Goal: Task Accomplishment & Management: Use online tool/utility

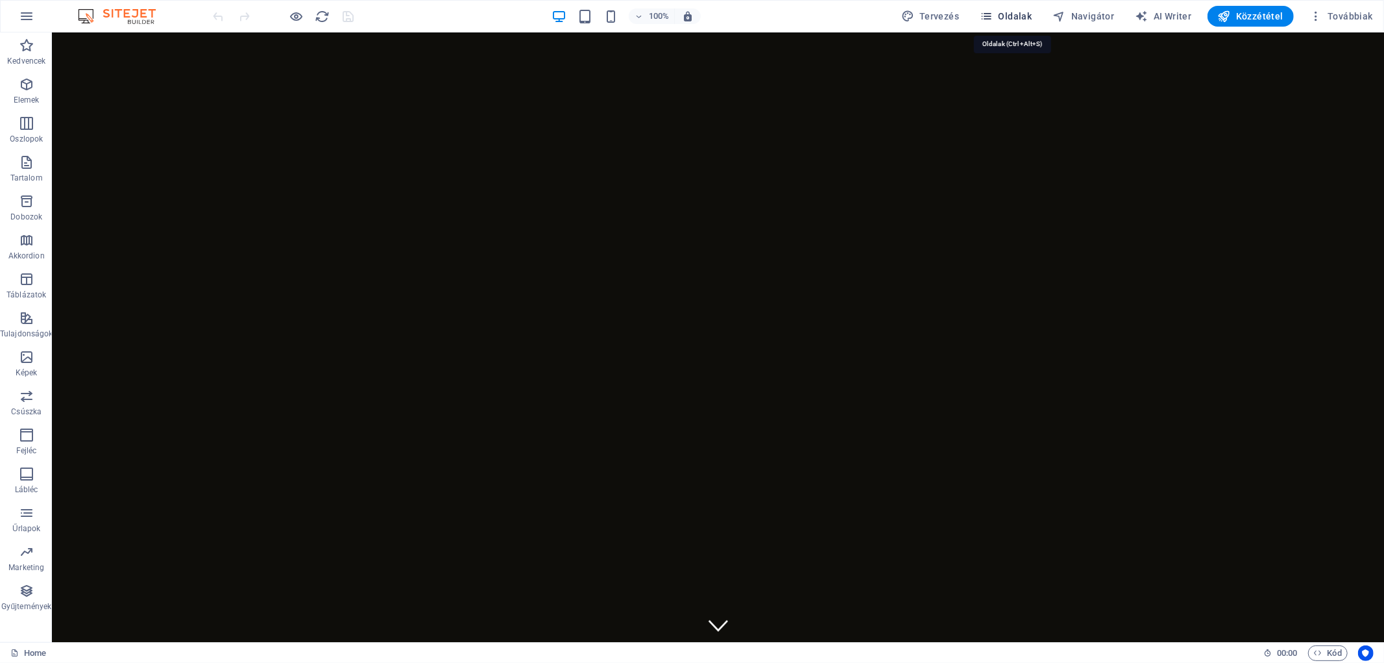
click at [1019, 15] on span "Oldalak" at bounding box center [1006, 16] width 52 height 13
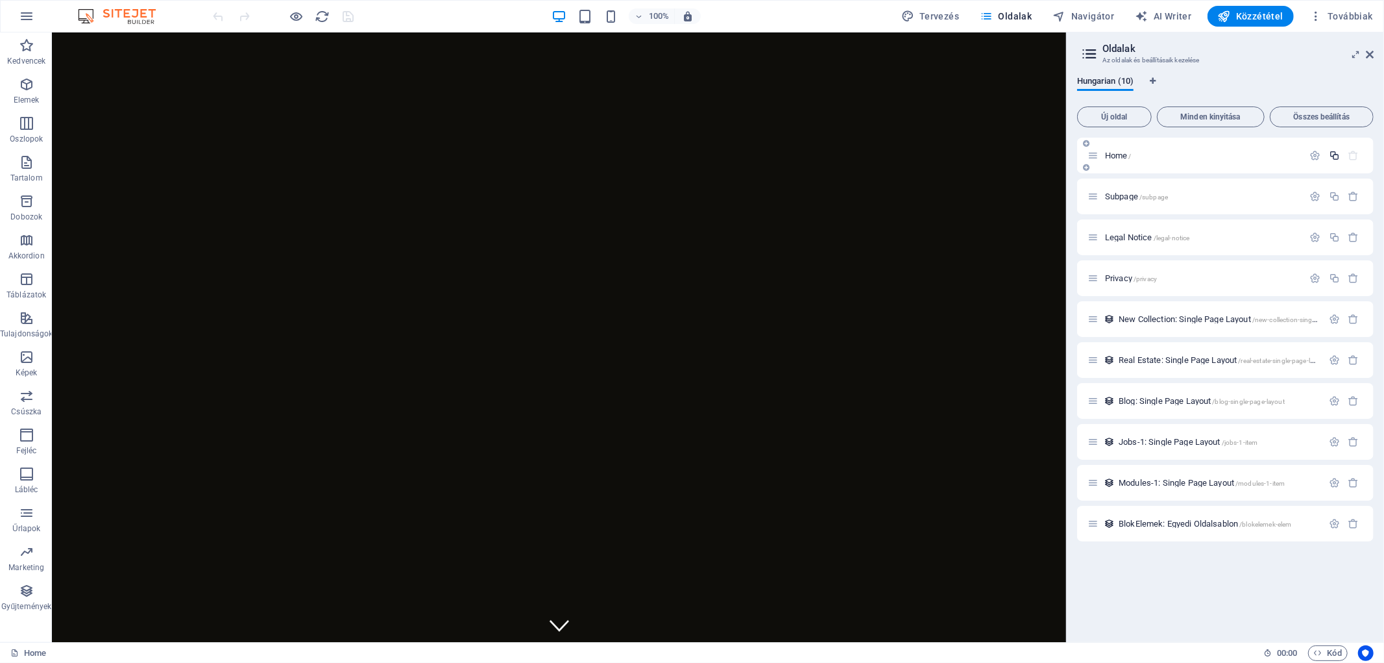
click at [1339, 156] on icon "button" at bounding box center [1334, 155] width 11 height 11
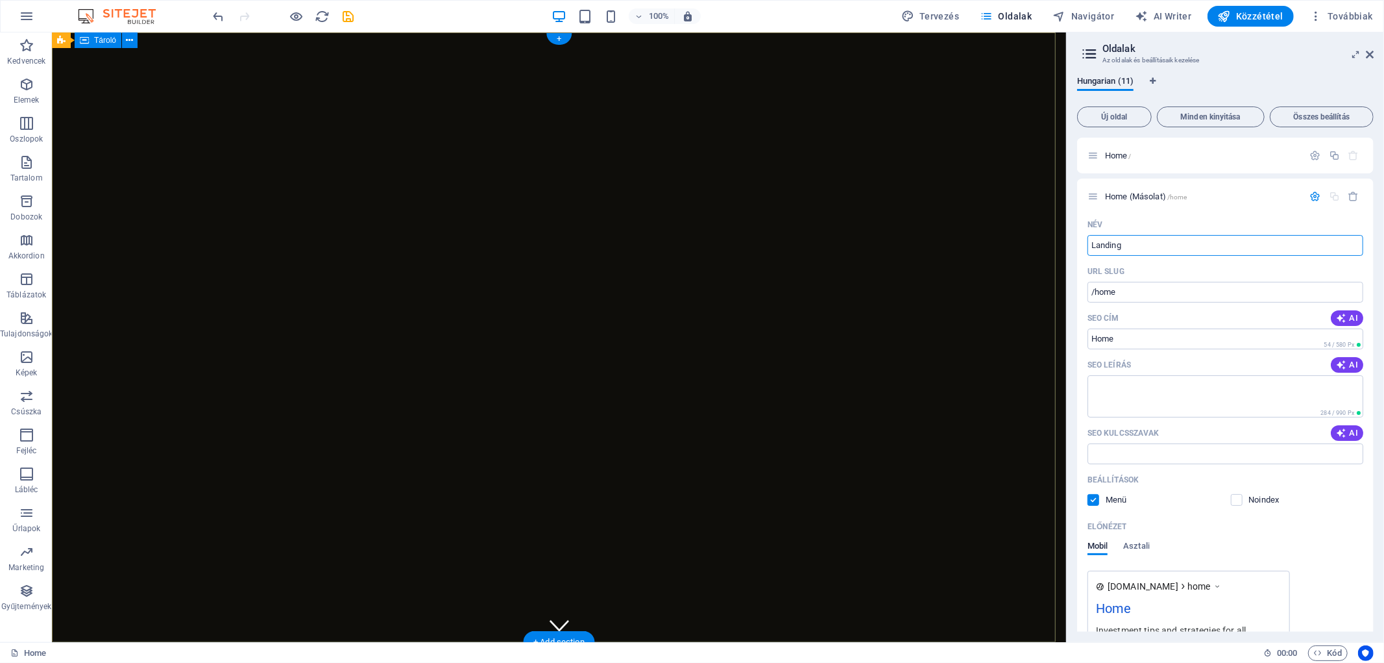
type input "Landing"
click at [1145, 293] on input "/home" at bounding box center [1226, 292] width 276 height 21
click at [1150, 339] on input "Home" at bounding box center [1226, 338] width 276 height 21
click at [1117, 293] on input "/home" at bounding box center [1226, 292] width 276 height 21
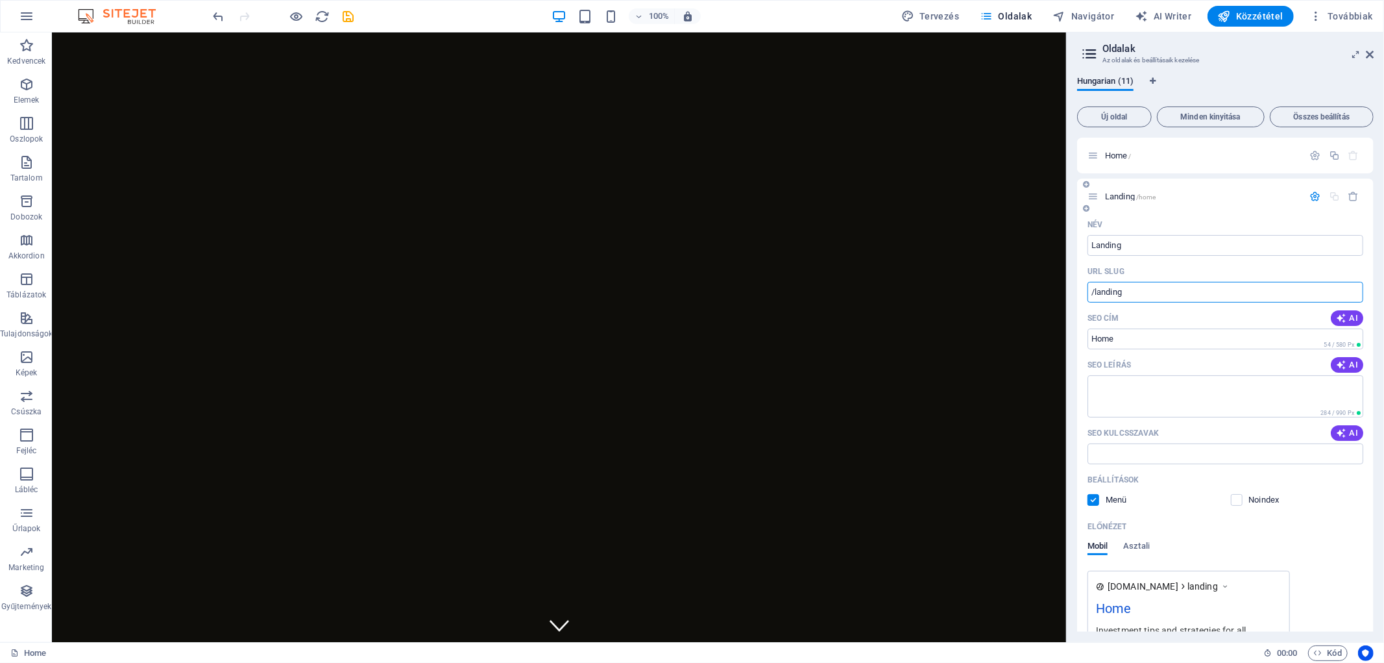
type input "/landing"
click at [1139, 340] on input "Home" at bounding box center [1226, 338] width 276 height 21
type input "landing"
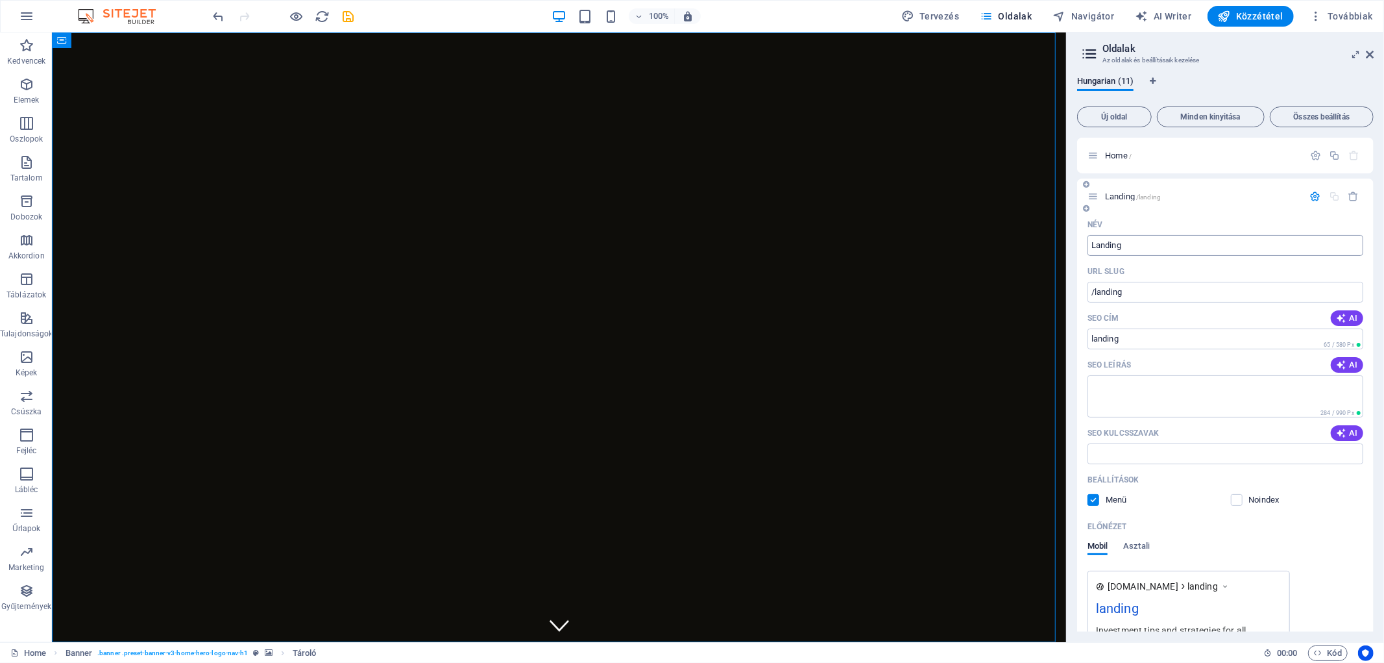
click at [1142, 247] on input "Landing" at bounding box center [1226, 245] width 276 height 21
checkbox input "false"
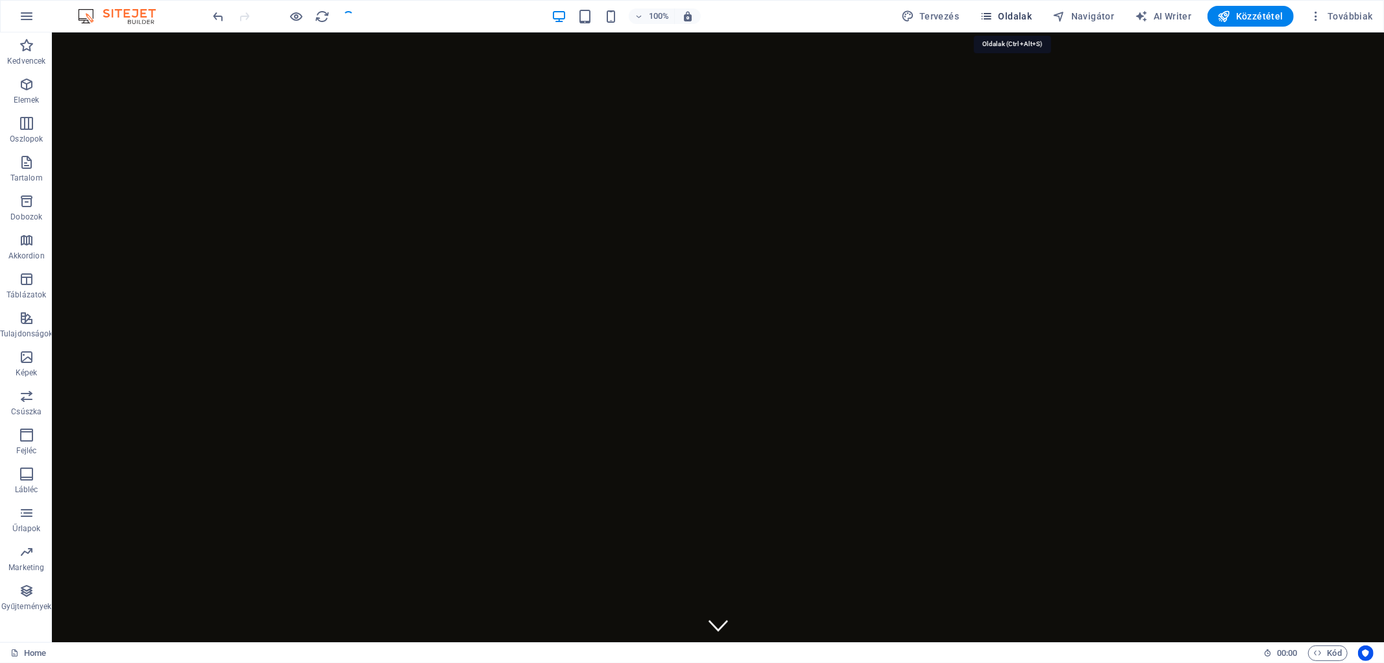
click at [1028, 16] on span "Oldalak" at bounding box center [1006, 16] width 52 height 13
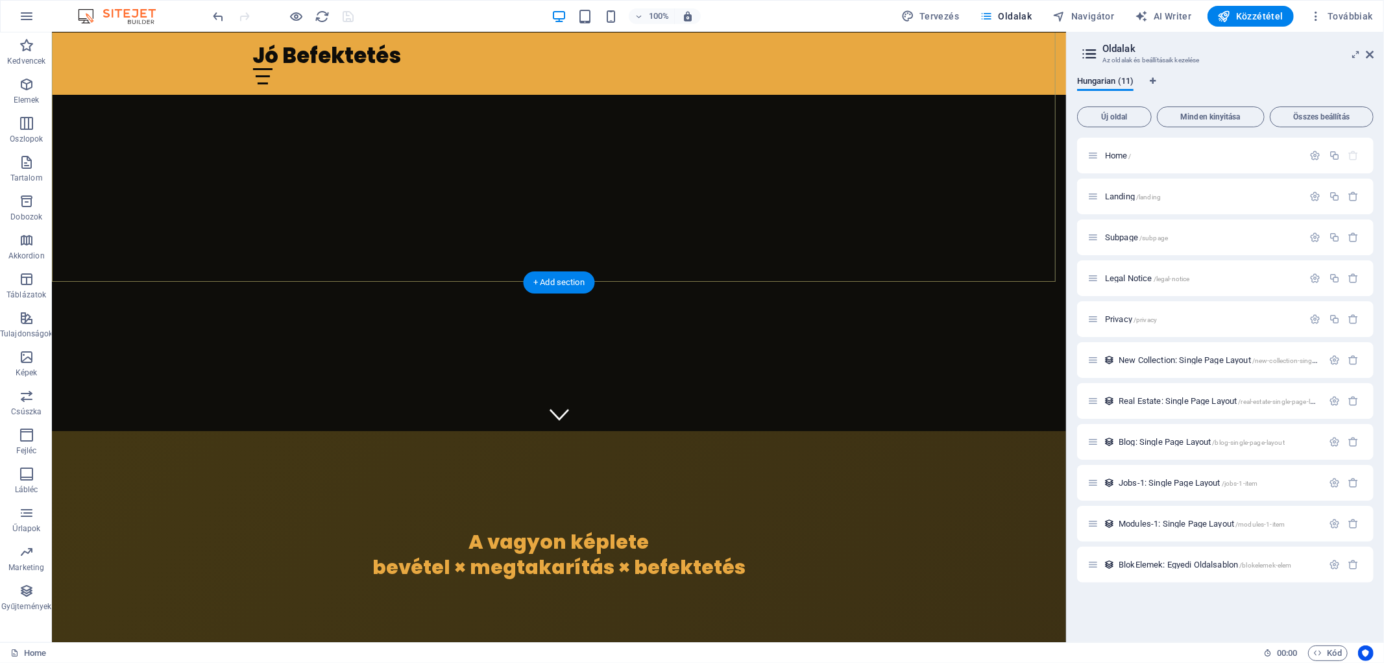
scroll to position [432, 0]
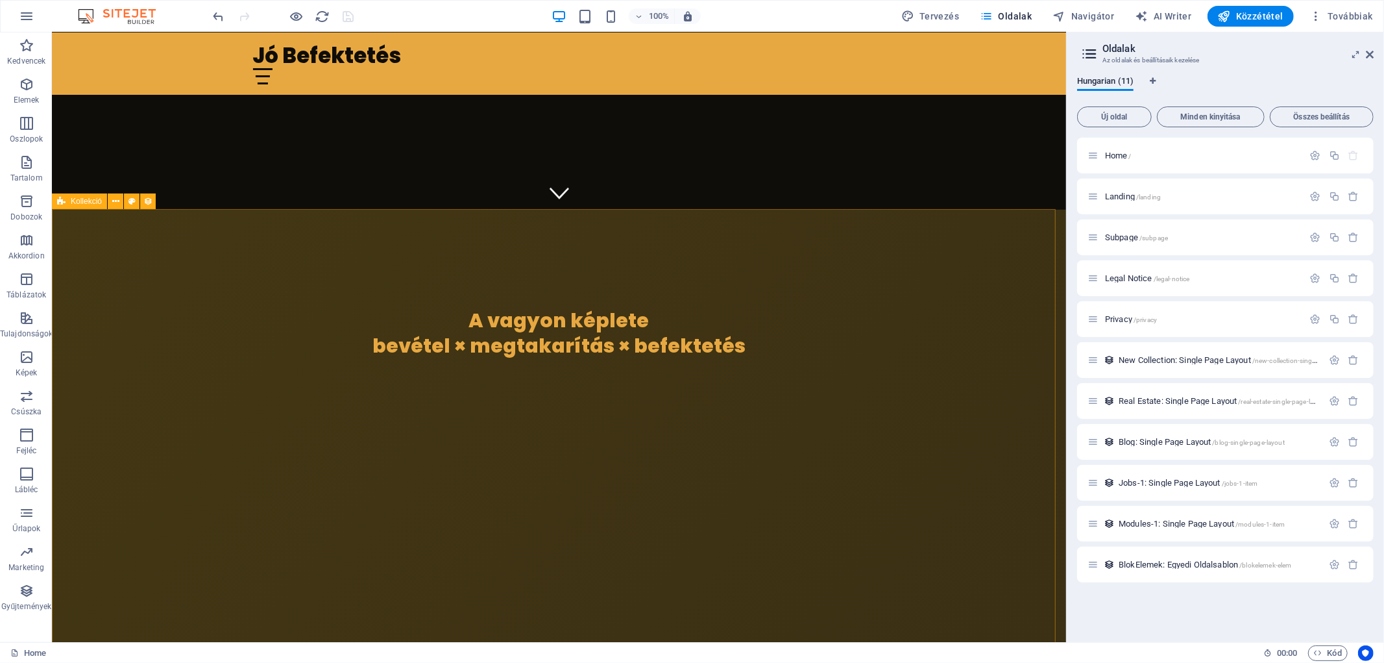
click at [80, 208] on div "Kollekció" at bounding box center [79, 201] width 55 height 16
click at [88, 201] on span "Kollekció" at bounding box center [86, 201] width 31 height 8
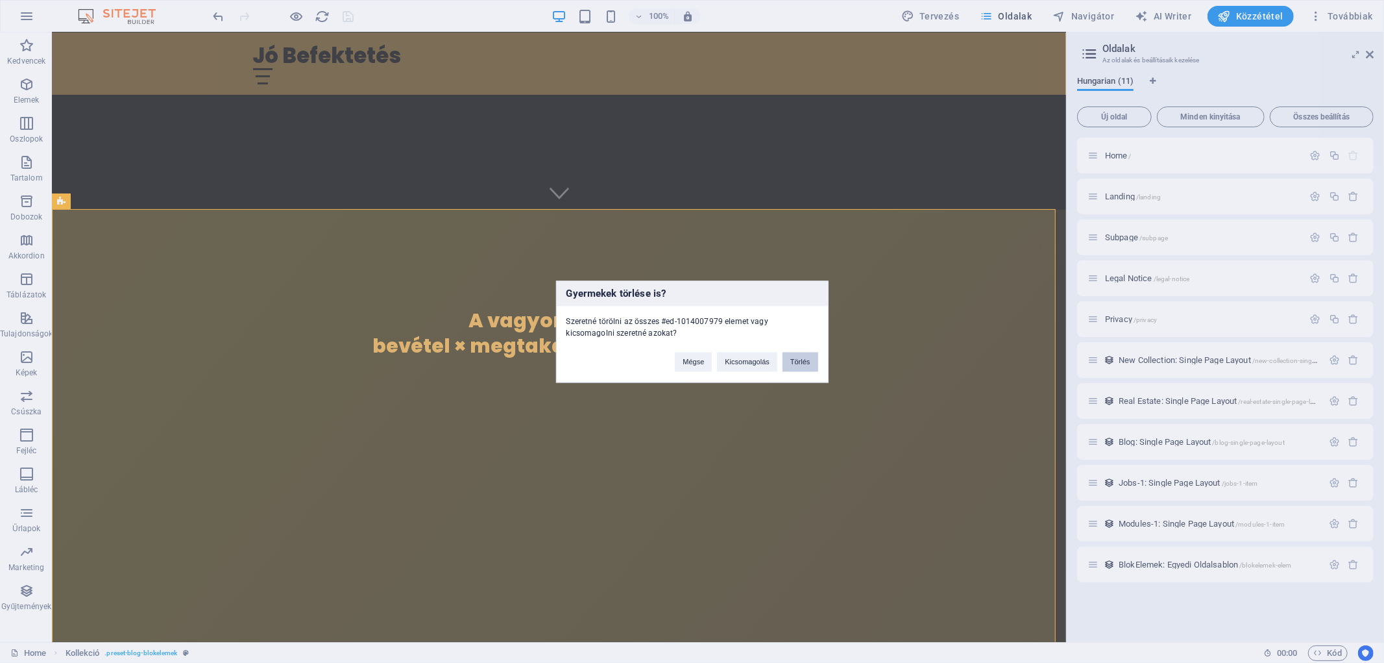
click at [795, 365] on button "Törlés" at bounding box center [801, 361] width 36 height 19
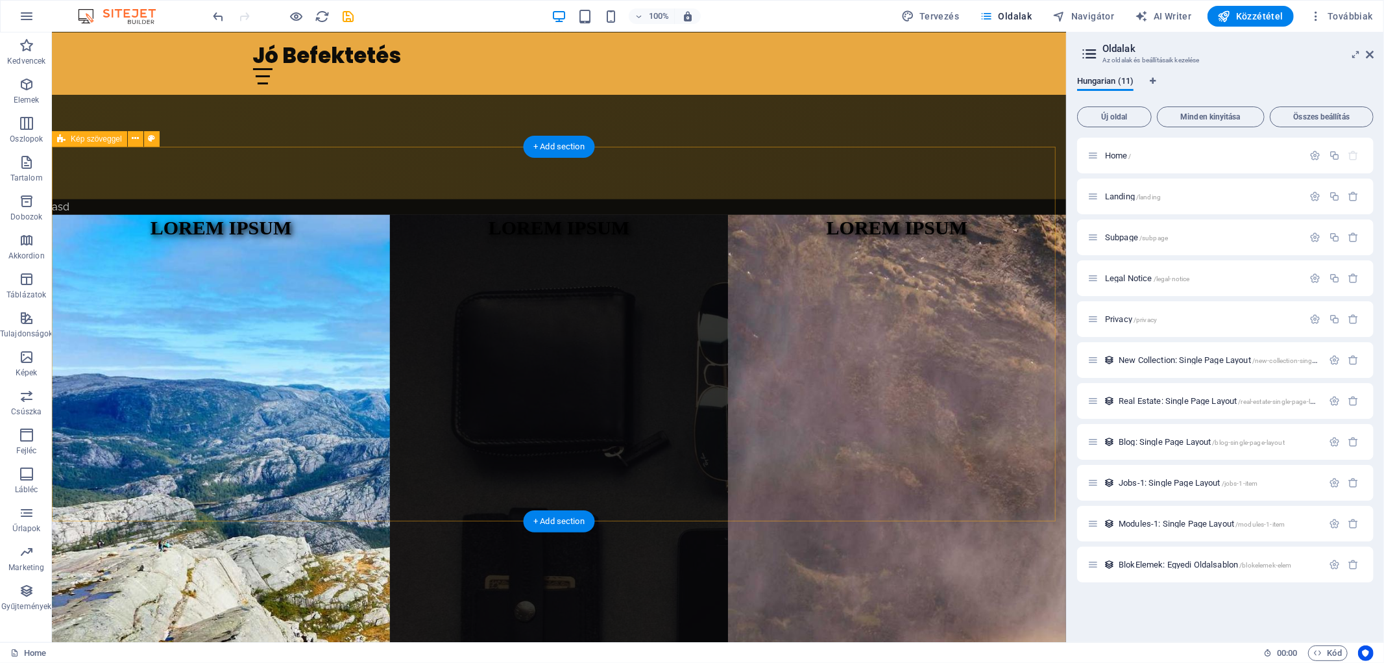
scroll to position [1153, 0]
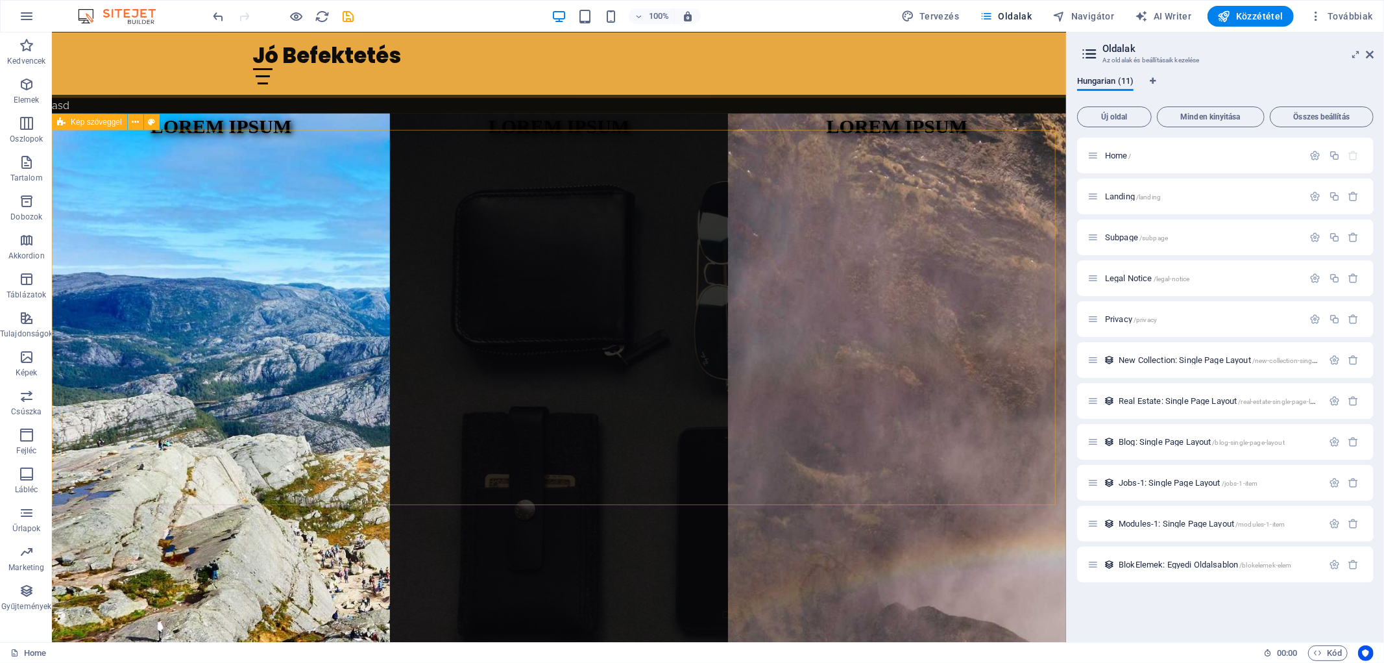
click at [82, 125] on span "Kép szöveggel" at bounding box center [96, 122] width 51 height 8
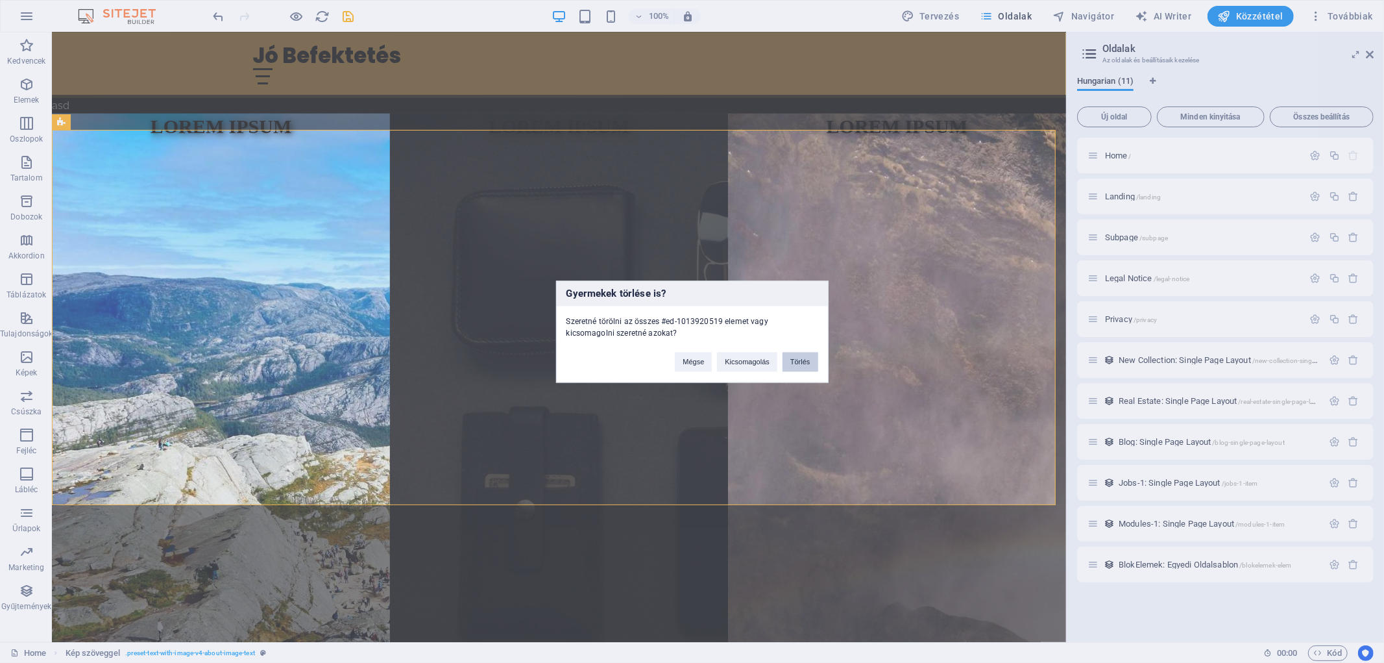
click at [803, 364] on button "Törlés" at bounding box center [801, 361] width 36 height 19
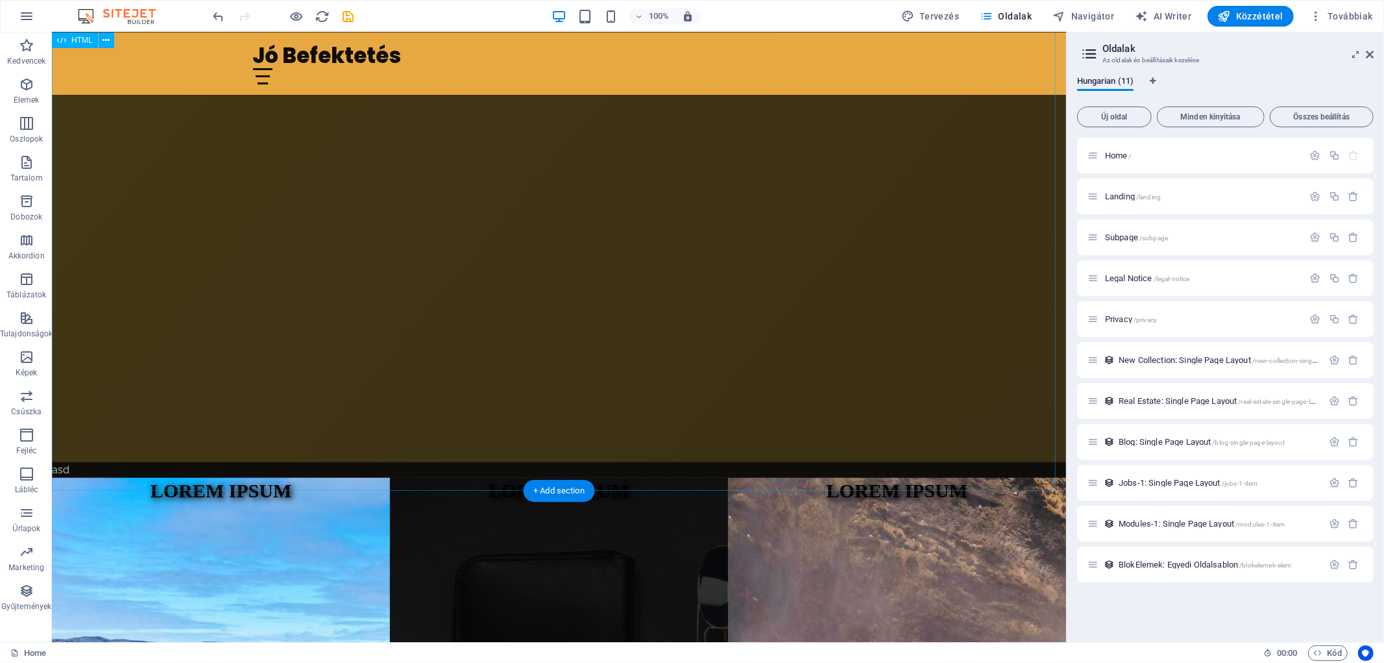
scroll to position [793, 0]
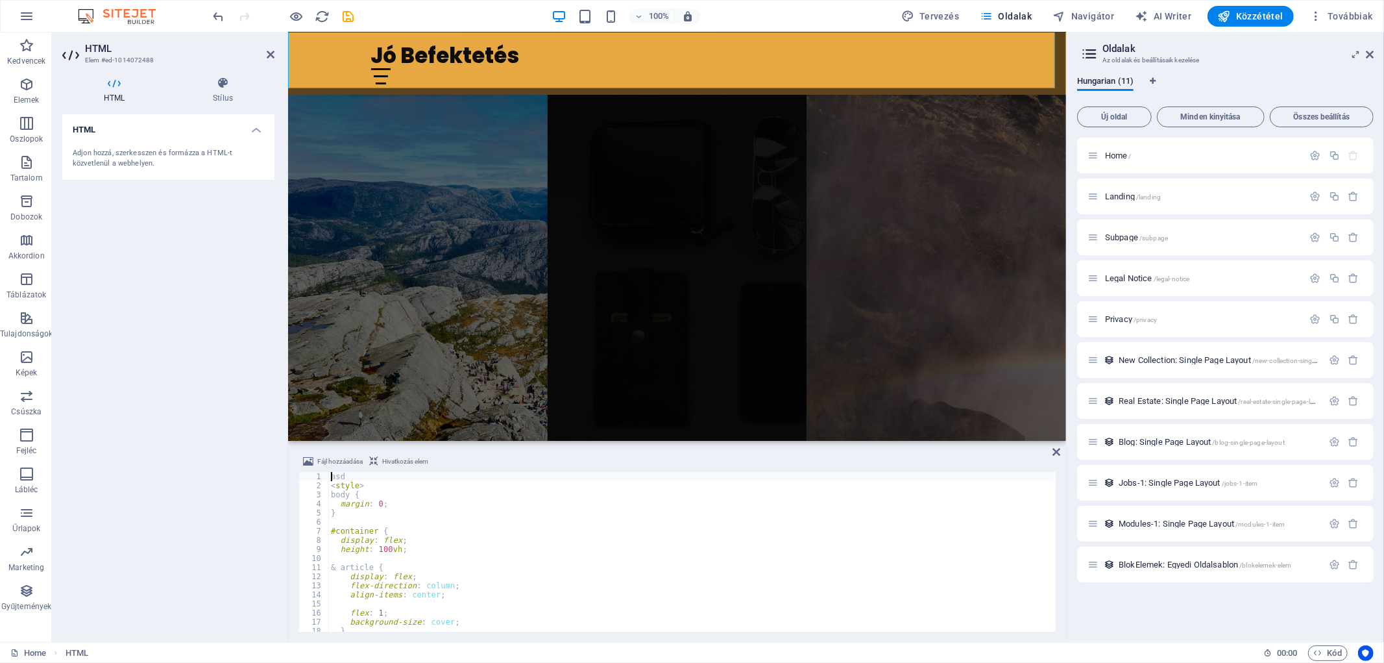
scroll to position [43, 0]
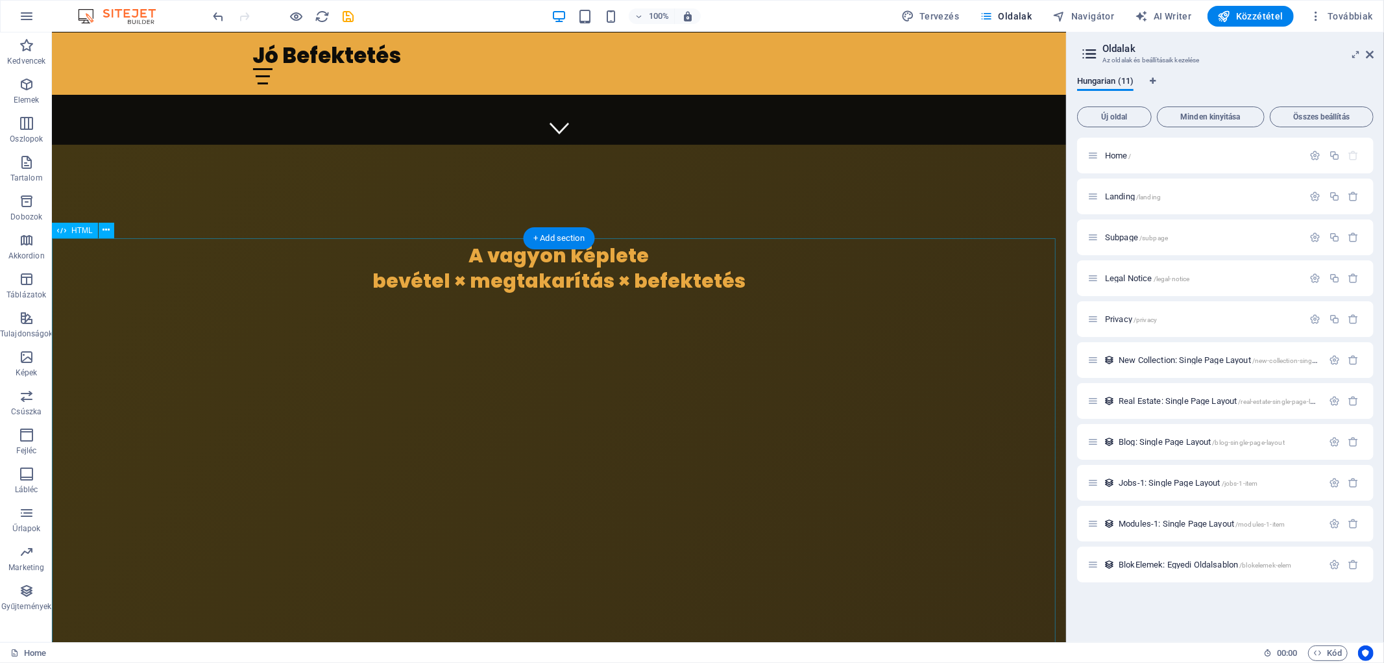
scroll to position [360, 0]
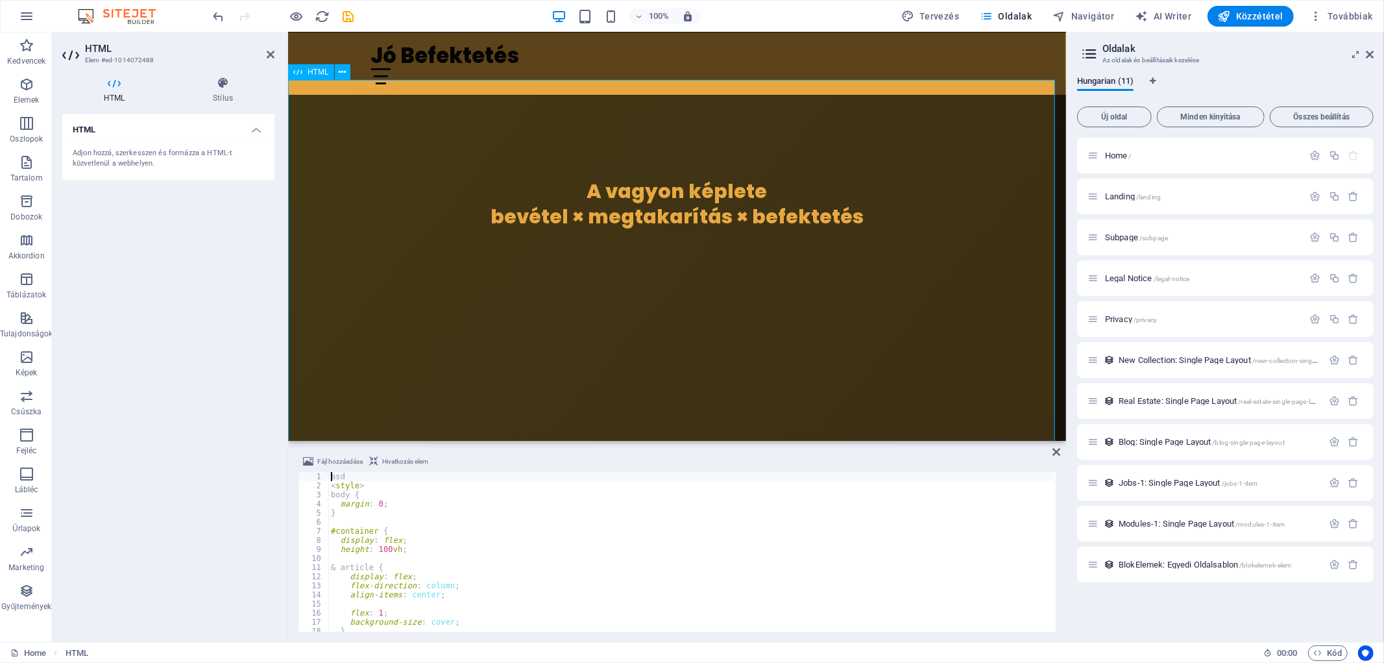
drag, startPoint x: 521, startPoint y: 406, endPoint x: 515, endPoint y: 232, distance: 174.7
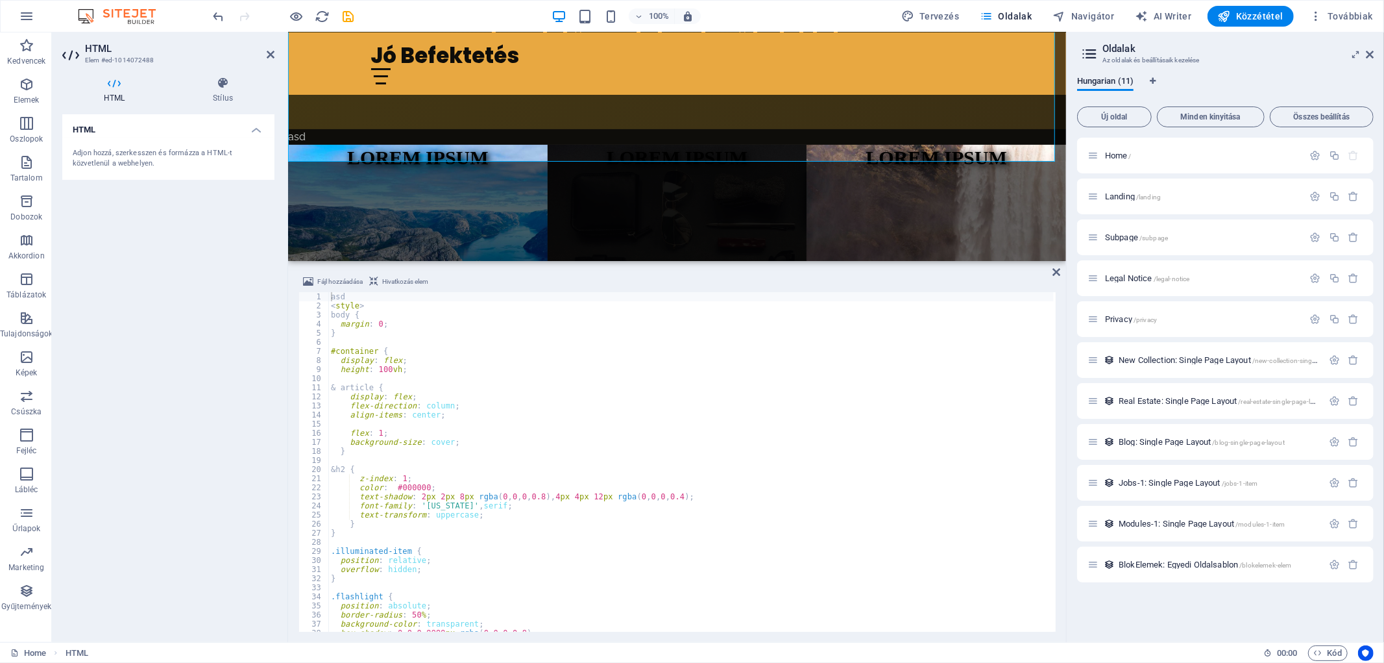
click at [513, 258] on div "H2 Banner Banner Tároló Tároló Logó Menüsáv Tároló Kollekció HTML Kép szöveggel…" at bounding box center [677, 146] width 778 height 228
click at [547, 446] on div "asd < style > body { margin : 0 ; } #container { display : flex ; height : 100 …" at bounding box center [691, 471] width 726 height 358
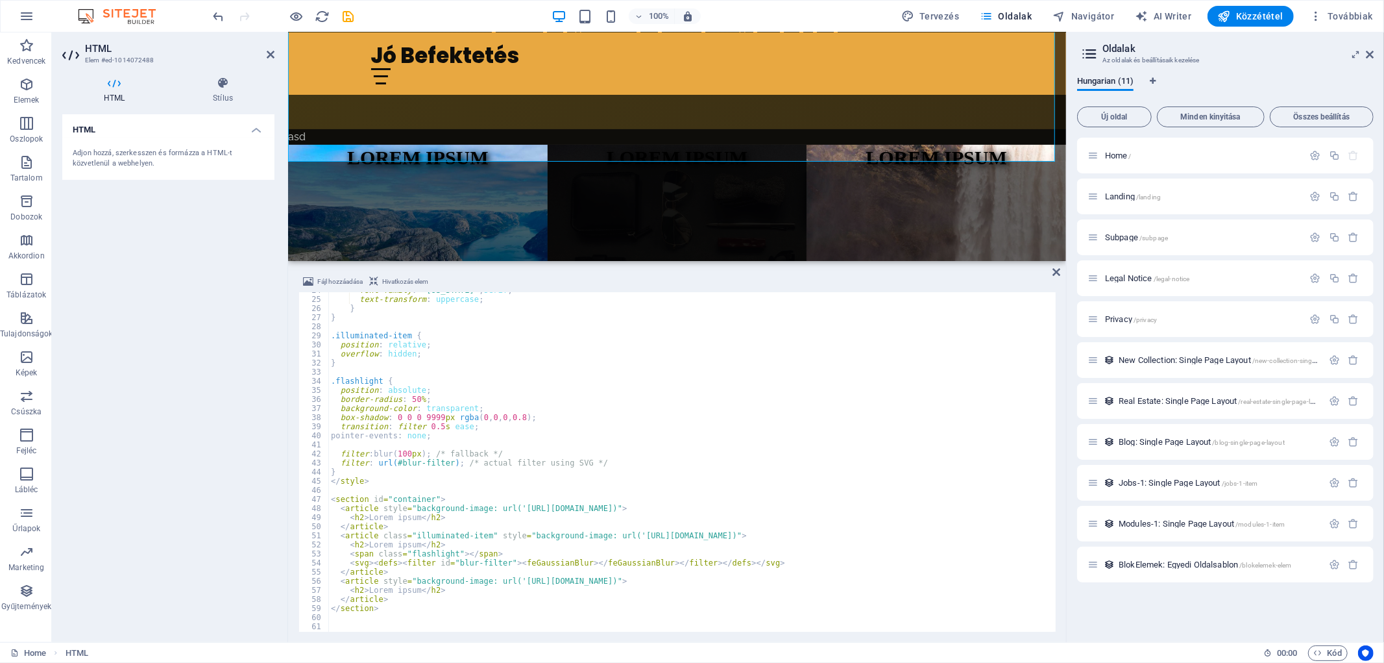
scroll to position [258, 0]
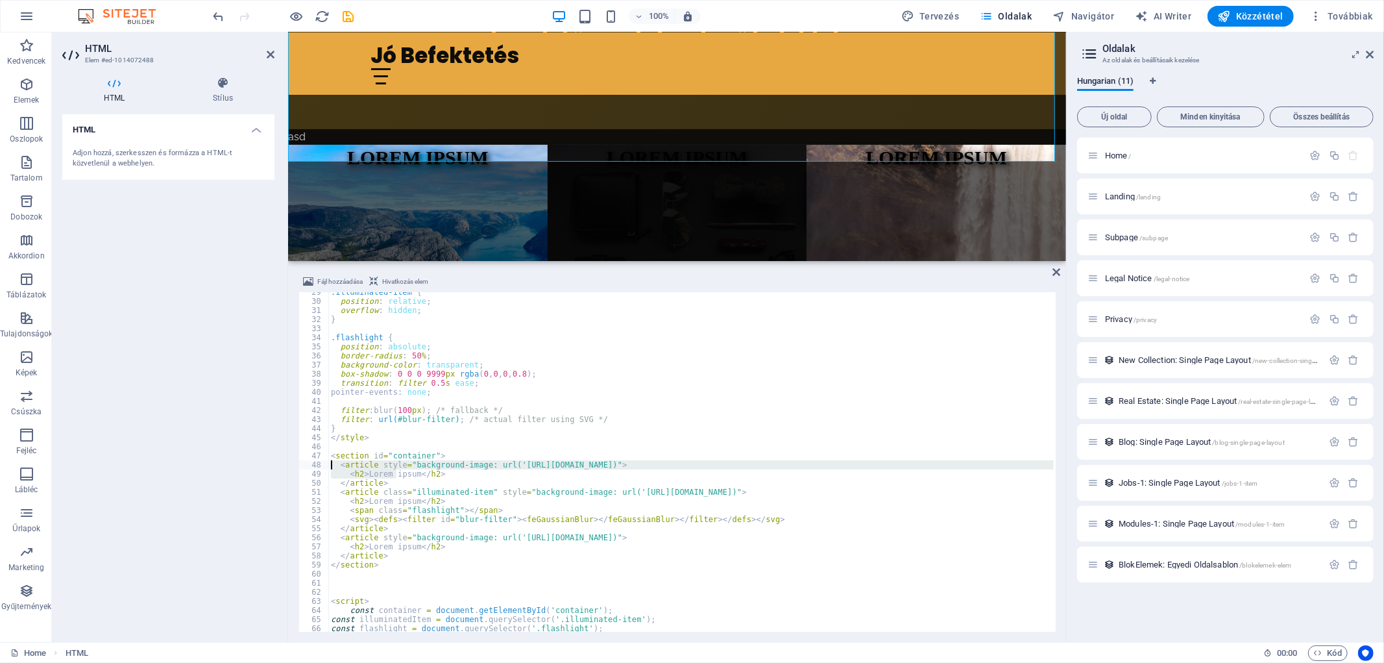
drag, startPoint x: 396, startPoint y: 478, endPoint x: 303, endPoint y: 464, distance: 93.8
click at [303, 464] on div "background-size: cover; 29 30 31 32 33 34 35 36 37 38 39 40 41 42 43 44 45 46 4…" at bounding box center [677, 461] width 757 height 339
click at [370, 482] on div ".illuminated-item { position : relative ; overflow : hidden ; } .flashlight { p…" at bounding box center [691, 467] width 726 height 358
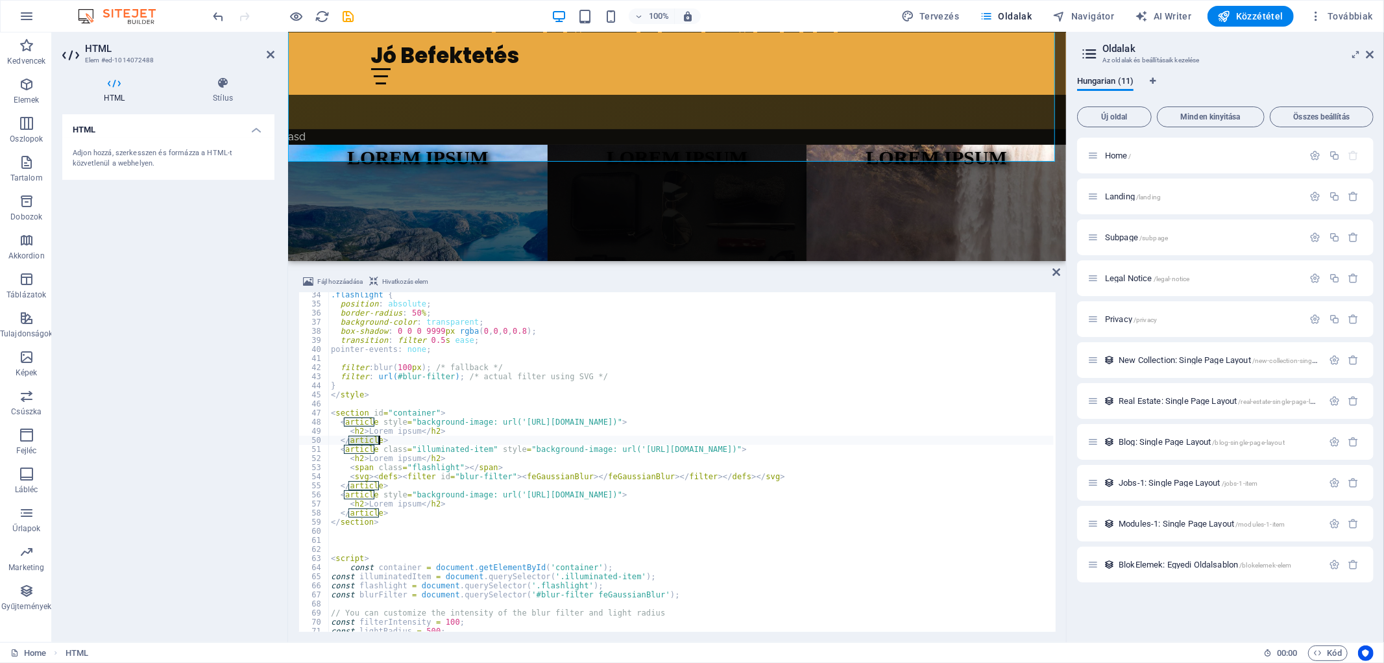
click at [391, 437] on div ".flashlight { position : absolute ; border-radius : 50 % ; background-color : t…" at bounding box center [691, 469] width 726 height 358
drag, startPoint x: 391, startPoint y: 437, endPoint x: 290, endPoint y: 417, distance: 103.2
click at [290, 417] on div "Fájl hozzáadása Hivatkozás elem </article> 34 35 36 37 38 39 40 41 42 43 44 45 …" at bounding box center [677, 453] width 778 height 378
type textarea "<article style="background-image: url('[URL][DOMAIN_NAME])"> <h2>Lorem ipsum</h…"
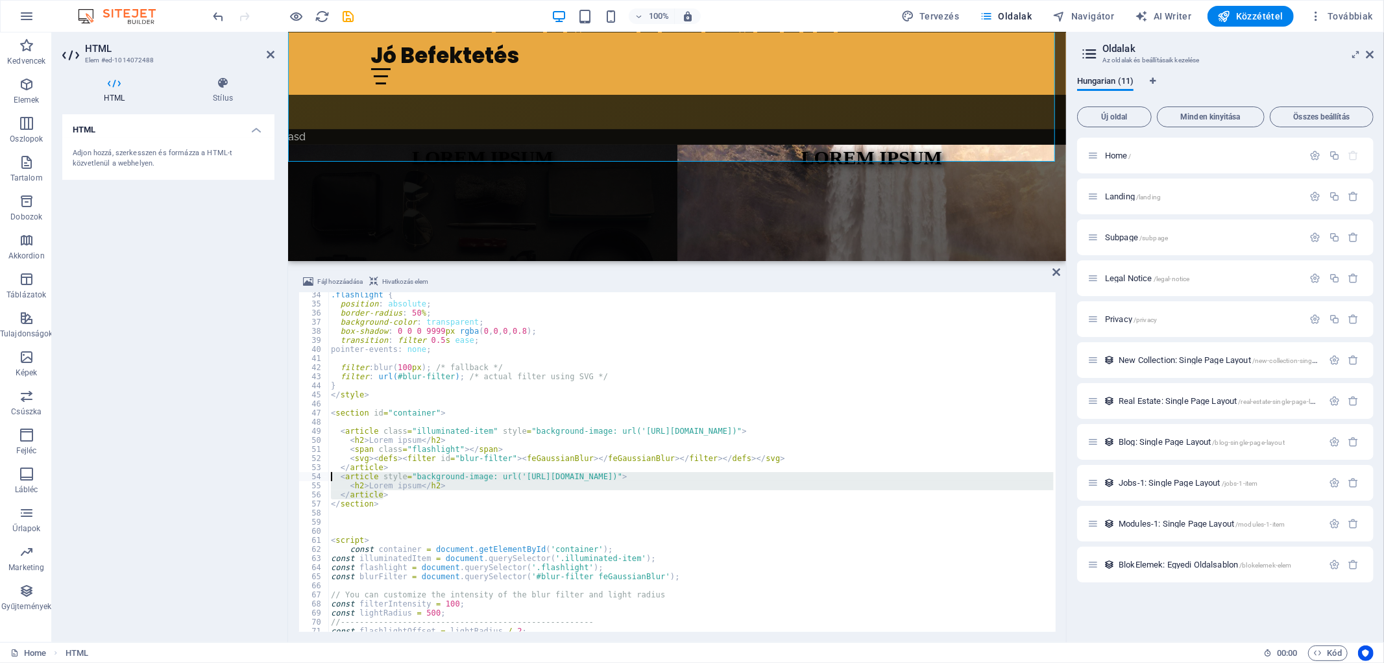
drag, startPoint x: 387, startPoint y: 492, endPoint x: 277, endPoint y: 474, distance: 112.5
click at [277, 474] on div "HTML Elem #ed-1014072488 HTML Stílus HTML Adjon hozzá, szerkesszen és formázza …" at bounding box center [559, 336] width 1015 height 609
type textarea "<article style="background-image: url('[URL][DOMAIN_NAME])"> <h2>Lorem ipsum</h…"
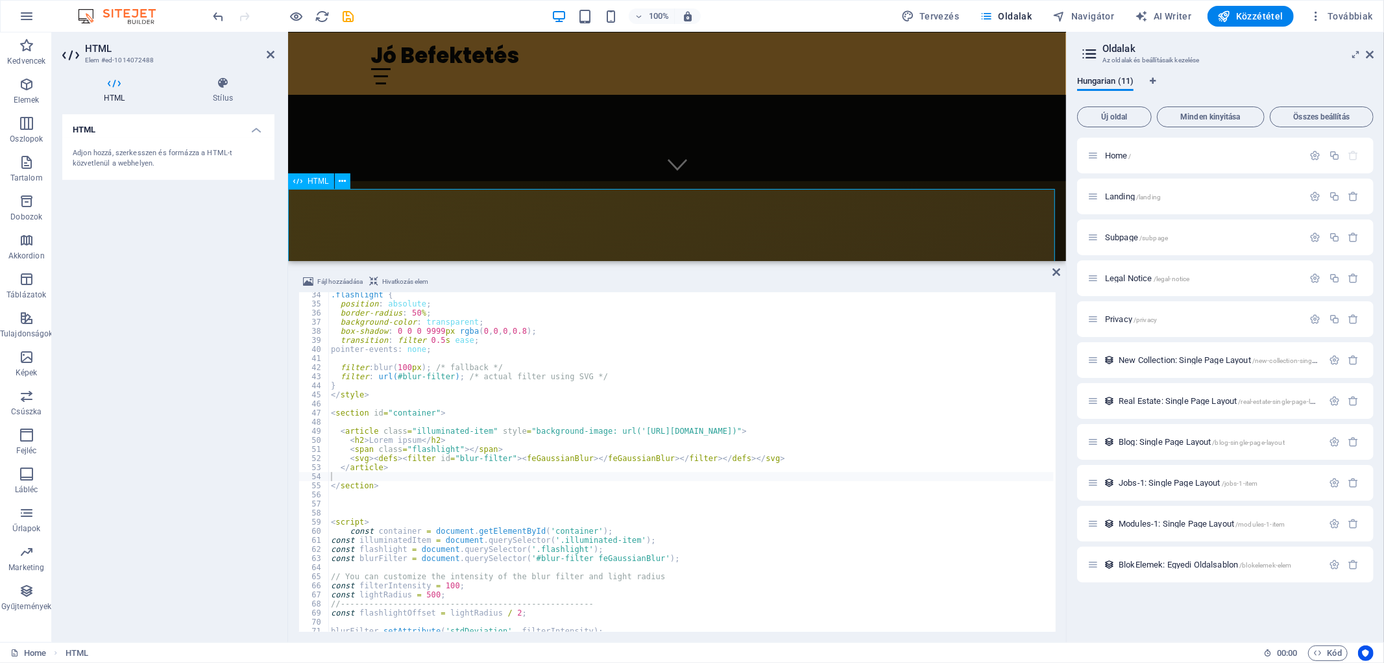
scroll to position [72, 0]
click at [345, 20] on icon "save" at bounding box center [348, 16] width 15 height 15
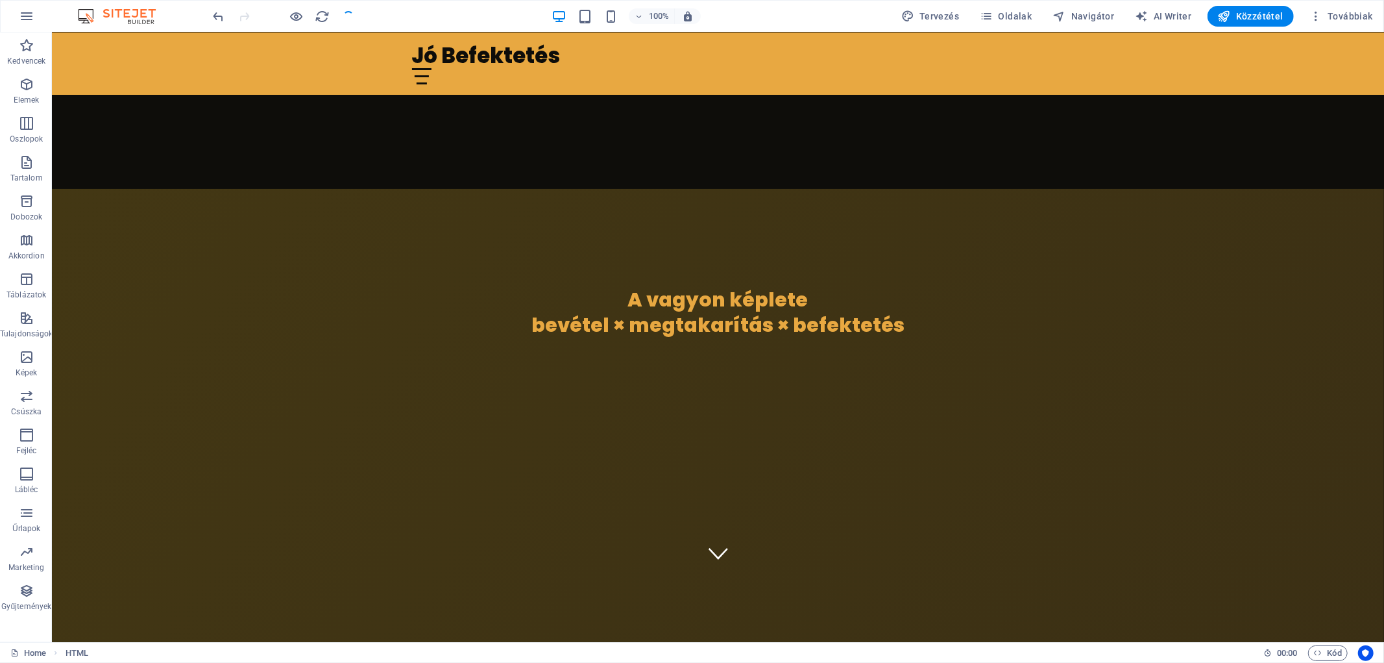
checkbox input "false"
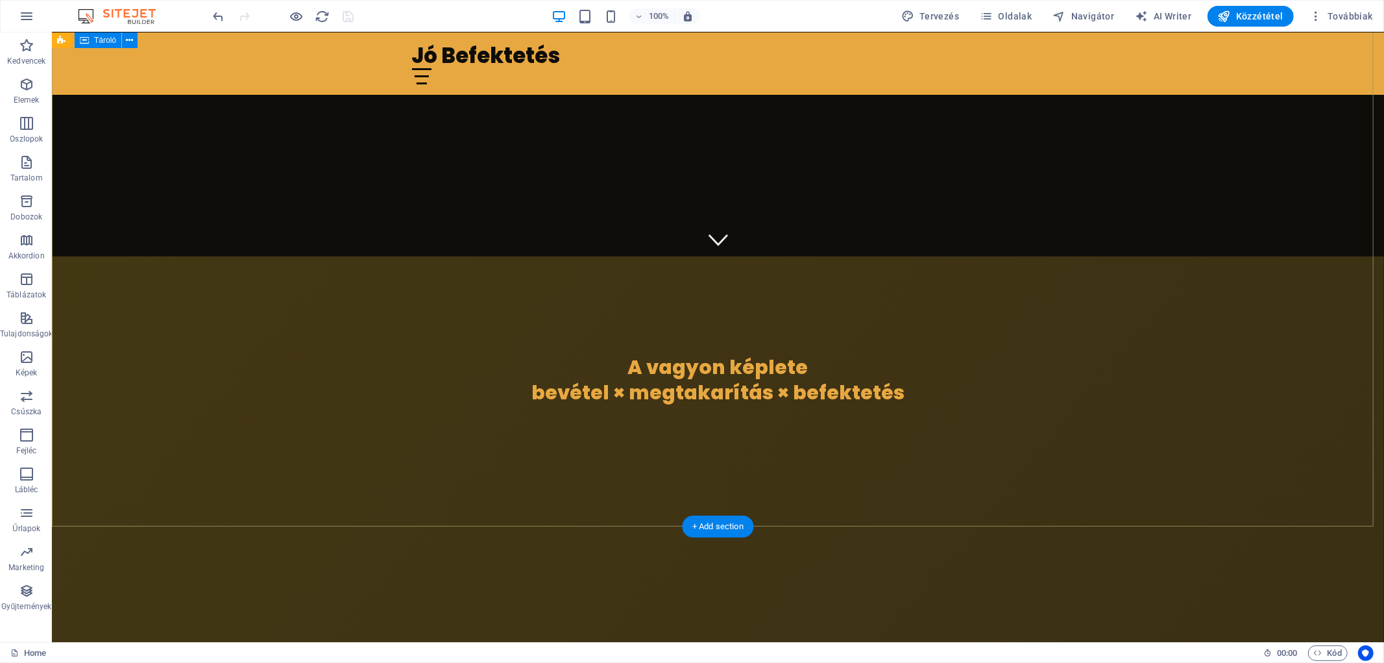
scroll to position [432, 0]
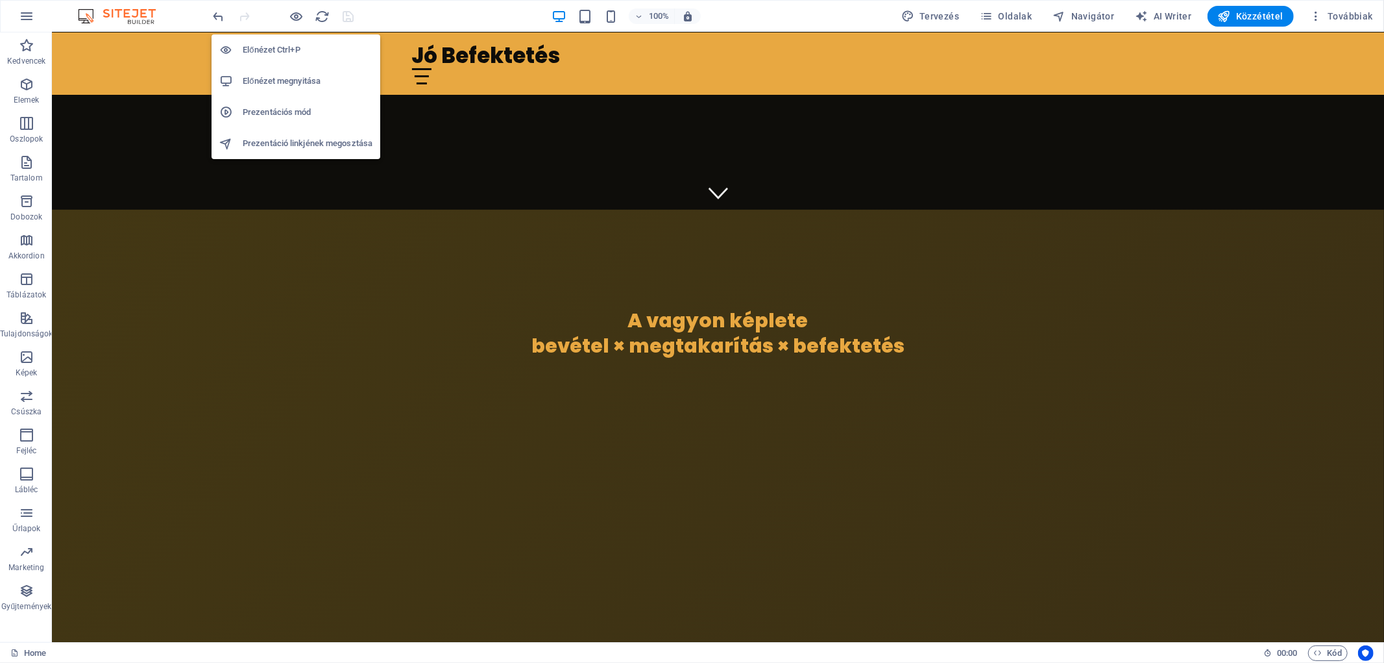
click at [267, 82] on h6 "Előnézet megnyitása" at bounding box center [308, 81] width 130 height 16
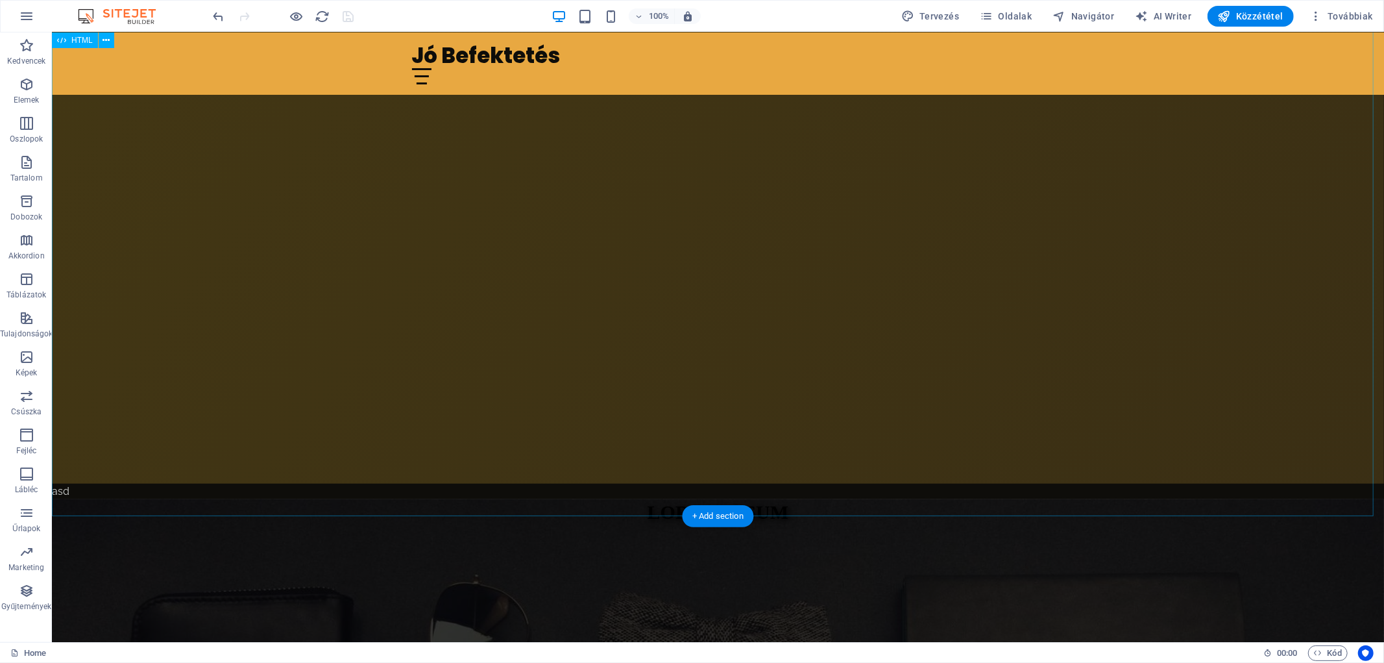
scroll to position [504, 0]
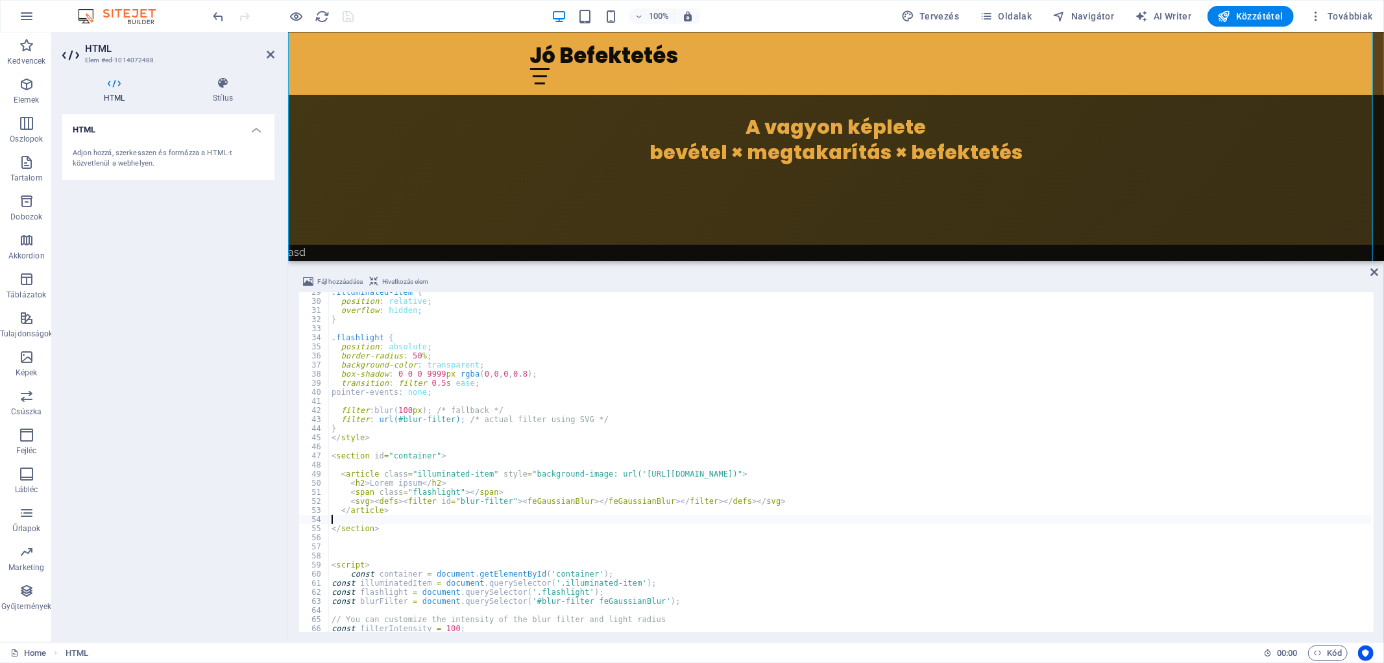
scroll to position [258, 0]
click at [372, 463] on div ".illuminated-item { position : relative ; overflow : hidden ; } .flashlight { p…" at bounding box center [850, 467] width 1043 height 358
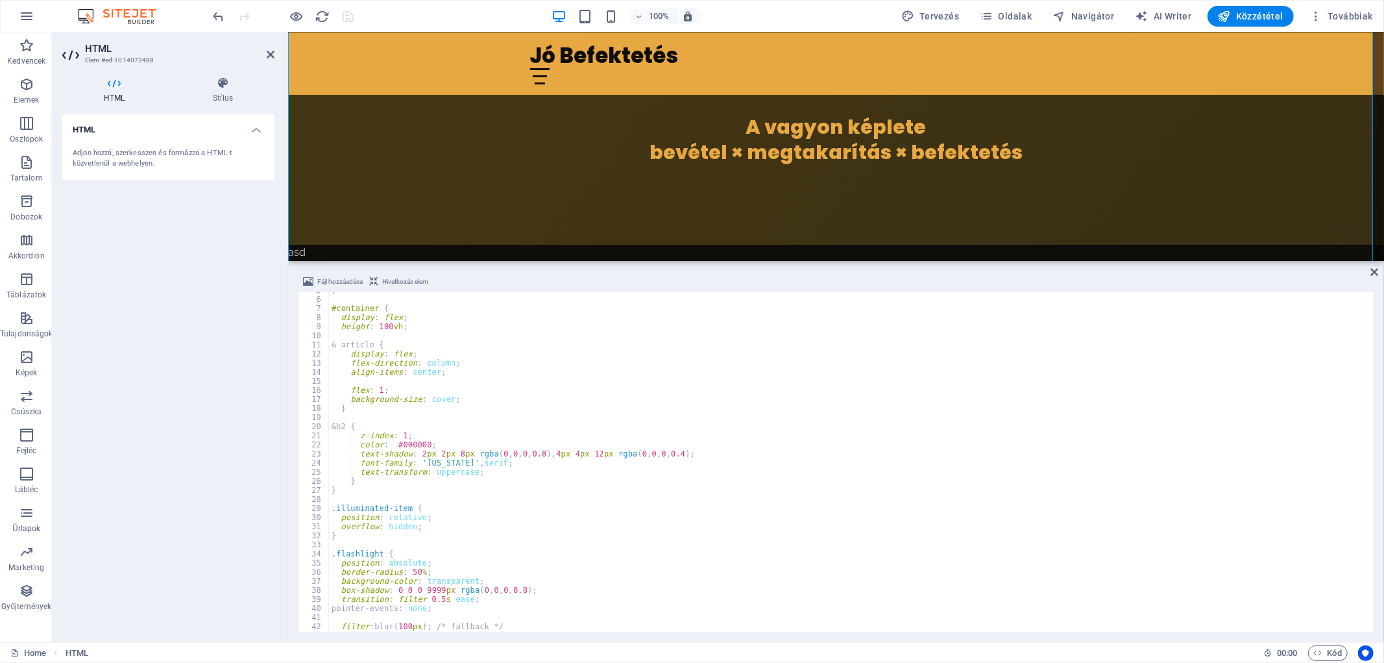
scroll to position [0, 0]
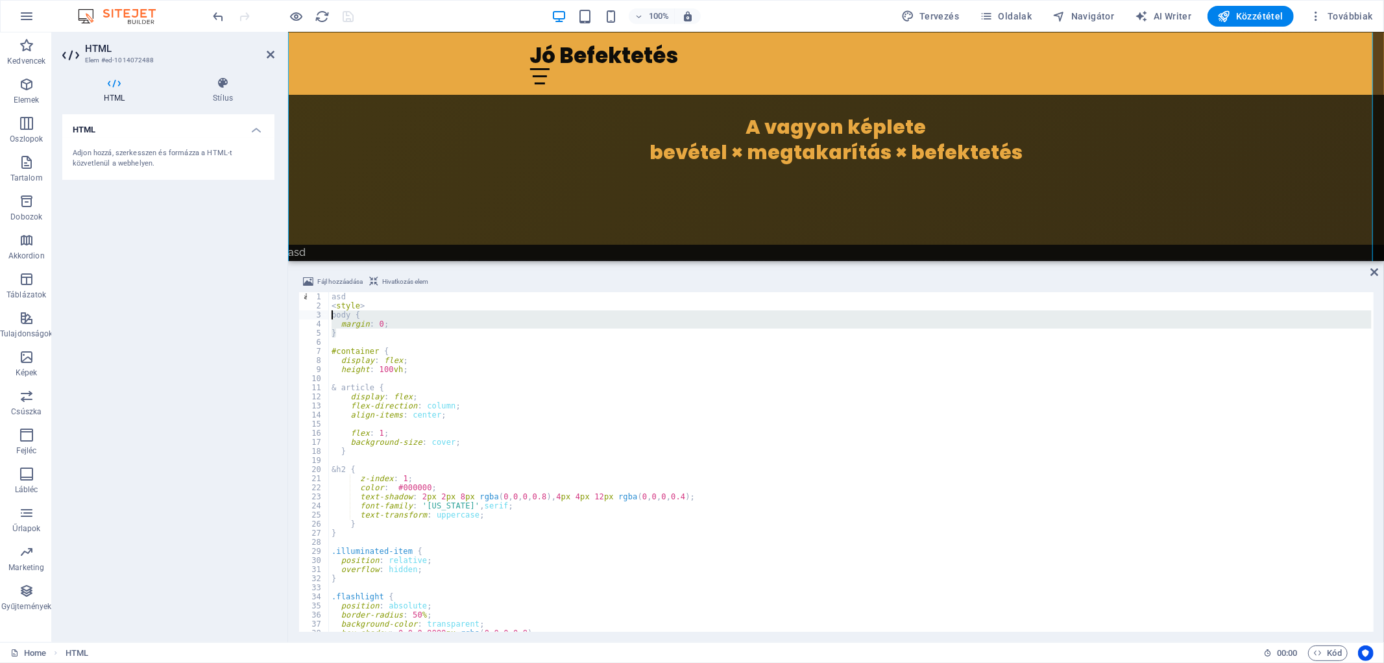
drag, startPoint x: 354, startPoint y: 334, endPoint x: 320, endPoint y: 316, distance: 38.3
click at [320, 316] on div "<section id="container"> 1 2 3 4 5 6 7 8 9 10 11 12 13 14 15 16 17 18 19 20 21 …" at bounding box center [837, 461] width 1076 height 339
type textarea "body { margin: 0;"
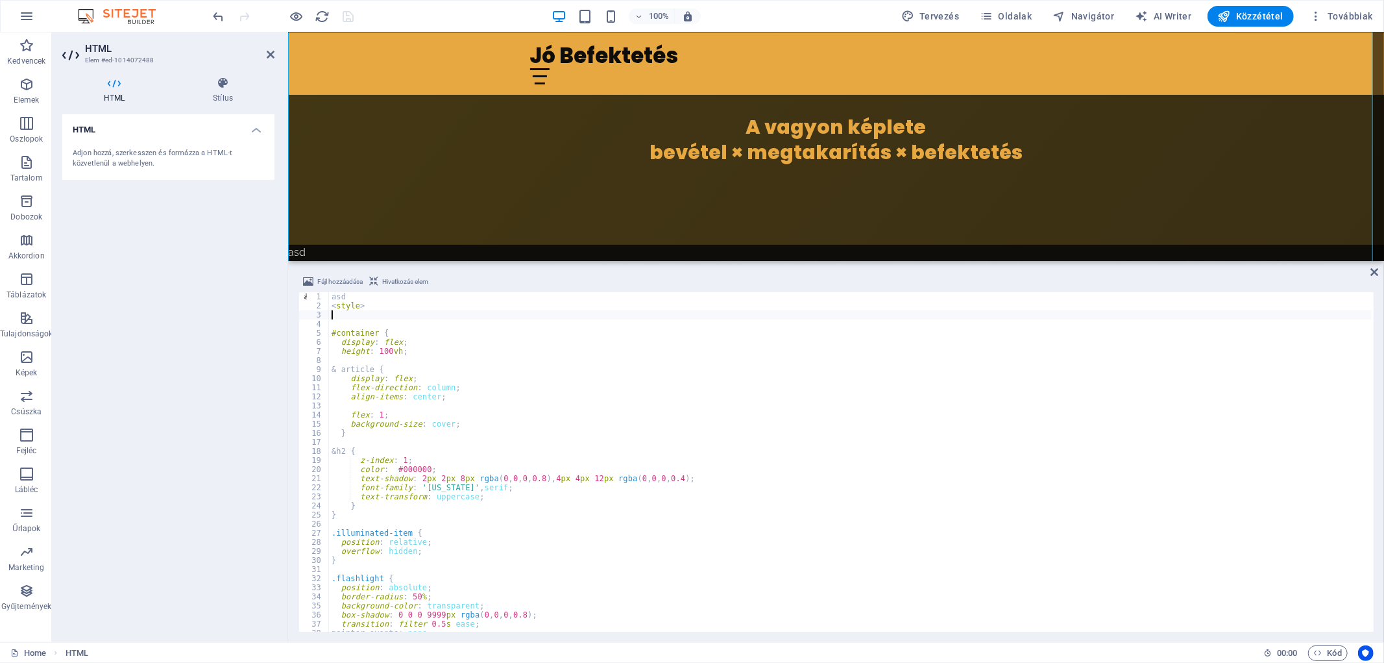
click at [351, 329] on div "asd < style > #container { display : flex ; height : 100 vh ; & article { displ…" at bounding box center [850, 471] width 1043 height 358
type textarea "#container {"
click at [351, 329] on div "asd < style > #container { display : flex ; height : 100 vh ; & article { displ…" at bounding box center [850, 471] width 1043 height 358
click at [422, 336] on div "asd < style > #container { display : flex ; height : 100 vh ; & article { displ…" at bounding box center [850, 471] width 1043 height 358
click at [380, 362] on div "asd < style > #container { display : flex ; height : 100 vh ; & article { displ…" at bounding box center [850, 471] width 1043 height 358
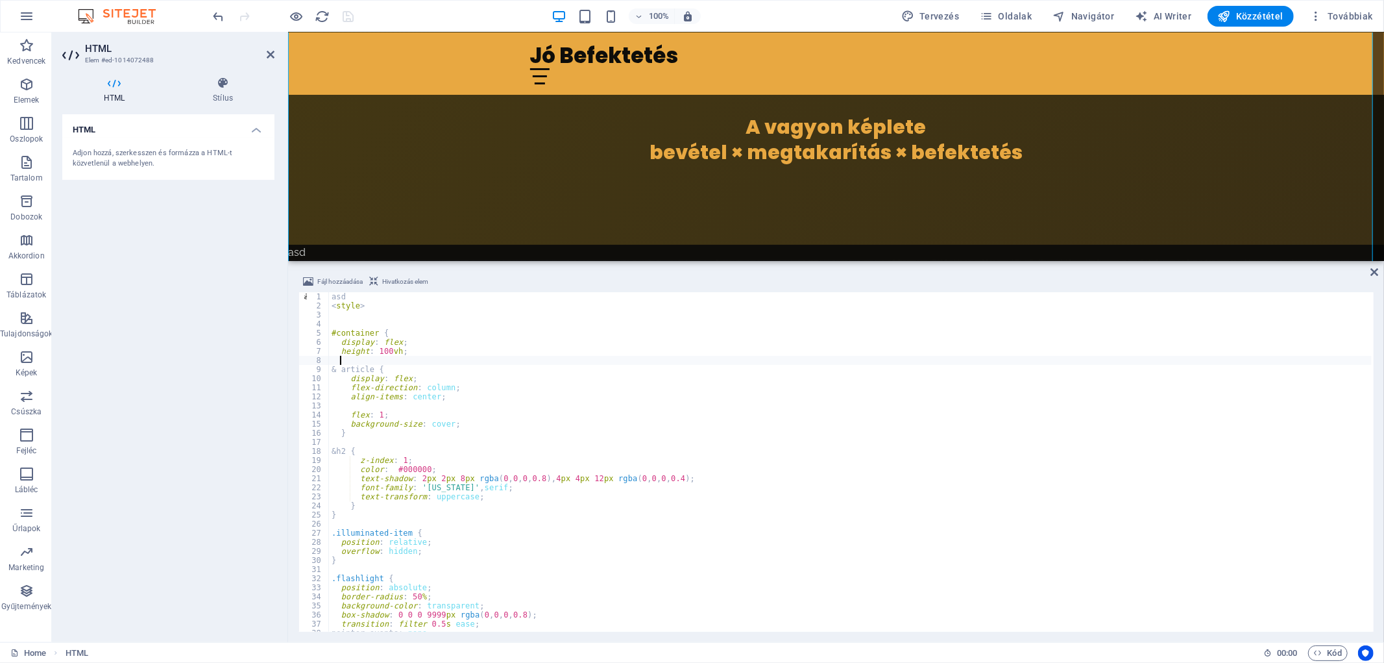
click at [365, 371] on div "asd < style > #container { display : flex ; height : 100 vh ; & article { displ…" at bounding box center [850, 471] width 1043 height 358
type textarea "& article {"
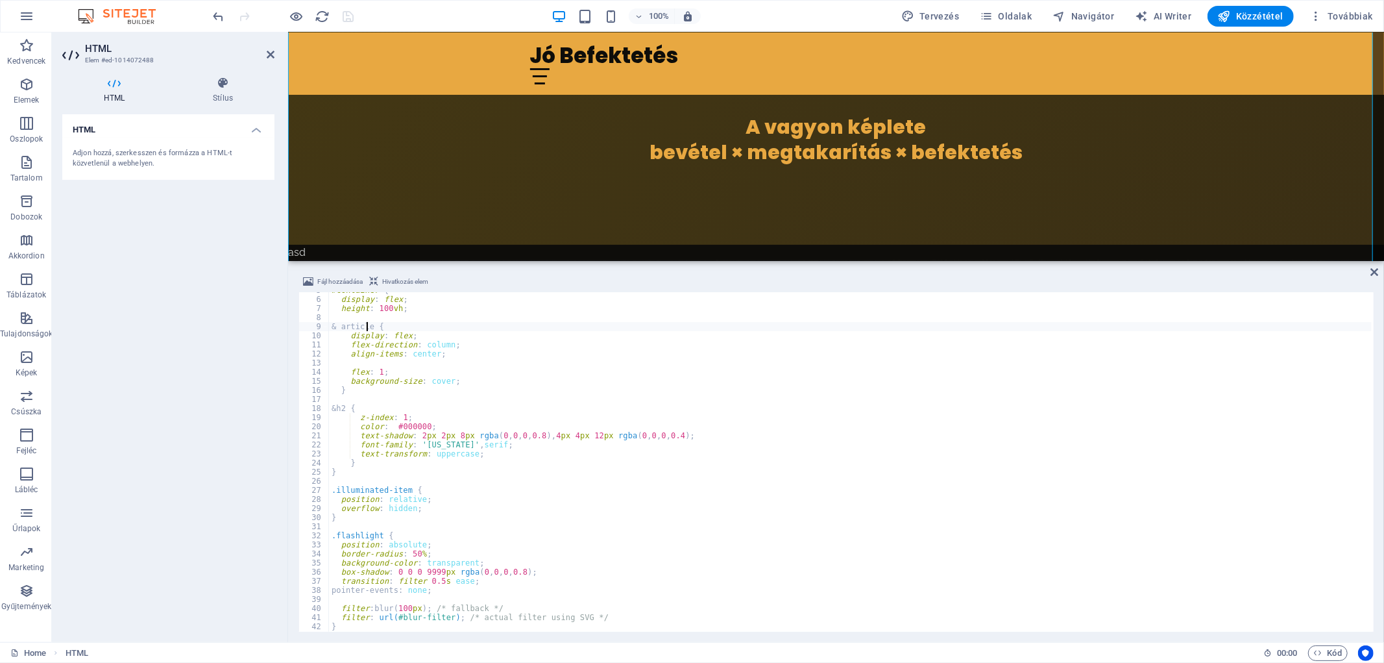
scroll to position [86, 0]
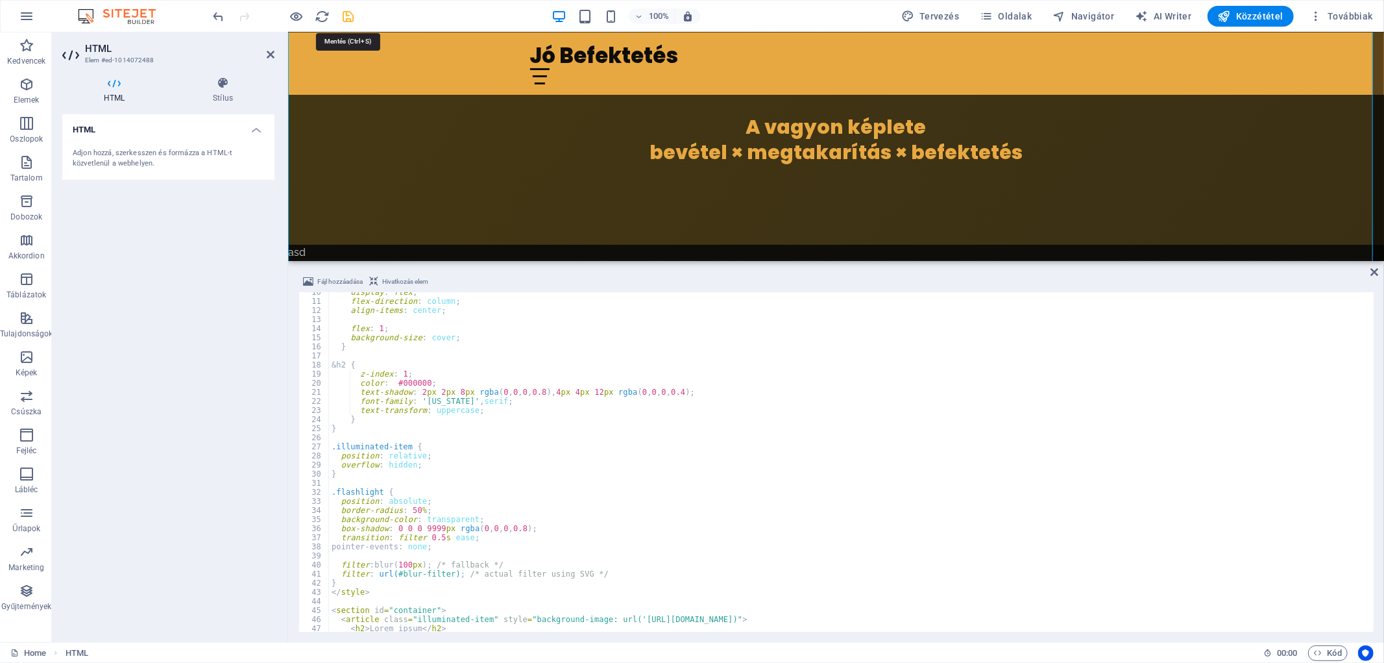
click at [351, 21] on icon "save" at bounding box center [348, 16] width 15 height 15
checkbox input "false"
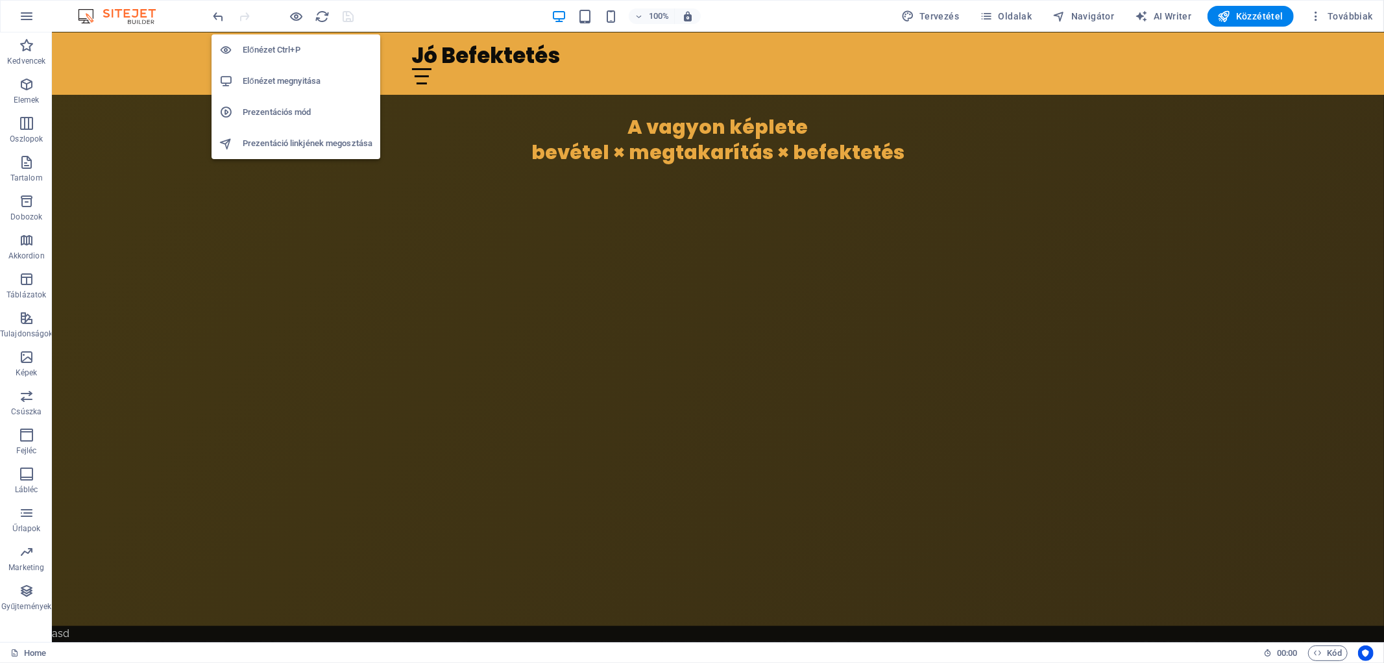
click at [286, 83] on h6 "Előnézet megnyitása" at bounding box center [308, 81] width 130 height 16
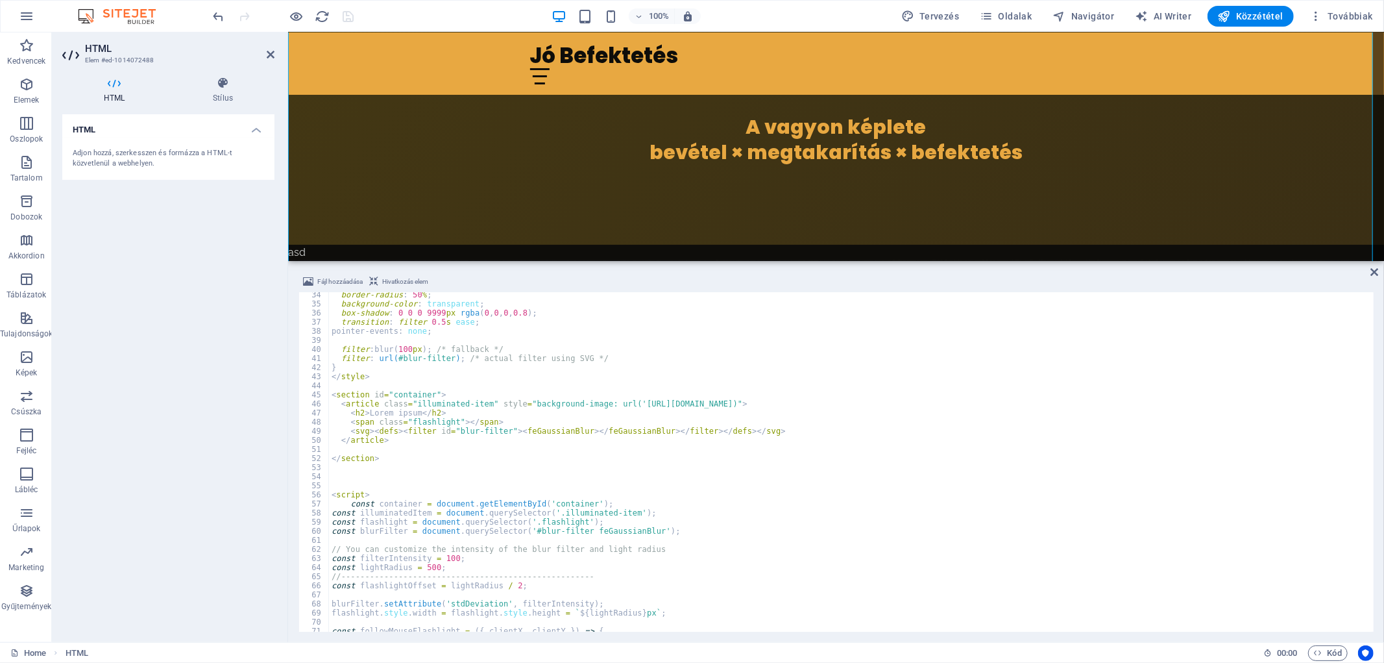
scroll to position [378, 0]
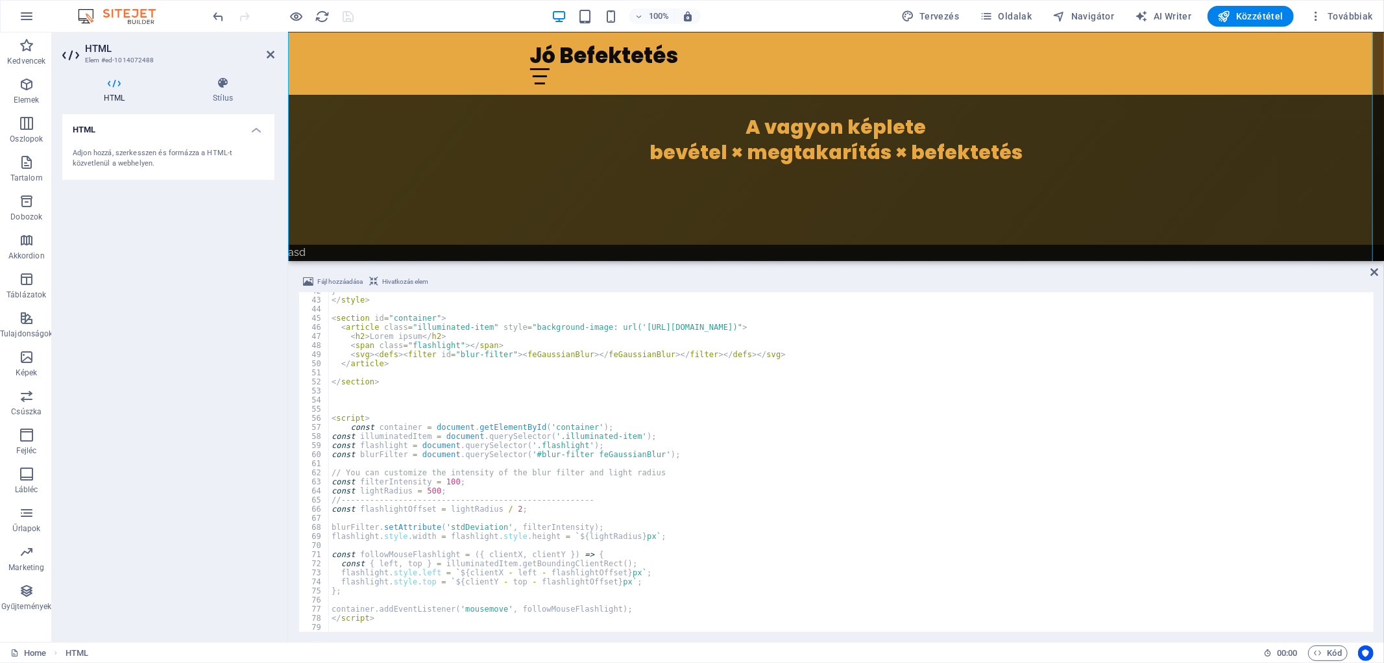
click at [402, 550] on div "} </ style > < section id = "container" > < article class = "illuminated-item" …" at bounding box center [850, 465] width 1043 height 358
click at [349, 427] on div "} </ style > < section id = "container" > < article class = "illuminated-item" …" at bounding box center [850, 465] width 1043 height 358
type textarea "const container = document.getElementById('container');"
click at [547, 399] on div "} </ style > < section id = "container" > < article class = "illuminated-item" …" at bounding box center [850, 465] width 1043 height 358
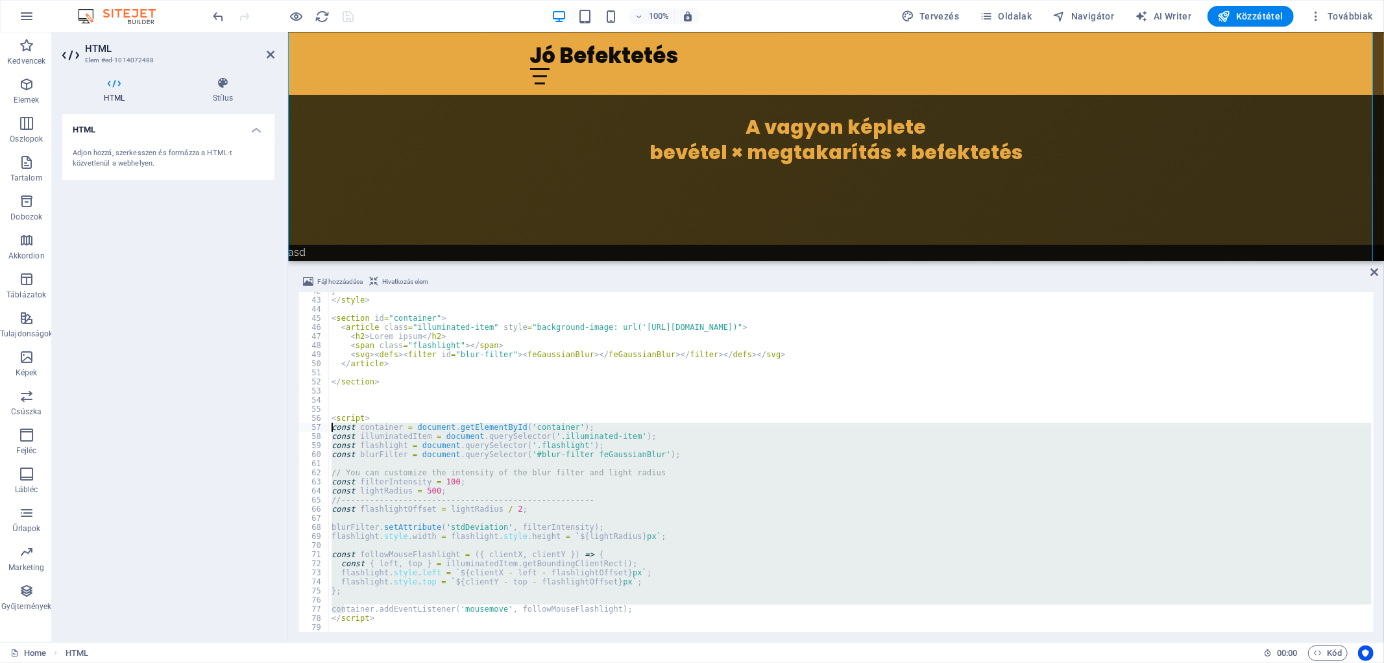
drag, startPoint x: 334, startPoint y: 591, endPoint x: 314, endPoint y: 429, distance: 163.6
click at [314, 429] on div "42 43 44 45 46 47 48 49 50 51 52 53 54 55 56 57 58 59 60 61 62 63 64 65 66 67 6…" at bounding box center [837, 461] width 1076 height 339
type textarea "const container = document.getElementById('container'); const illuminatedItem =…"
click at [443, 391] on div "} </ style > < section id = "container" > < article class = "illuminated-item" …" at bounding box center [850, 465] width 1043 height 358
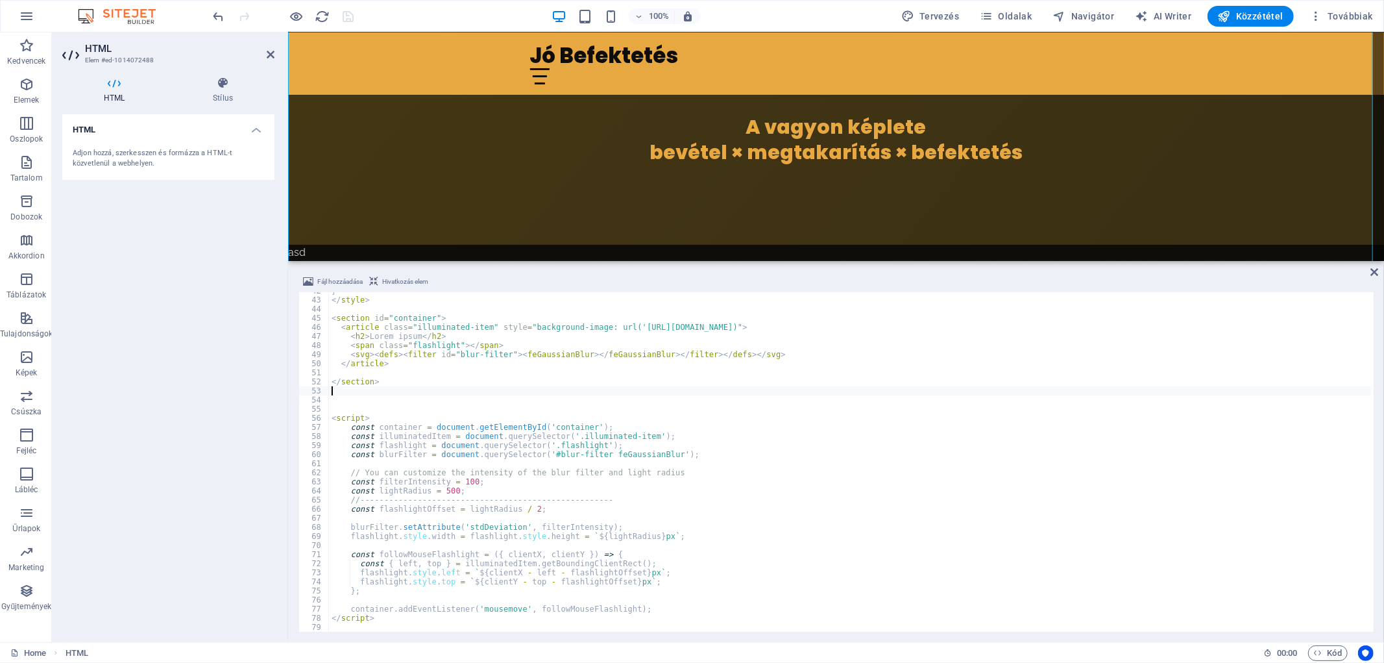
scroll to position [335, 0]
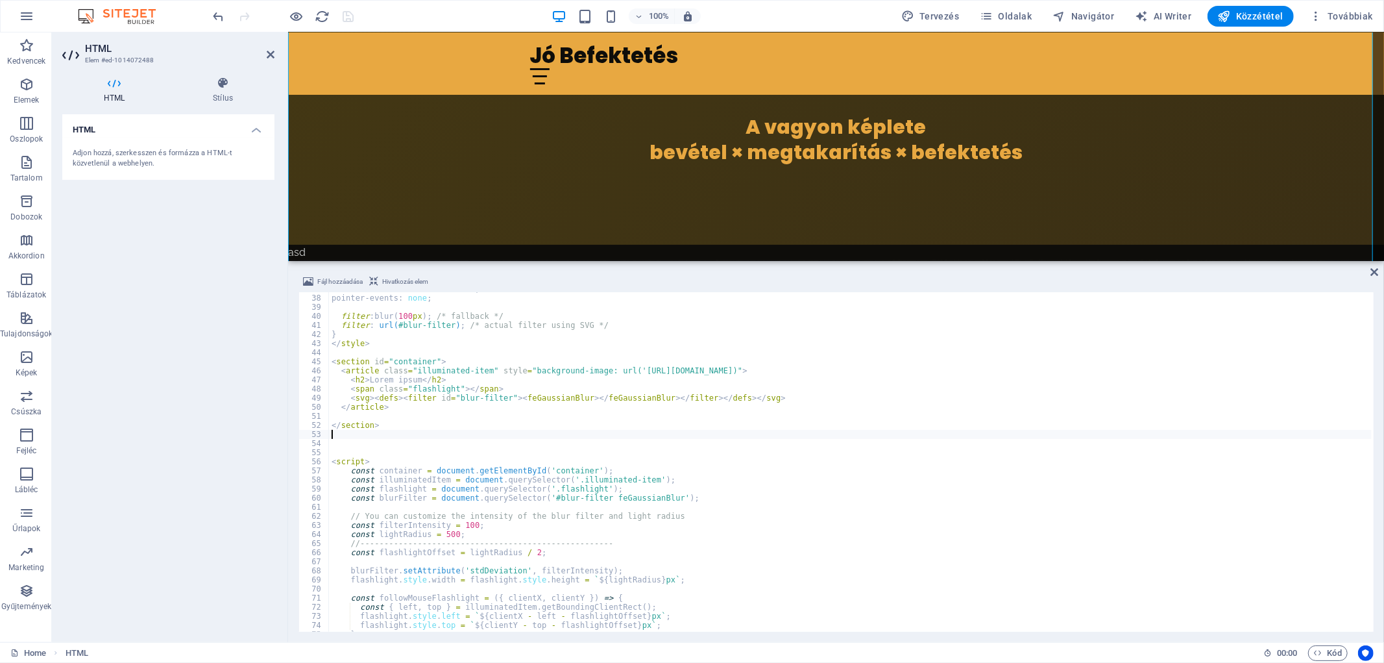
click at [406, 353] on div "transition : filter 0.5 s ease ; pointer-events : none ; filter : blur( 100 px …" at bounding box center [850, 463] width 1043 height 358
click at [410, 356] on div "transition : filter 0.5 s ease ; pointer-events : none ; filter : blur( 100 px …" at bounding box center [850, 463] width 1043 height 358
click at [403, 360] on div "transition : filter 0.5 s ease ; pointer-events : none ; filter : blur( 100 px …" at bounding box center [850, 463] width 1043 height 358
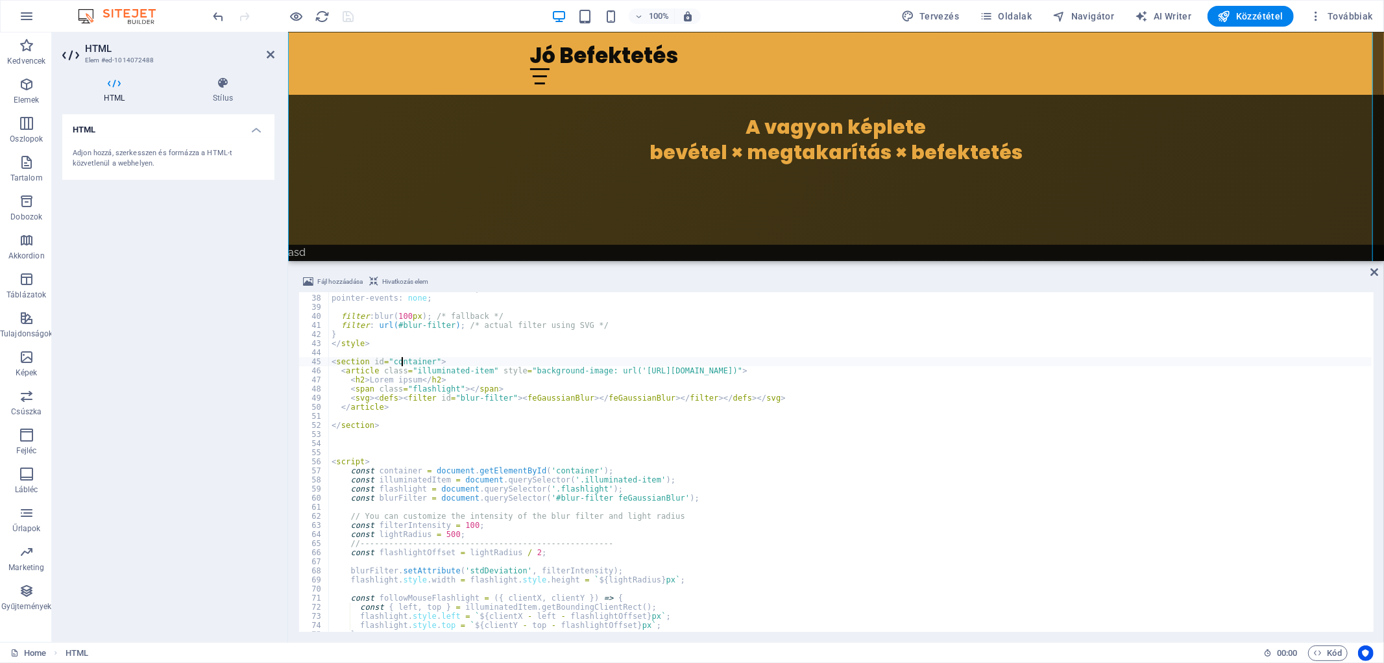
click at [403, 360] on div "transition : filter 0.5 s ease ; pointer-events : none ; filter : blur( 100 px …" at bounding box center [850, 463] width 1043 height 358
click at [396, 470] on div "transition : filter 0.5 s ease ; pointer-events : none ; filter : blur( 100 px …" at bounding box center [850, 463] width 1043 height 358
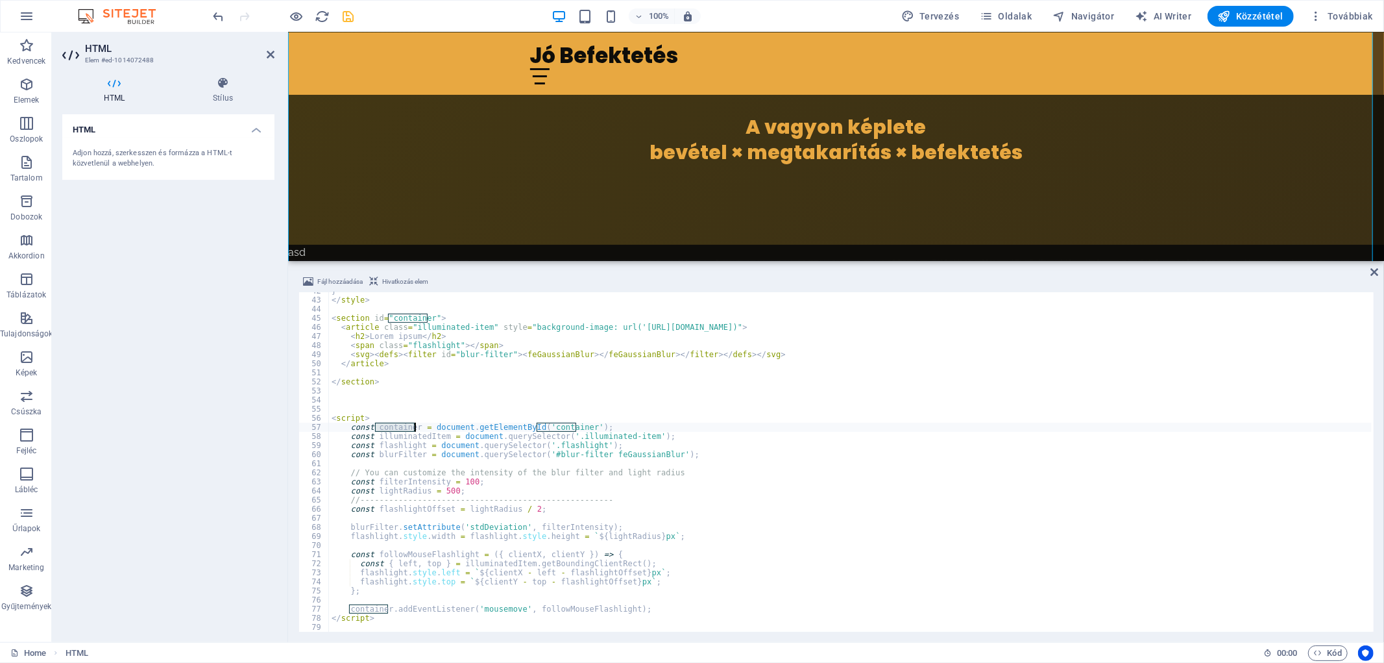
click at [529, 424] on div "} </ style > < section id = "container" > < article class = "illuminated-item" …" at bounding box center [850, 465] width 1043 height 358
drag, startPoint x: 347, startPoint y: 423, endPoint x: 562, endPoint y: 425, distance: 214.9
click at [657, 423] on div "} </ style > < section id = "container" > < article class = "illuminated-item" …" at bounding box center [850, 465] width 1043 height 358
click at [516, 435] on div "} </ style > < section id = "container" > < article class = "illuminated-item" …" at bounding box center [850, 465] width 1043 height 358
click at [392, 426] on div "} </ style > < section id = "container" > < article class = "illuminated-item" …" at bounding box center [850, 465] width 1043 height 358
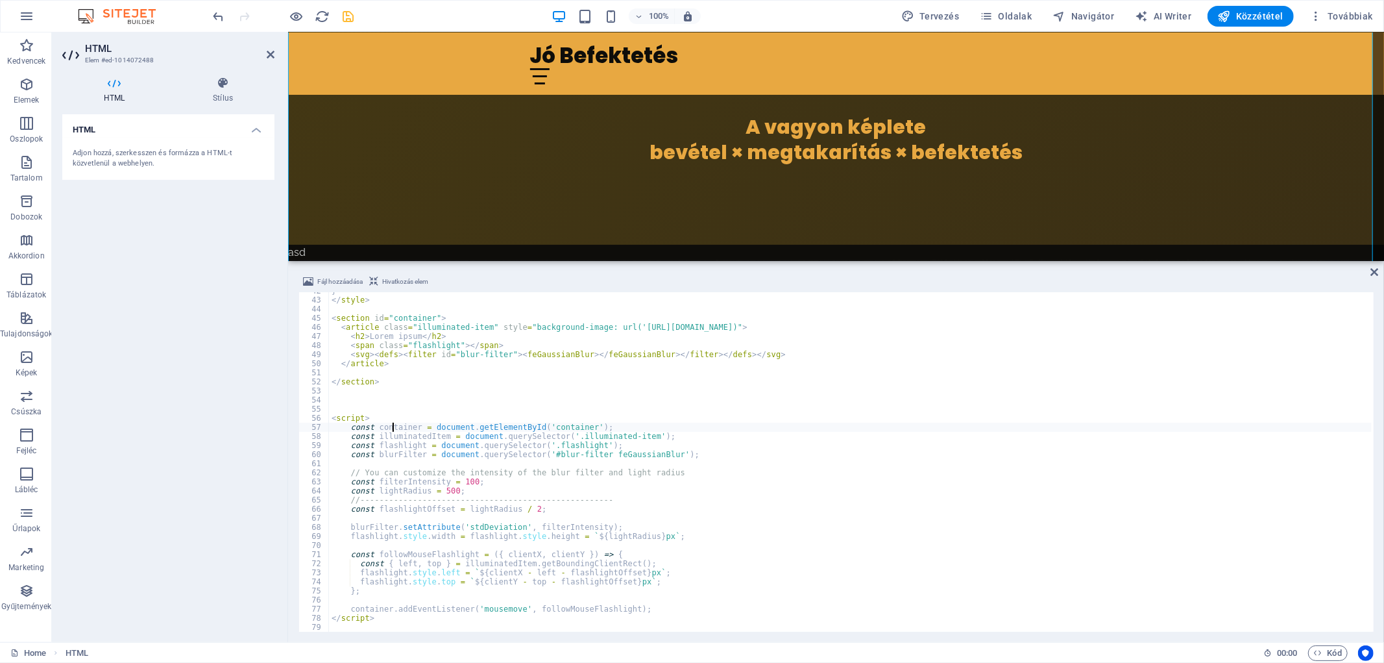
click at [392, 426] on div "} </ style > < section id = "container" > < article class = "illuminated-item" …" at bounding box center [850, 465] width 1043 height 358
click at [556, 610] on div "} </ style > < section id = "container" > < article class = "illuminated-item" …" at bounding box center [850, 465] width 1043 height 358
click at [423, 554] on div "} </ style > < section id = "container" > < article class = "illuminated-item" …" at bounding box center [850, 465] width 1043 height 358
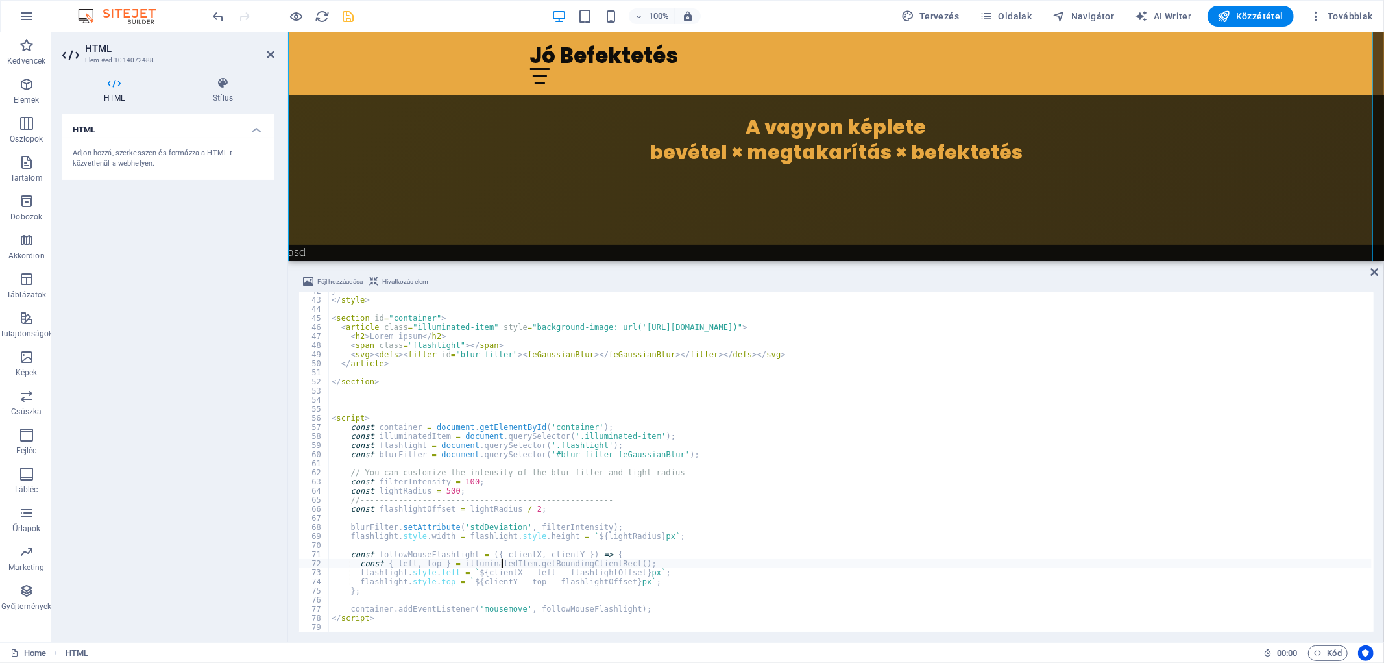
click at [500, 561] on div "} </ style > < section id = "container" > < article class = "illuminated-item" …" at bounding box center [850, 465] width 1043 height 358
click at [599, 434] on div "} </ style > < section id = "container" > < article class = "illuminated-item" …" at bounding box center [850, 465] width 1043 height 358
click at [712, 443] on div "} </ style > < section id = "container" > < article class = "illuminated-item" …" at bounding box center [850, 465] width 1043 height 358
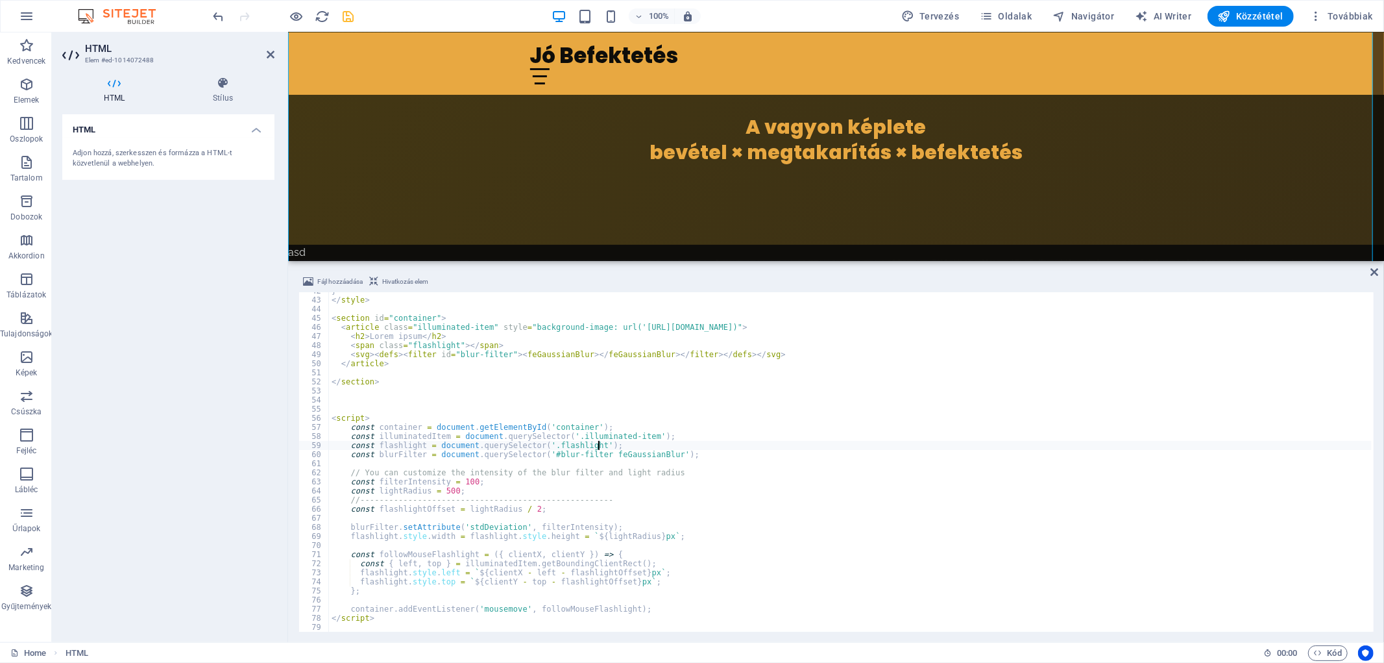
click at [600, 432] on div "} </ style > < section id = "container" > < article class = "illuminated-item" …" at bounding box center [850, 465] width 1043 height 358
click at [416, 436] on div "} </ style > < section id = "container" > < article class = "illuminated-item" …" at bounding box center [850, 465] width 1043 height 358
click at [579, 437] on div "} </ style > < section id = "container" > < article class = "illuminated-item" …" at bounding box center [850, 465] width 1043 height 358
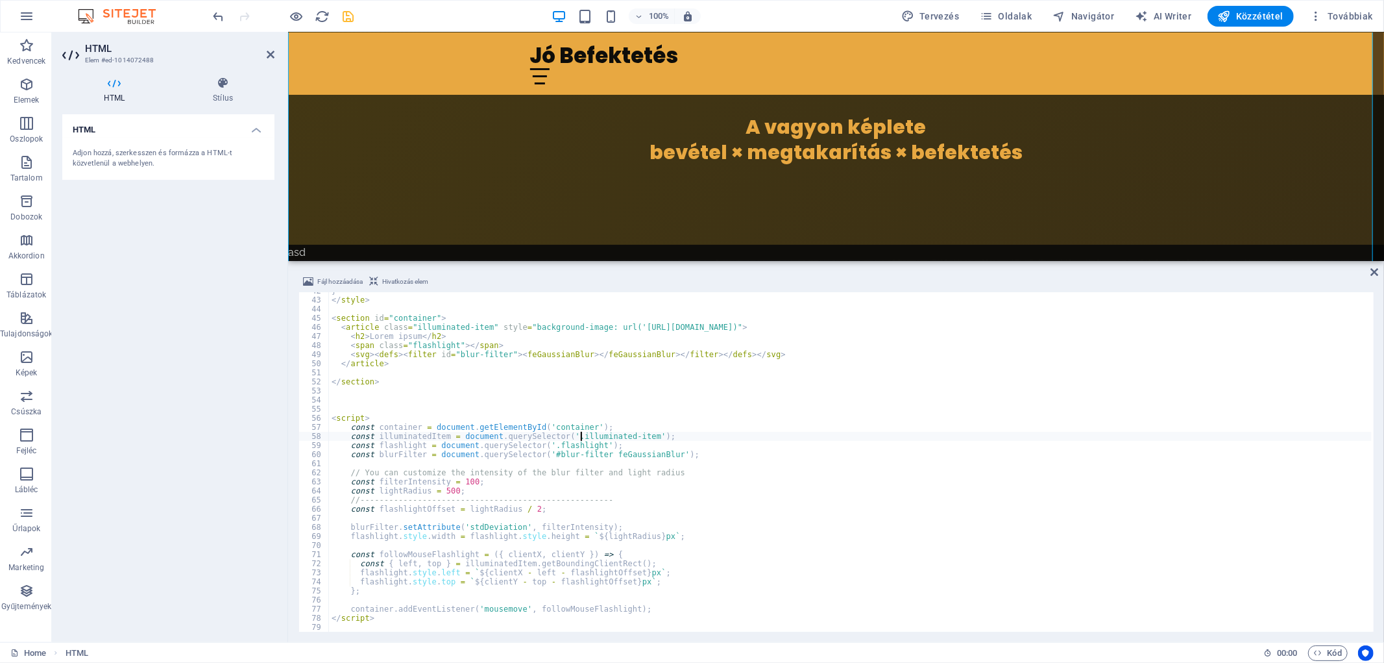
click at [579, 437] on div "} </ style > < section id = "container" > < article class = "illuminated-item" …" at bounding box center [850, 465] width 1043 height 358
paste textarea "page-18235204"
click at [568, 427] on div "} </ style > < section id = "container" > < article class = "illuminated-item" …" at bounding box center [850, 465] width 1043 height 358
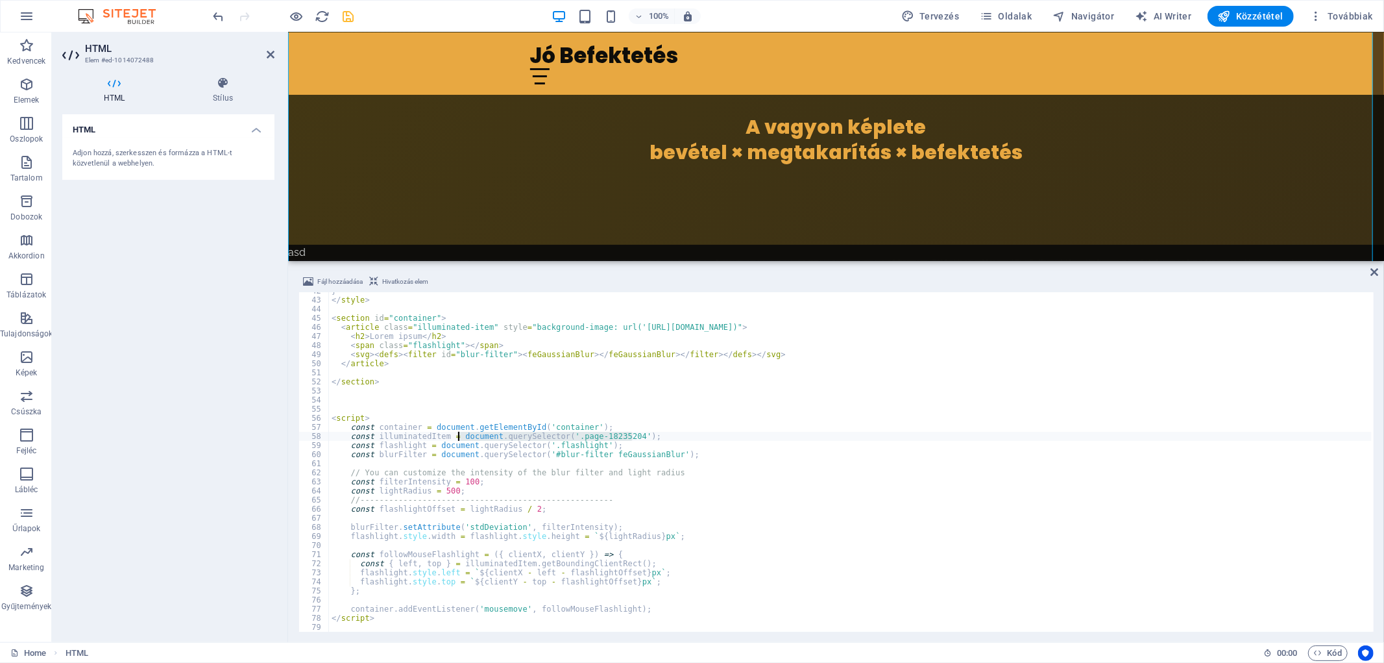
drag, startPoint x: 644, startPoint y: 433, endPoint x: 456, endPoint y: 437, distance: 187.6
click at [456, 437] on div "} </ style > < section id = "container" > < article class = "illuminated-item" …" at bounding box center [850, 465] width 1043 height 358
drag, startPoint x: 611, startPoint y: 428, endPoint x: 429, endPoint y: 426, distance: 182.4
click at [429, 426] on div "} </ style > < section id = "container" > < article class = "illuminated-item" …" at bounding box center [850, 465] width 1043 height 358
paste textarea "querySelector('.page-18235204"
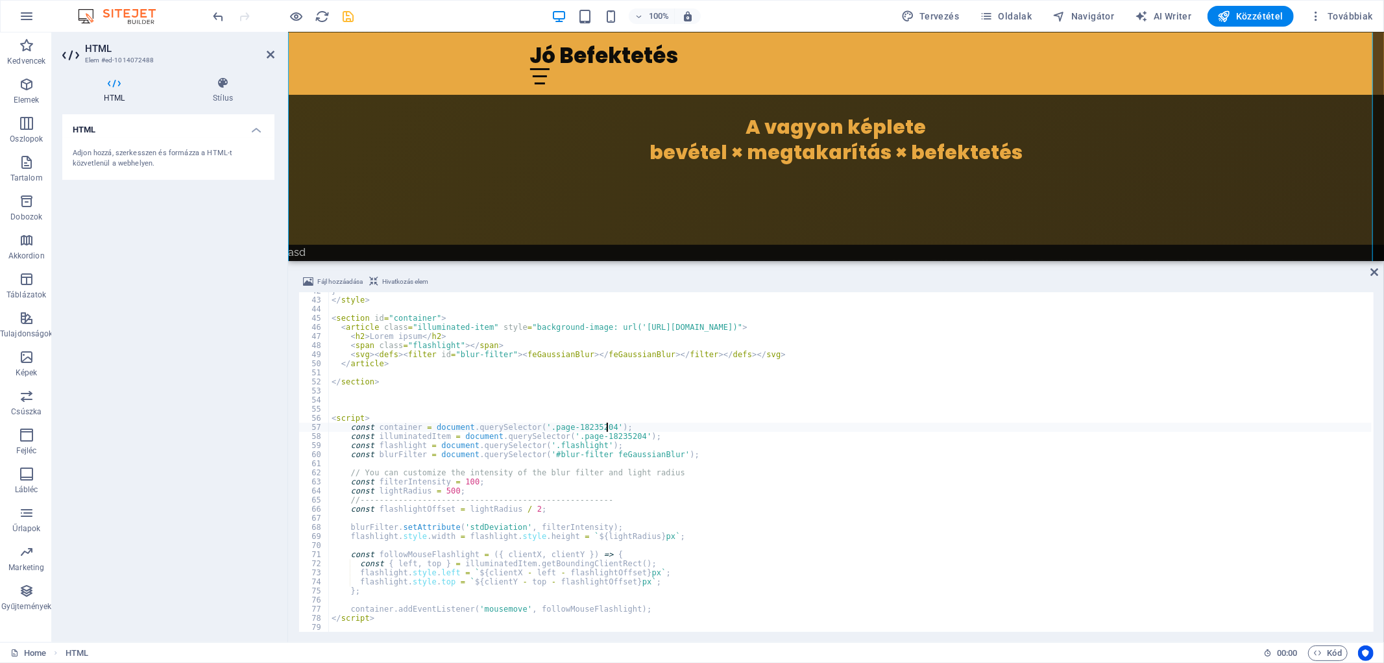
click at [731, 458] on div "} </ style > < section id = "container" > < article class = "illuminated-item" …" at bounding box center [850, 465] width 1043 height 358
type textarea "const blurFilter = document.querySelector('#blur-filter feGaussianBlur');"
checkbox input "false"
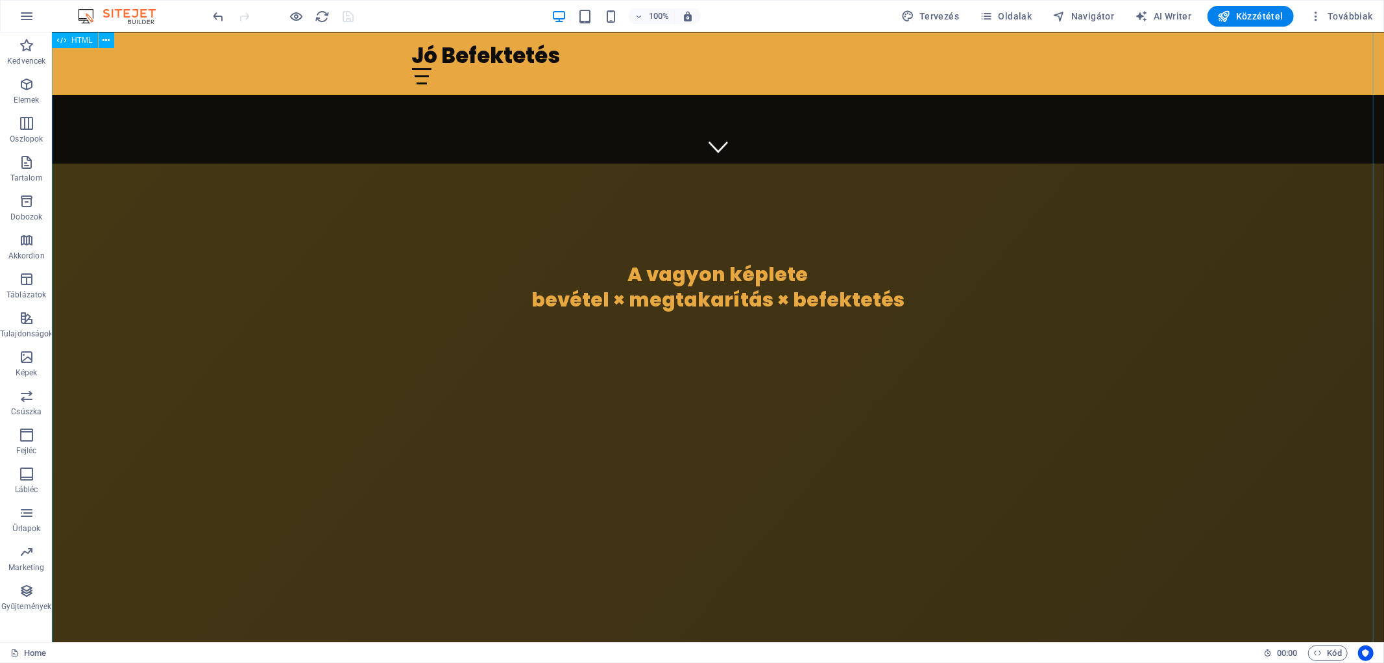
scroll to position [338, 0]
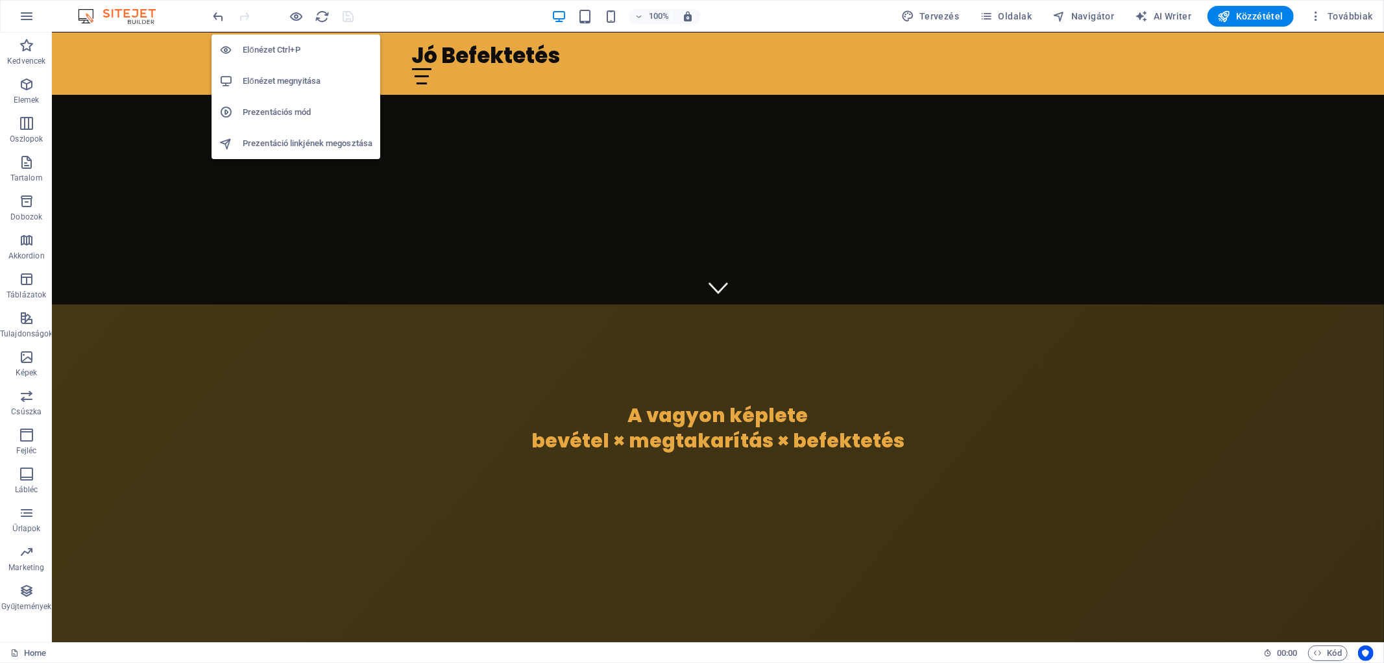
click at [297, 80] on h6 "Előnézet megnyitása" at bounding box center [308, 81] width 130 height 16
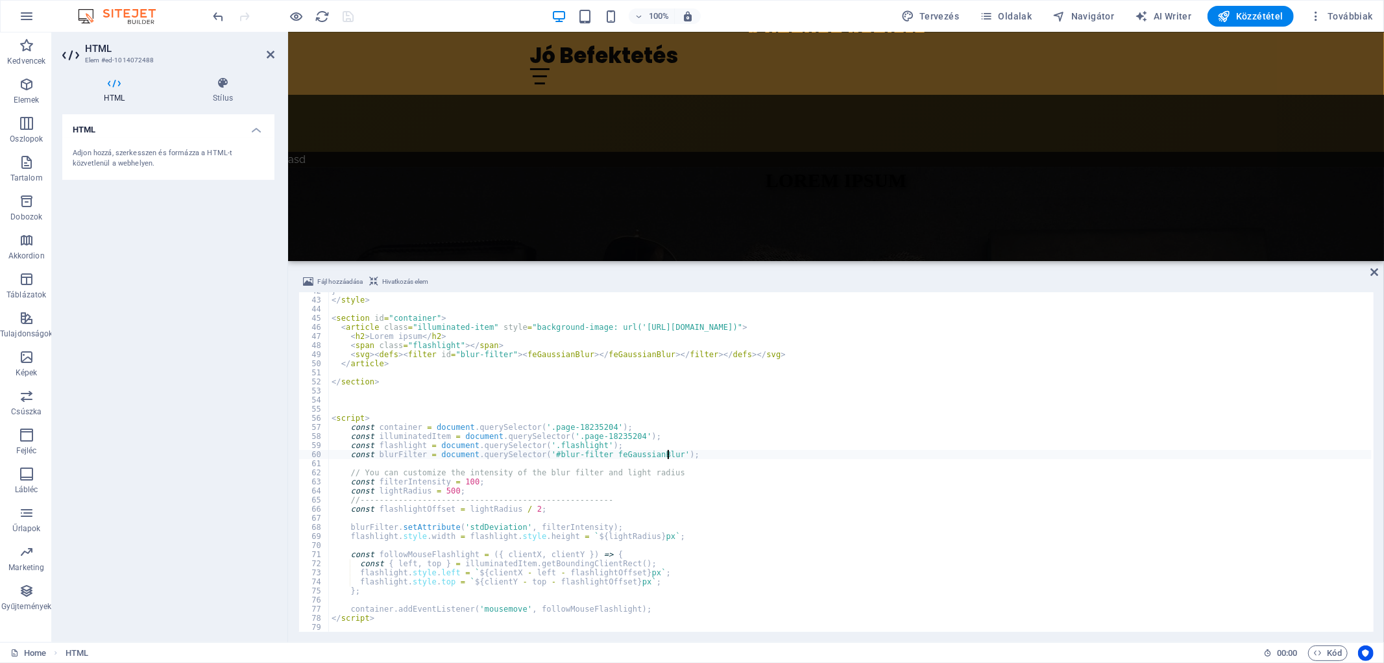
scroll to position [378, 0]
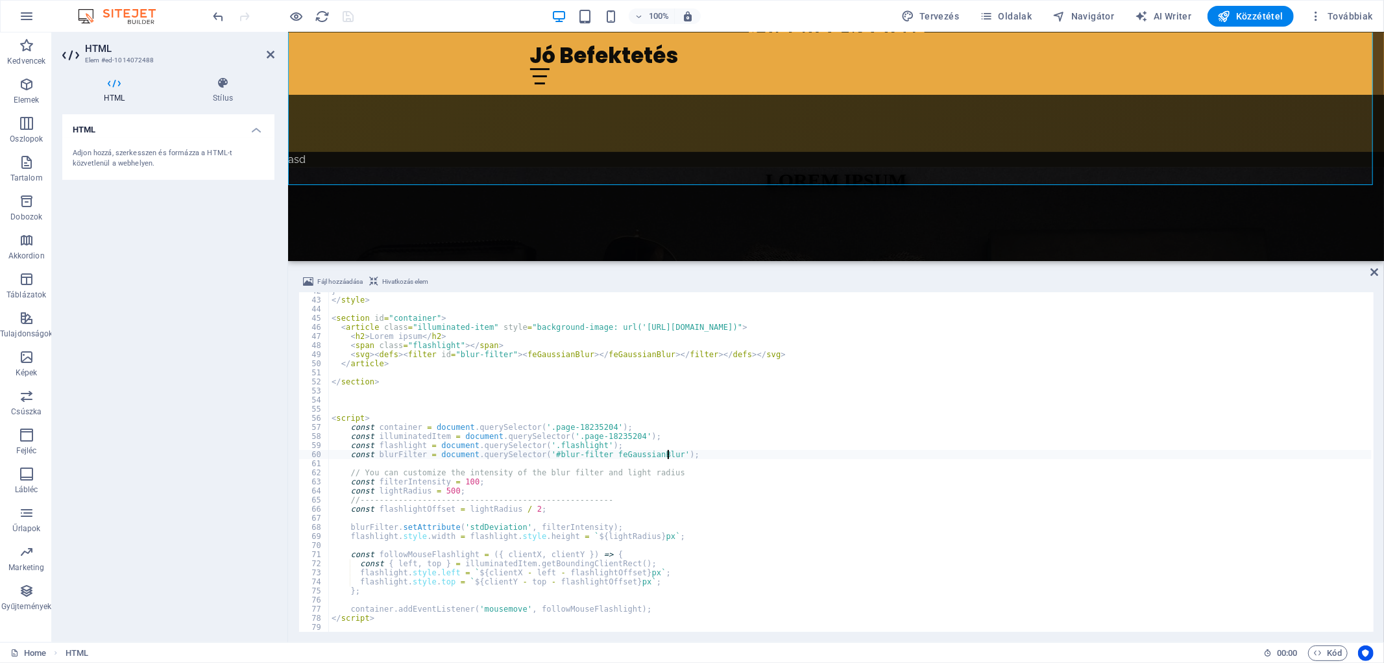
click at [493, 572] on div "} </ style > < section id = "container" > < article class = "illuminated-item" …" at bounding box center [850, 465] width 1043 height 358
click at [527, 571] on div "} </ style > < section id = "container" > < article class = "illuminated-item" …" at bounding box center [850, 465] width 1043 height 358
click at [576, 568] on div "} </ style > < section id = "container" > < article class = "illuminated-item" …" at bounding box center [850, 465] width 1043 height 358
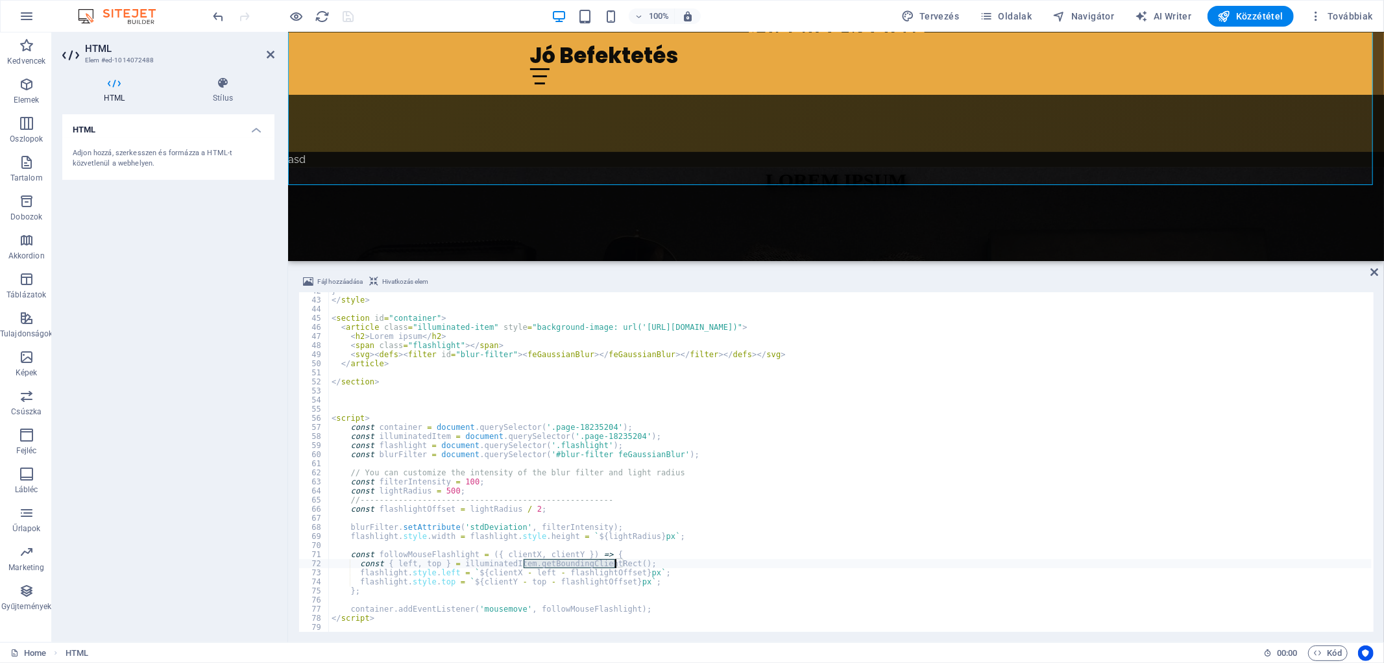
click at [576, 568] on div "} </ style > < section id = "container" > < article class = "illuminated-item" …" at bounding box center [850, 465] width 1043 height 358
click at [584, 572] on div "} </ style > < section id = "container" > < article class = "illuminated-item" …" at bounding box center [850, 465] width 1043 height 358
click at [495, 569] on div "} </ style > < section id = "container" > < article class = "illuminated-item" …" at bounding box center [850, 465] width 1043 height 358
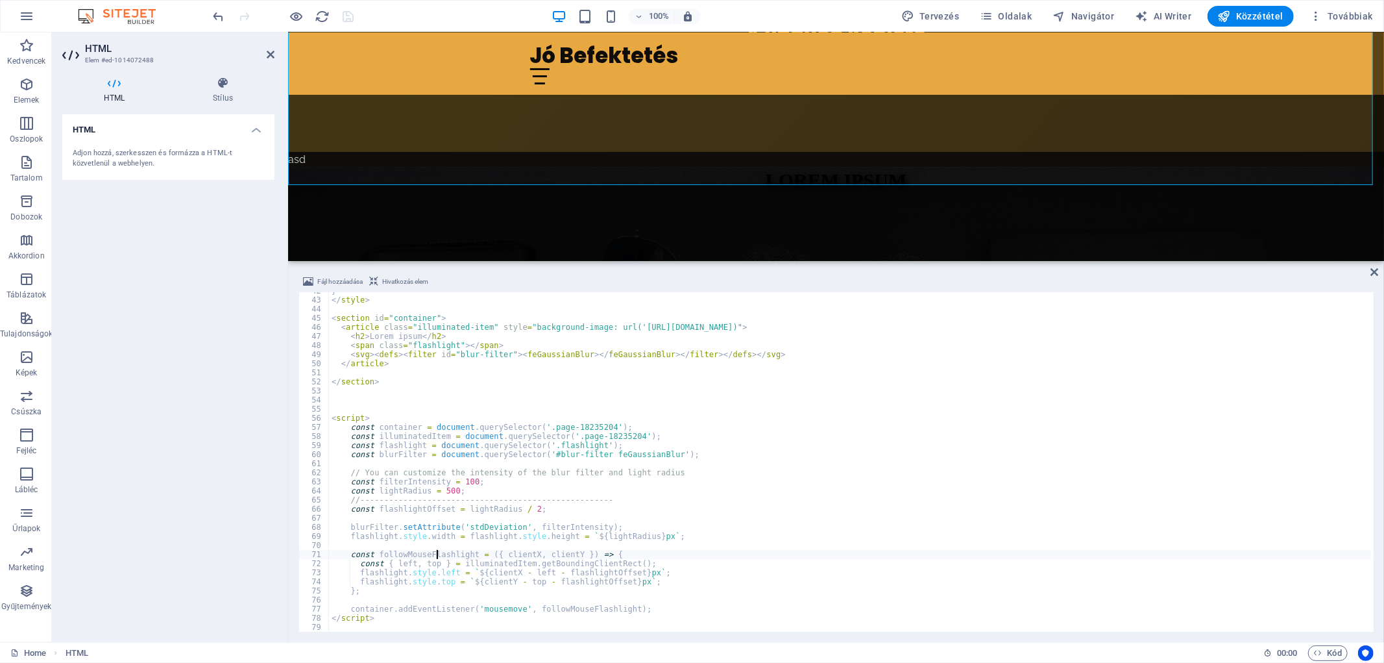
click at [438, 552] on div "} </ style > < section id = "container" > < article class = "illuminated-item" …" at bounding box center [850, 465] width 1043 height 358
click at [513, 552] on div "} </ style > < section id = "container" > < article class = "illuminated-item" …" at bounding box center [850, 465] width 1043 height 358
click at [552, 552] on div "} </ style > < section id = "container" > < article class = "illuminated-item" …" at bounding box center [850, 465] width 1043 height 358
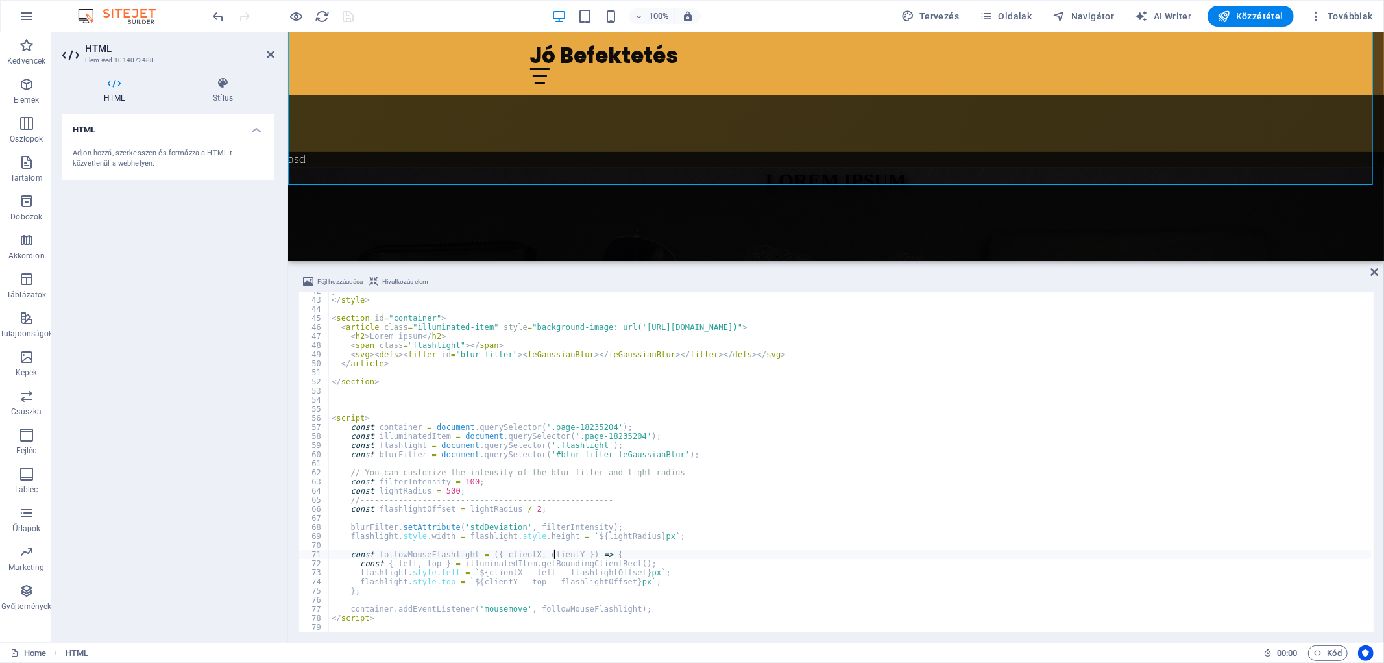
click at [552, 552] on div "} </ style > < section id = "container" > < article class = "illuminated-item" …" at bounding box center [850, 465] width 1043 height 358
click at [531, 573] on div "} </ style > < section id = "container" > < article class = "illuminated-item" …" at bounding box center [850, 465] width 1043 height 358
click at [493, 569] on div "} </ style > < section id = "container" > < article class = "illuminated-item" …" at bounding box center [850, 465] width 1043 height 358
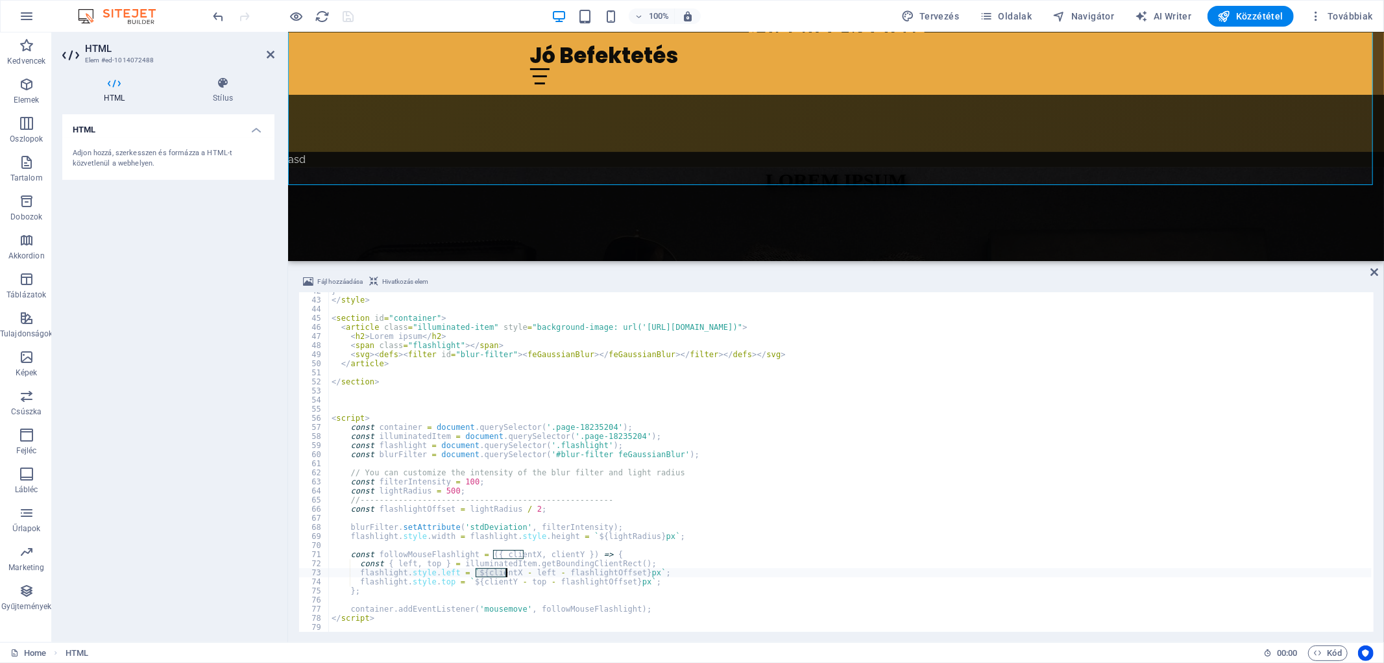
click at [537, 572] on div "} </ style > < section id = "container" > < article class = "illuminated-item" …" at bounding box center [850, 465] width 1043 height 358
click at [491, 563] on div "} </ style > < section id = "container" > < article class = "illuminated-item" …" at bounding box center [850, 465] width 1043 height 358
click at [462, 576] on div "} </ style > < section id = "container" > < article class = "illuminated-item" …" at bounding box center [850, 465] width 1043 height 358
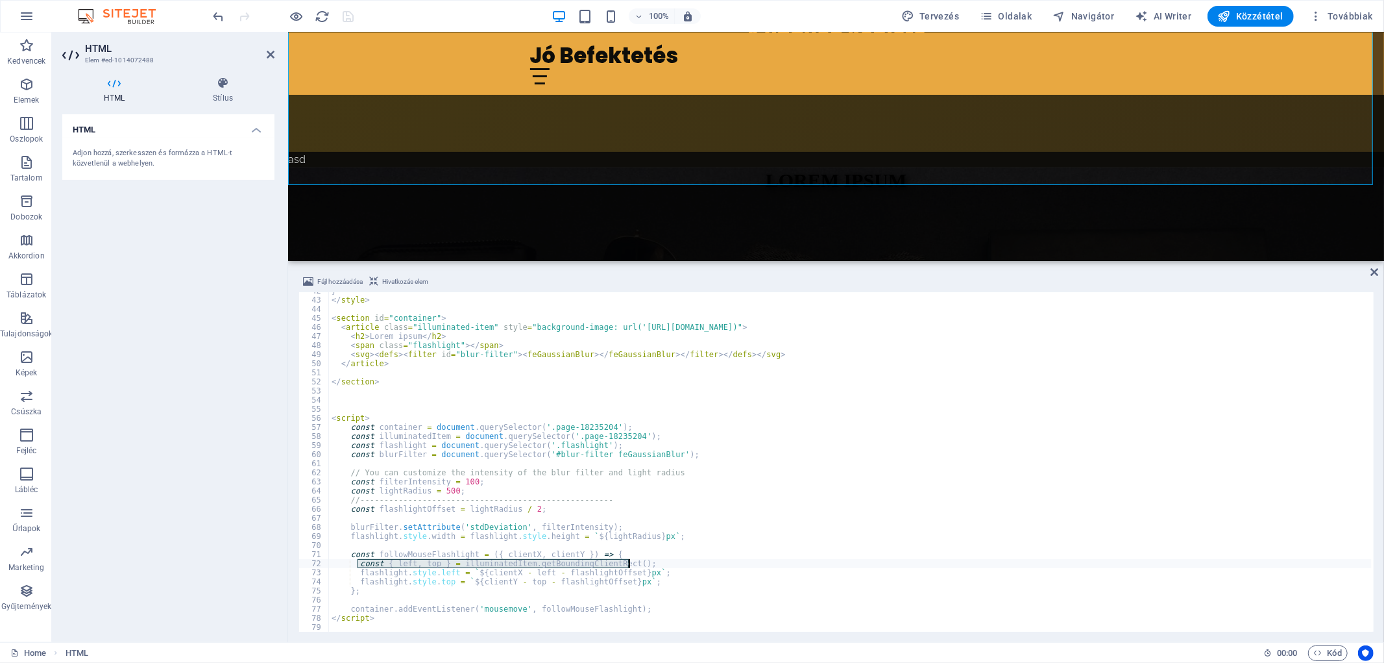
drag, startPoint x: 358, startPoint y: 562, endPoint x: 649, endPoint y: 563, distance: 290.8
click at [649, 565] on div "} </ style > < section id = "container" > < article class = "illuminated-item" …" at bounding box center [850, 465] width 1043 height 358
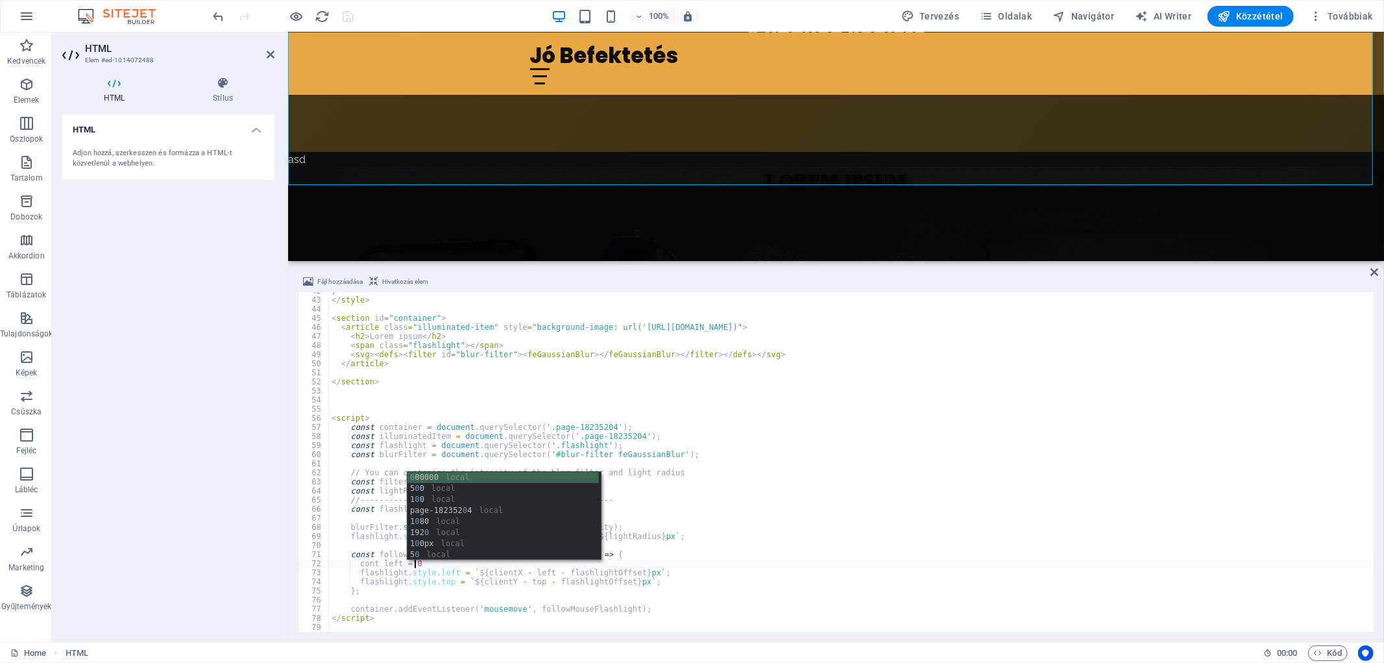
scroll to position [0, 5]
type textarea "cont left = 0;"
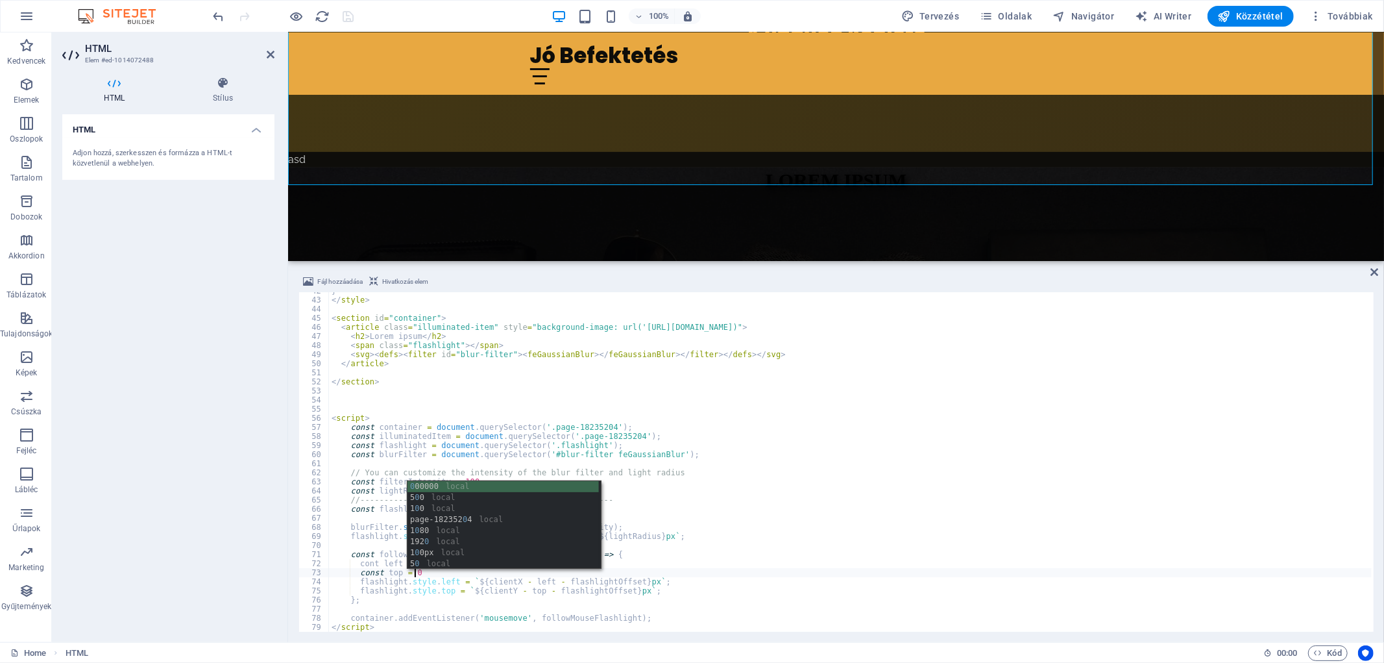
scroll to position [0, 6]
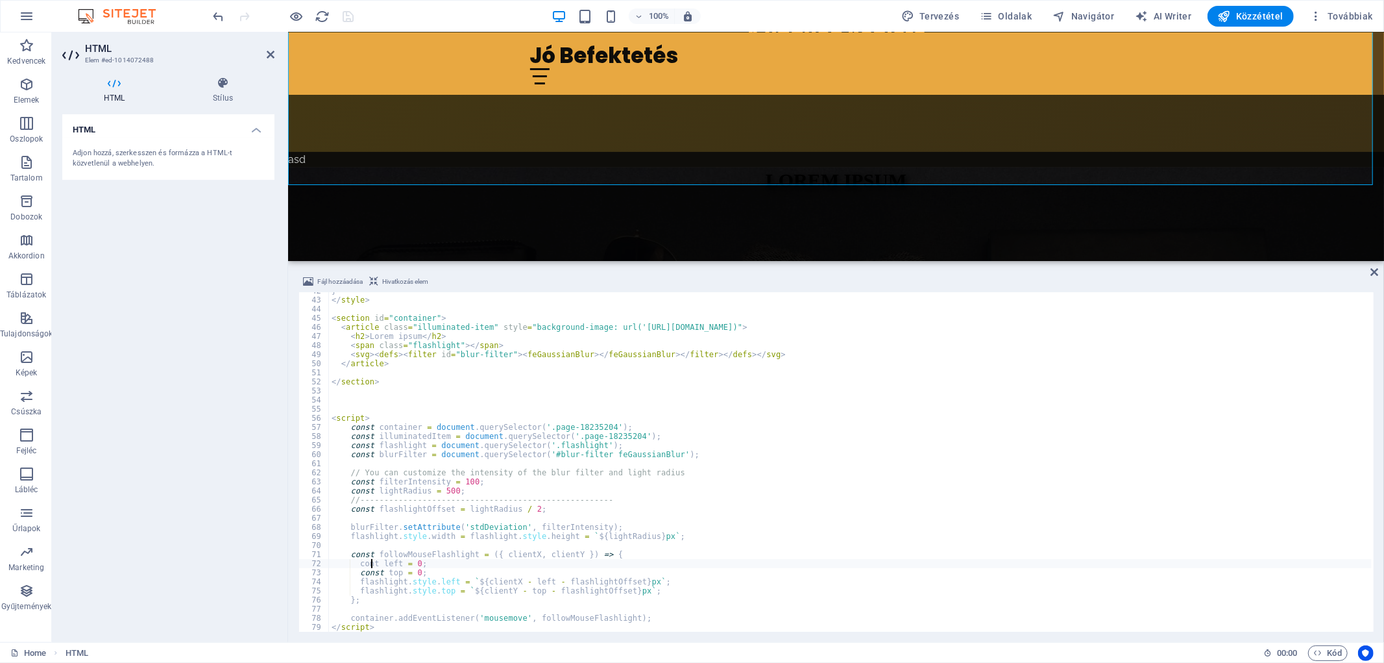
type textarea "const left = 0;"
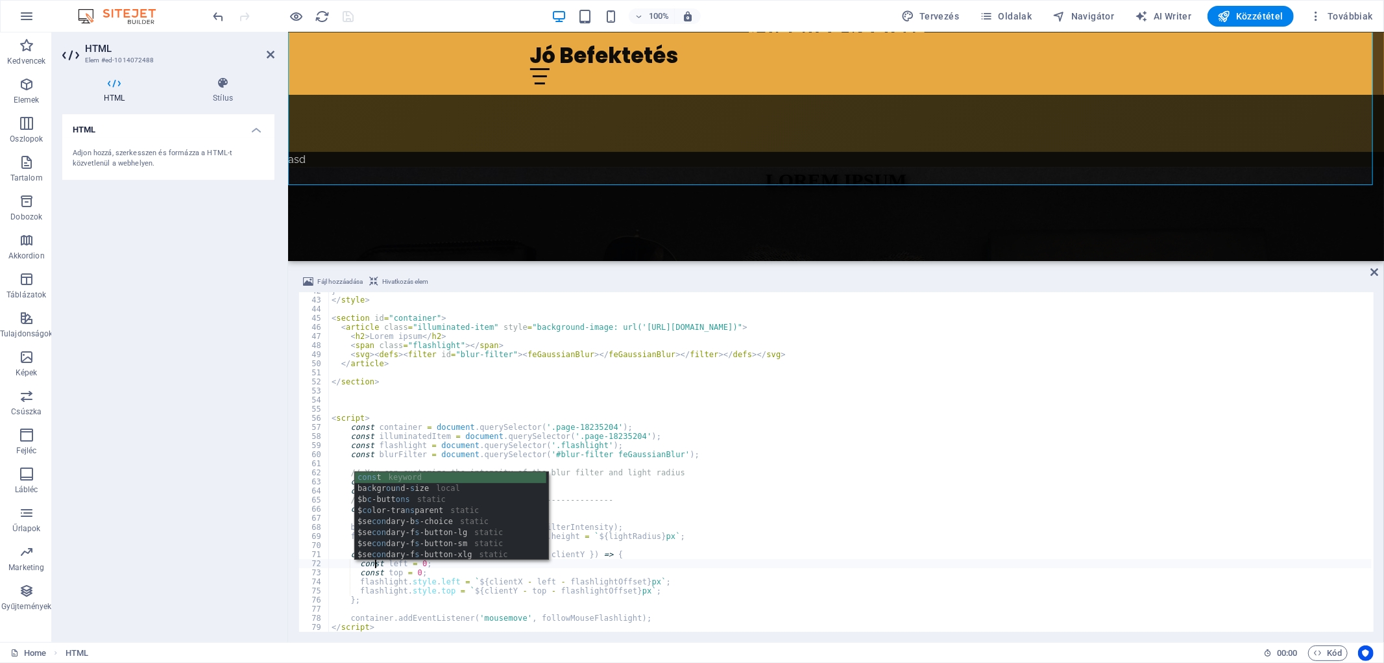
scroll to position [0, 3]
checkbox input "false"
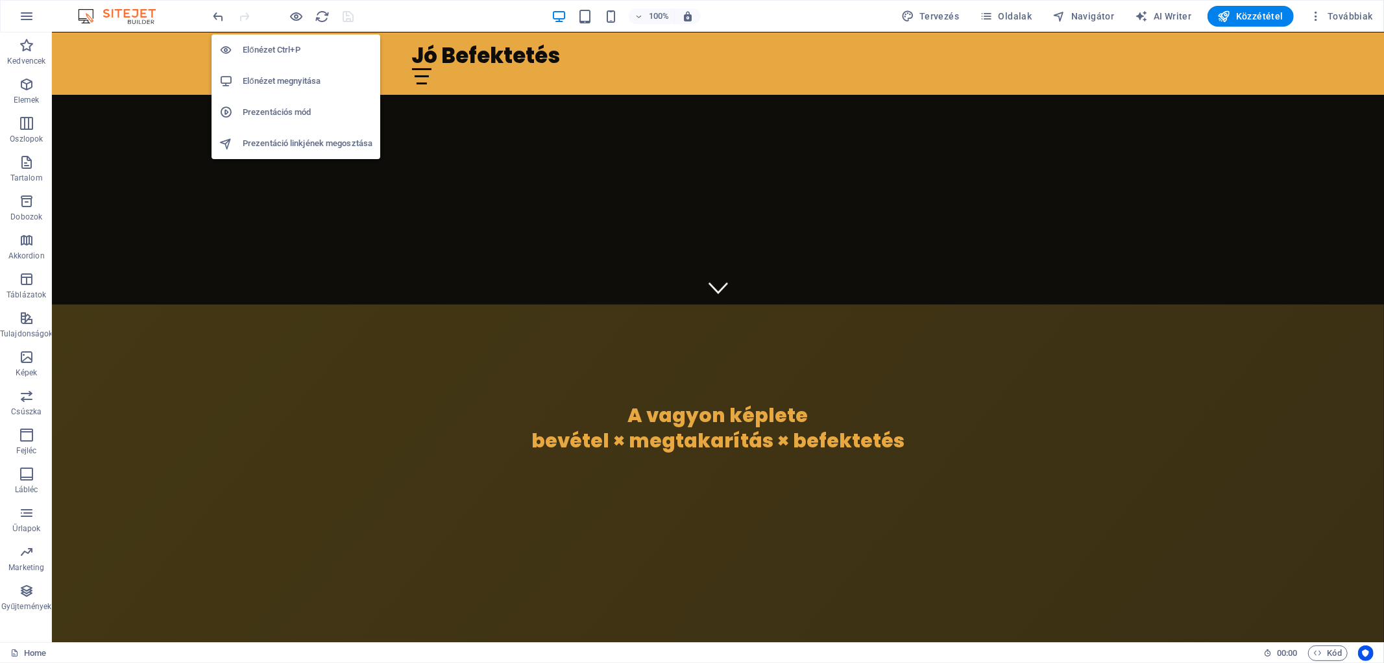
click at [282, 83] on h6 "Előnézet megnyitása" at bounding box center [308, 81] width 130 height 16
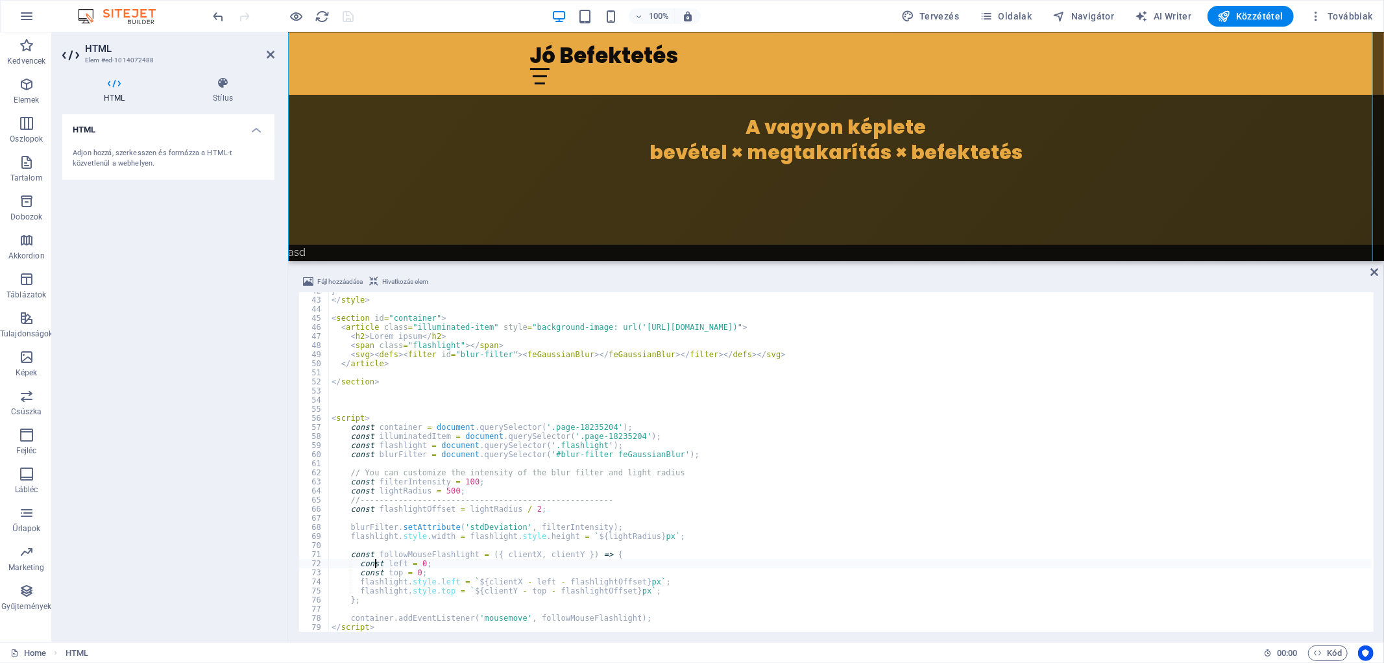
scroll to position [378, 0]
click at [436, 560] on div "} </ style > < section id = "container" > < article class = "illuminated-item" …" at bounding box center [850, 465] width 1043 height 358
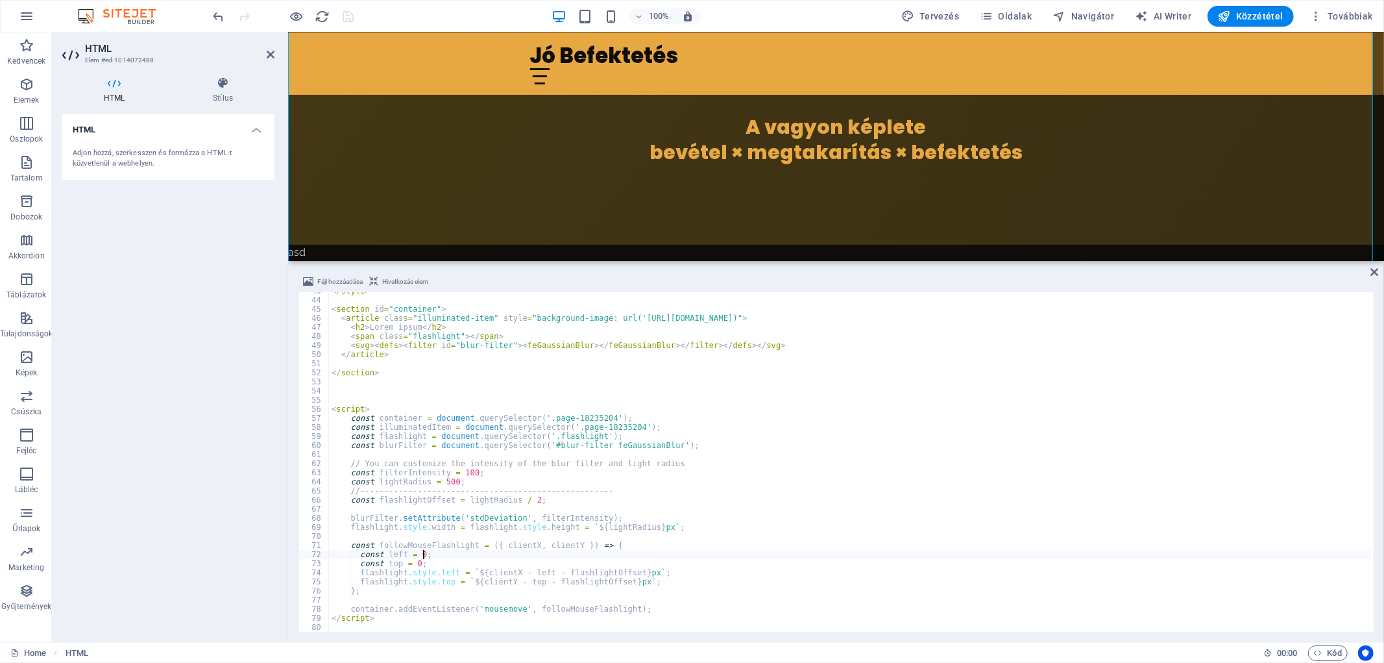
scroll to position [387, 0]
drag, startPoint x: 422, startPoint y: 569, endPoint x: 486, endPoint y: 570, distance: 63.6
click at [486, 570] on div "</ style > < section id = "container" > < article class = "illuminated-item" st…" at bounding box center [850, 465] width 1043 height 358
type textarea "flashlight.style.left = `${clientX - left - flashlightOffset}px`;"
click at [585, 572] on div "</ style > < section id = "container" > < article class = "illuminated-item" st…" at bounding box center [850, 465] width 1043 height 358
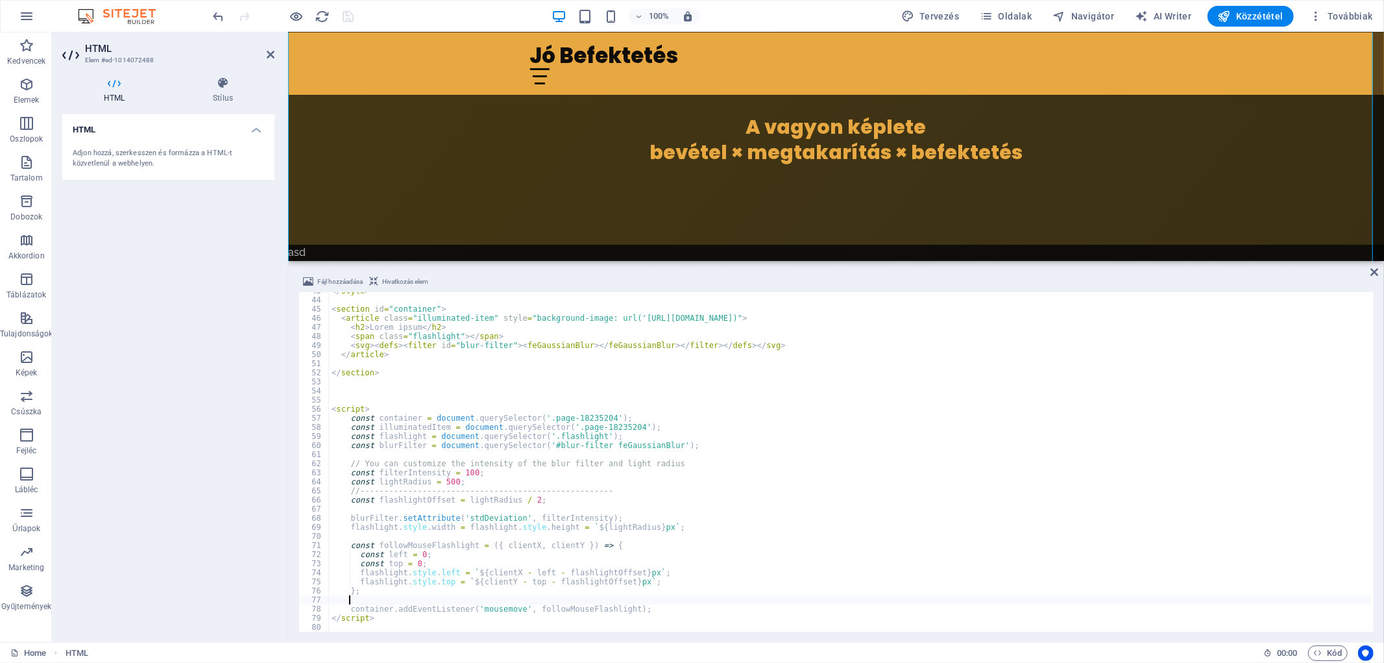
click at [478, 602] on div "</ style > < section id = "container" > < article class = "illuminated-item" st…" at bounding box center [850, 465] width 1043 height 358
type textarea "};"
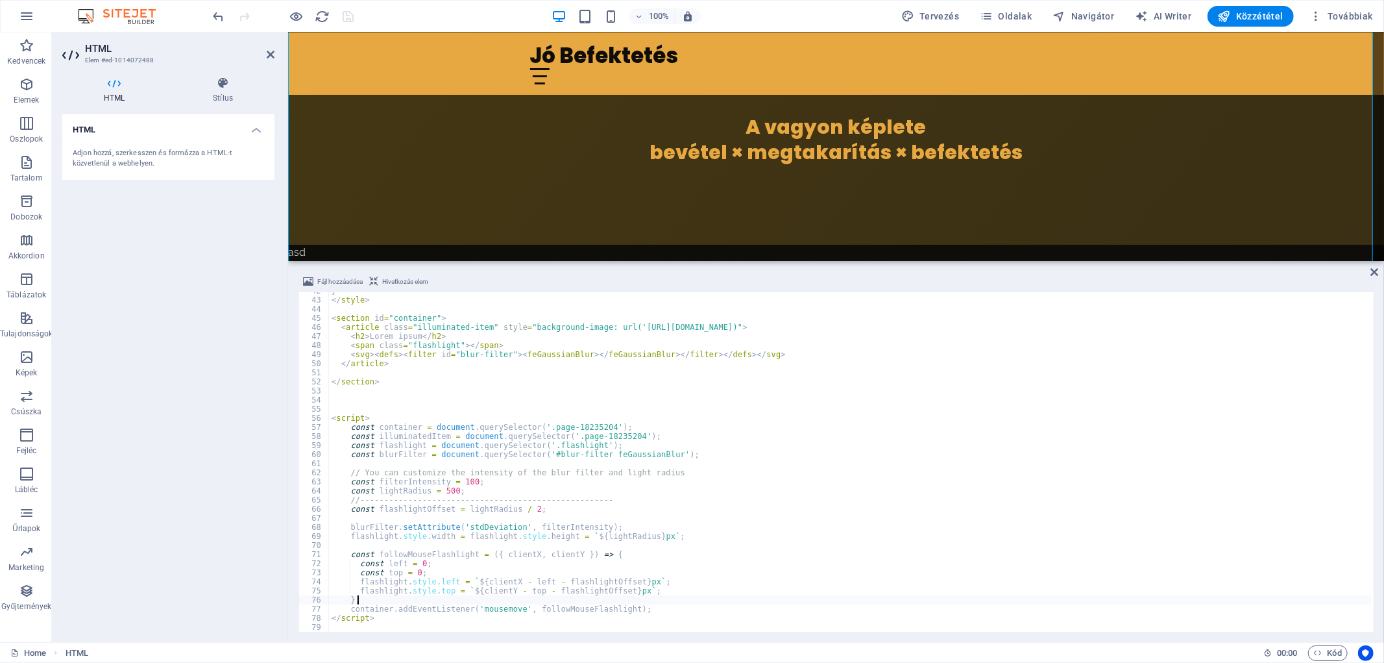
scroll to position [292, 0]
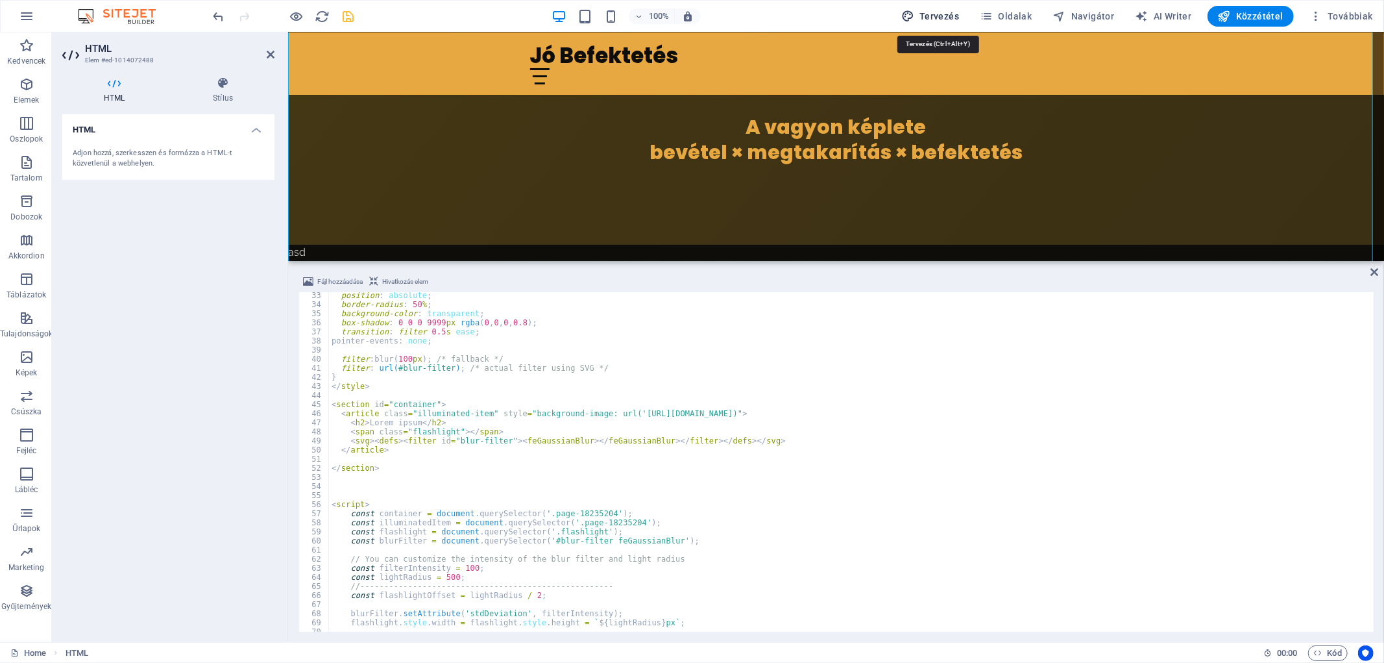
click at [950, 8] on button "Tervezés" at bounding box center [930, 16] width 69 height 21
select select "px"
select select "200"
select select "px"
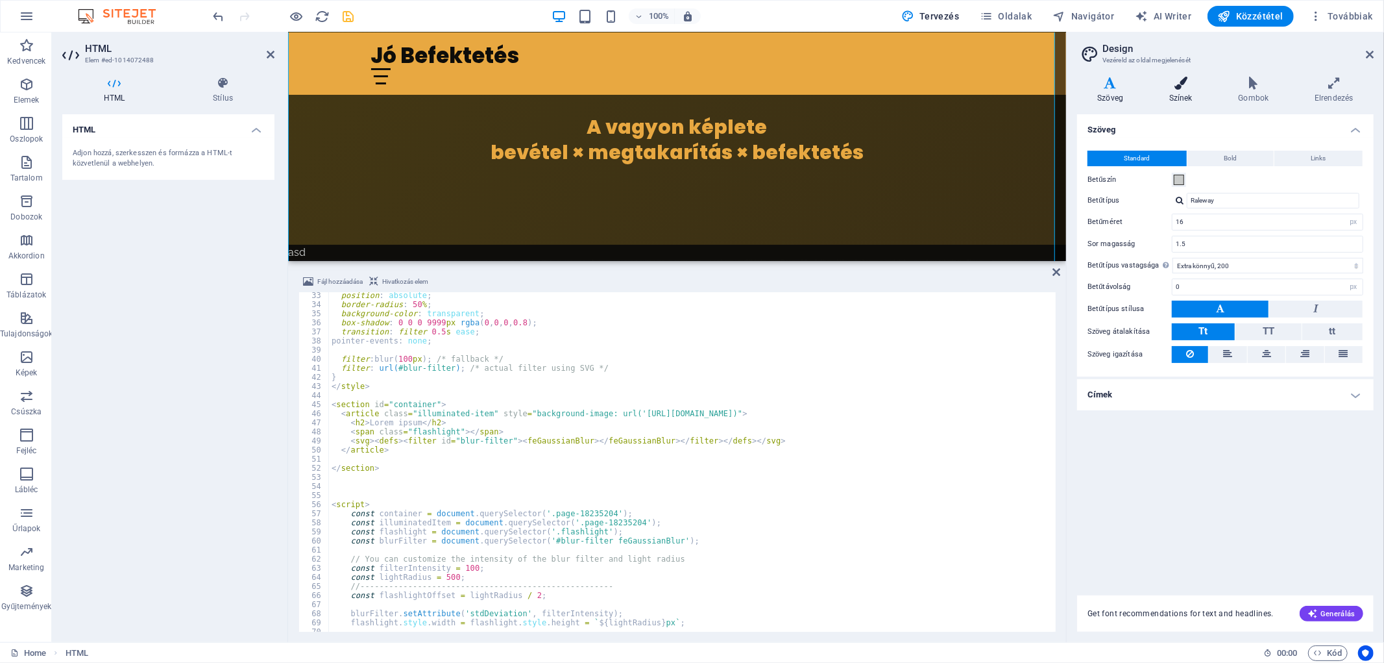
click at [1177, 99] on h4 "Színek" at bounding box center [1184, 90] width 69 height 27
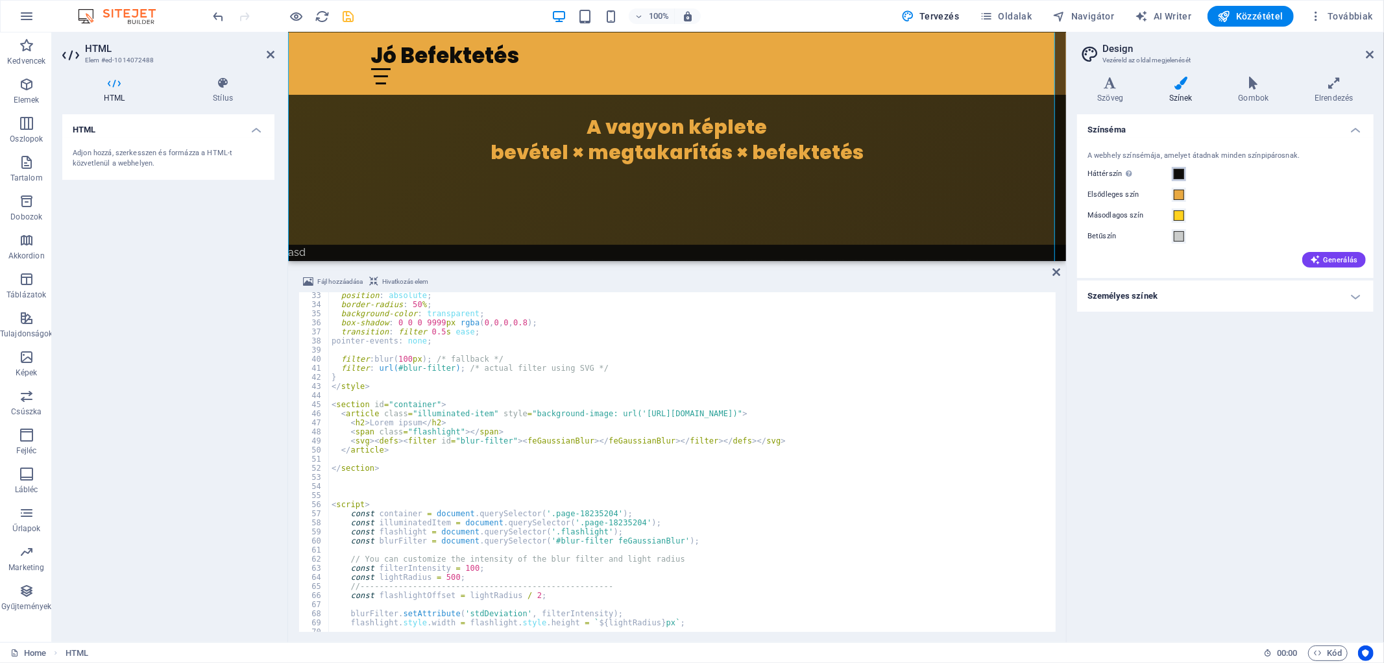
click at [1177, 175] on span at bounding box center [1179, 174] width 10 height 10
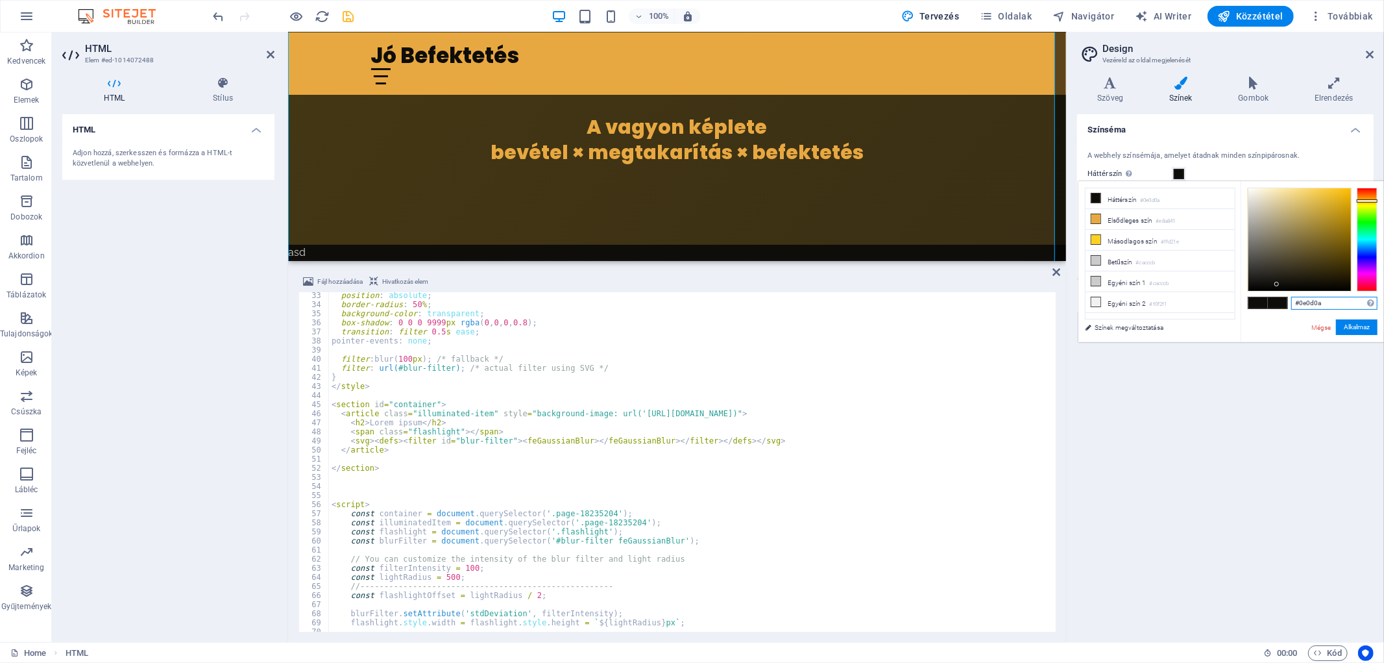
click at [1331, 300] on input "#0e0d0a" at bounding box center [1335, 303] width 86 height 13
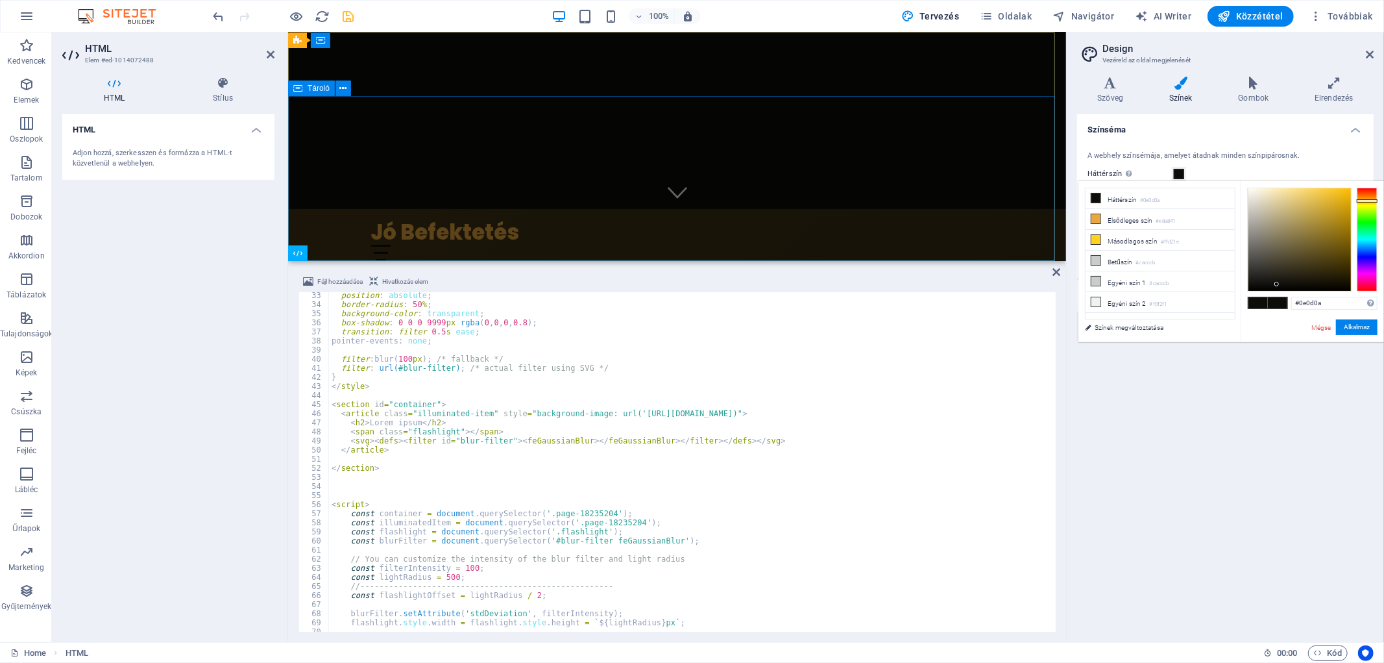
scroll to position [0, 0]
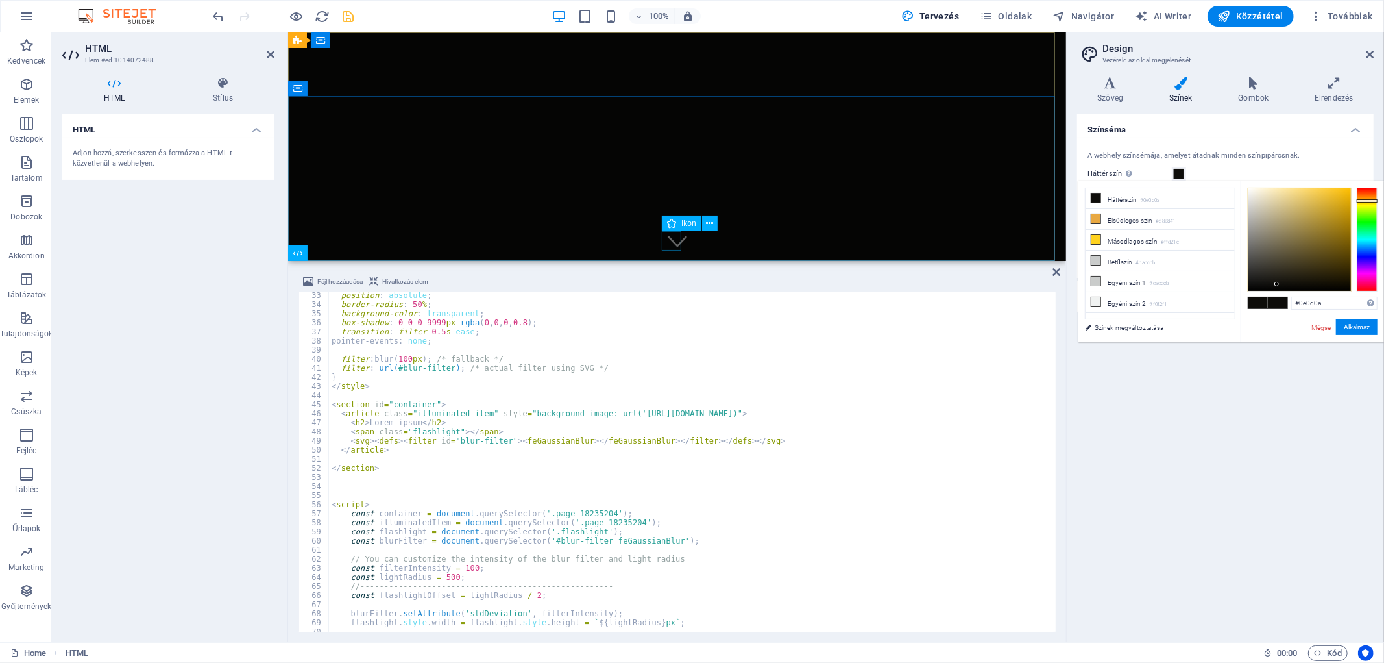
click at [670, 243] on figure at bounding box center [676, 239] width 19 height 19
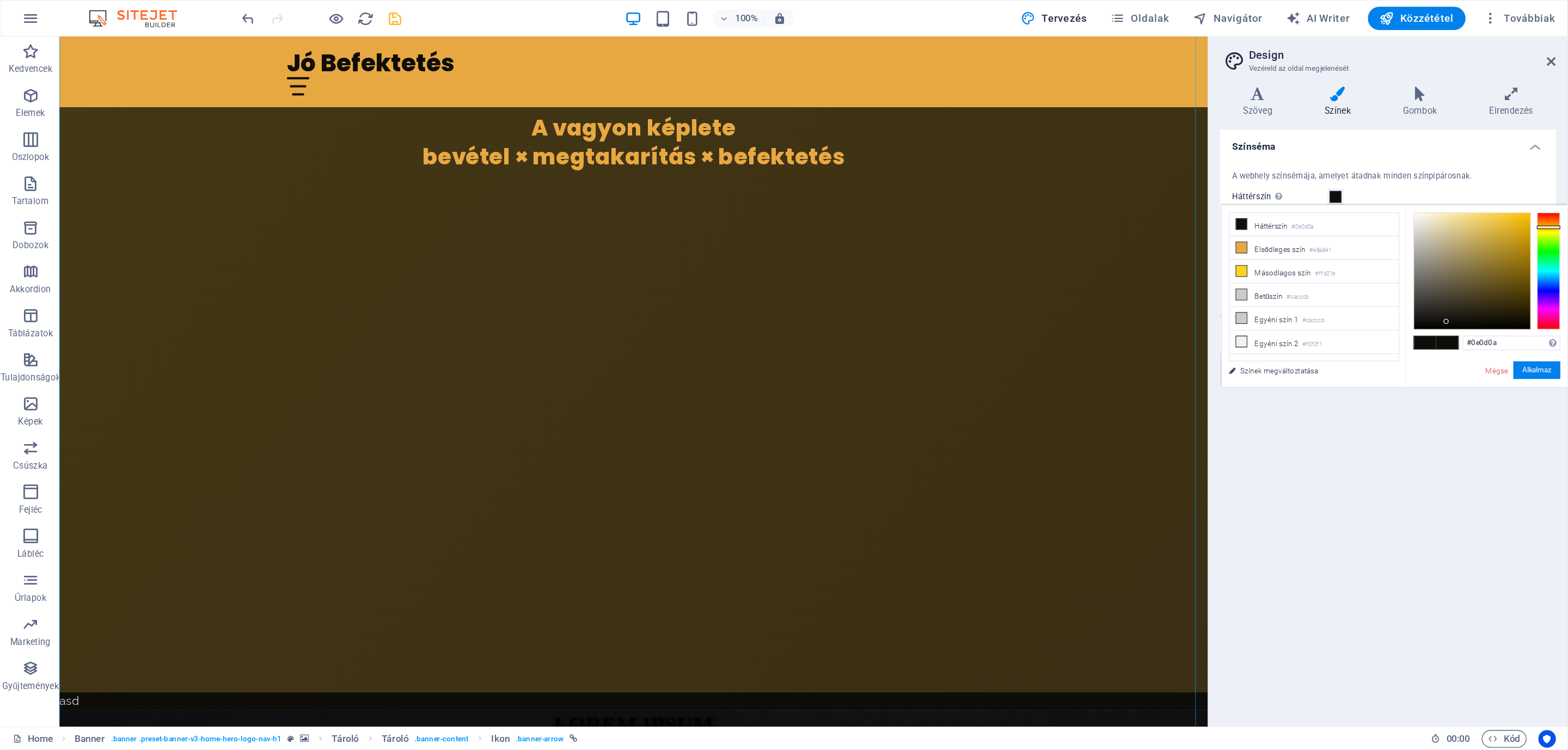
scroll to position [544, 0]
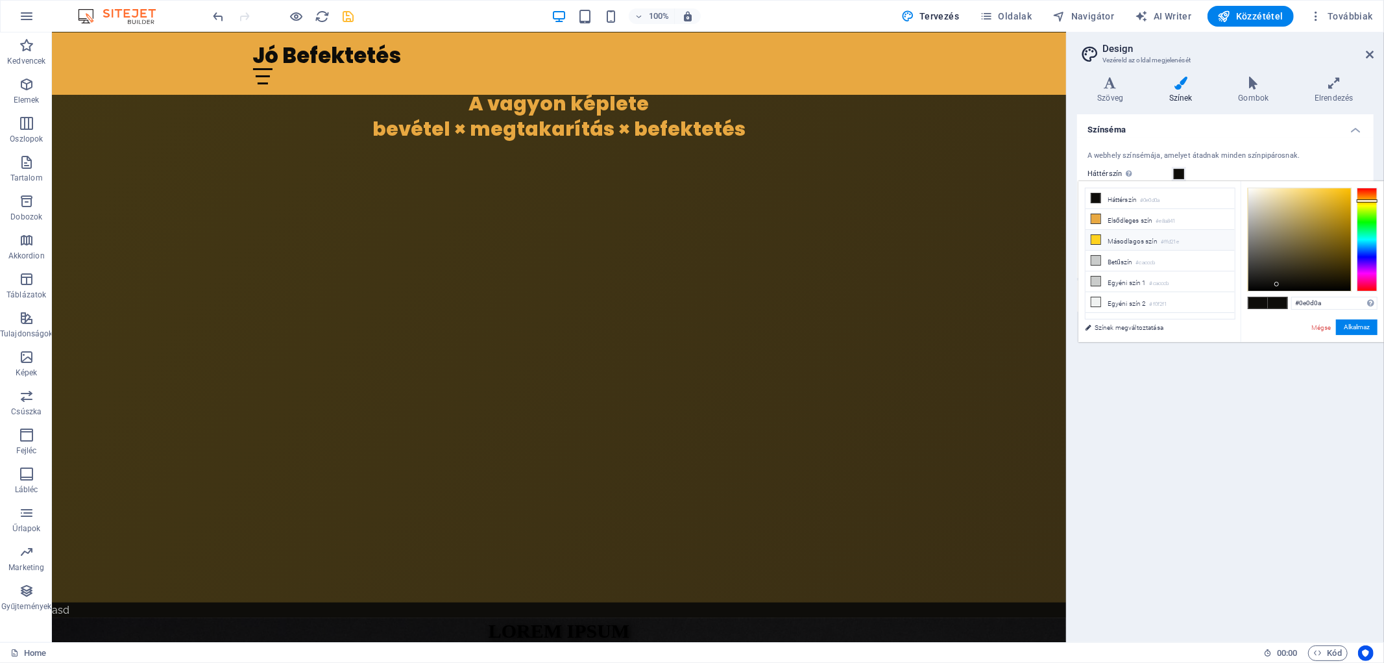
click at [1139, 241] on li "Másodlagos szín #ffd21e" at bounding box center [1160, 240] width 149 height 21
type input "#ffd21e"
click at [1327, 301] on input "#ffd21e" at bounding box center [1335, 303] width 86 height 13
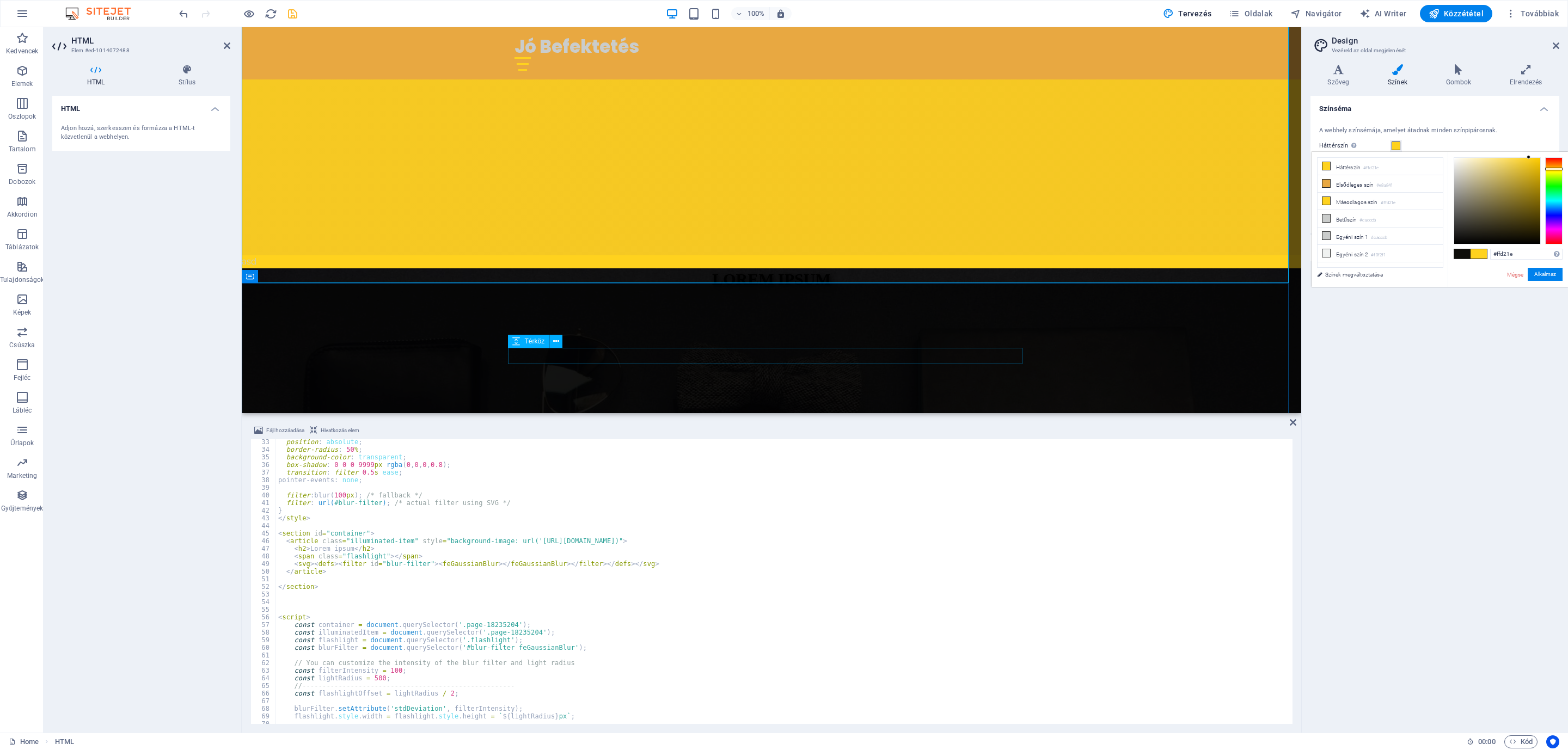
scroll to position [245, 0]
click at [1161, 12] on span "Továbbiak" at bounding box center [1533, 13] width 54 height 11
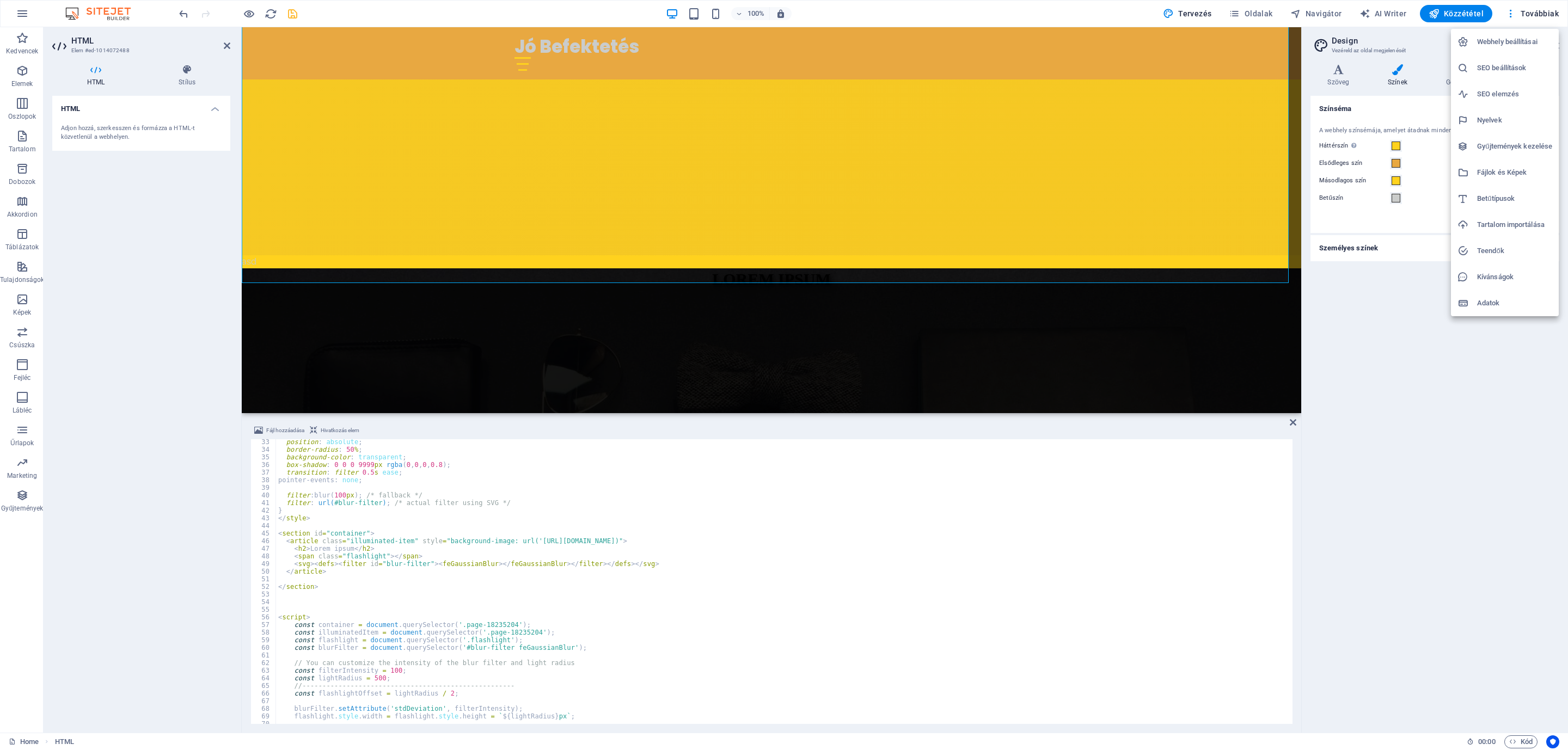
click at [1161, 171] on h6 "Fájlok és Képek" at bounding box center [1515, 173] width 76 height 13
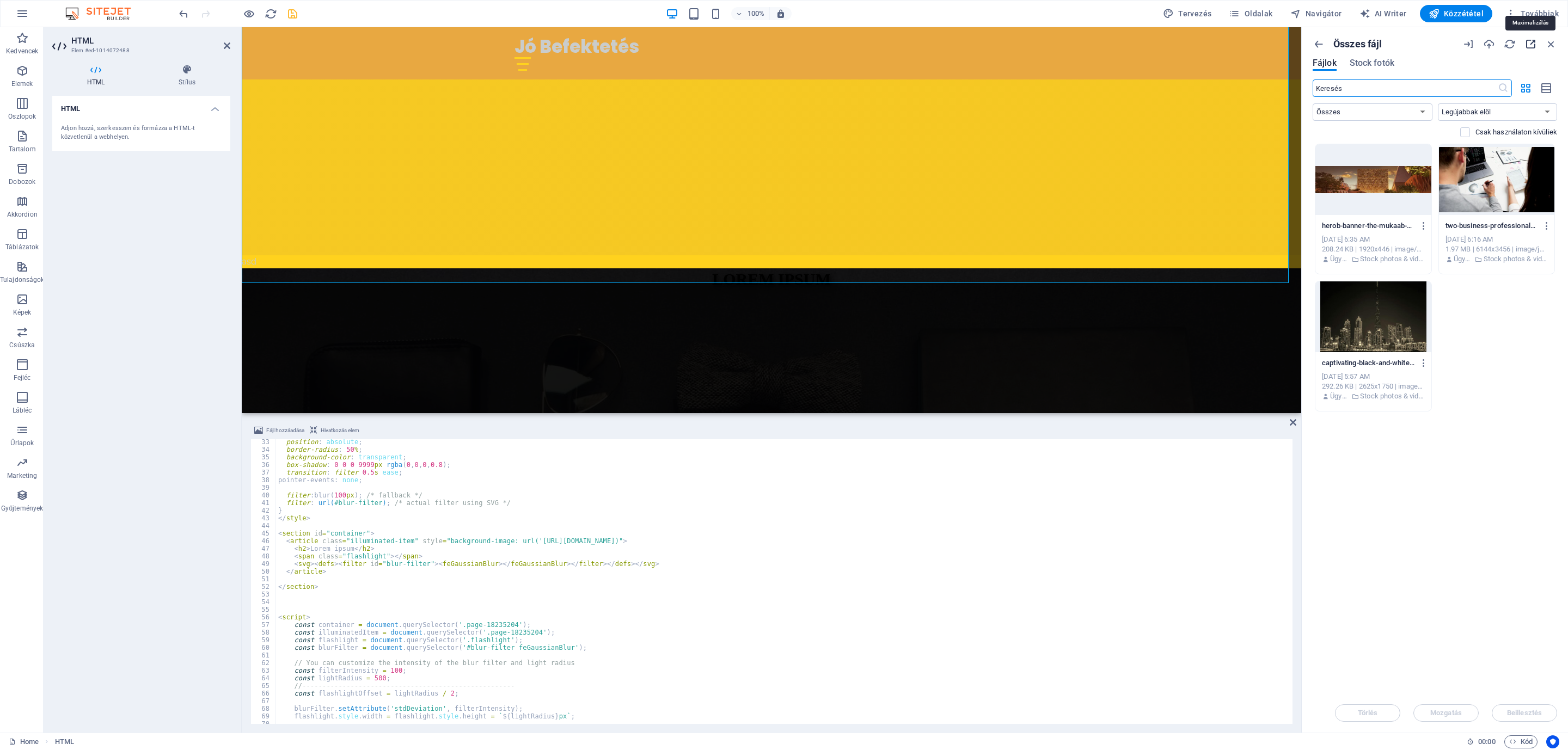
click at [1161, 44] on icon "button" at bounding box center [1530, 44] width 12 height 12
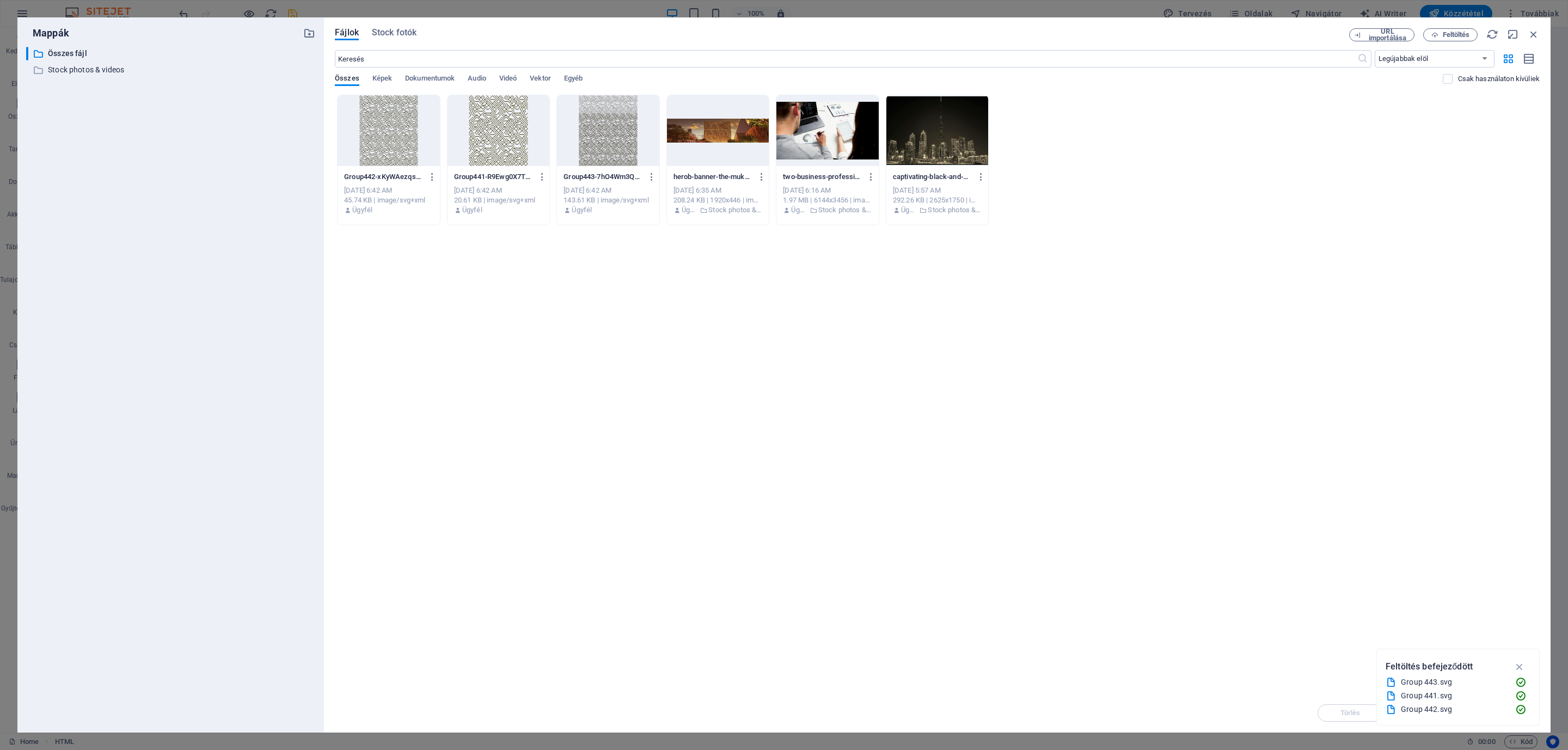
click at [927, 341] on div "Dobja ide a fájlokat az azonnali feltöltéshez Group442-xKyWAezqsPp_y93h7gi8_g.s…" at bounding box center [937, 394] width 1205 height 599
click at [766, 383] on div "Dobja ide a fájlokat az azonnali feltöltéshez Group442-xKyWAezqsPp_y93h7gi8_g.s…" at bounding box center [937, 394] width 1205 height 599
click at [1161, 32] on icon "button" at bounding box center [1534, 34] width 12 height 12
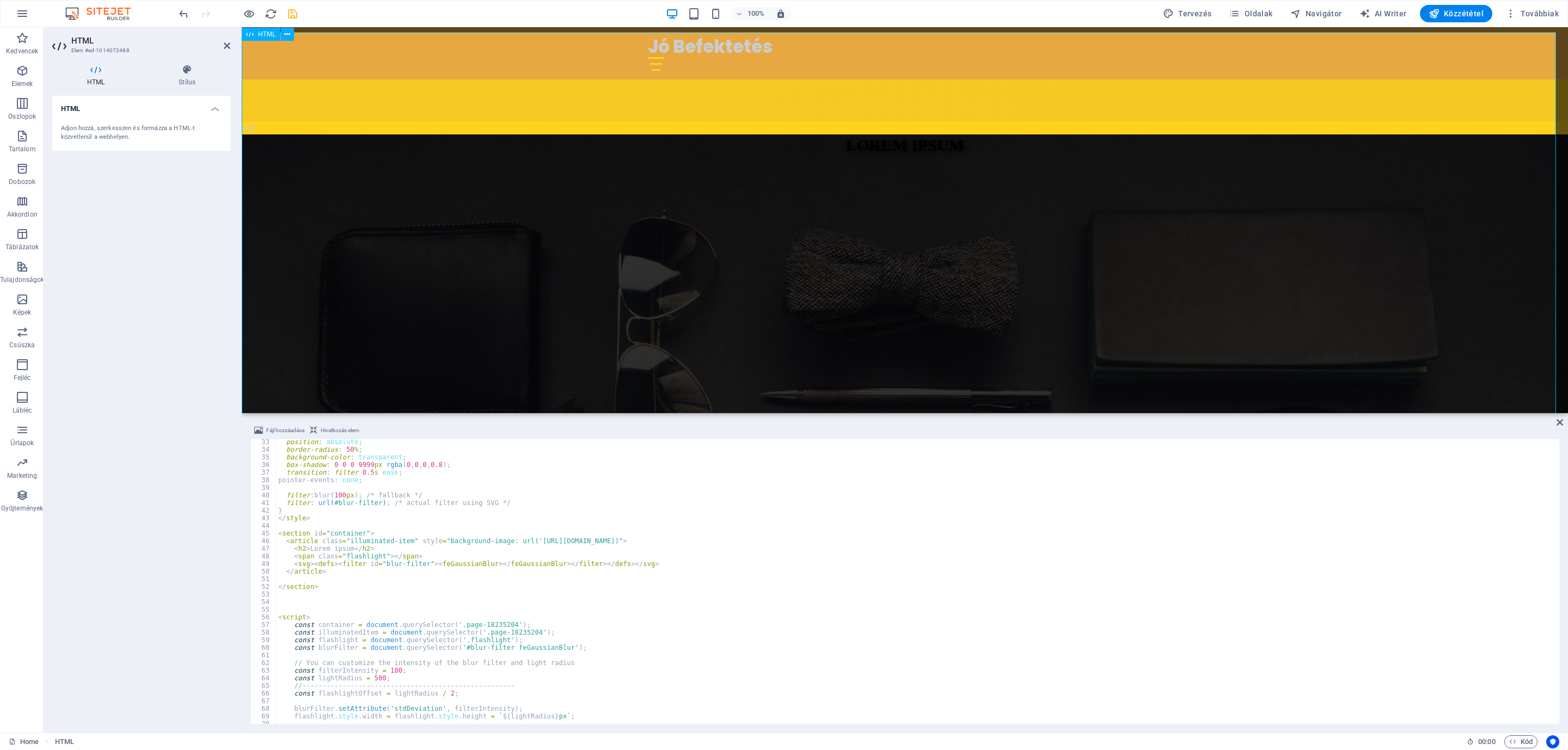
scroll to position [381, 0]
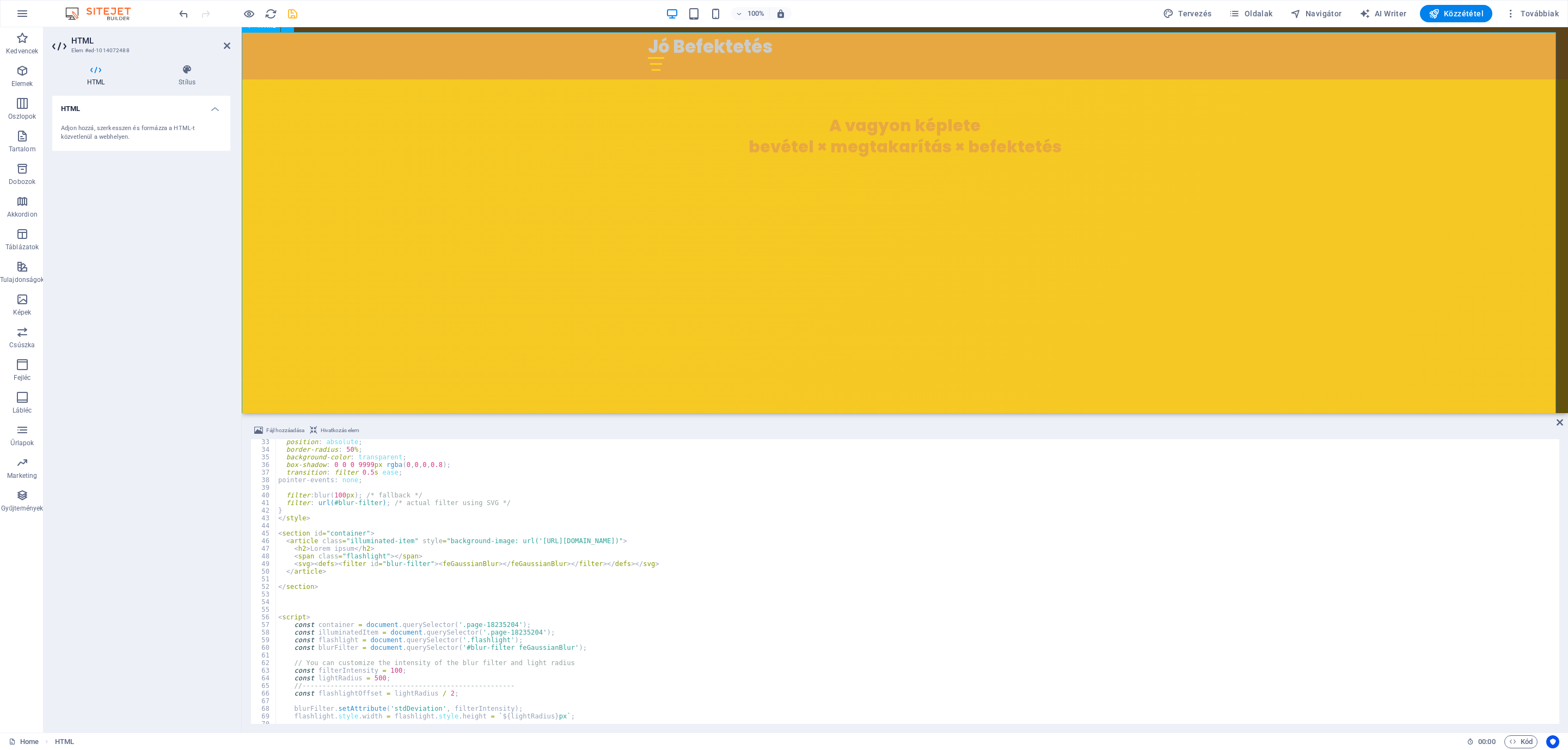
click at [690, 419] on div "asd Lorem ipsum" at bounding box center [904, 625] width 1326 height 414
click at [652, 555] on div "position : absolute ; border-radius : 50 % ; background-color : transparent ; b…" at bounding box center [917, 589] width 1282 height 300
drag, startPoint x: 684, startPoint y: 539, endPoint x: 412, endPoint y: 544, distance: 272.0
click at [412, 544] on div "position : absolute ; border-radius : 50 % ; background-color : transparent ; b…" at bounding box center [917, 589] width 1282 height 300
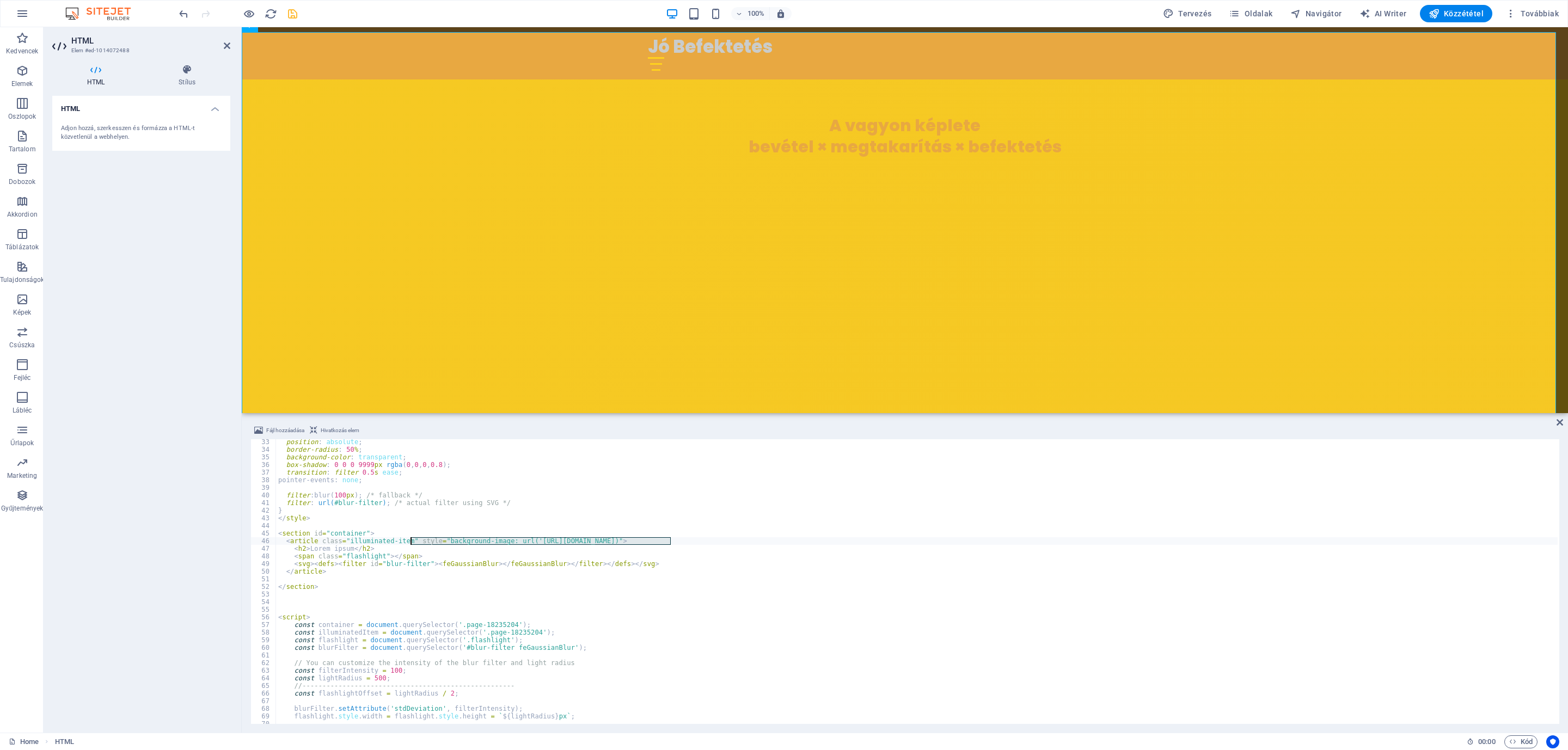
paste textarea "<h2>Lorem ipsum</h2"
click at [719, 547] on div "position : absolute ; border-radius : 50 % ; background-color : transparent ; b…" at bounding box center [917, 589] width 1282 height 300
click at [717, 544] on div "position : absolute ; border-radius : 50 % ; background-color : transparent ; b…" at bounding box center [917, 589] width 1282 height 300
type textarea "<article class="illuminated-item" style="background-image: url('[URL][DOMAIN_NA…"
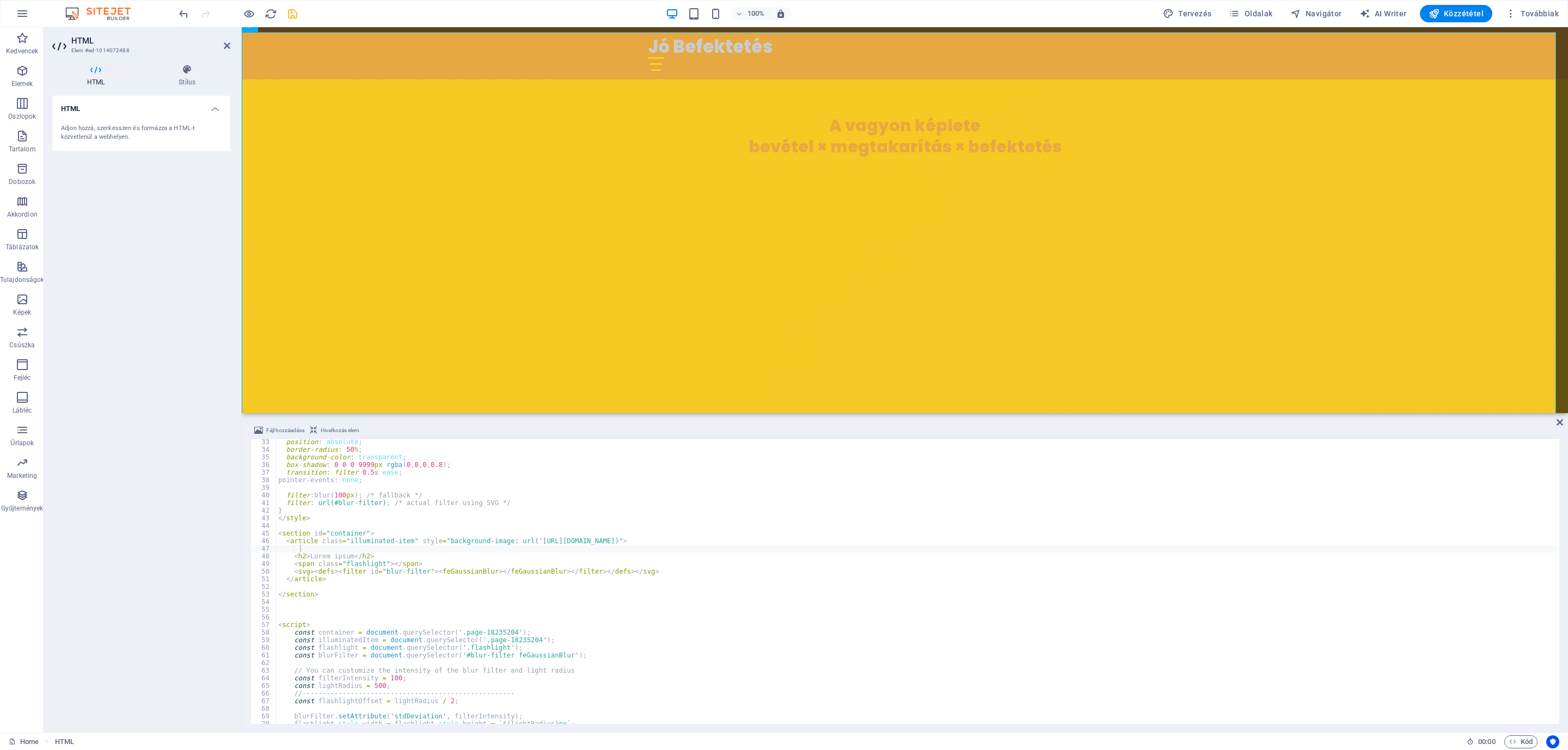
click at [279, 433] on span "Fájl hozzáadása" at bounding box center [284, 431] width 38 height 13
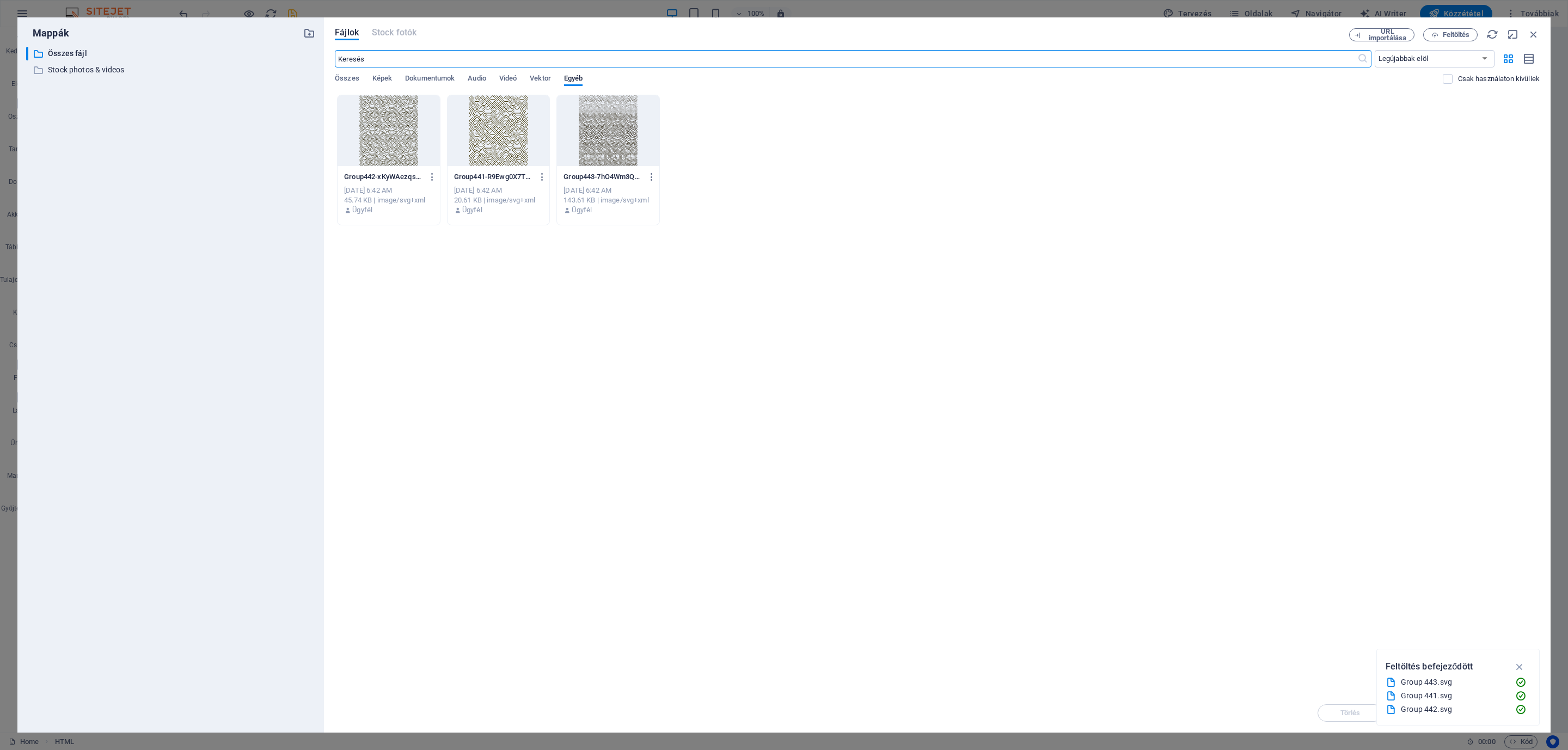
click at [517, 133] on div at bounding box center [499, 131] width 102 height 70
click at [517, 133] on div "1" at bounding box center [499, 131] width 102 height 70
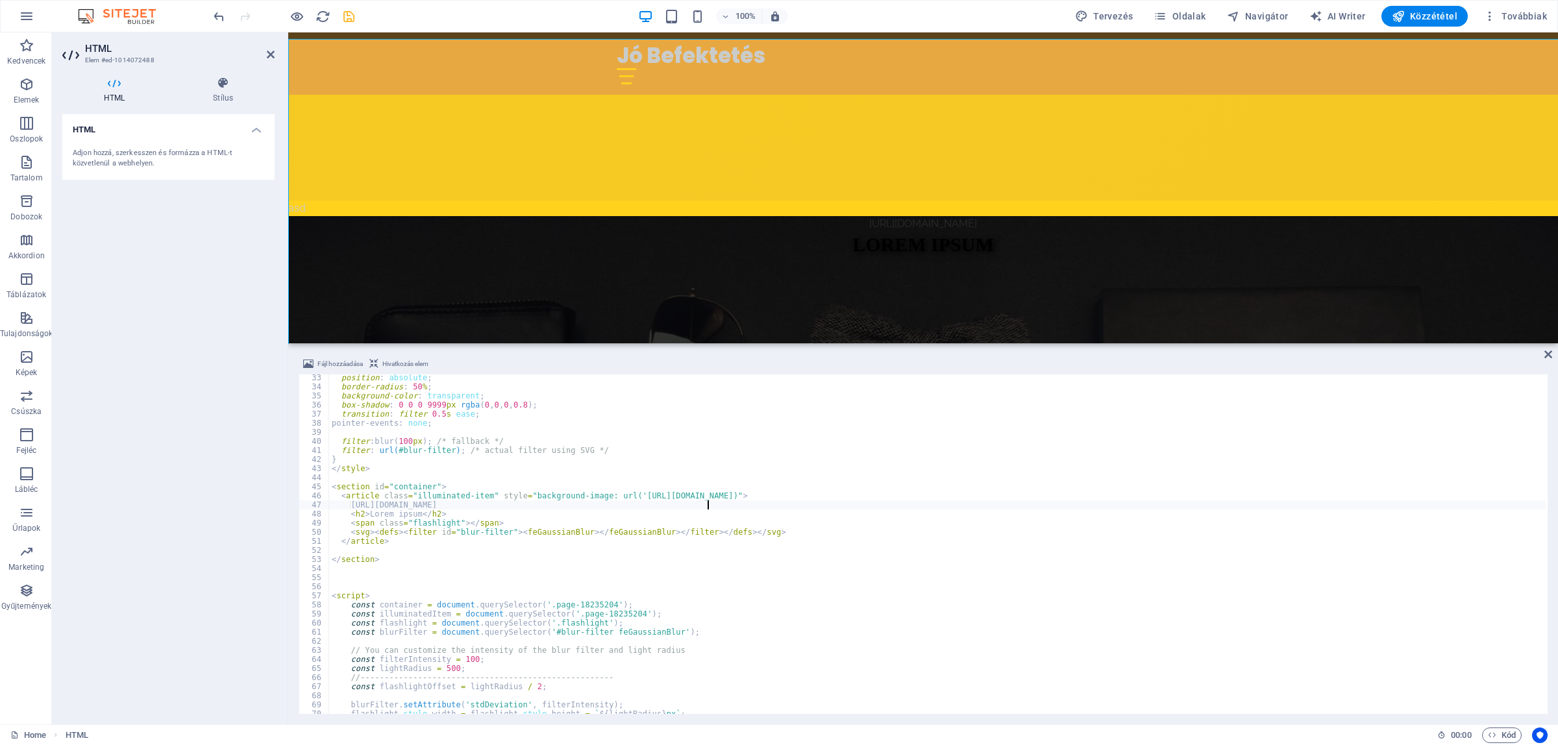
scroll to position [454, 0]
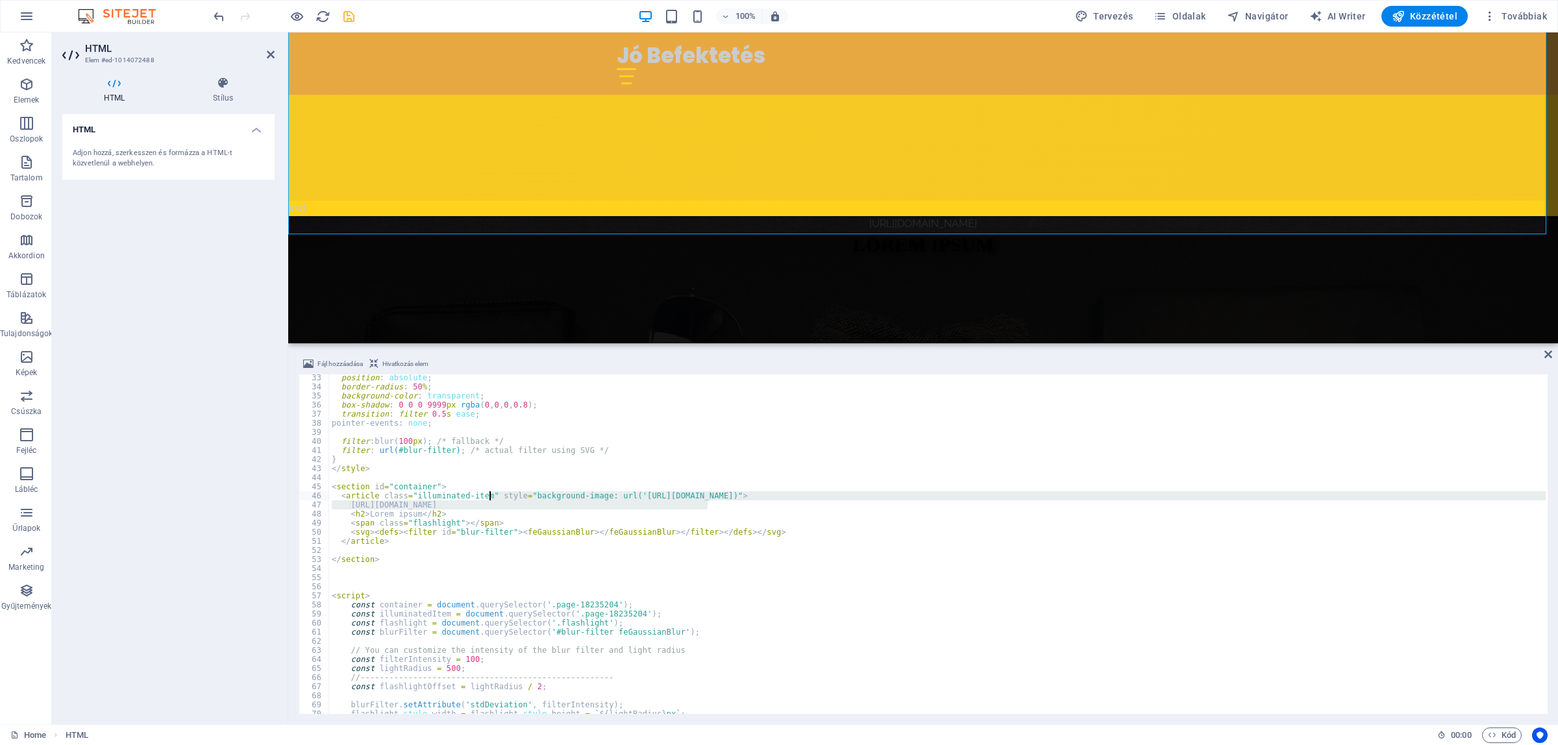
drag, startPoint x: 719, startPoint y: 505, endPoint x: 530, endPoint y: 472, distance: 191.8
click at [490, 495] on div "position : absolute ; border-radius : 50 % ; background-color : transparent ; b…" at bounding box center [937, 552] width 1216 height 358
click at [765, 510] on div "position : absolute ; border-radius : 50 % ; background-color : transparent ; b…" at bounding box center [937, 552] width 1216 height 358
click at [754, 506] on div "position : absolute ; border-radius : 50 % ; background-color : transparent ; b…" at bounding box center [937, 552] width 1216 height 358
type textarea "[URL][DOMAIN_NAME]"
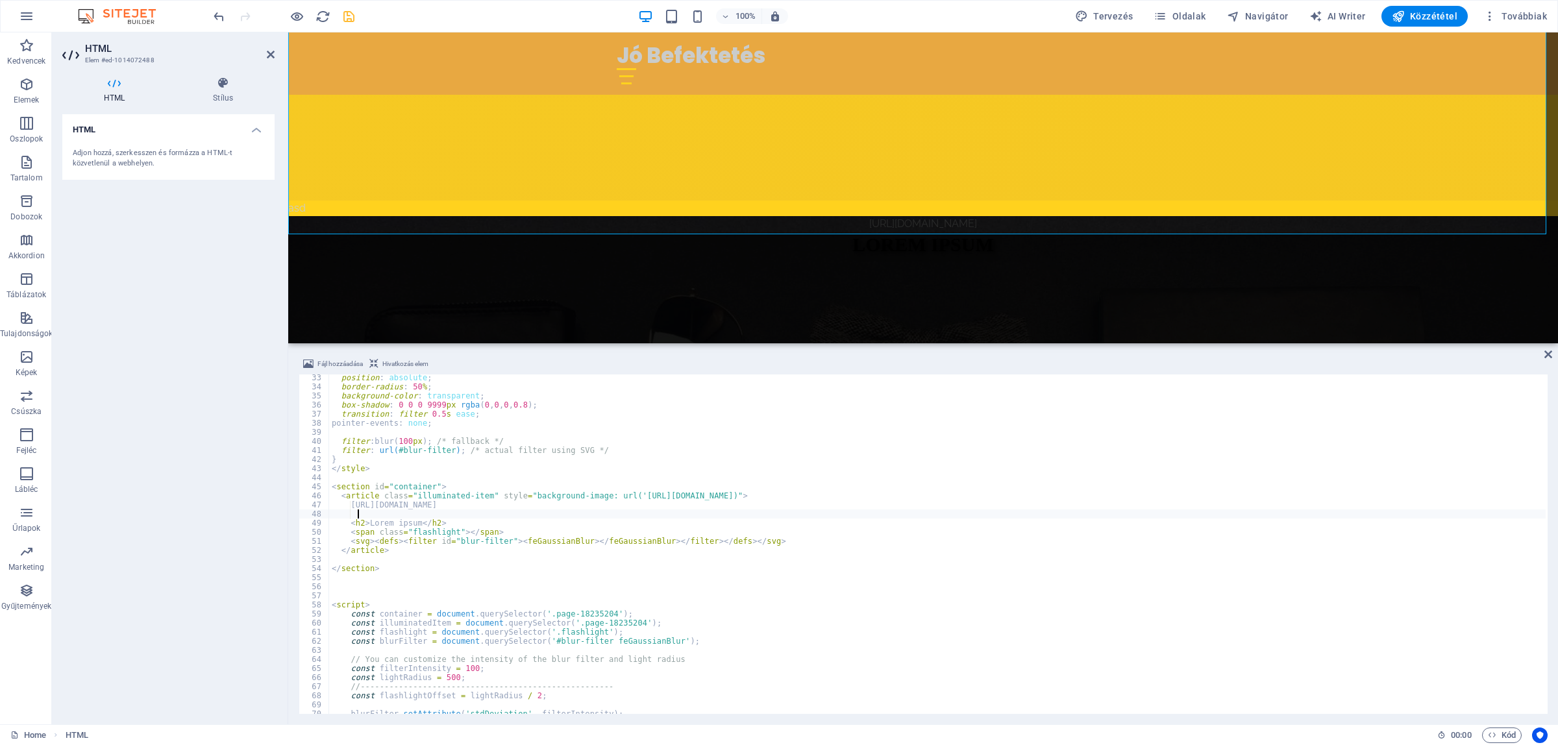
click at [326, 360] on span "Fájl hozzáadása" at bounding box center [339, 364] width 45 height 16
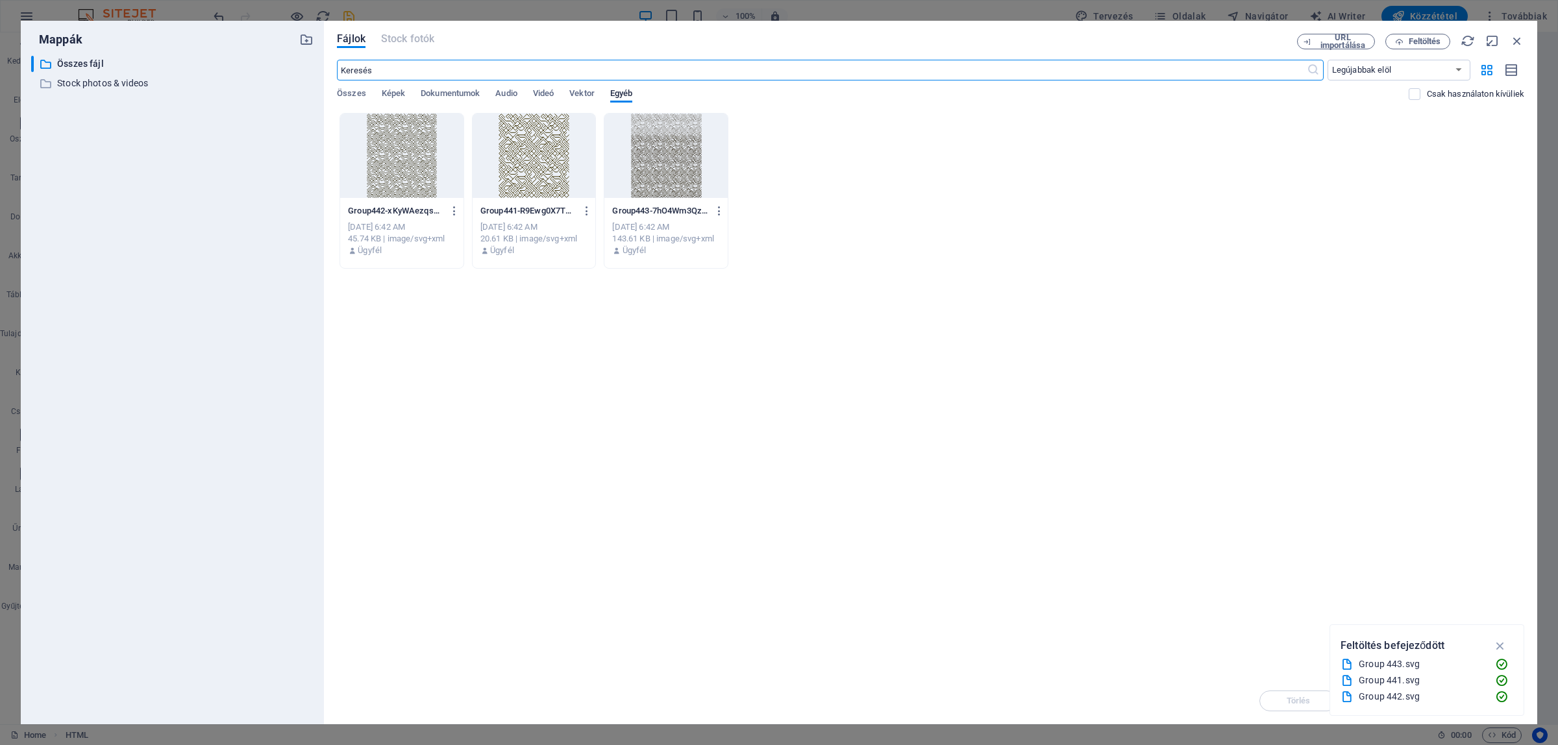
click at [409, 162] on div at bounding box center [401, 156] width 123 height 84
type textarea "[URL][DOMAIN_NAME]"
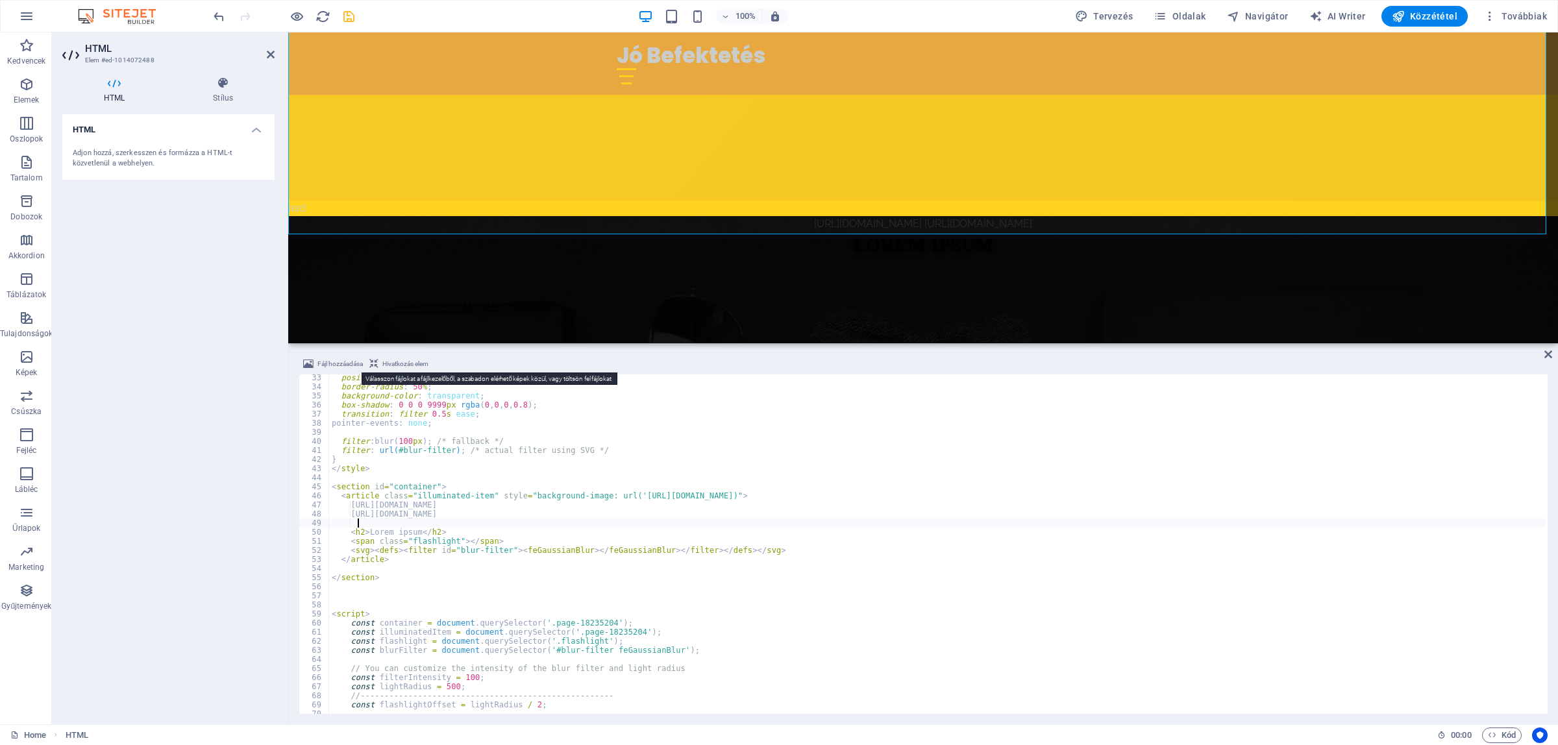
click at [345, 361] on span "Fájl hozzáadása" at bounding box center [339, 364] width 45 height 16
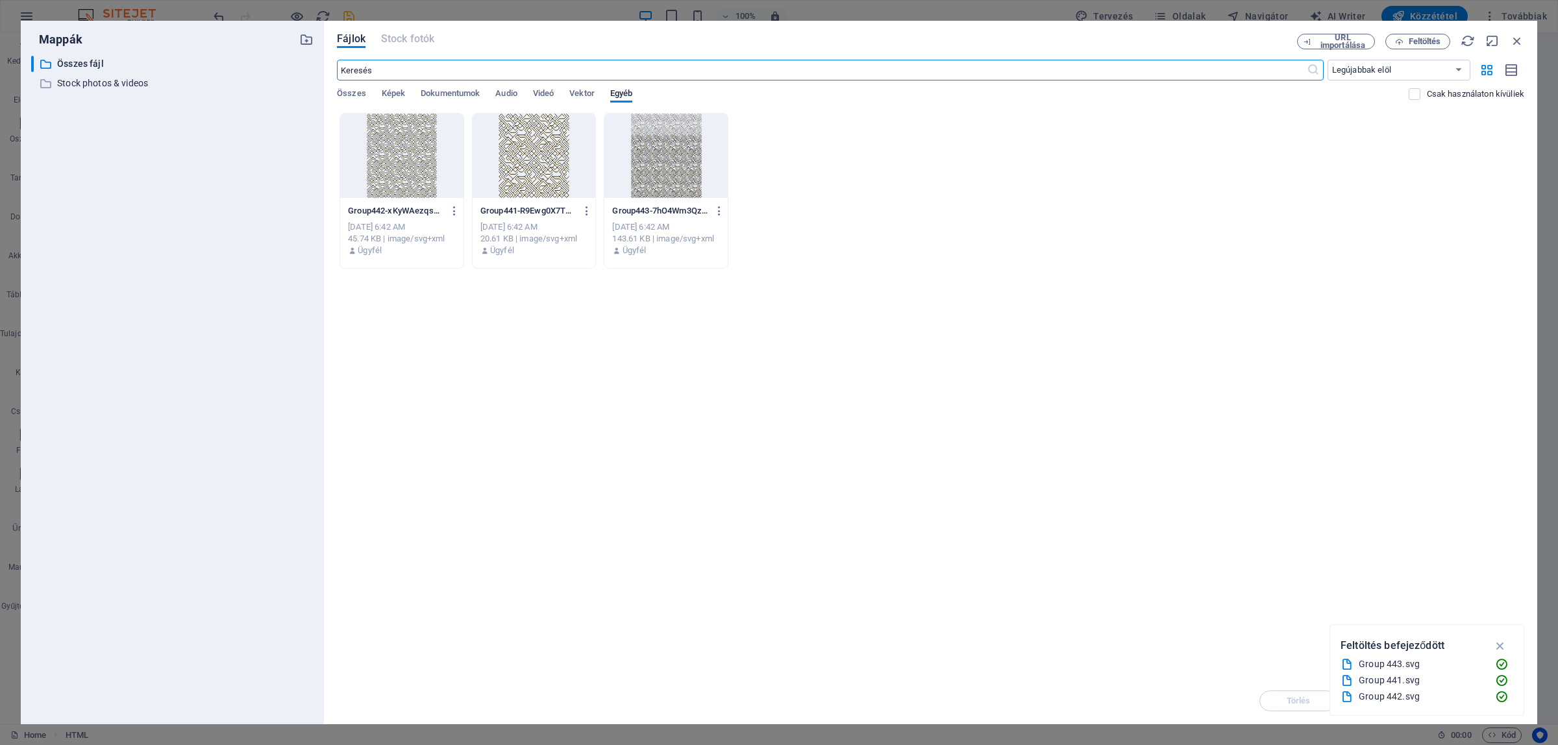
click at [660, 147] on div at bounding box center [665, 156] width 123 height 84
click at [660, 147] on div "1" at bounding box center [665, 156] width 123 height 84
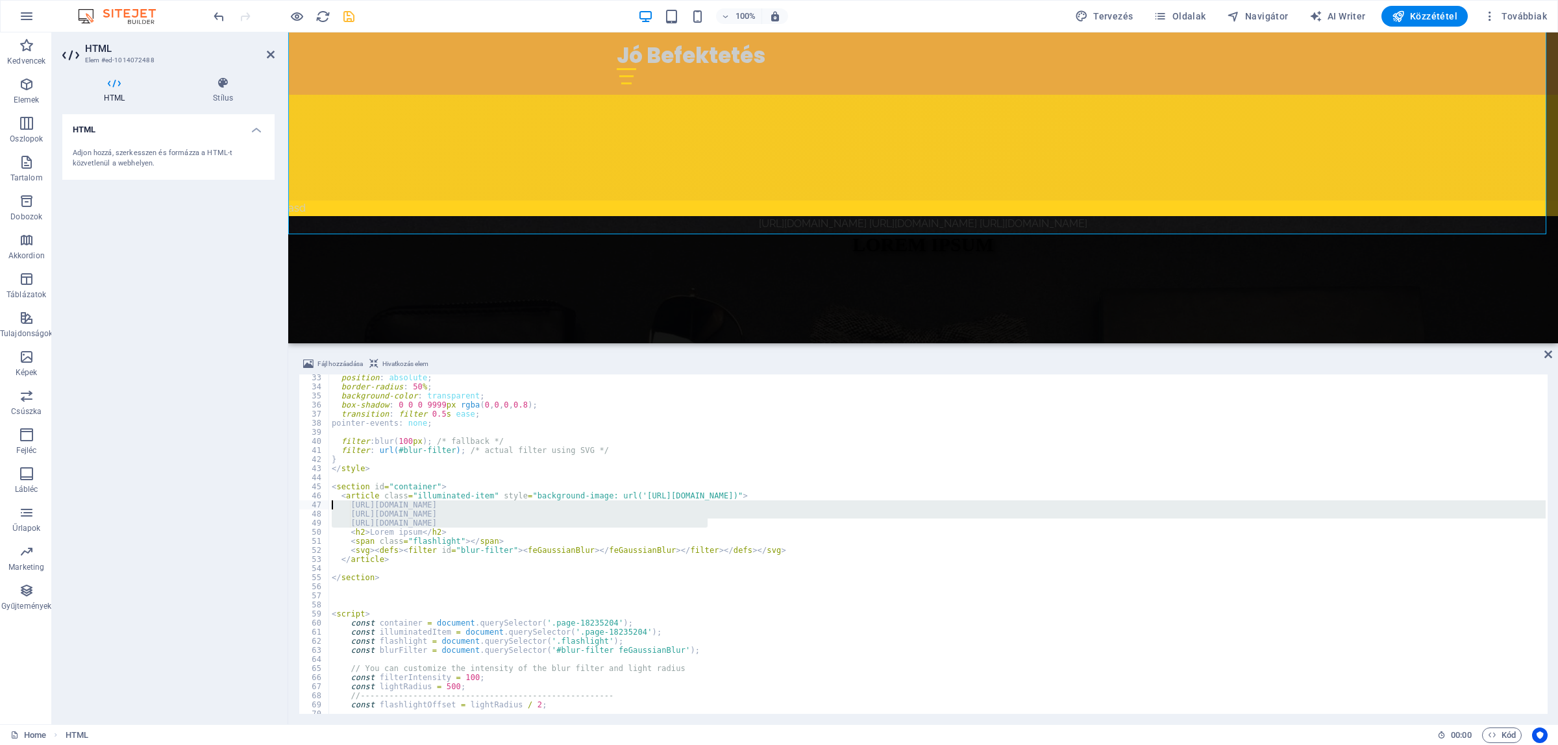
drag, startPoint x: 574, startPoint y: 519, endPoint x: 314, endPoint y: 508, distance: 261.2
click at [314, 508] on div "[URL][DOMAIN_NAME] 33 34 35 36 37 38 39 40 41 42 43 44 45 46 47 48 49 50 51 52 …" at bounding box center [923, 544] width 1249 height 339
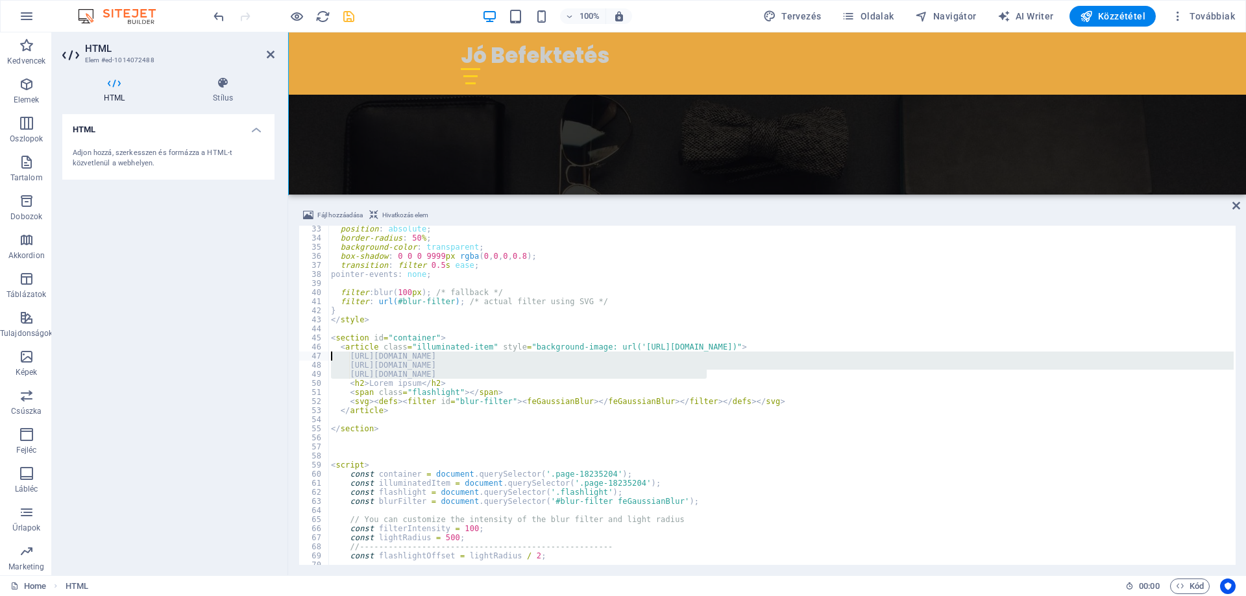
scroll to position [292, 0]
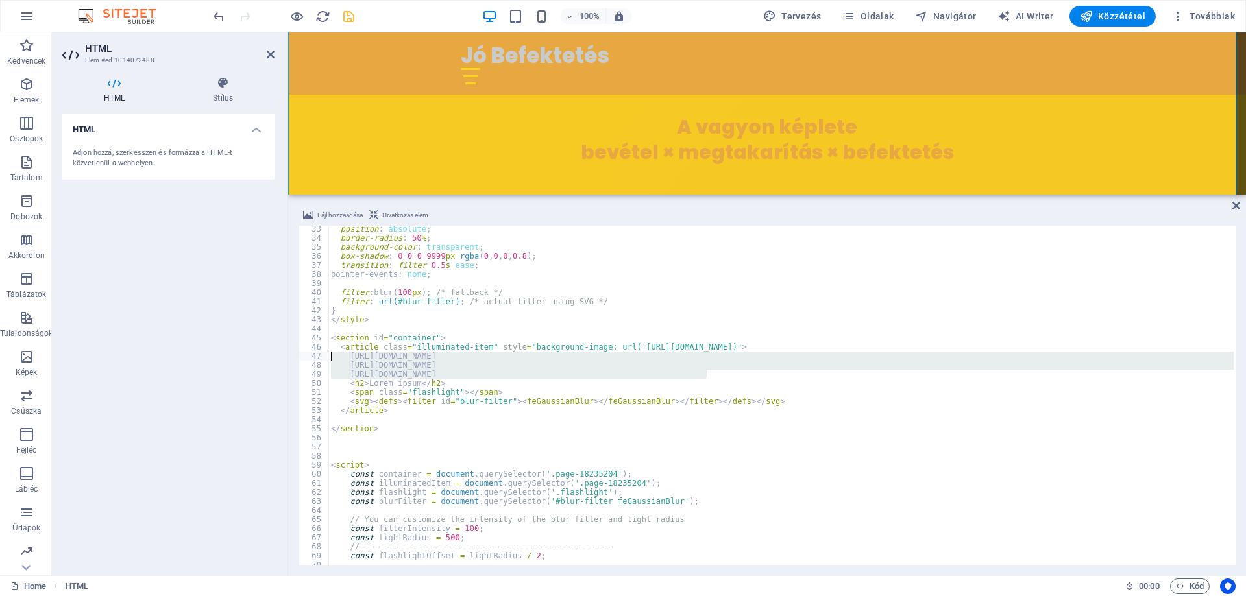
click at [681, 369] on div "position : absolute ; border-radius : 50 % ; background-color : transparent ; b…" at bounding box center [780, 395] width 905 height 339
type textarea "[URL][DOMAIN_NAME]"
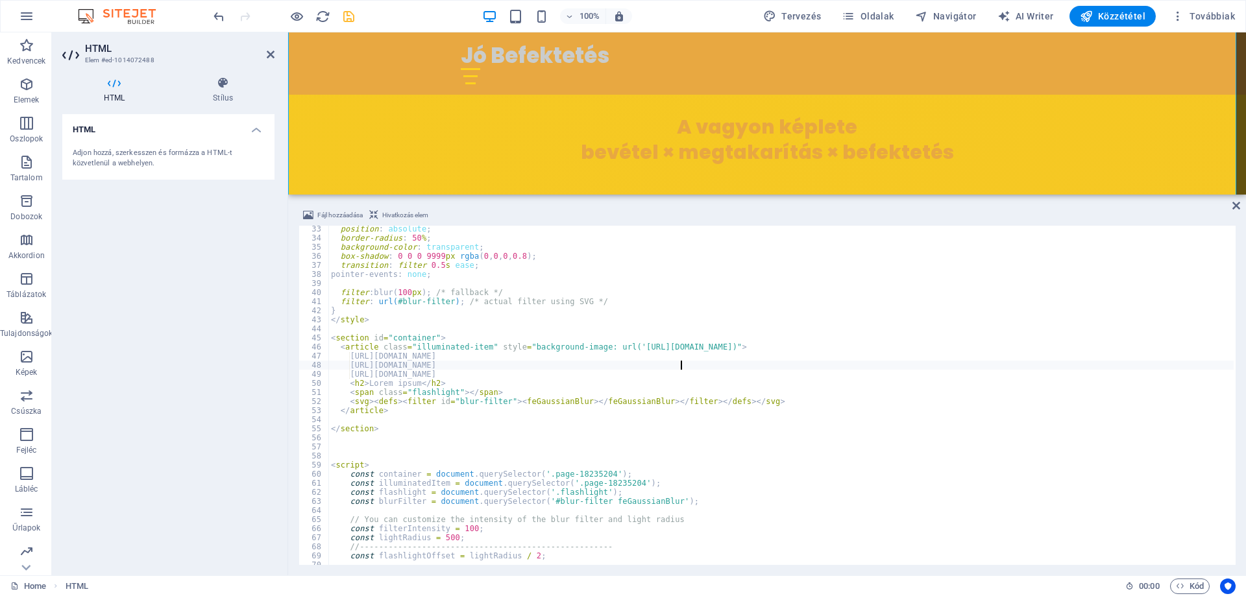
click at [372, 421] on div "position : absolute ; border-radius : 50 % ; background-color : transparent ; b…" at bounding box center [780, 404] width 905 height 358
paste textarea "</div>"
type textarea "</div>"
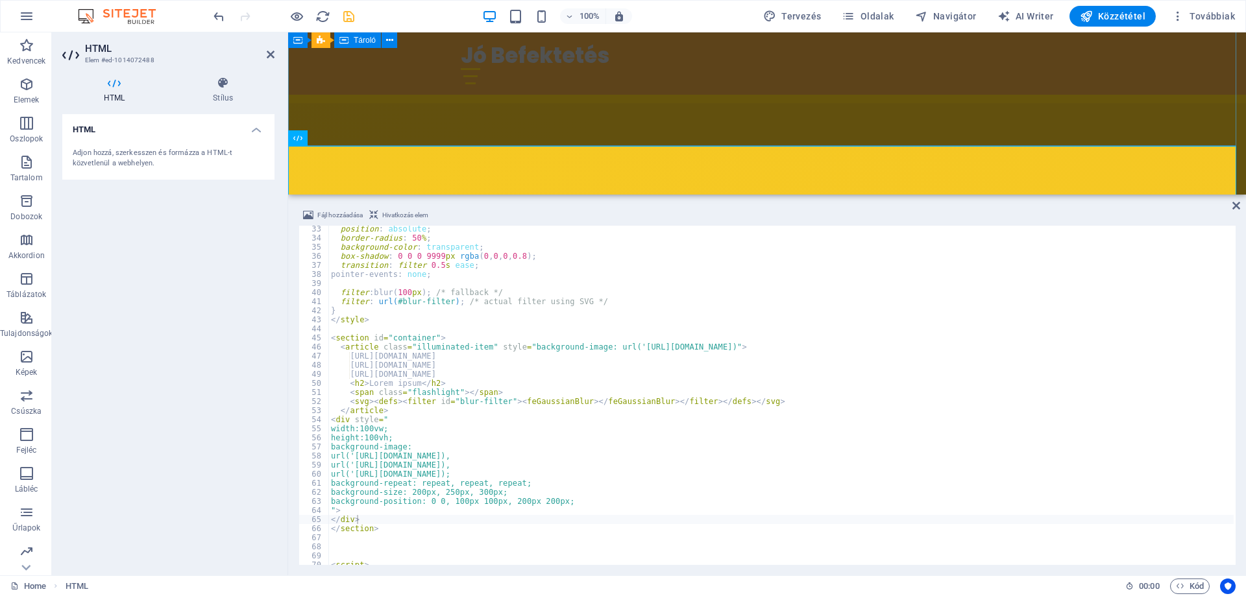
scroll to position [162, 0]
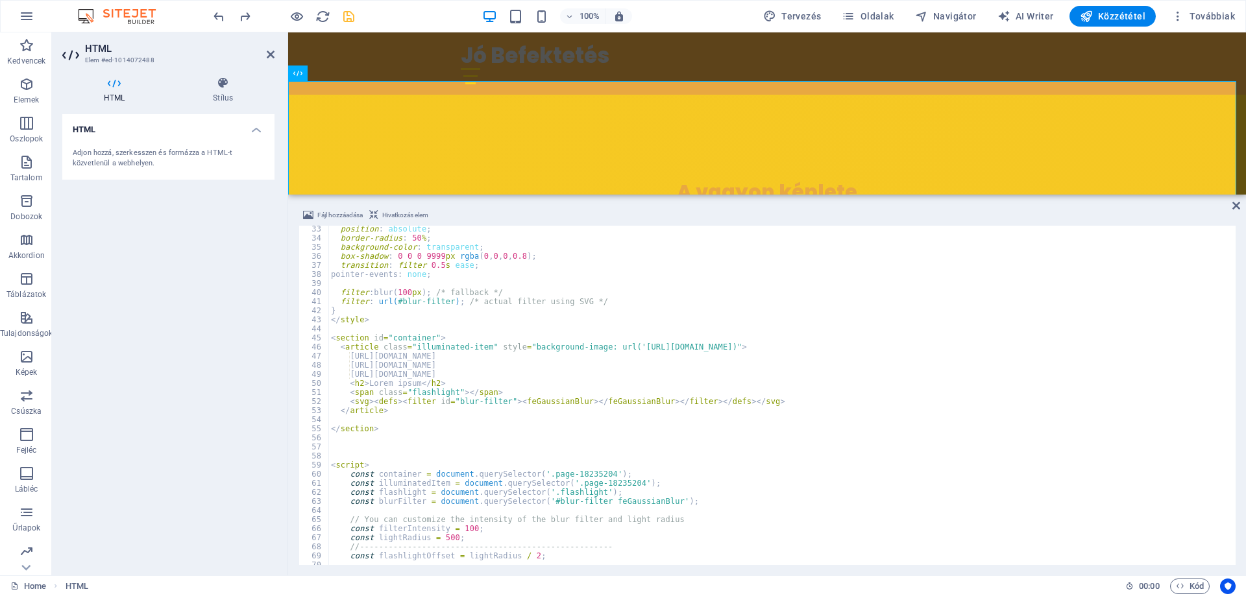
click at [351, 419] on div "position : absolute ; border-radius : 50 % ; background-color : transparent ; b…" at bounding box center [780, 404] width 905 height 358
paste textarea "</div>"
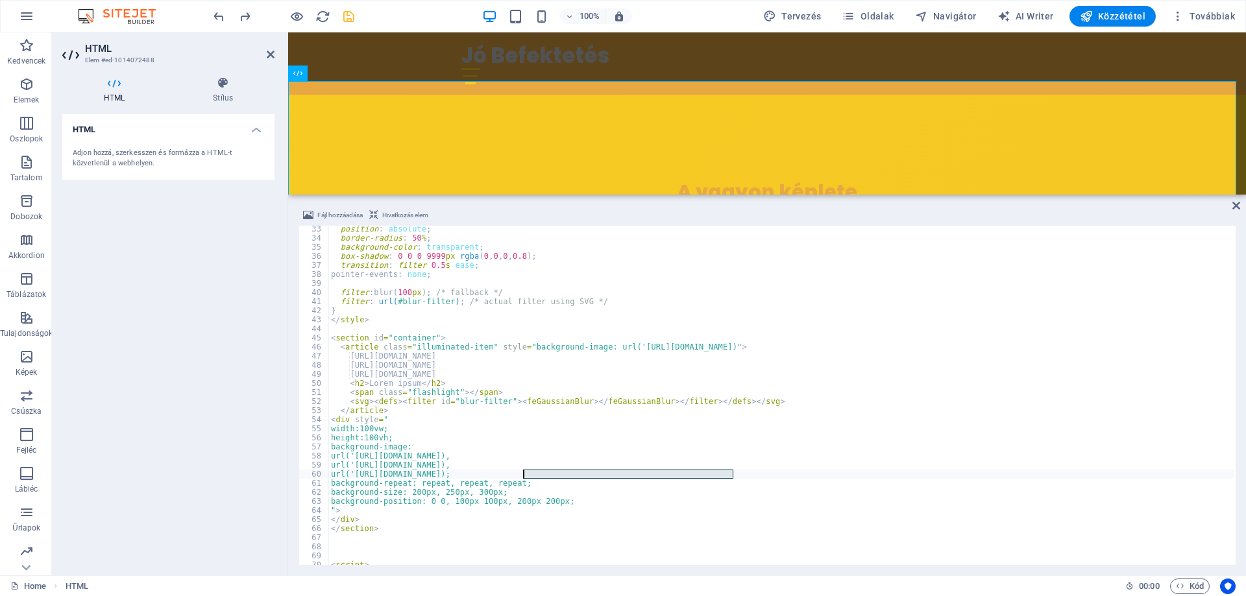
drag, startPoint x: 714, startPoint y: 474, endPoint x: 522, endPoint y: 476, distance: 192.1
click at [522, 476] on div "position : absolute ; border-radius : 50 % ; background-color : transparent ; b…" at bounding box center [780, 404] width 905 height 358
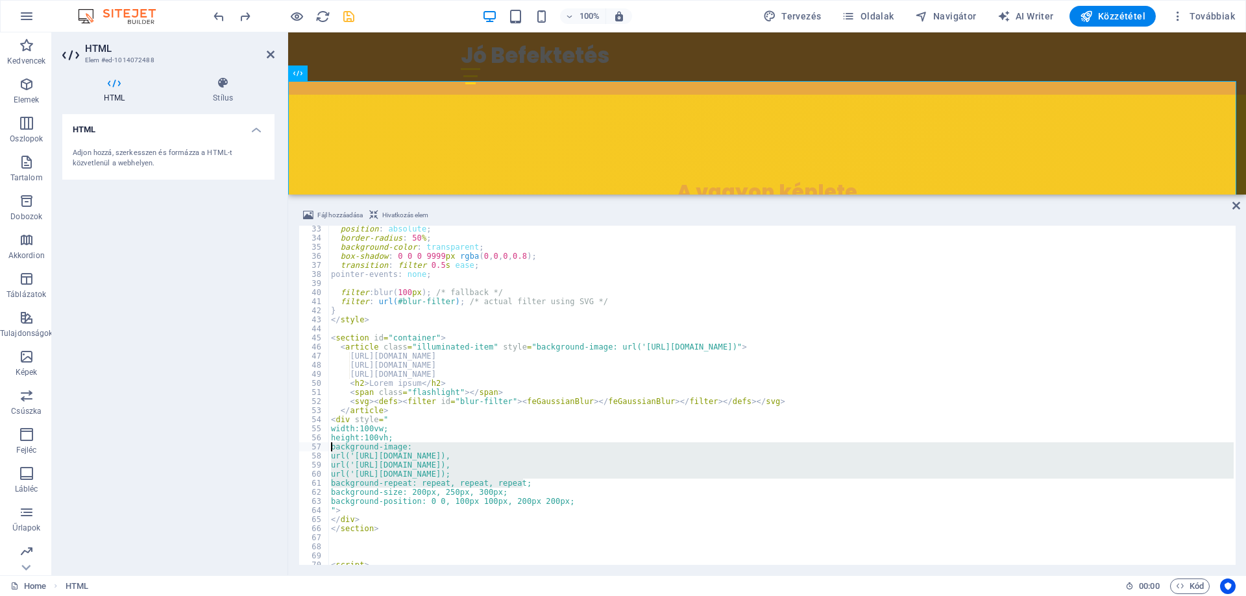
drag, startPoint x: 535, startPoint y: 484, endPoint x: 295, endPoint y: 447, distance: 243.0
click at [295, 447] on div "Fájl hozzáadása Hivatkozás elem url('[URL][DOMAIN_NAME]); 33 34 35 36 37 38 39 …" at bounding box center [767, 386] width 958 height 378
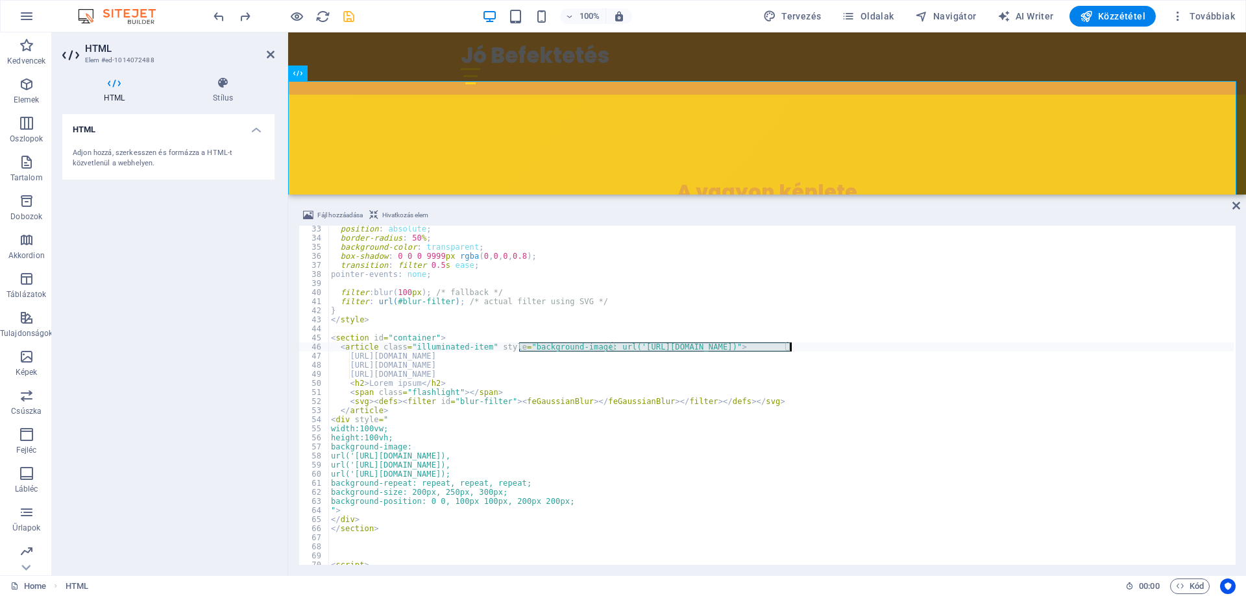
drag, startPoint x: 519, startPoint y: 347, endPoint x: 791, endPoint y: 349, distance: 272.6
click at [791, 349] on div "position : absolute ; border-radius : 50 % ; background-color : transparent ; b…" at bounding box center [780, 404] width 905 height 358
paste textarea "background-repeat: repeat, repeat, repeat;"
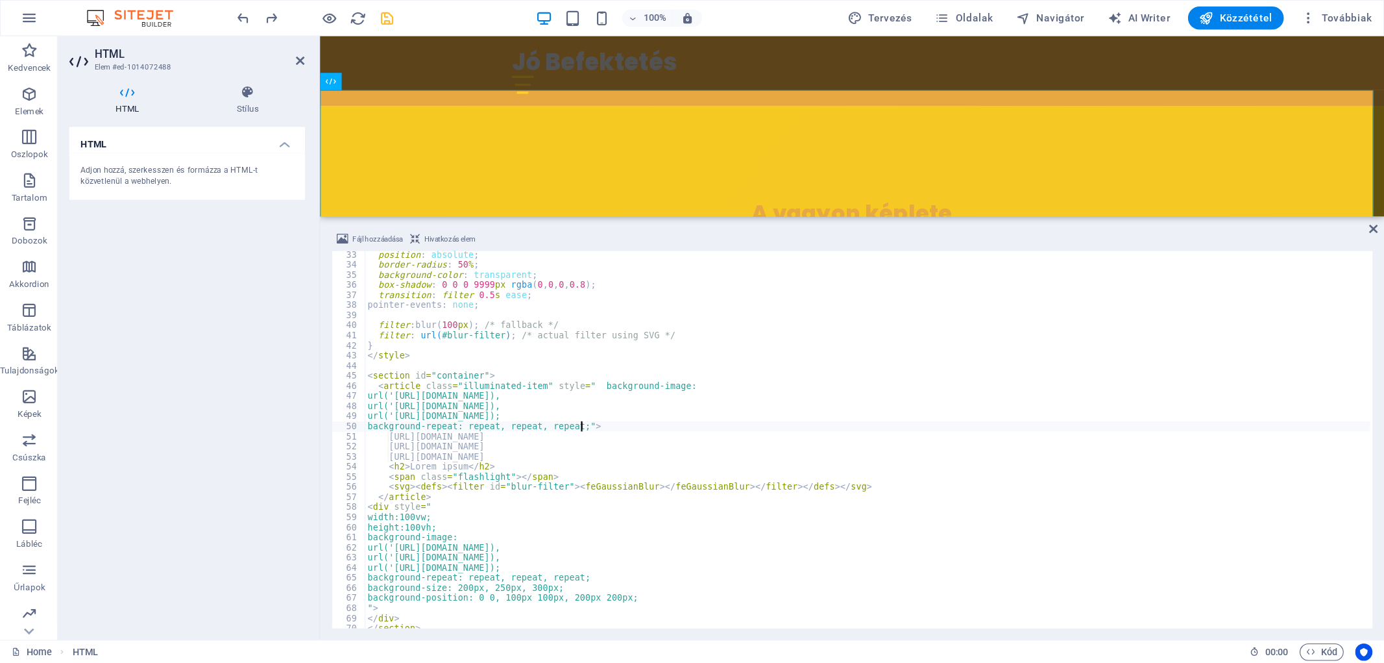
scroll to position [331, 0]
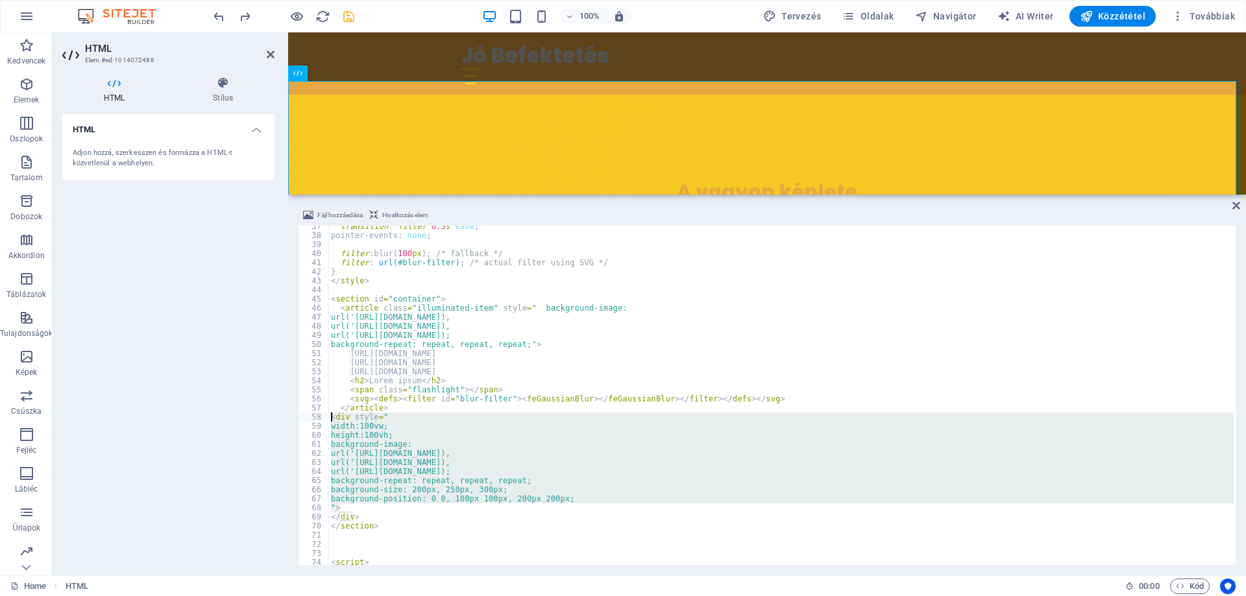
drag, startPoint x: 352, startPoint y: 510, endPoint x: 316, endPoint y: 422, distance: 94.9
click at [316, 422] on div "background-repeat: repeat, repeat, repeat;"> 37 38 39 40 41 42 43 44 45 46 47 4…" at bounding box center [767, 395] width 937 height 339
type textarea "<div style=" width:100vw;"
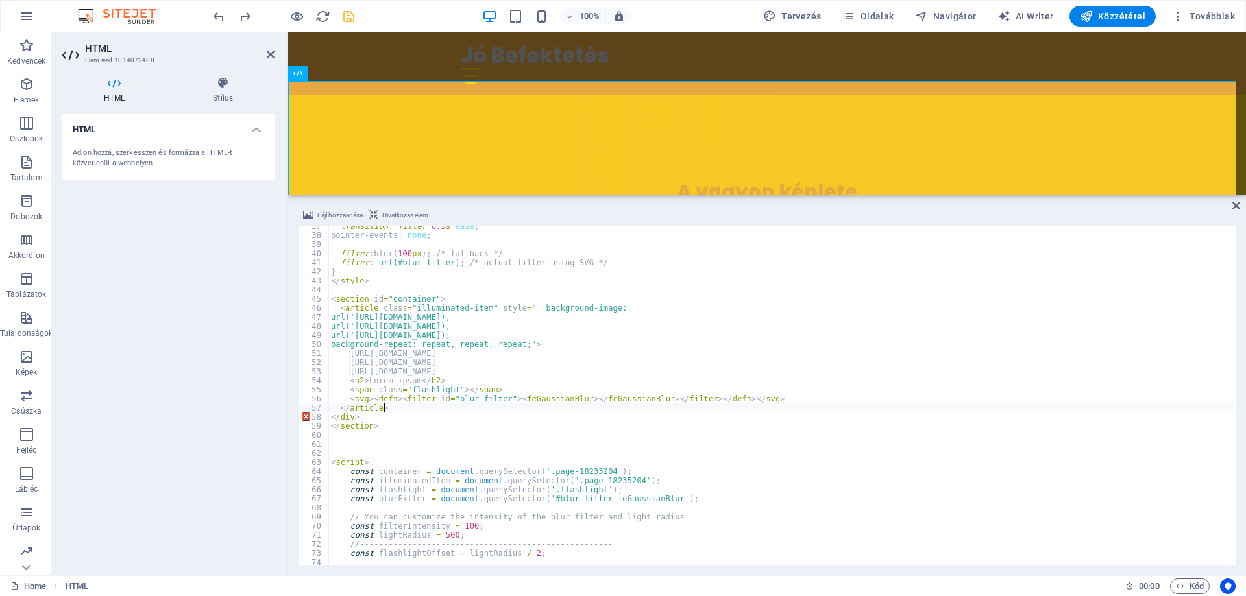
drag, startPoint x: 542, startPoint y: 343, endPoint x: 567, endPoint y: 337, distance: 25.3
click at [542, 342] on div "transition : filter 0.5 s ease ; pointer-events : none ; filter : blur( 100 px …" at bounding box center [780, 401] width 905 height 358
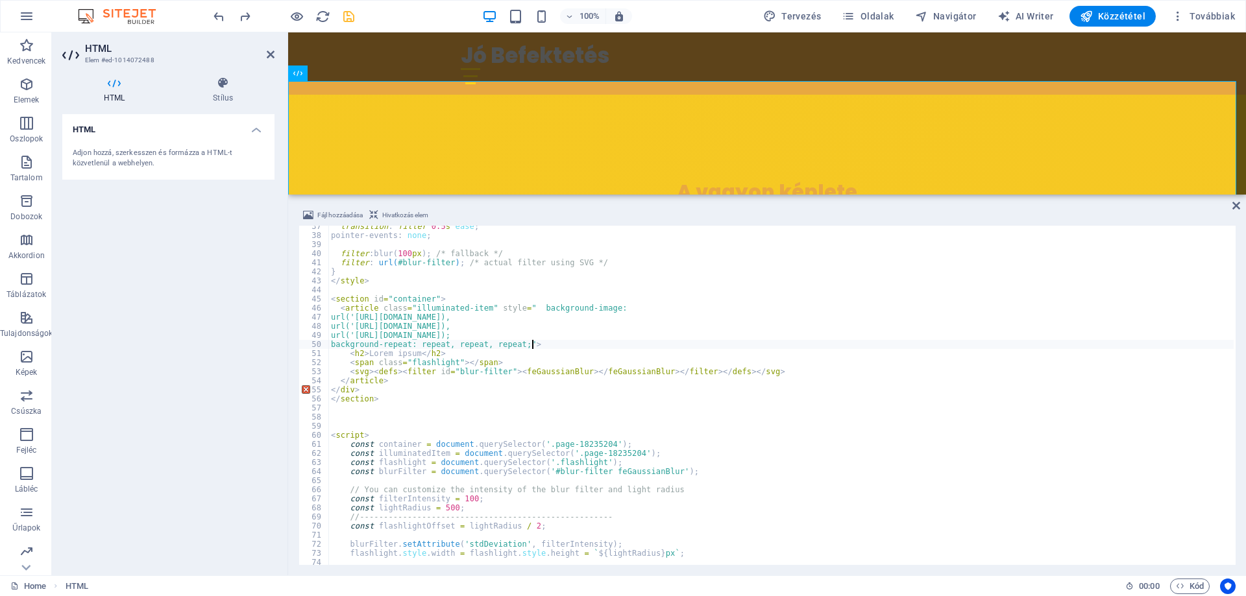
click at [550, 354] on div "transition : filter 0.5 s ease ; pointer-events : none ; filter : blur( 100 px …" at bounding box center [780, 401] width 905 height 358
drag, startPoint x: 360, startPoint y: 391, endPoint x: 288, endPoint y: 390, distance: 71.4
click at [288, 390] on div "Fájl hozzáadása Hivatkozás elem <h2>Lorem ipsum</h2> 37 38 39 40 41 42 43 44 45…" at bounding box center [767, 386] width 958 height 378
type textarea "</div>"
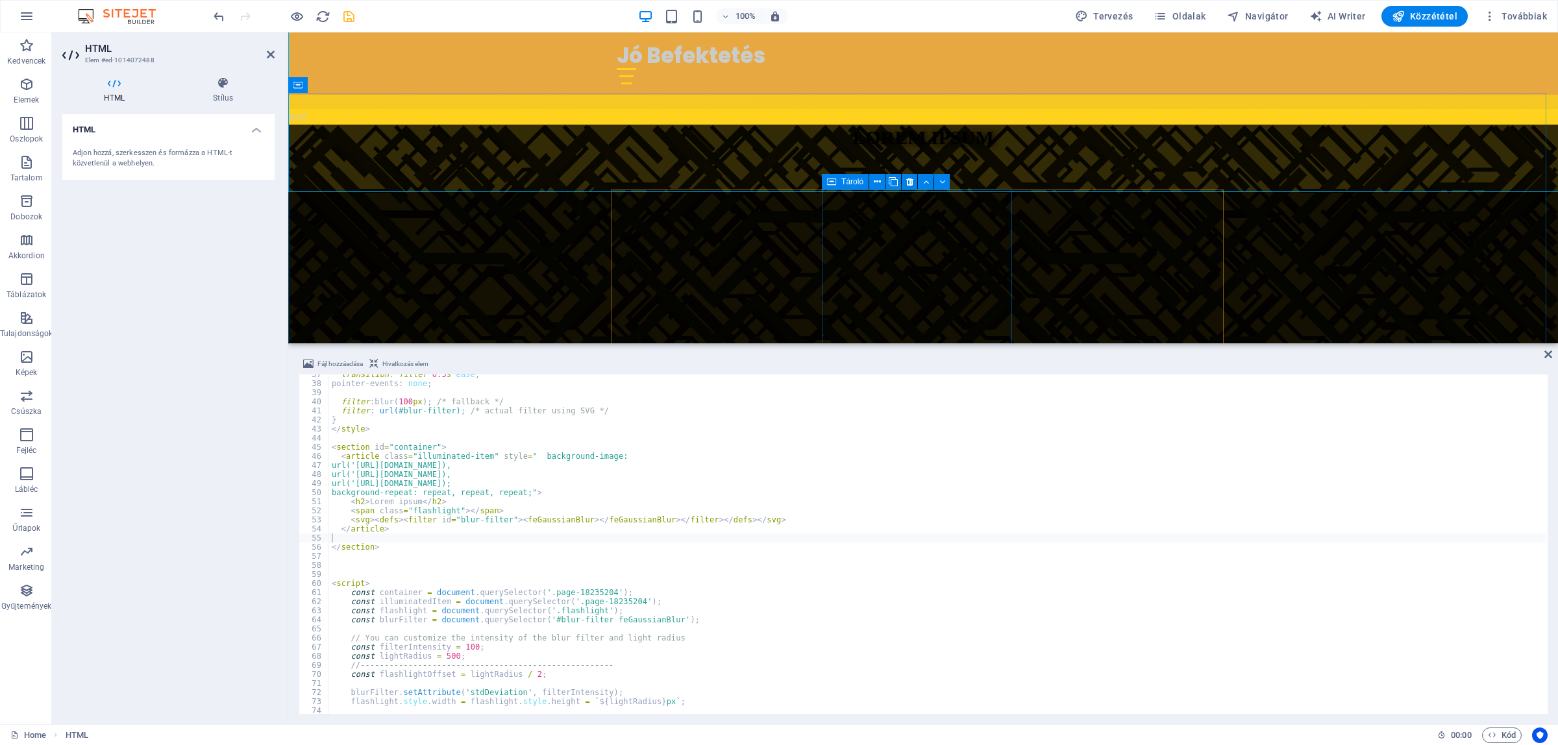
scroll to position [332, 0]
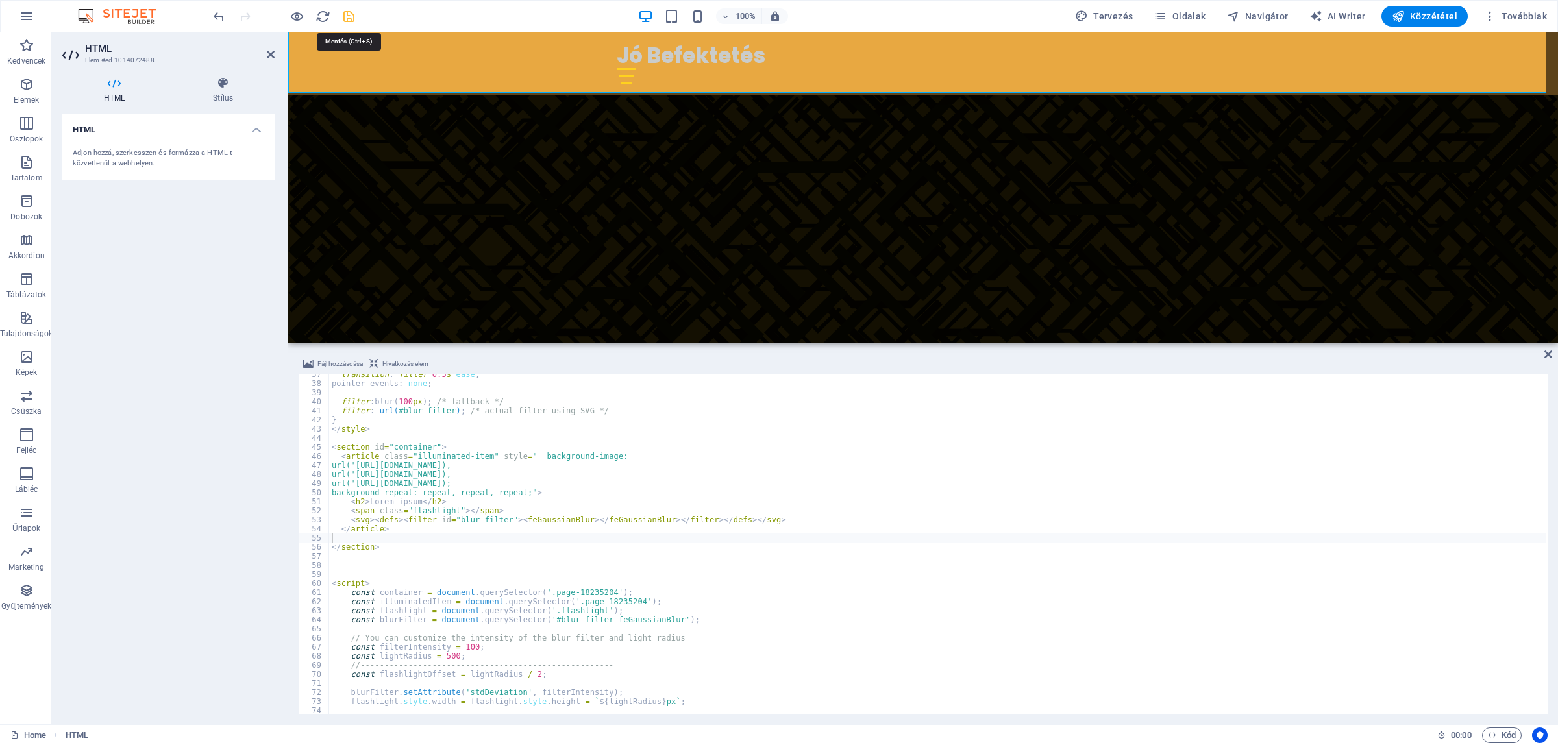
click at [349, 18] on icon "save" at bounding box center [348, 16] width 15 height 15
checkbox input "false"
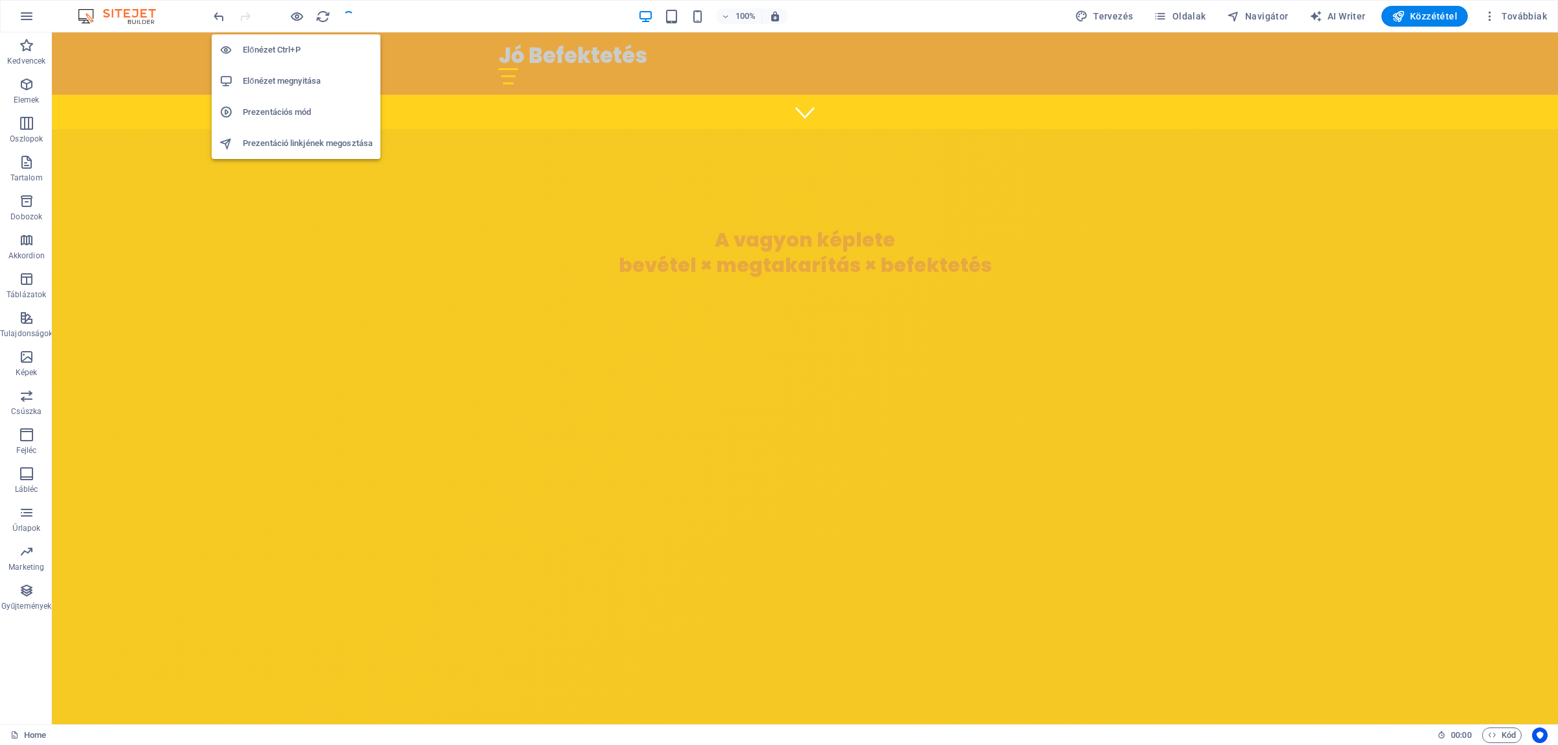
click at [286, 82] on h6 "Előnézet megnyitása" at bounding box center [308, 81] width 130 height 16
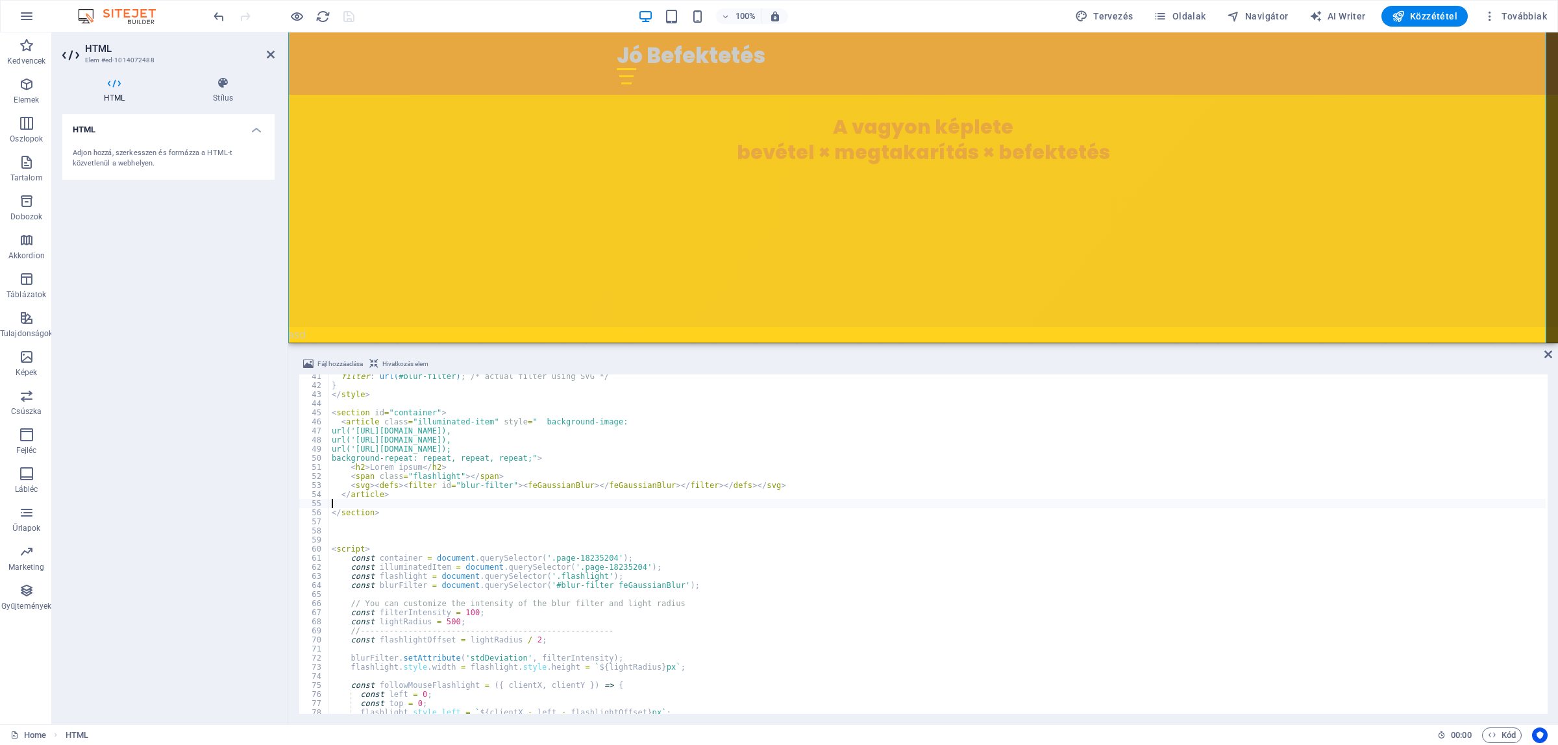
scroll to position [318, 0]
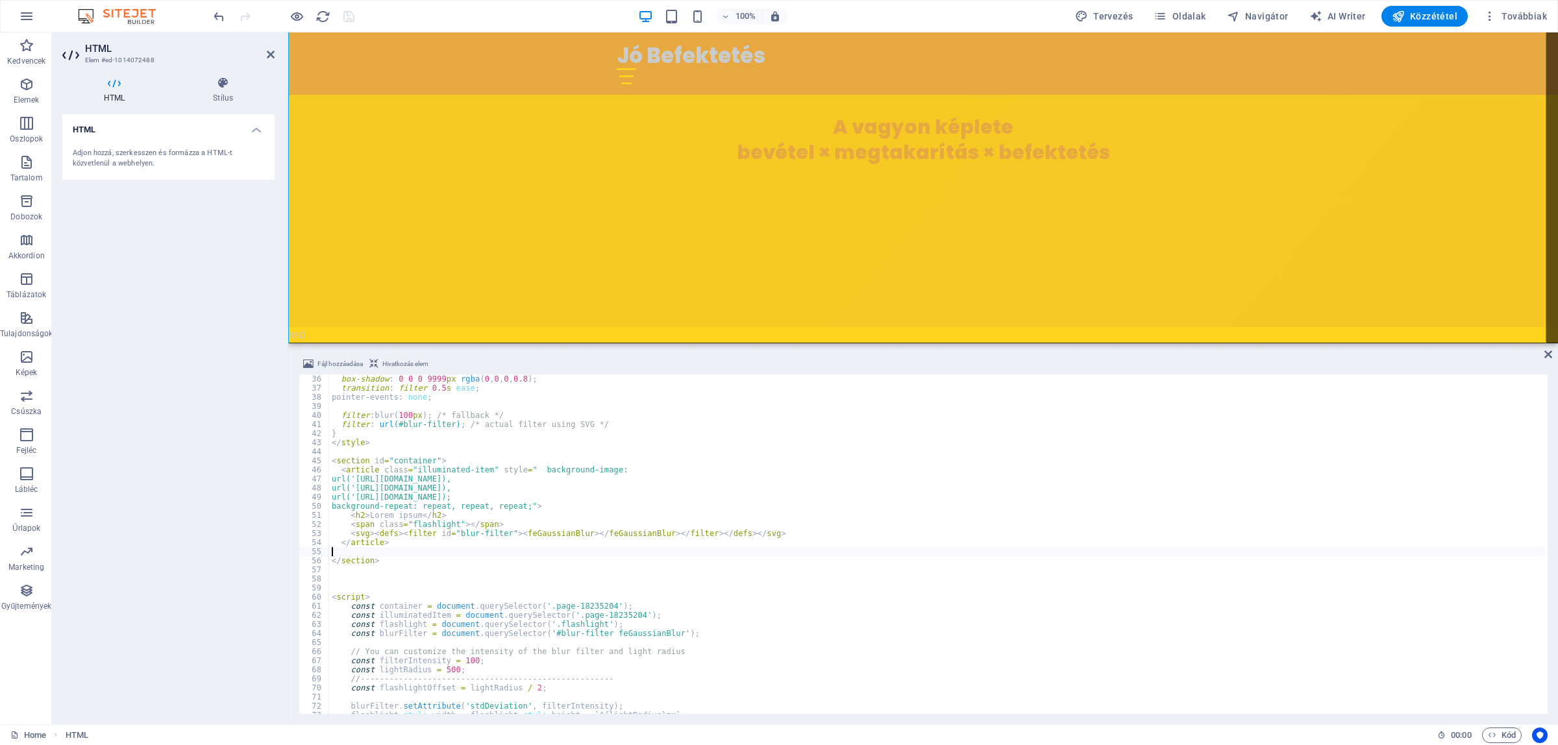
click at [395, 461] on div "box-shadow : 0 0 0 9999 px rgba ( 0 , 0 , 0 , 0.8 ) ; transition : filter 0.5 s…" at bounding box center [937, 554] width 1216 height 358
drag, startPoint x: 536, startPoint y: 602, endPoint x: 595, endPoint y: 605, distance: 59.1
click at [595, 605] on div "box-shadow : 0 0 0 9999 px rgba ( 0 , 0 , 0 , 0.8 ) ; transition : filter 0.5 s…" at bounding box center [937, 554] width 1216 height 358
click at [414, 469] on div "box-shadow : 0 0 0 9999 px rgba ( 0 , 0 , 0 , 0.8 ) ; transition : filter 0.5 s…" at bounding box center [937, 554] width 1216 height 358
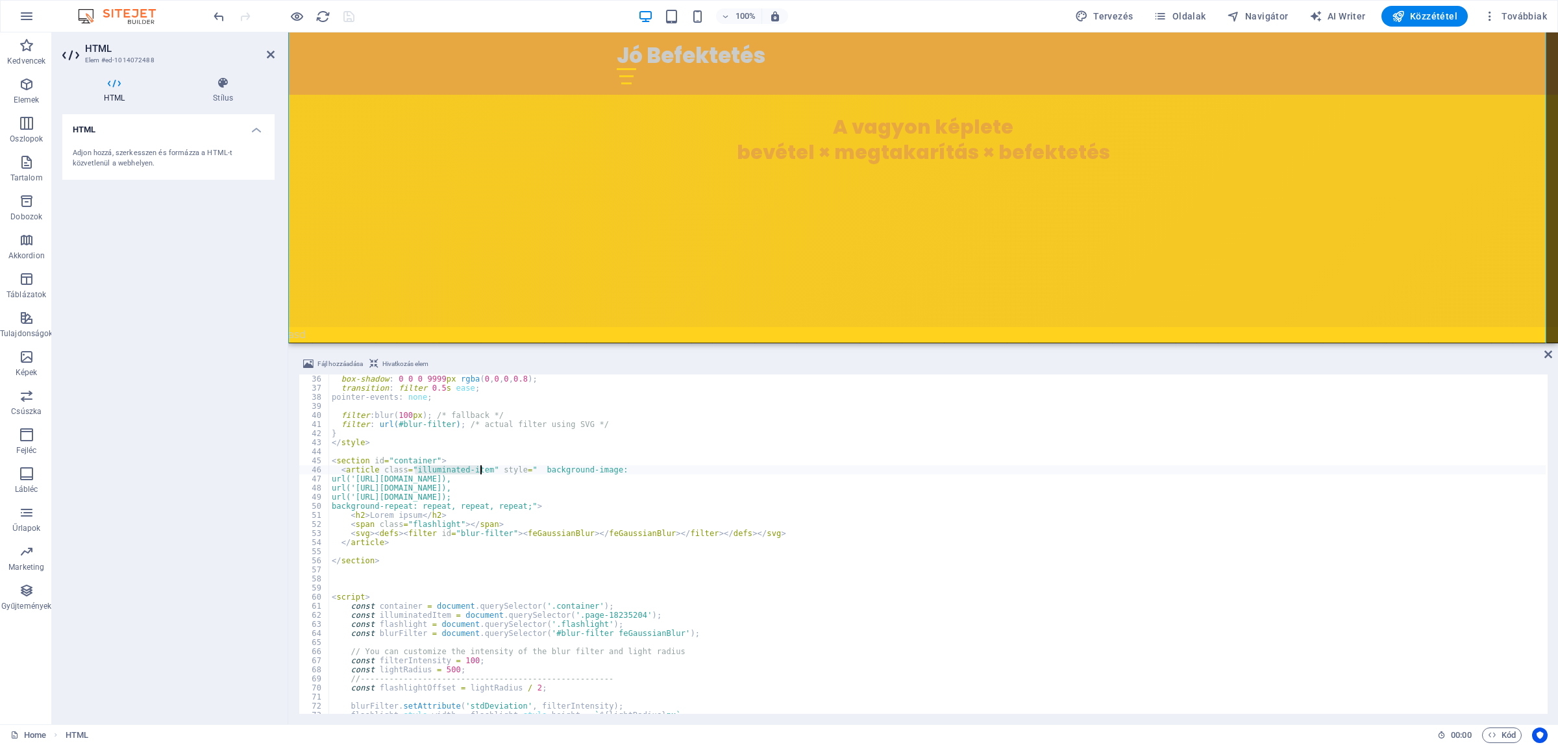
drag, startPoint x: 413, startPoint y: 469, endPoint x: 480, endPoint y: 468, distance: 67.5
click at [480, 468] on div "box-shadow : 0 0 0 9999 px rgba ( 0 , 0 , 0 , 0.8 ) ; transition : filter 0.5 s…" at bounding box center [937, 554] width 1216 height 358
drag, startPoint x: 619, startPoint y: 610, endPoint x: 565, endPoint y: 615, distance: 54.1
click at [565, 615] on div "box-shadow : 0 0 0 9999 px rgba ( 0 , 0 , 0 , 0.8 ) ; transition : filter 0.5 s…" at bounding box center [937, 554] width 1216 height 358
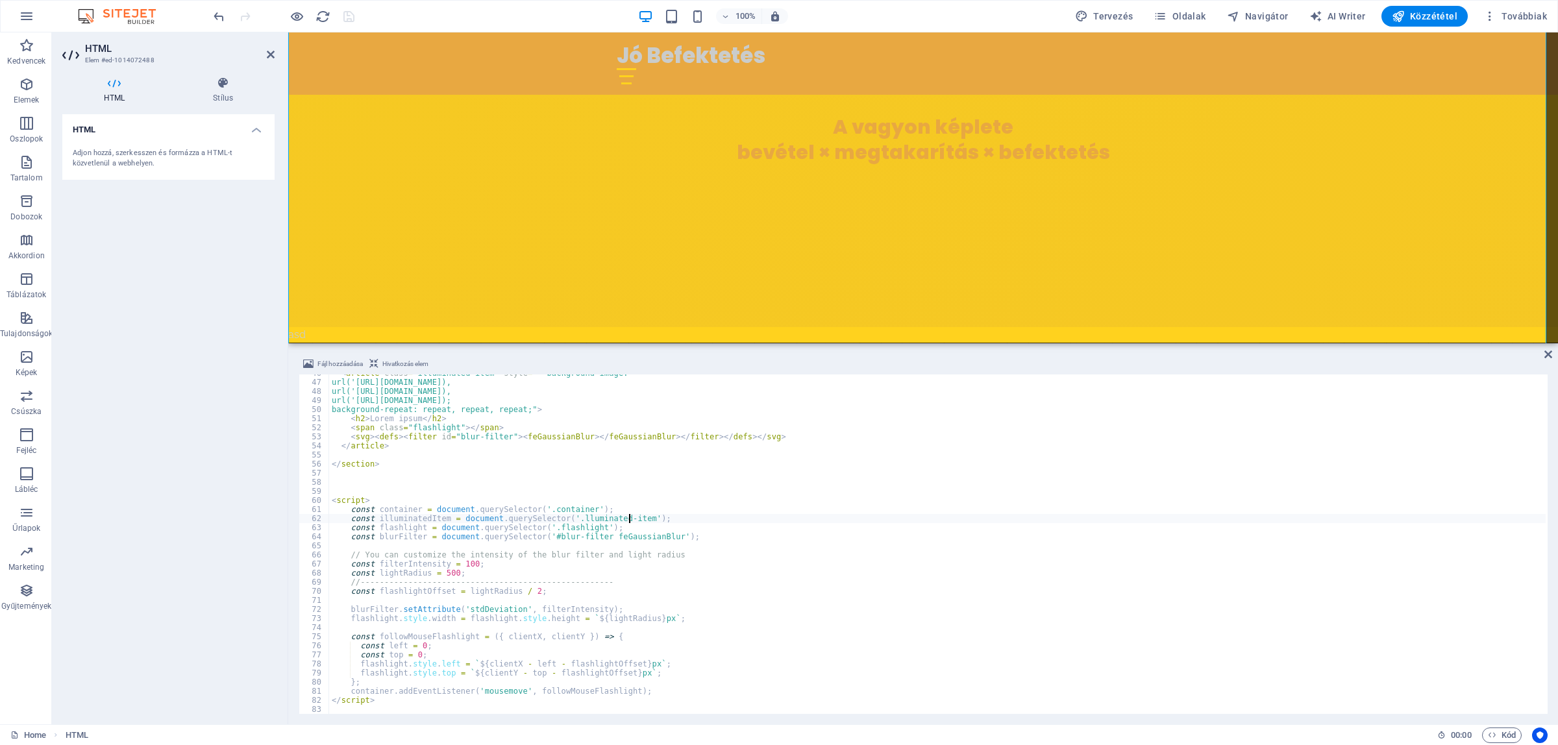
scroll to position [414, 0]
drag, startPoint x: 439, startPoint y: 650, endPoint x: 286, endPoint y: 643, distance: 153.3
click at [286, 643] on div "HTML Elem #ed-1014072488 HTML Stílus HTML Adjon hozzá, szerkesszen és formázza …" at bounding box center [805, 378] width 1506 height 692
click at [436, 656] on div "< article class = "illuminated-item" style = " background-image: url('[URL][DOM…" at bounding box center [937, 548] width 1216 height 358
drag, startPoint x: 424, startPoint y: 653, endPoint x: 291, endPoint y: 646, distance: 133.2
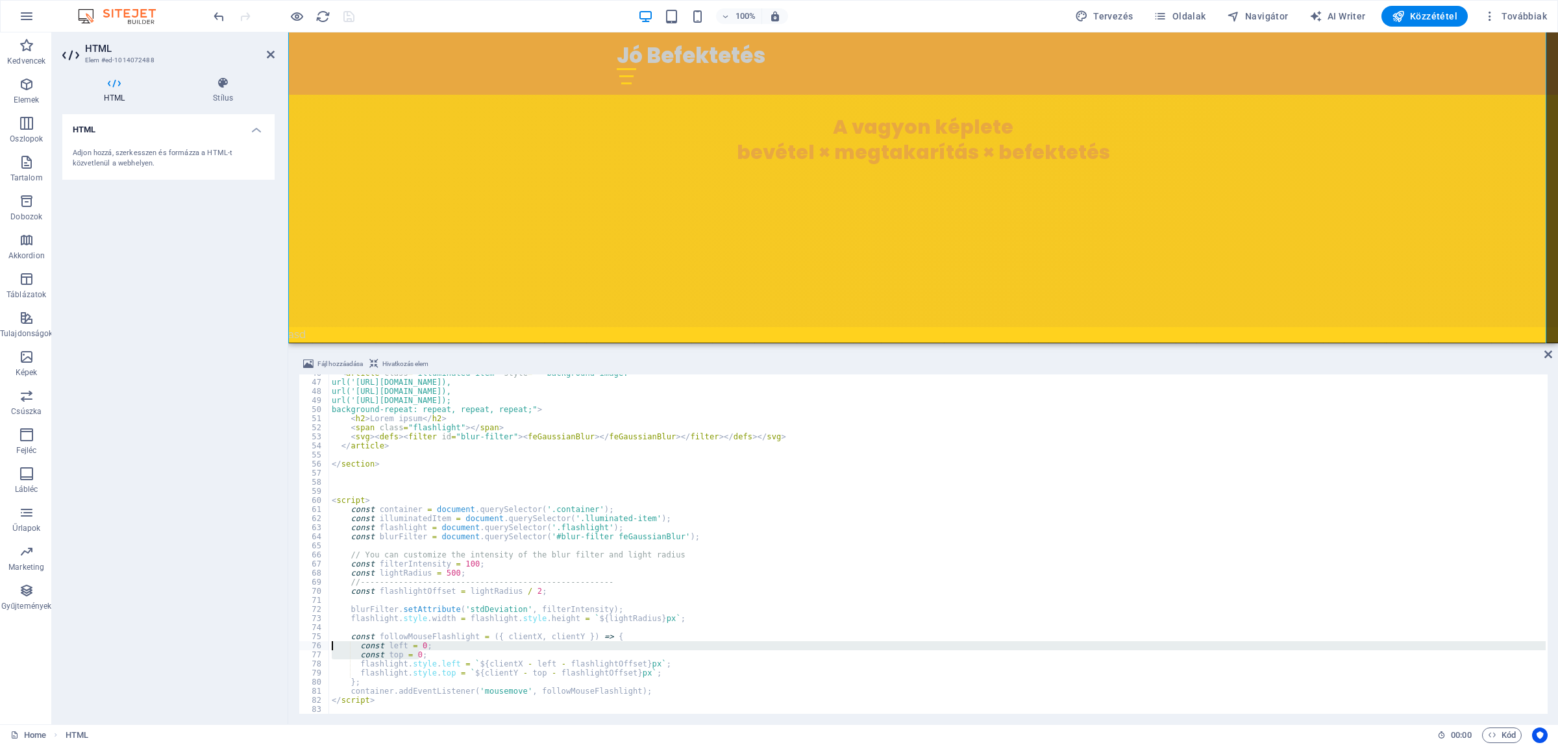
click at [291, 646] on div "Fájl hozzáadása Hivatkozás elem const top = 0; 46 47 48 49 50 51 52 53 54 55 56…" at bounding box center [923, 535] width 1270 height 378
paste textarea "container.addEventListener('mousemove', followMouseFlashlight)"
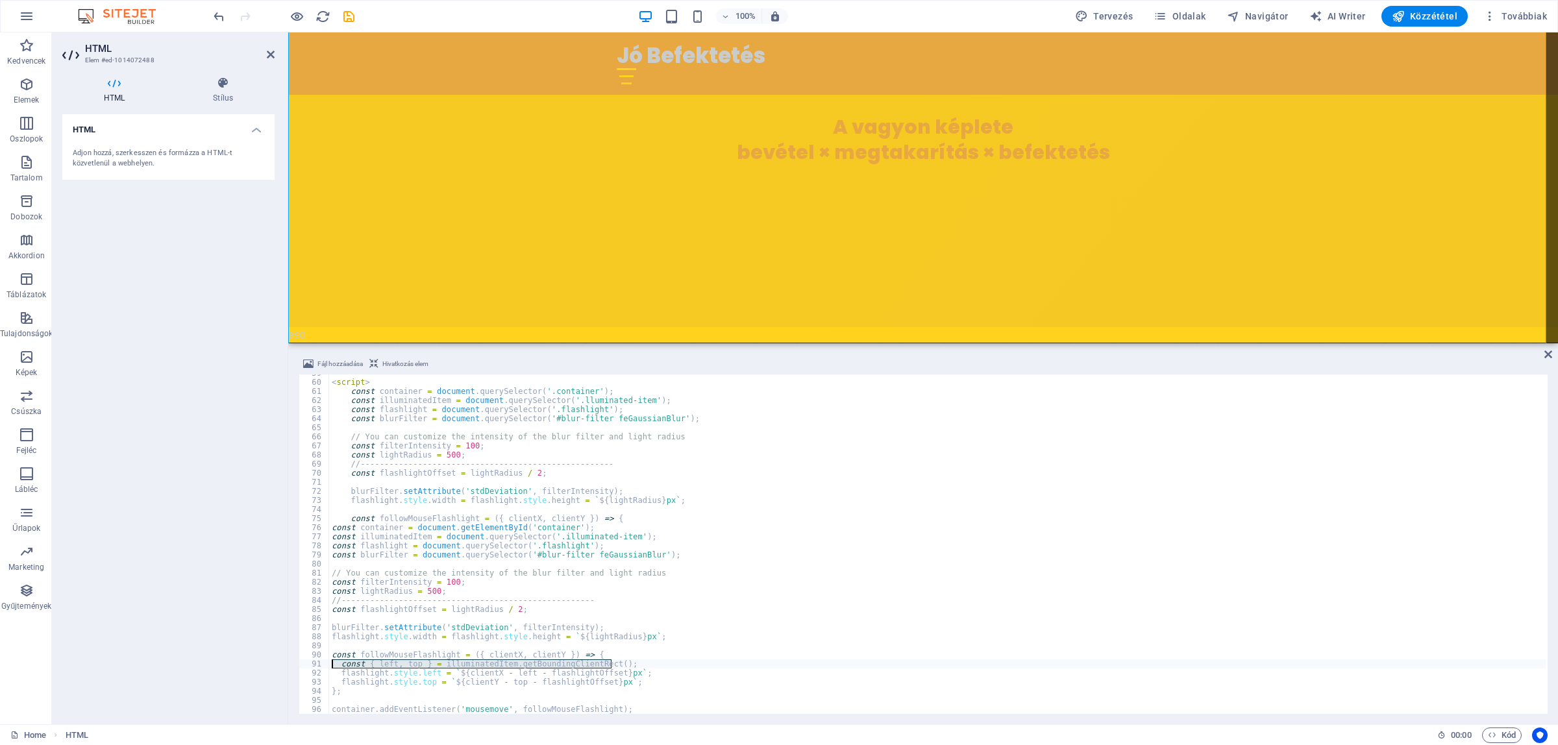
drag, startPoint x: 619, startPoint y: 663, endPoint x: 193, endPoint y: 662, distance: 425.8
click at [193, 662] on div "HTML Elem #ed-1014072488 HTML Stílus HTML Adjon hozzá, szerkesszen és formázza …" at bounding box center [805, 378] width 1506 height 692
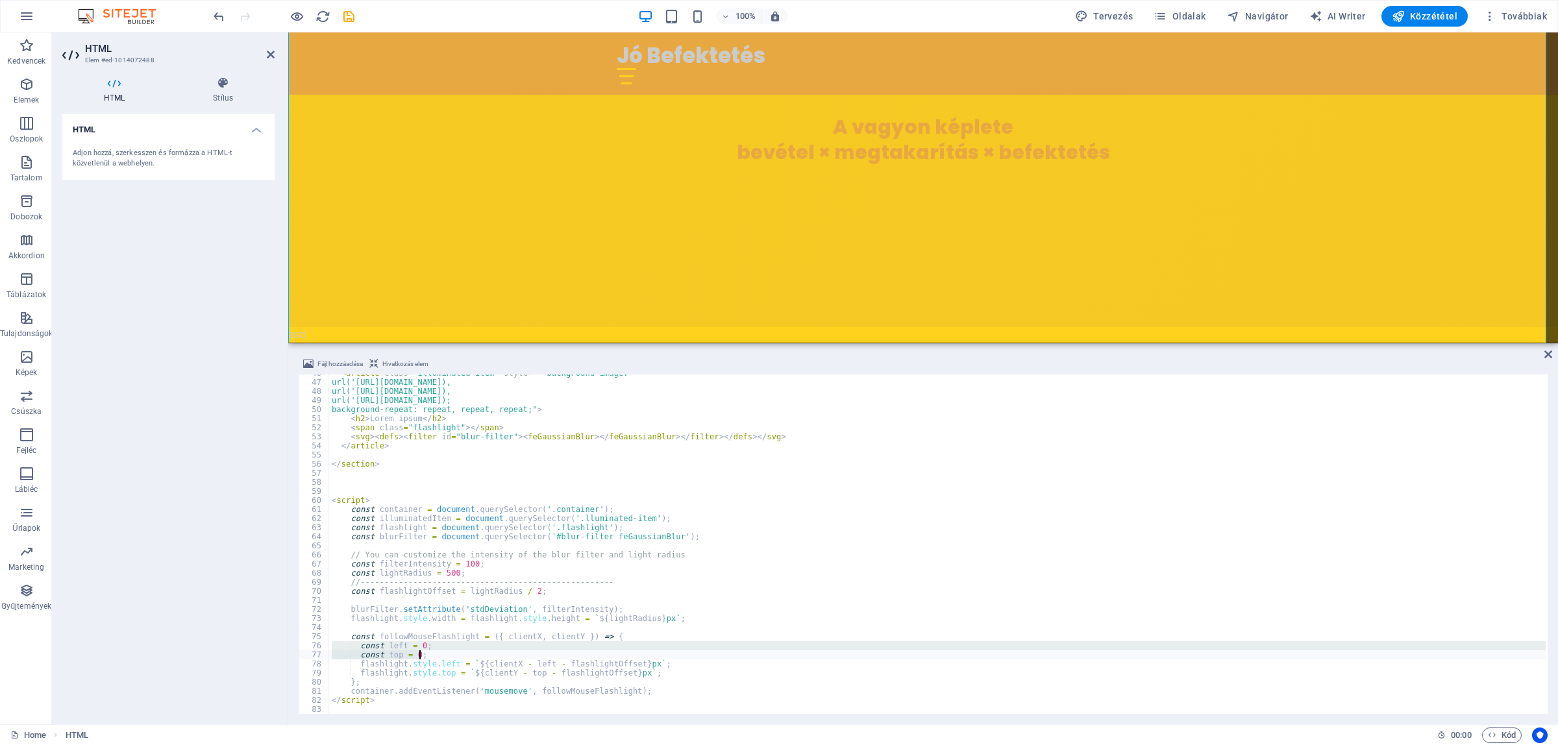
scroll to position [414, 0]
click at [434, 656] on div "< article class = "illuminated-item" style = " background-image: url('[URL][DOM…" at bounding box center [937, 544] width 1216 height 339
type textarea "const top = 0;"
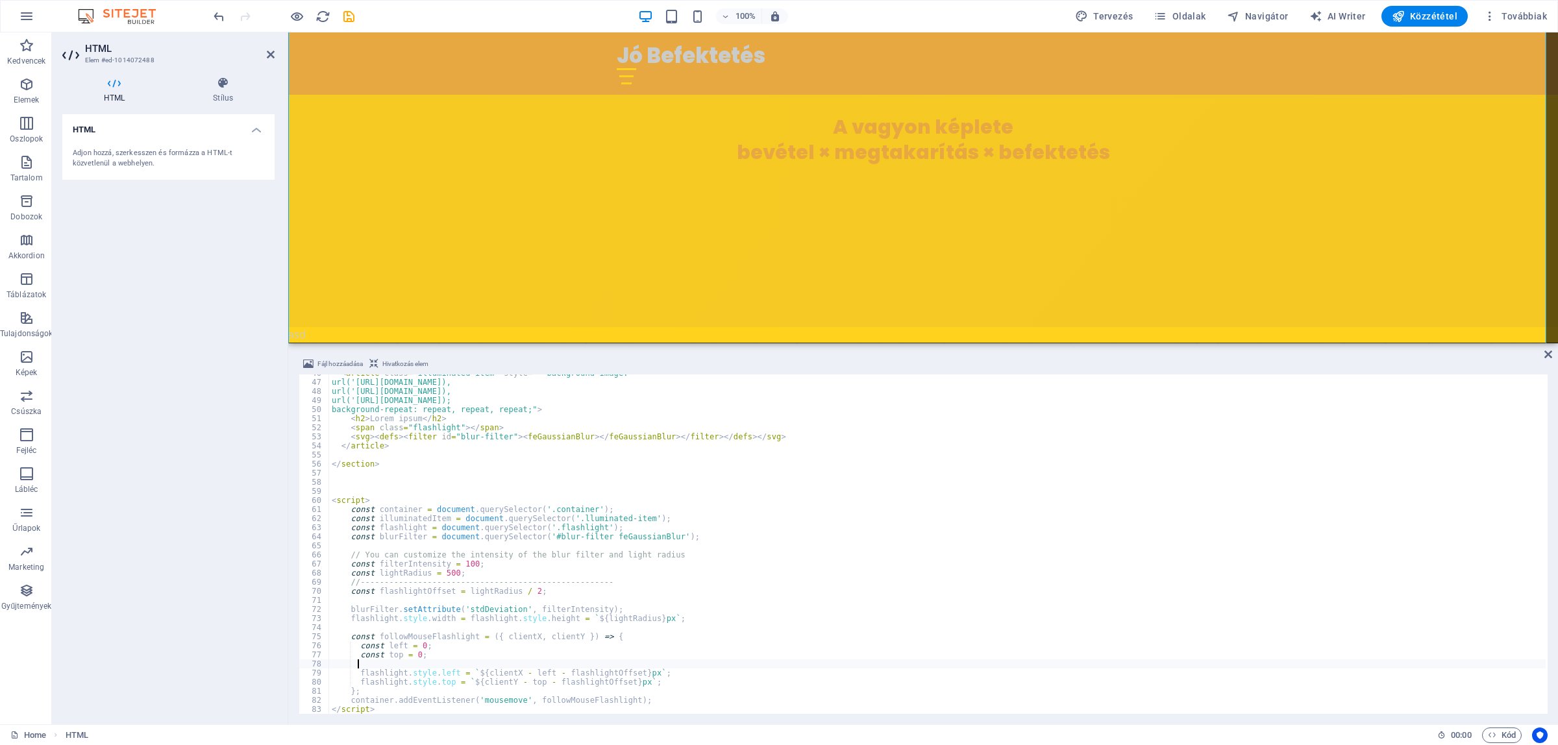
paste textarea "const { left, top } = illuminatedItem.getBoundingClientRect();"
click at [356, 654] on div "< article class = "illuminated-item" style = " background-image: url('[URL][DOM…" at bounding box center [937, 548] width 1216 height 358
type textarea "//const left = 0;"
checkbox input "false"
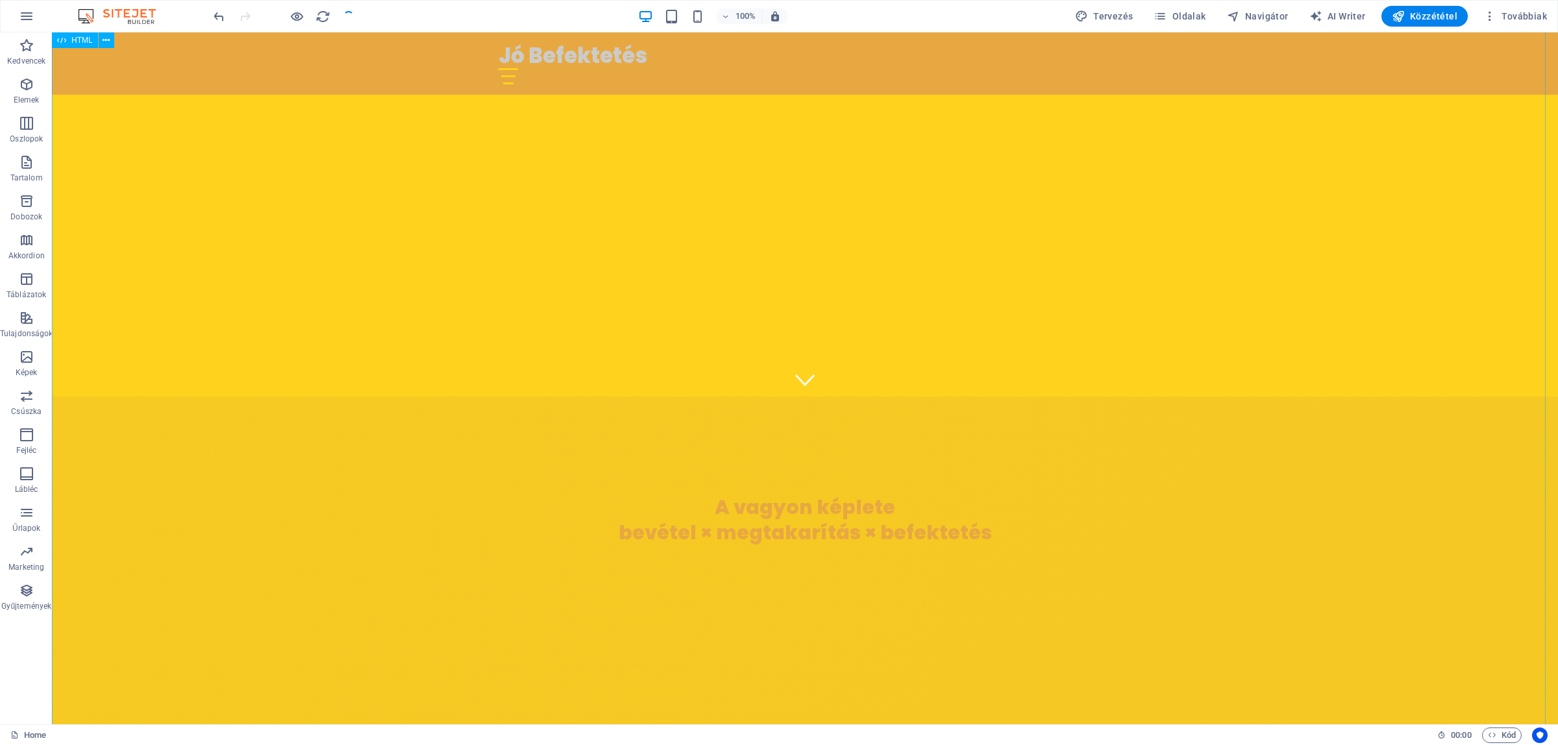
scroll to position [708, 0]
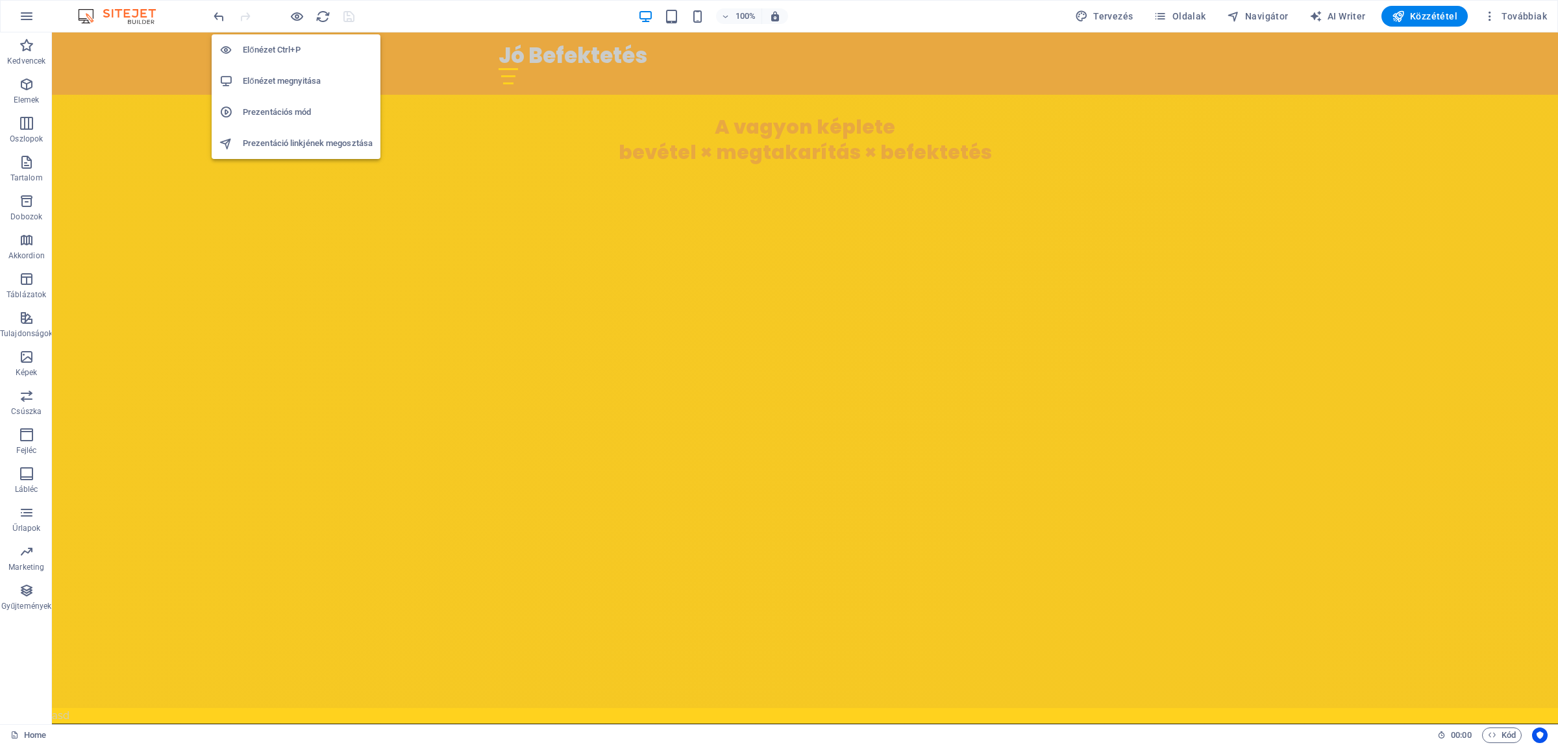
click at [277, 80] on h6 "Előnézet megnyitása" at bounding box center [308, 81] width 130 height 16
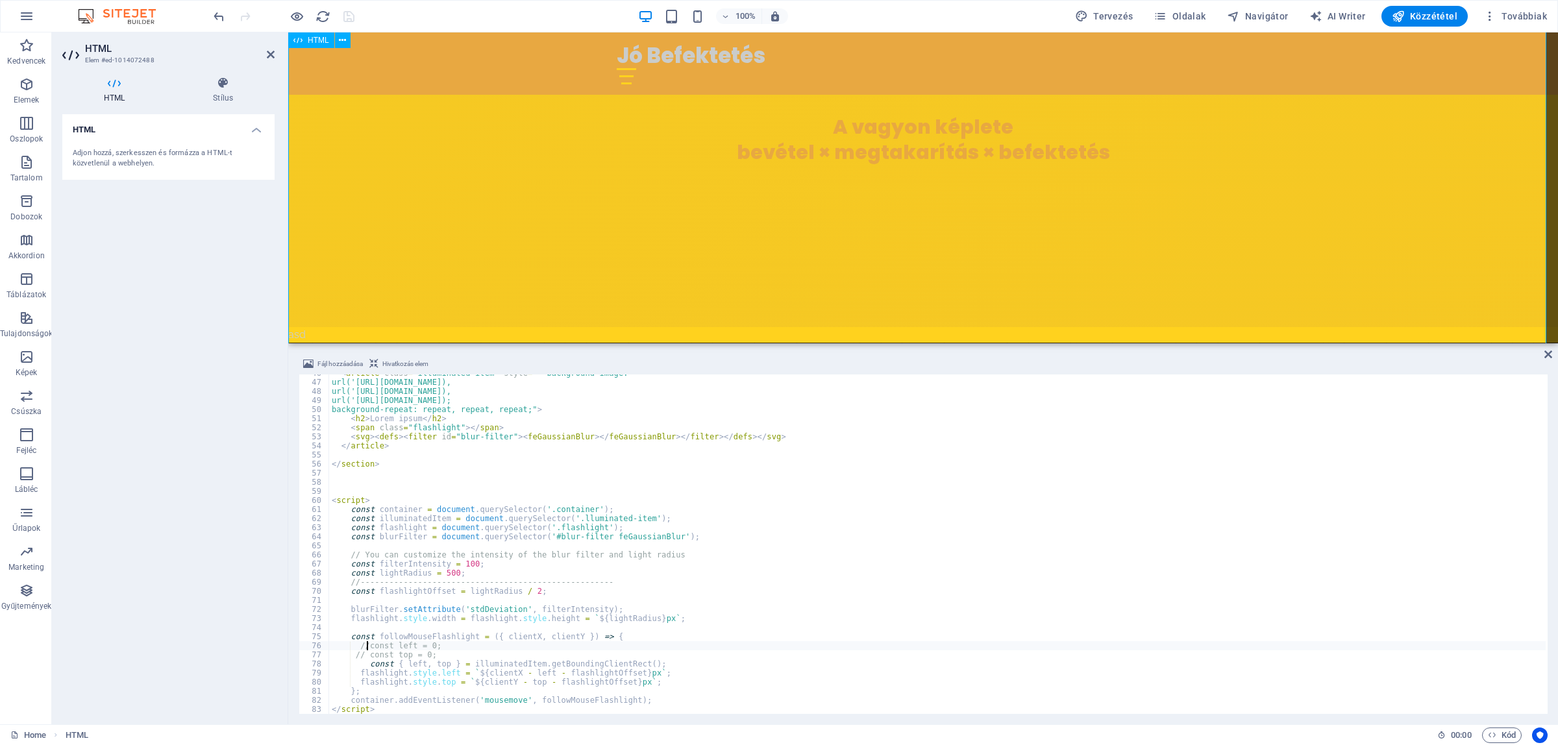
scroll to position [414, 0]
click at [764, 547] on div "< article class = "illuminated-item" style = " background-image: url('[URL][DOM…" at bounding box center [937, 548] width 1216 height 358
type textarea "</script>"
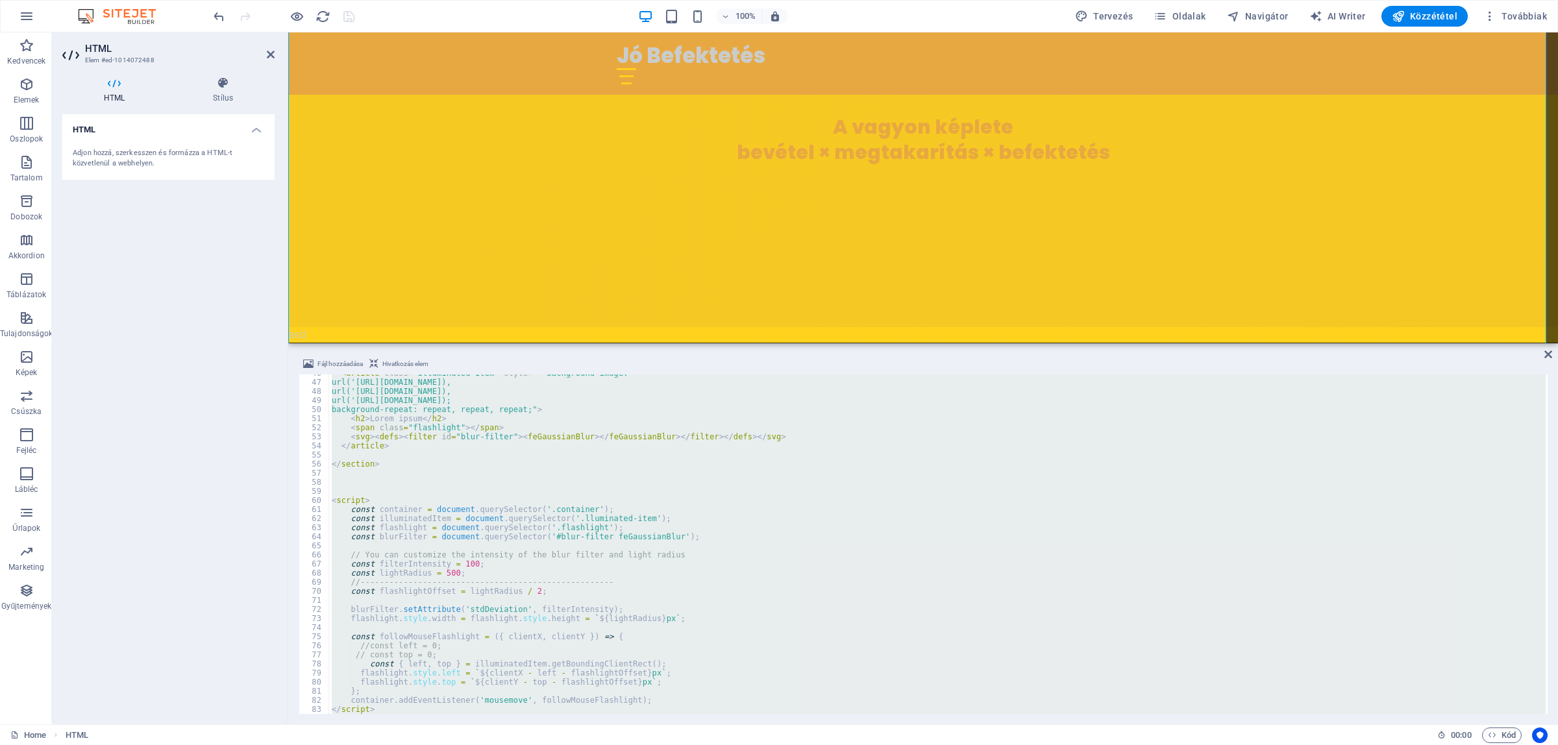
click at [760, 547] on div "< article class = "illuminated-item" style = " background-image: url('[URL][DOM…" at bounding box center [937, 544] width 1216 height 339
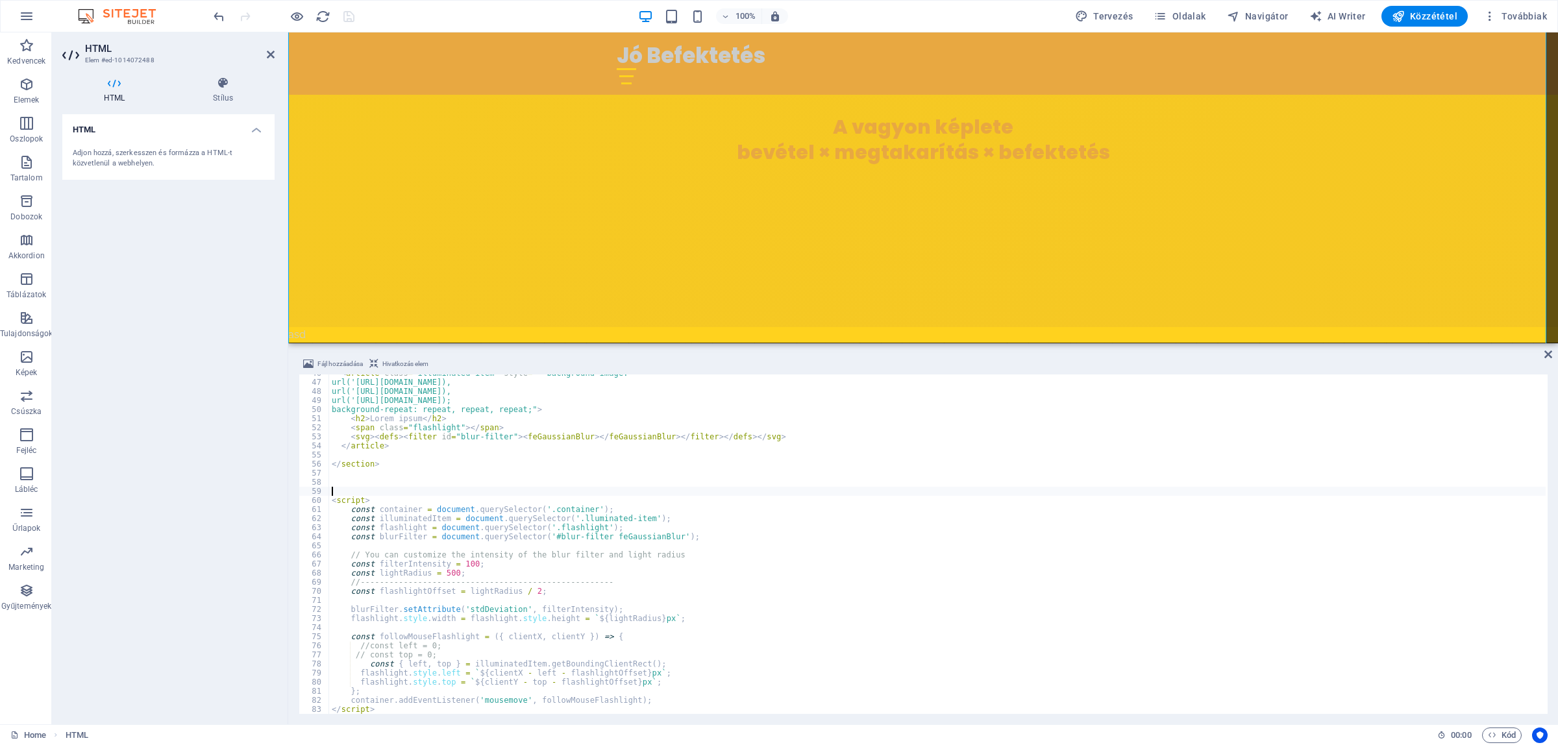
click at [508, 495] on div "< article class = "illuminated-item" style = " background-image: url('[URL][DOM…" at bounding box center [937, 548] width 1216 height 358
click at [451, 662] on div "url('[URL][DOMAIN_NAME]), url('[URL][DOMAIN_NAME]), url('[URL][DOMAIN_NAME]); b…" at bounding box center [937, 548] width 1216 height 358
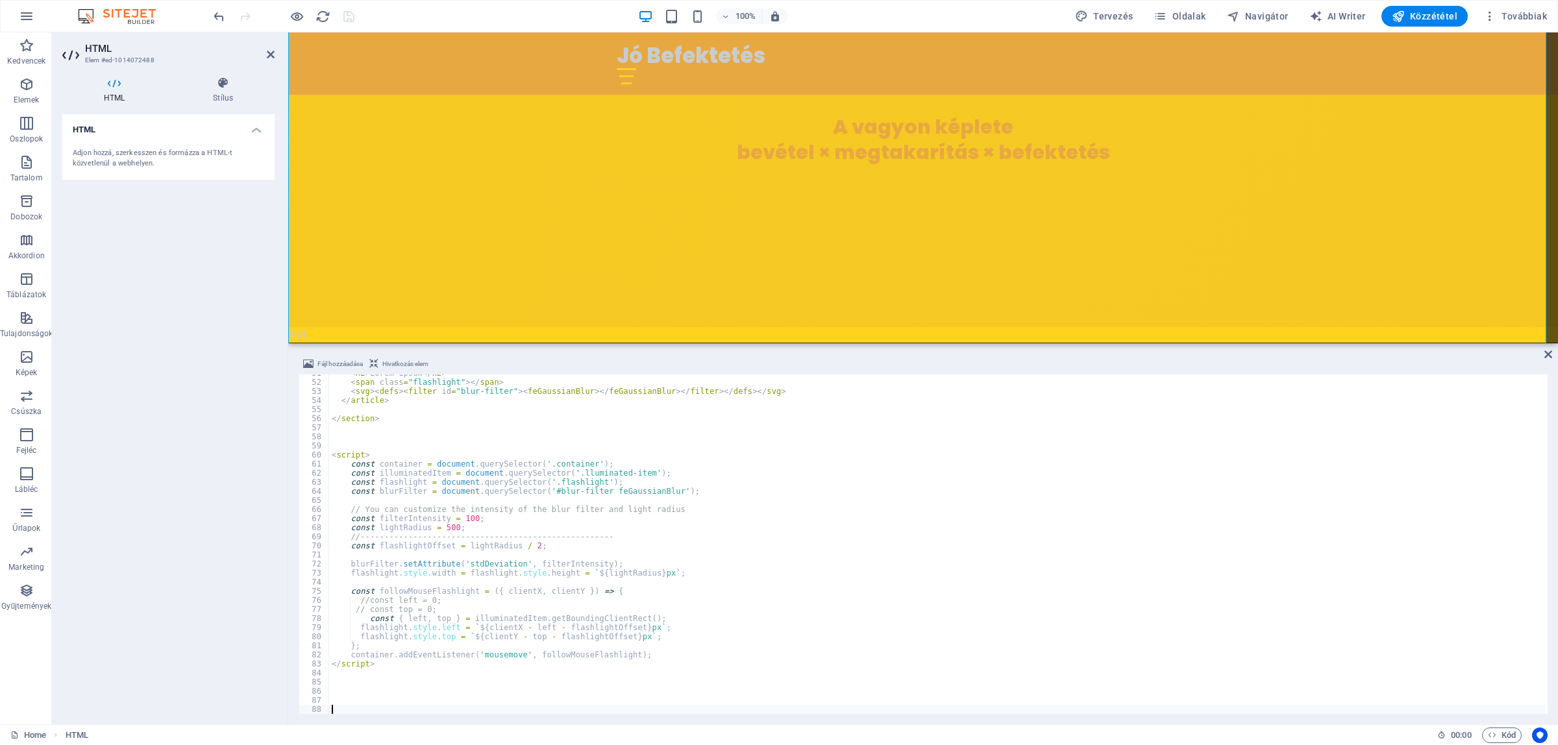
scroll to position [460, 0]
paste textarea "container.addEventListener('mousemove', followMouseFlashlight);"
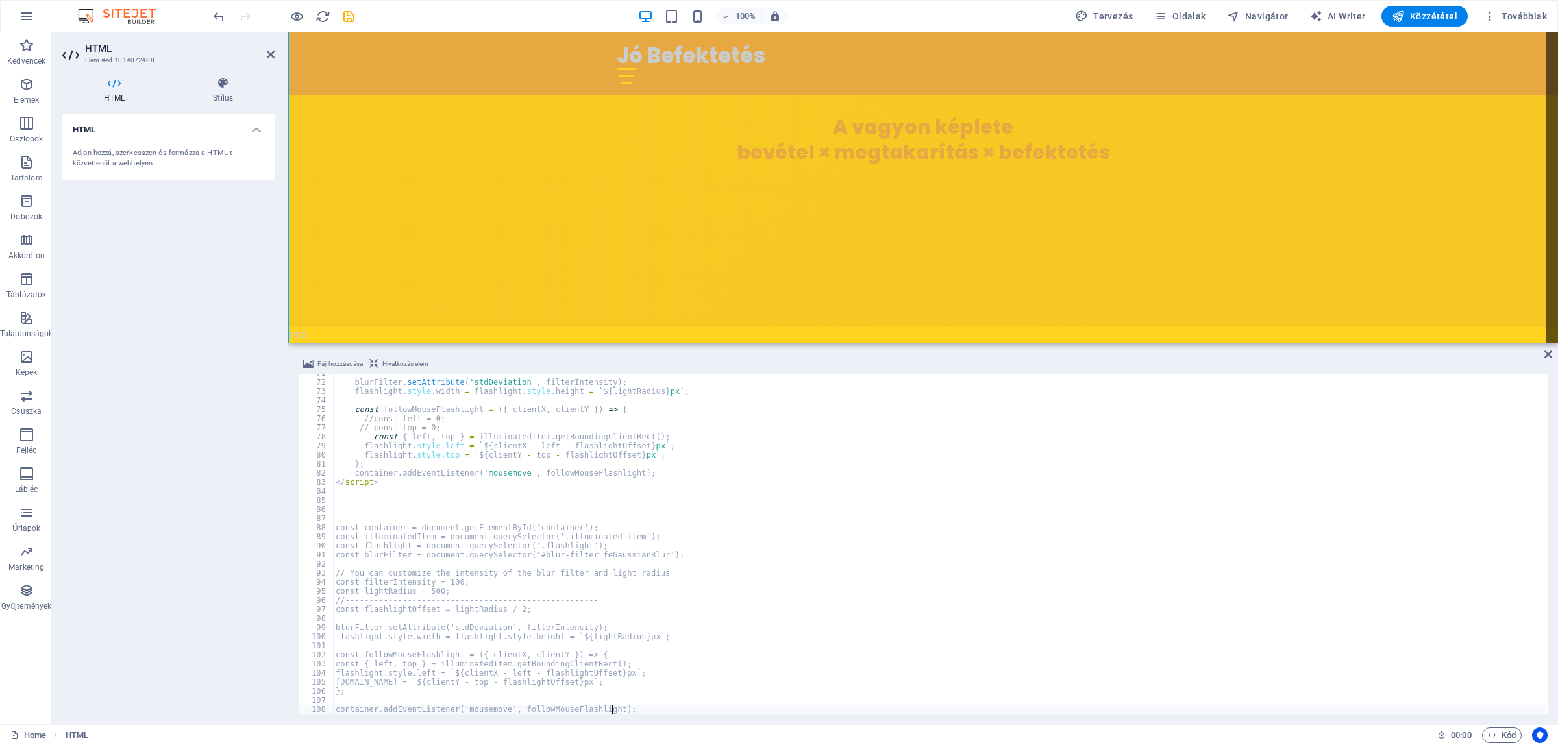
scroll to position [641, 0]
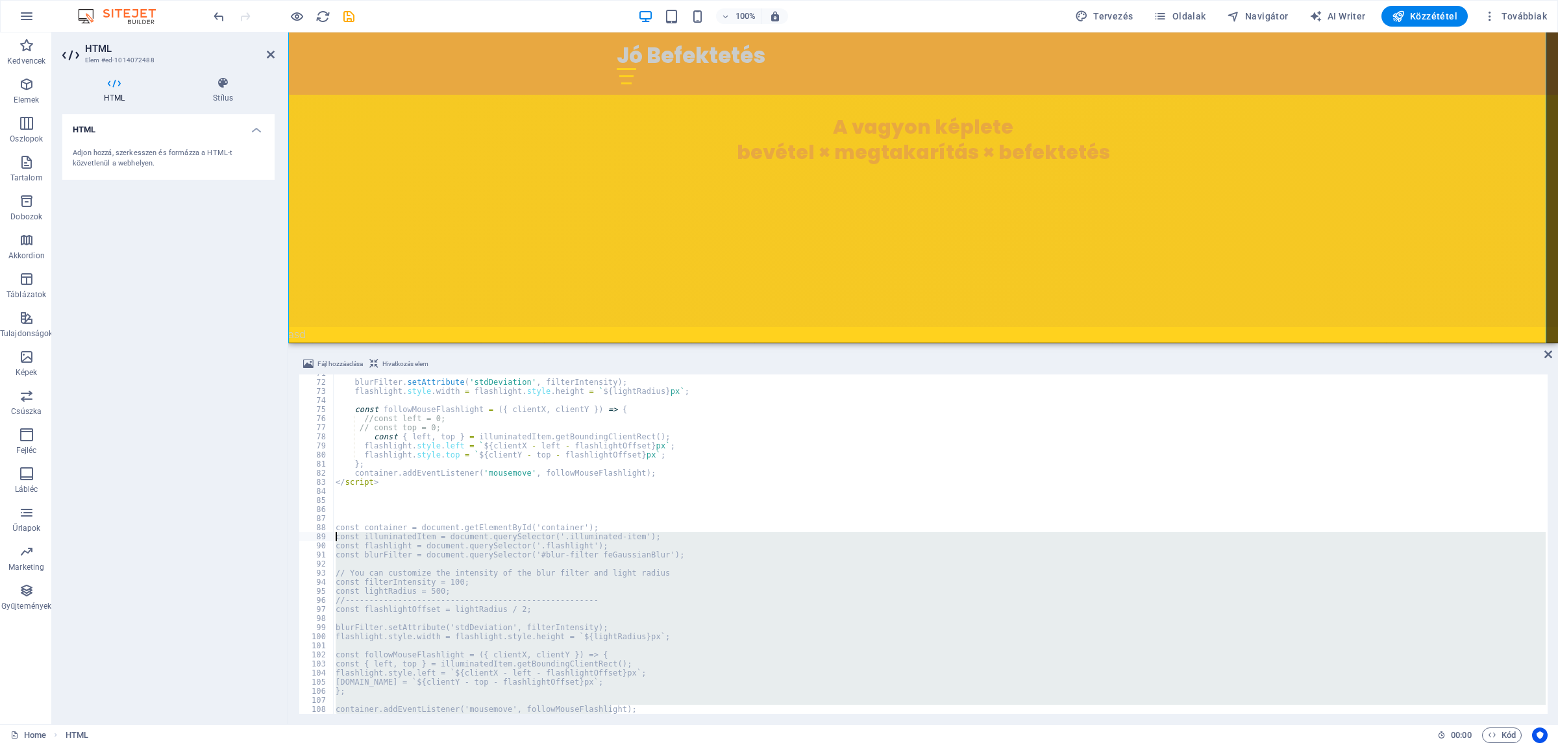
drag, startPoint x: 540, startPoint y: 680, endPoint x: 234, endPoint y: 534, distance: 339.7
click at [234, 534] on div "HTML Elem #ed-1014072488 HTML Stílus HTML Adjon hozzá, szerkesszen és formázza …" at bounding box center [805, 378] width 1506 height 692
type textarea "const illuminatedItem = document.querySelector('.illuminated-item'); const flas…"
click at [234, 534] on div "HTML Adjon hozzá, szerkesszen és formázza a HTML-t közvetlenül a webhelyen." at bounding box center [168, 414] width 212 height 600
type textarea "const illuminatedItem = document.querySelector('.illuminated-item'); const flas…"
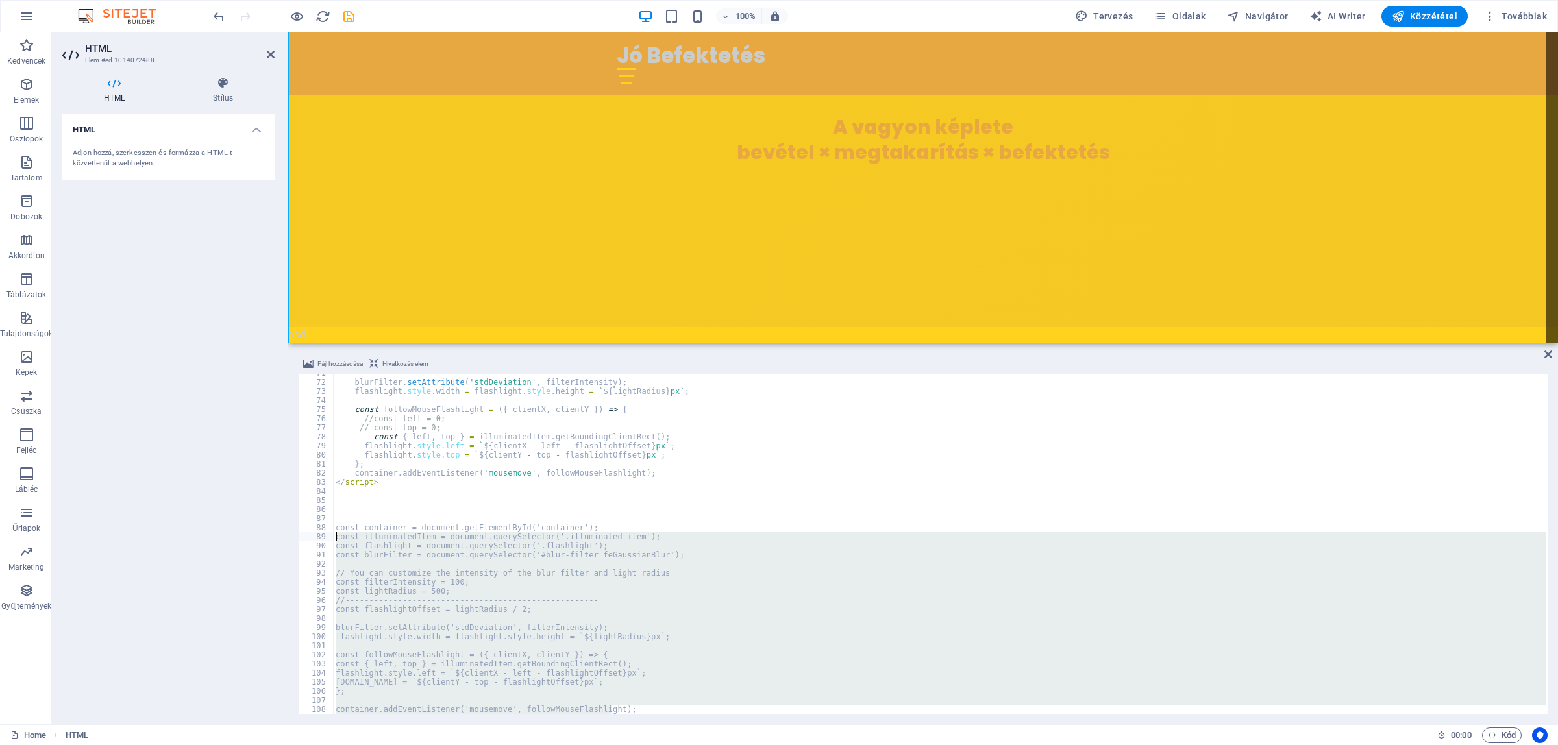
click at [613, 662] on div "blurFilter . setAttribute ( 'stdDeviation' , filterIntensity ) ; flashlight . s…" at bounding box center [939, 544] width 1212 height 339
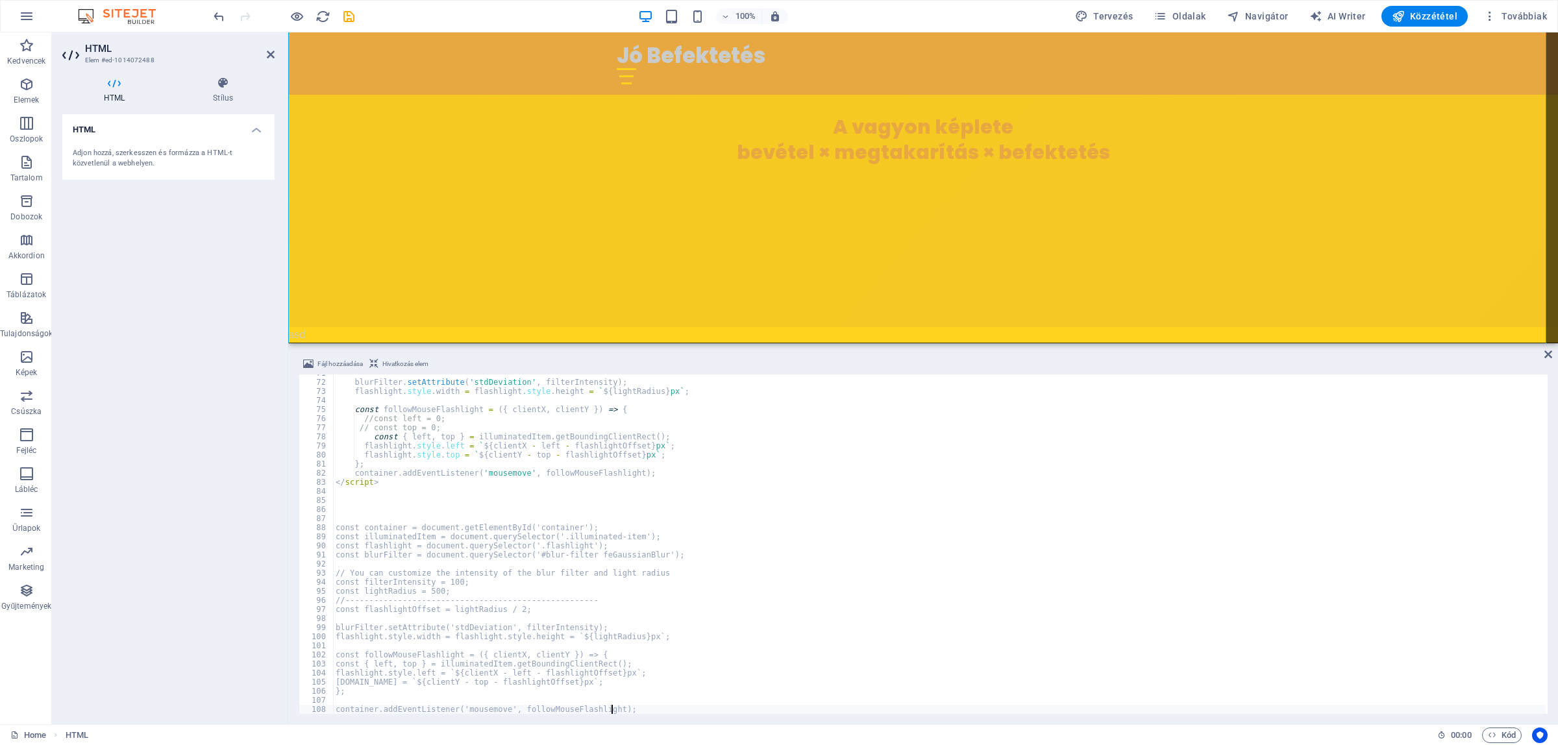
drag, startPoint x: 621, startPoint y: 711, endPoint x: 628, endPoint y: 705, distance: 9.2
click at [612, 662] on div "blurFilter . setAttribute ( 'stdDeviation' , filterIntensity ) ; flashlight . s…" at bounding box center [939, 548] width 1212 height 358
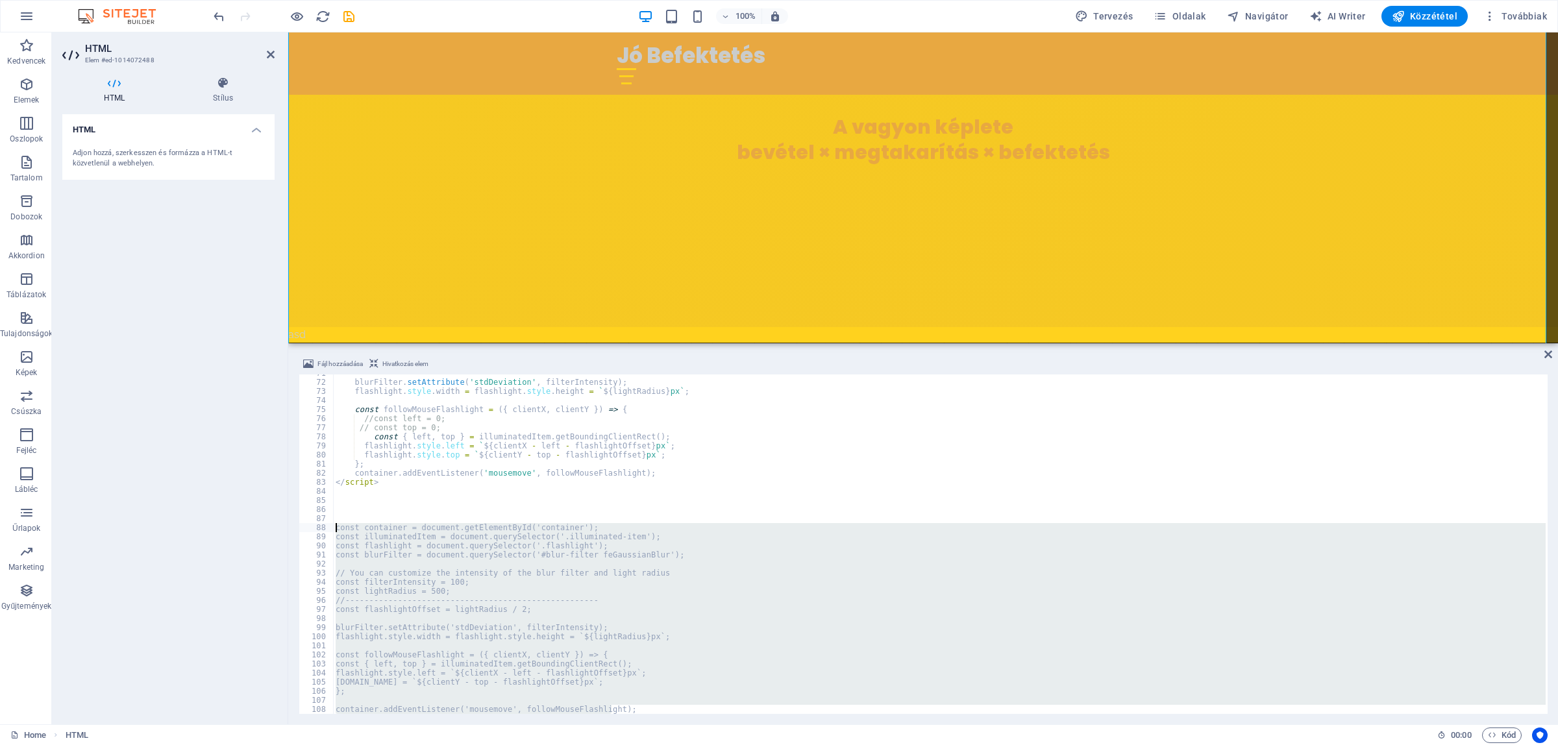
drag, startPoint x: 633, startPoint y: 706, endPoint x: 300, endPoint y: 530, distance: 377.2
click at [300, 530] on div "container.addEventListener('mousemove', followMouseFlashlight); 71 72 73 74 75 …" at bounding box center [923, 544] width 1249 height 339
type textarea "const container = document.getElementById('container'); const illuminatedItem =…"
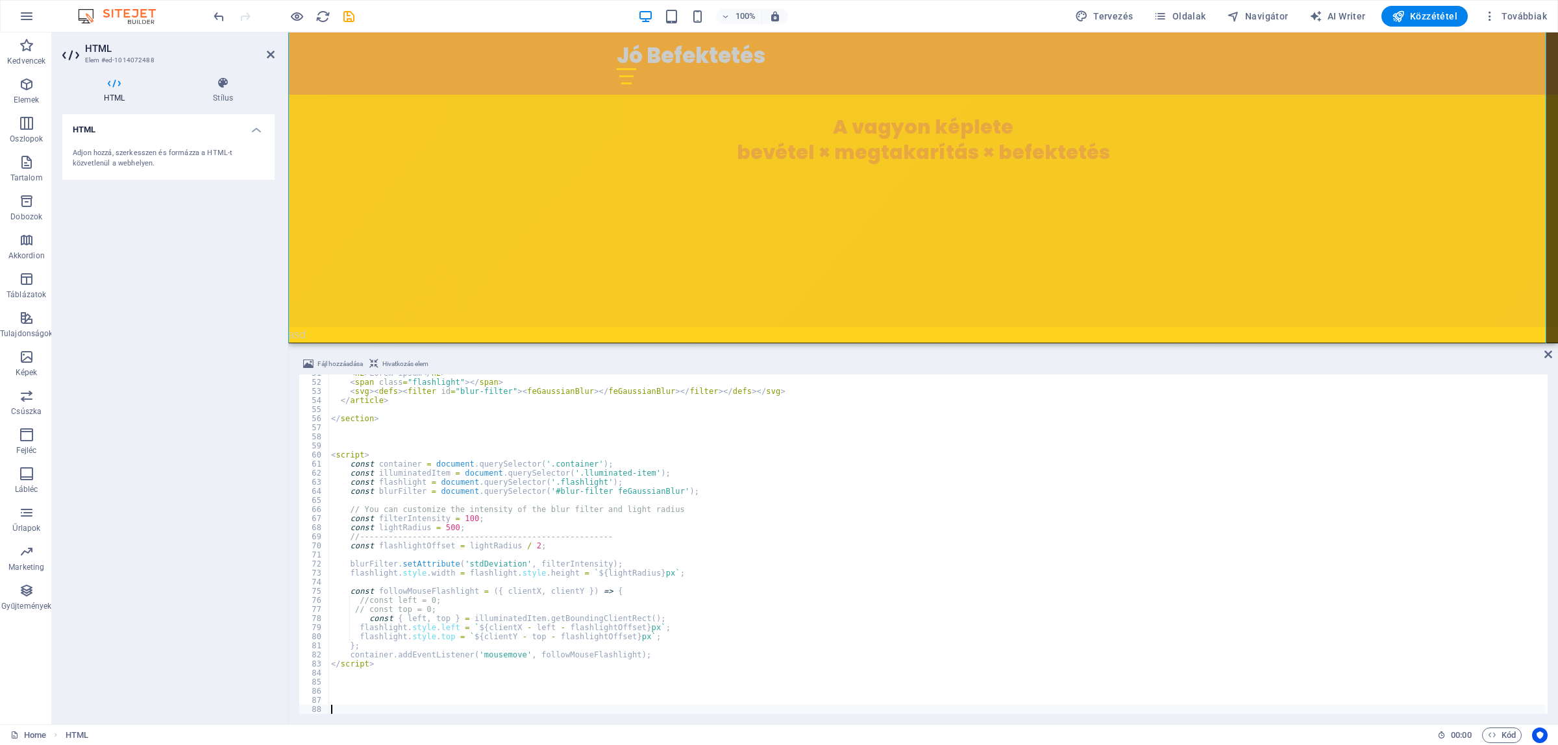
scroll to position [460, 0]
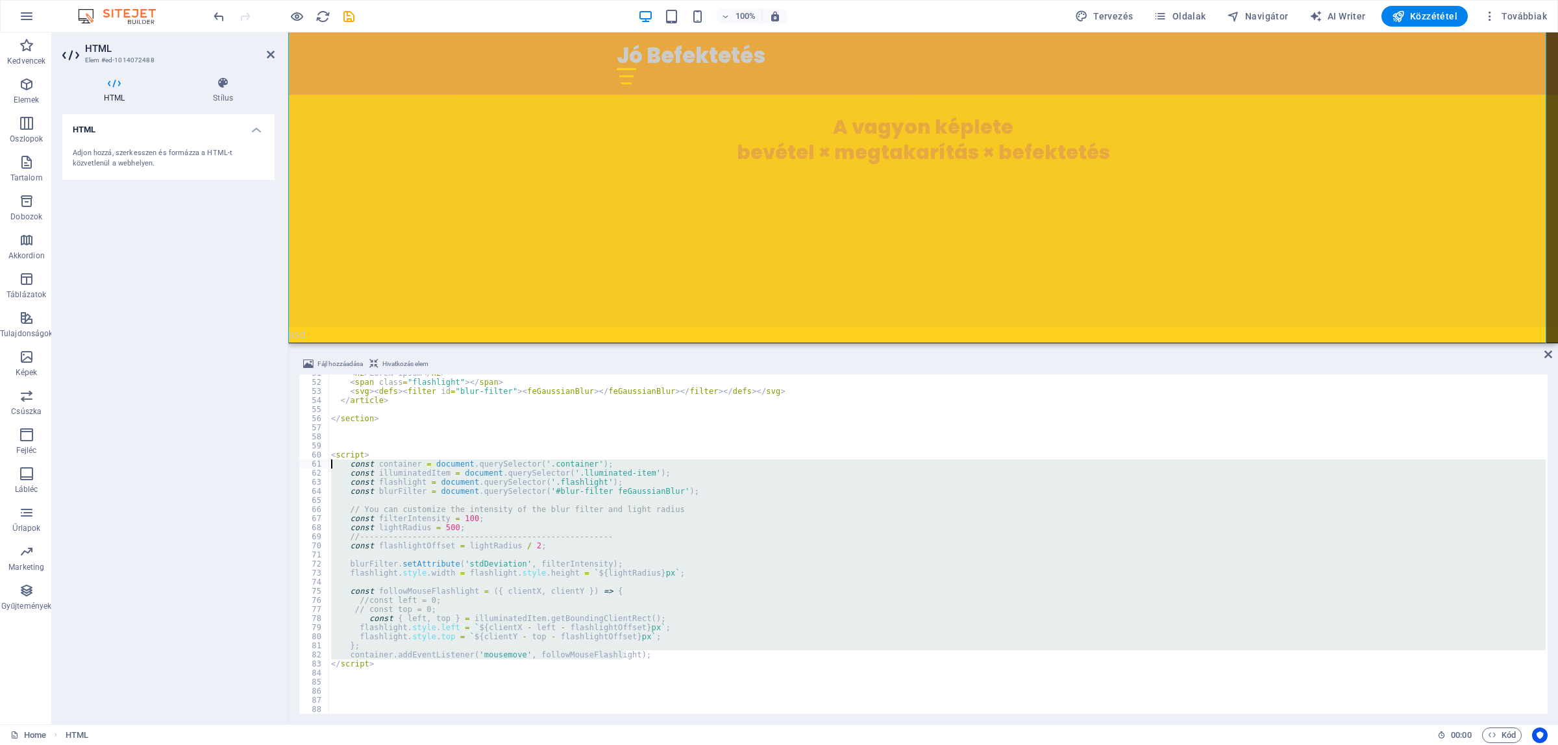
drag, startPoint x: 637, startPoint y: 657, endPoint x: 277, endPoint y: 464, distance: 408.6
click at [277, 464] on div "HTML Elem #ed-1014072488 HTML Stílus HTML Adjon hozzá, szerkesszen és formázza …" at bounding box center [805, 378] width 1506 height 692
paste textarea "container.addEventListener('mousemove', followMouseFlashlight"
type textarea "container.addEventListener('mousemove', followMouseFlashlight);"
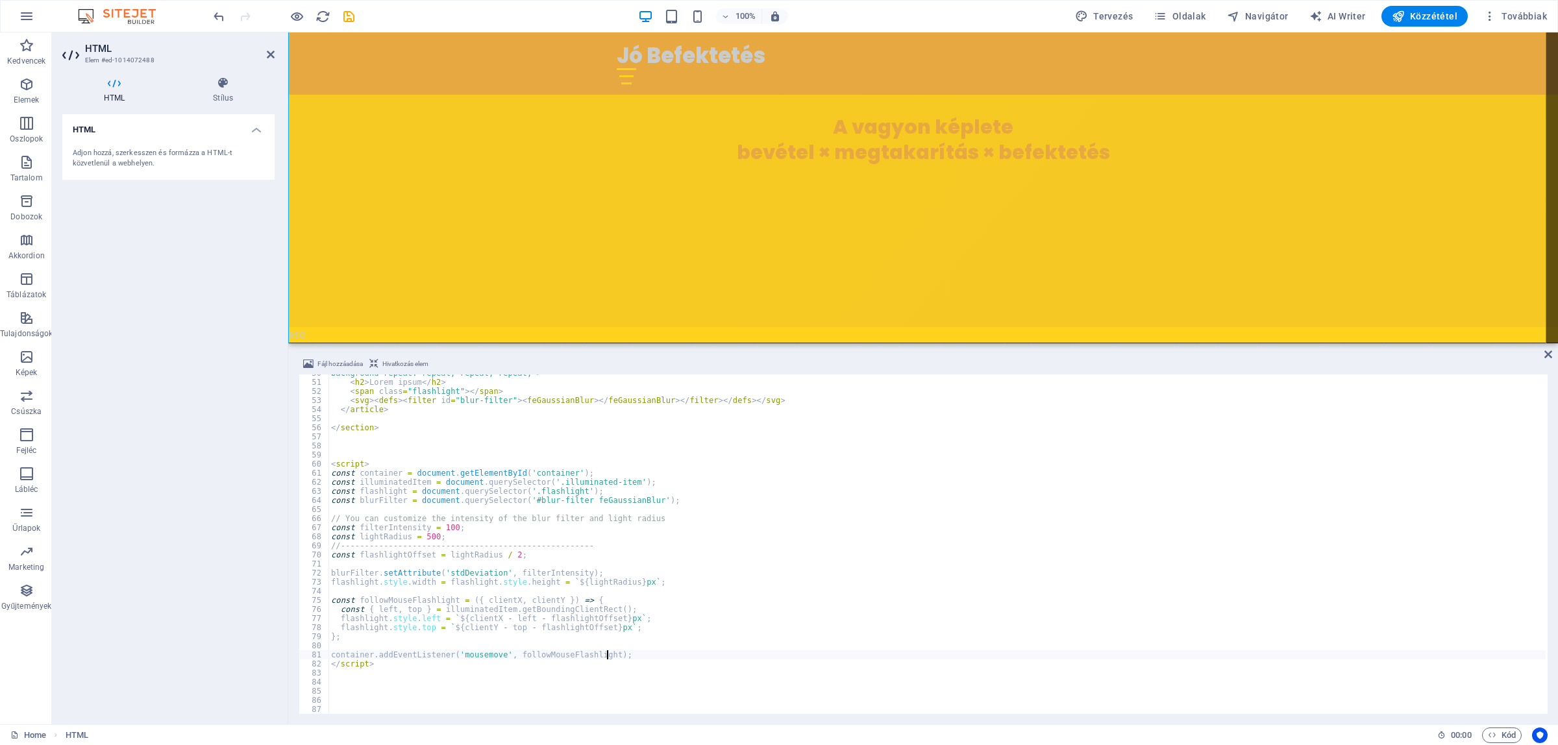
checkbox input "false"
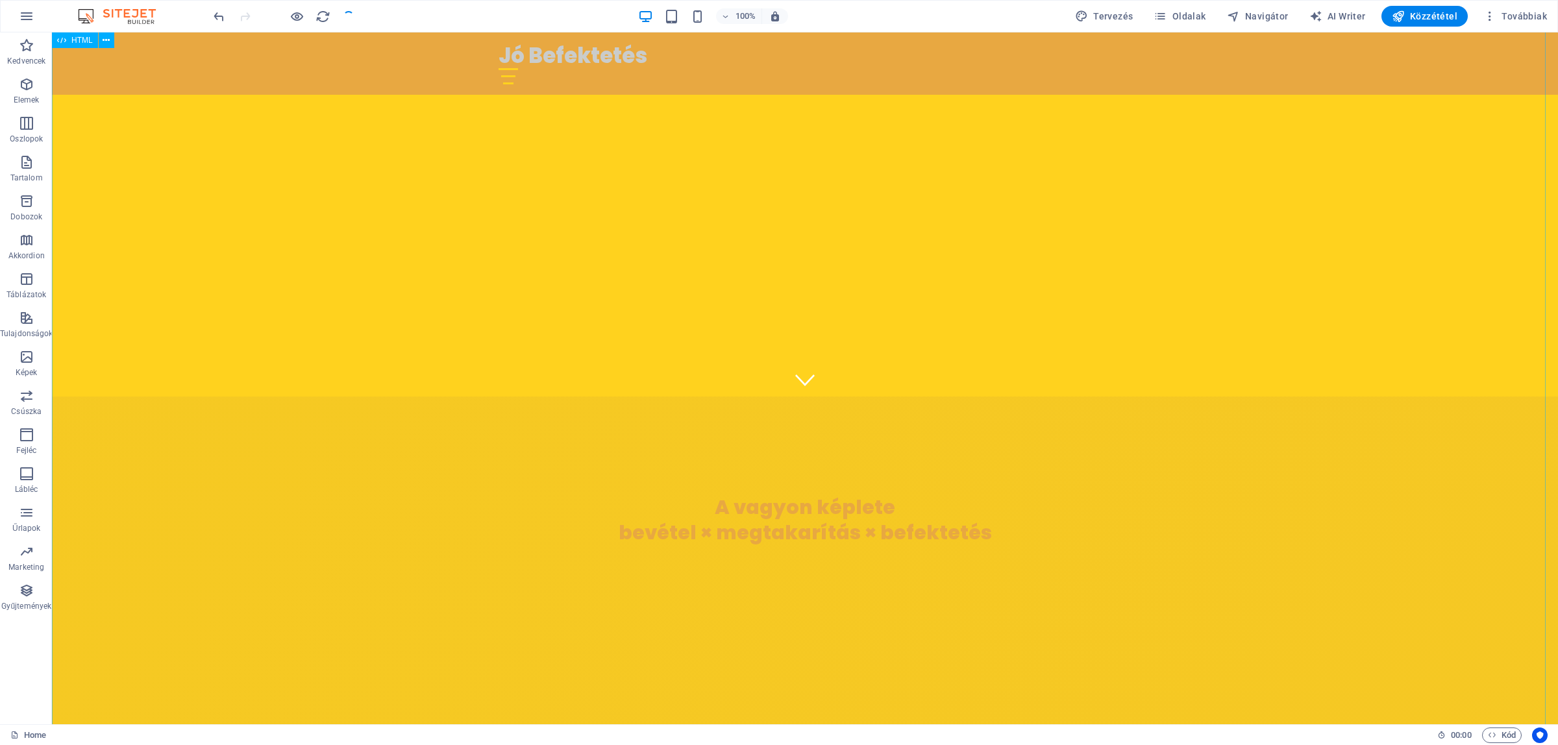
scroll to position [708, 0]
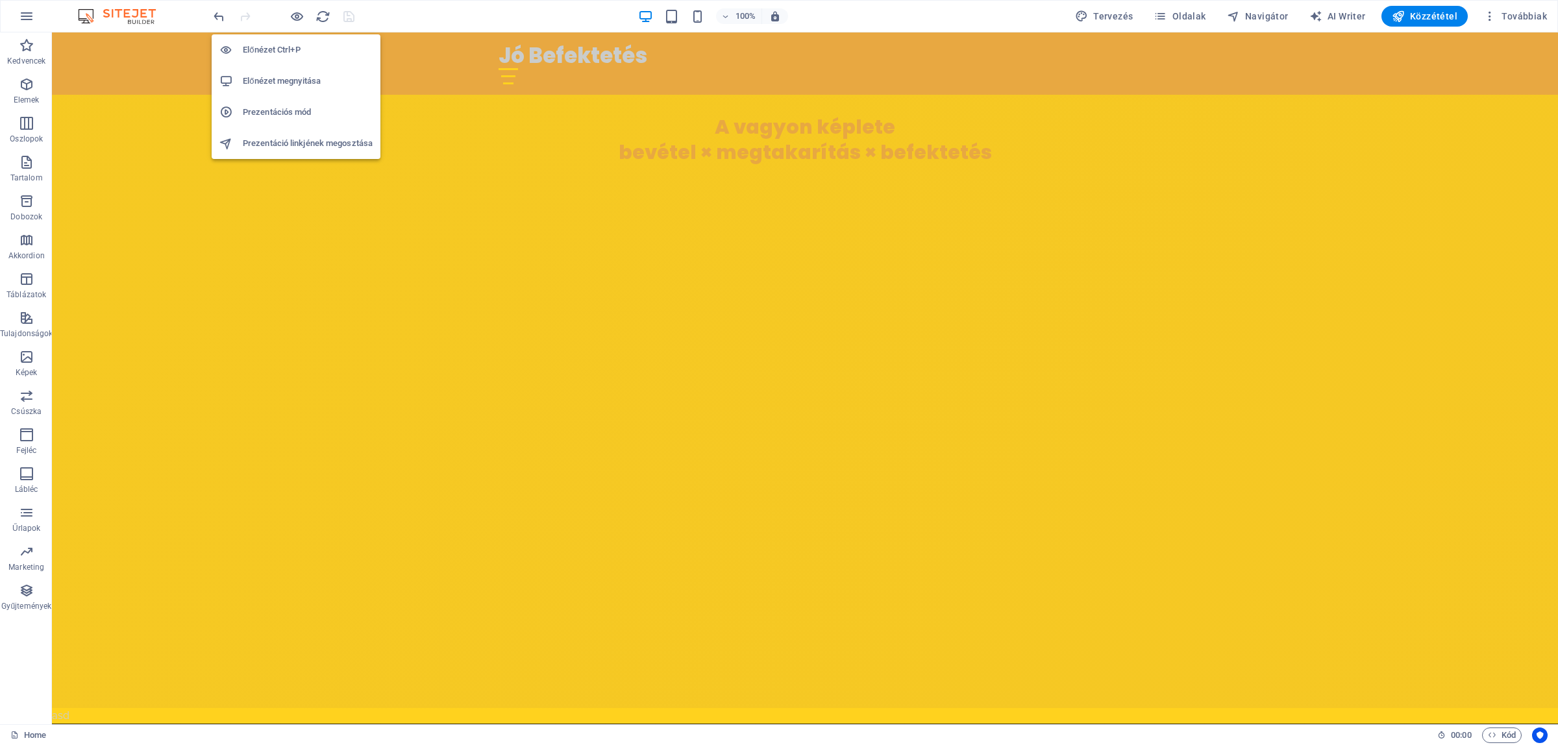
click at [270, 86] on h6 "Előnézet megnyitása" at bounding box center [308, 81] width 130 height 16
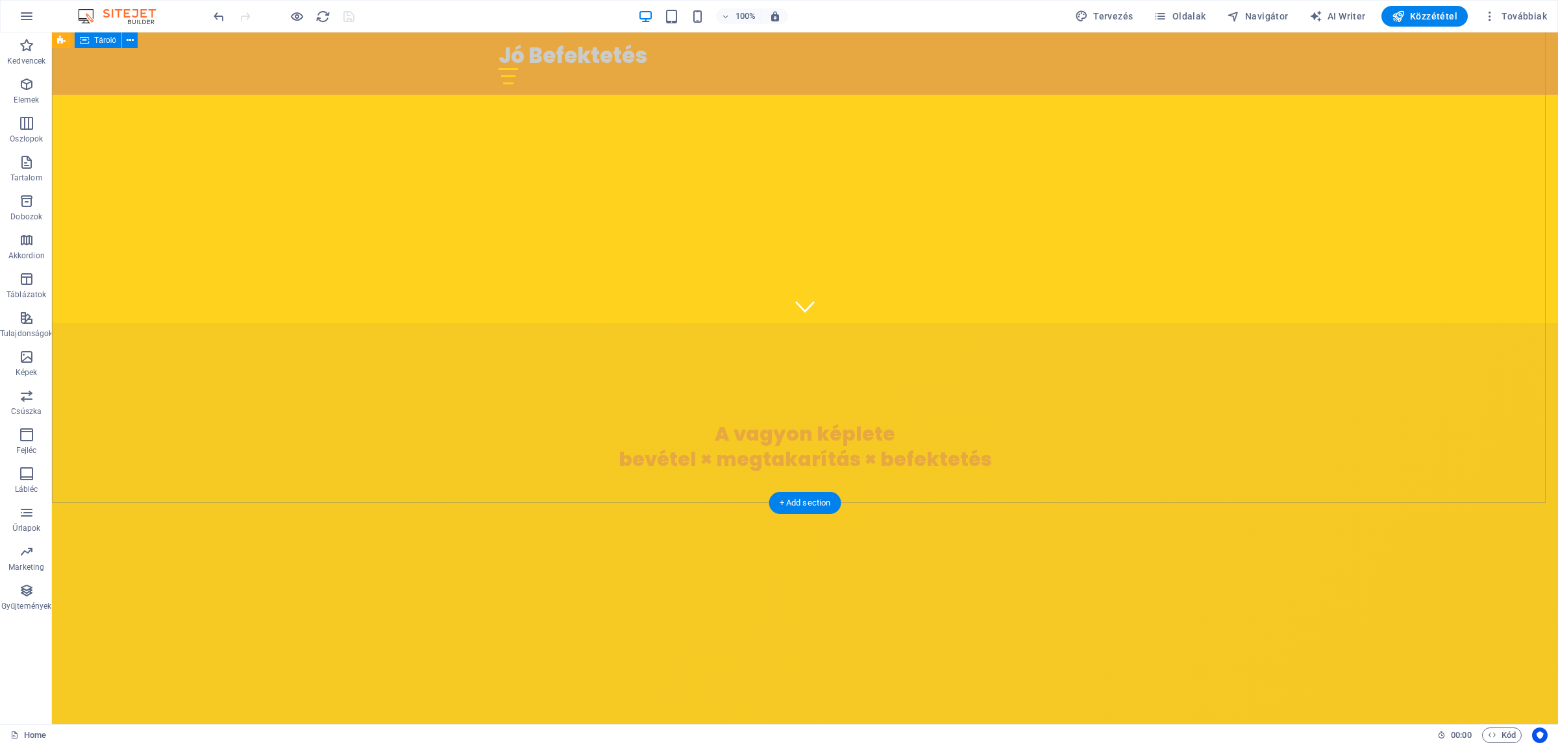
scroll to position [221, 0]
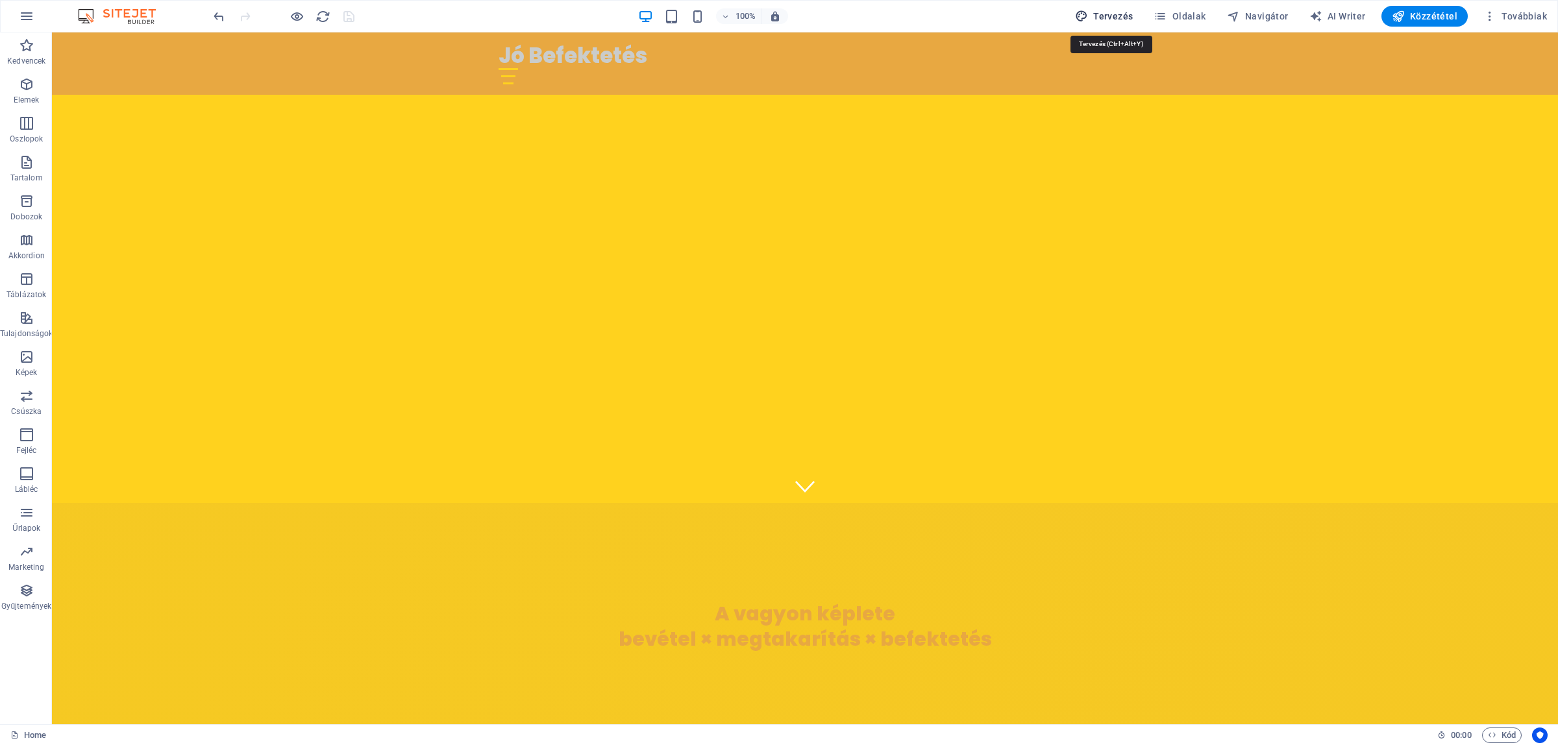
click at [1117, 16] on span "Tervezés" at bounding box center [1104, 16] width 58 height 13
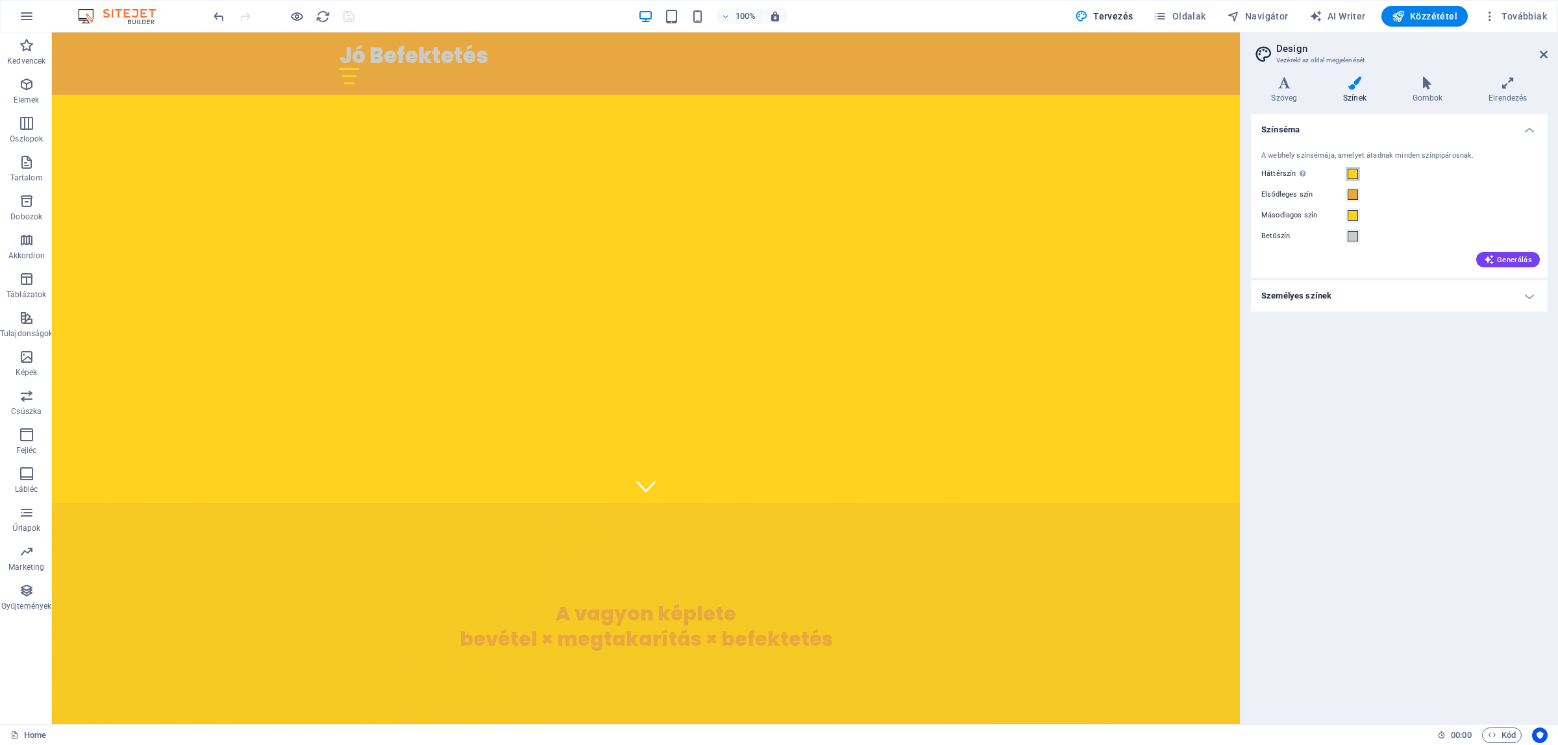
click at [1351, 174] on span at bounding box center [1352, 174] width 10 height 10
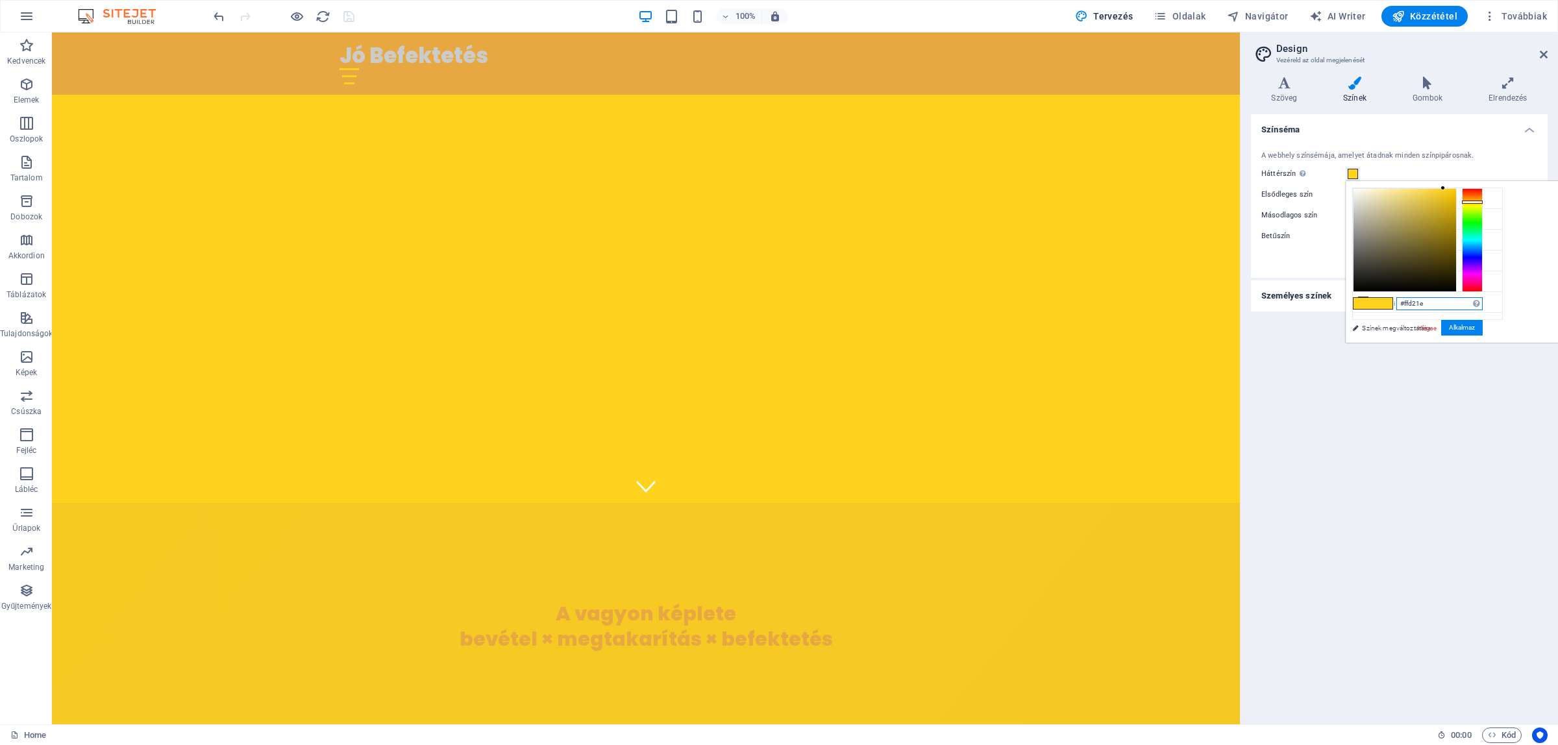
click at [1384, 306] on input "#ffd21e" at bounding box center [1439, 303] width 86 height 13
click at [1384, 265] on div at bounding box center [1404, 240] width 103 height 103
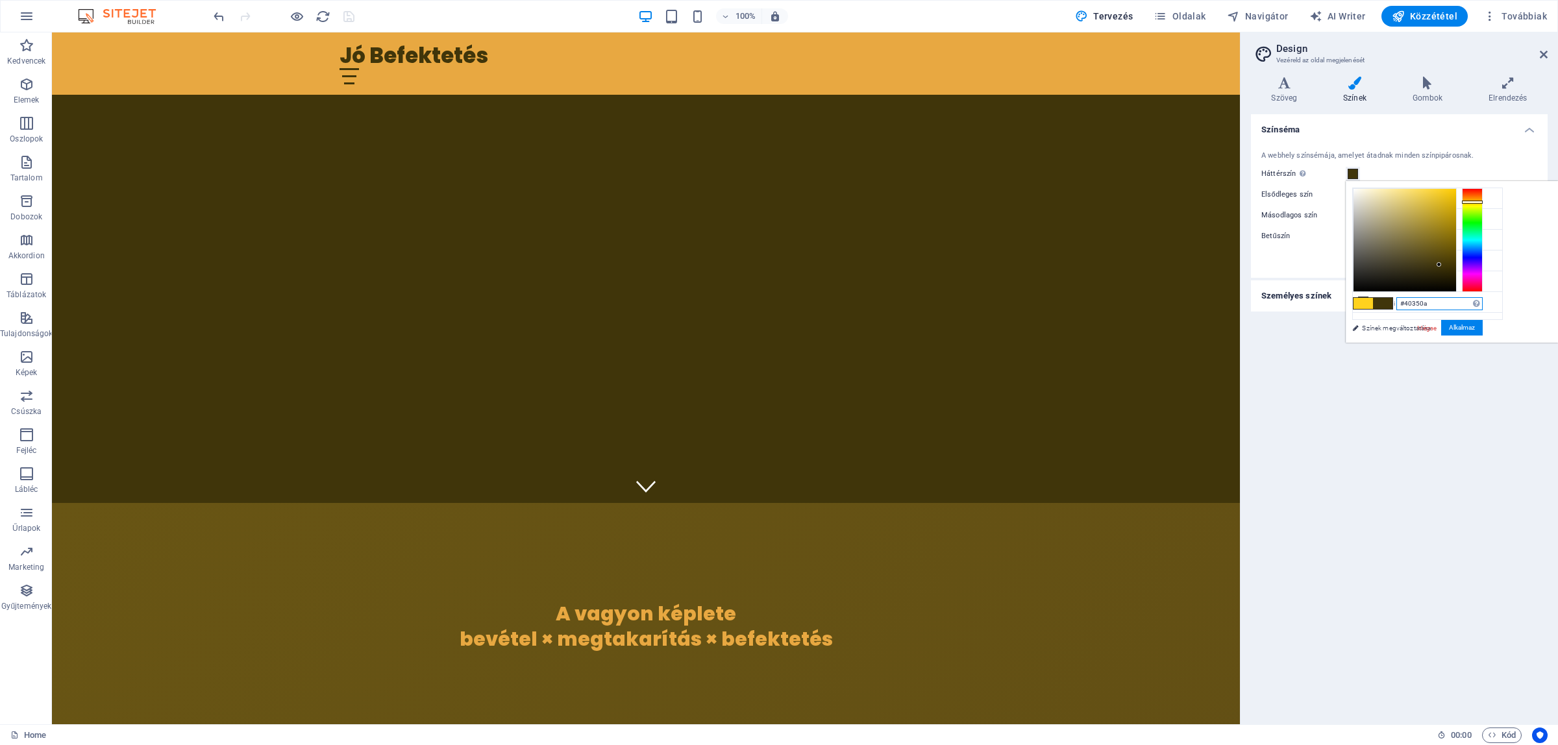
click at [1384, 308] on input "#40350a" at bounding box center [1439, 303] width 86 height 13
paste input "0E0D0A"
type input "#0e0d0a"
click at [1384, 329] on button "Alkalmaz" at bounding box center [1462, 328] width 42 height 16
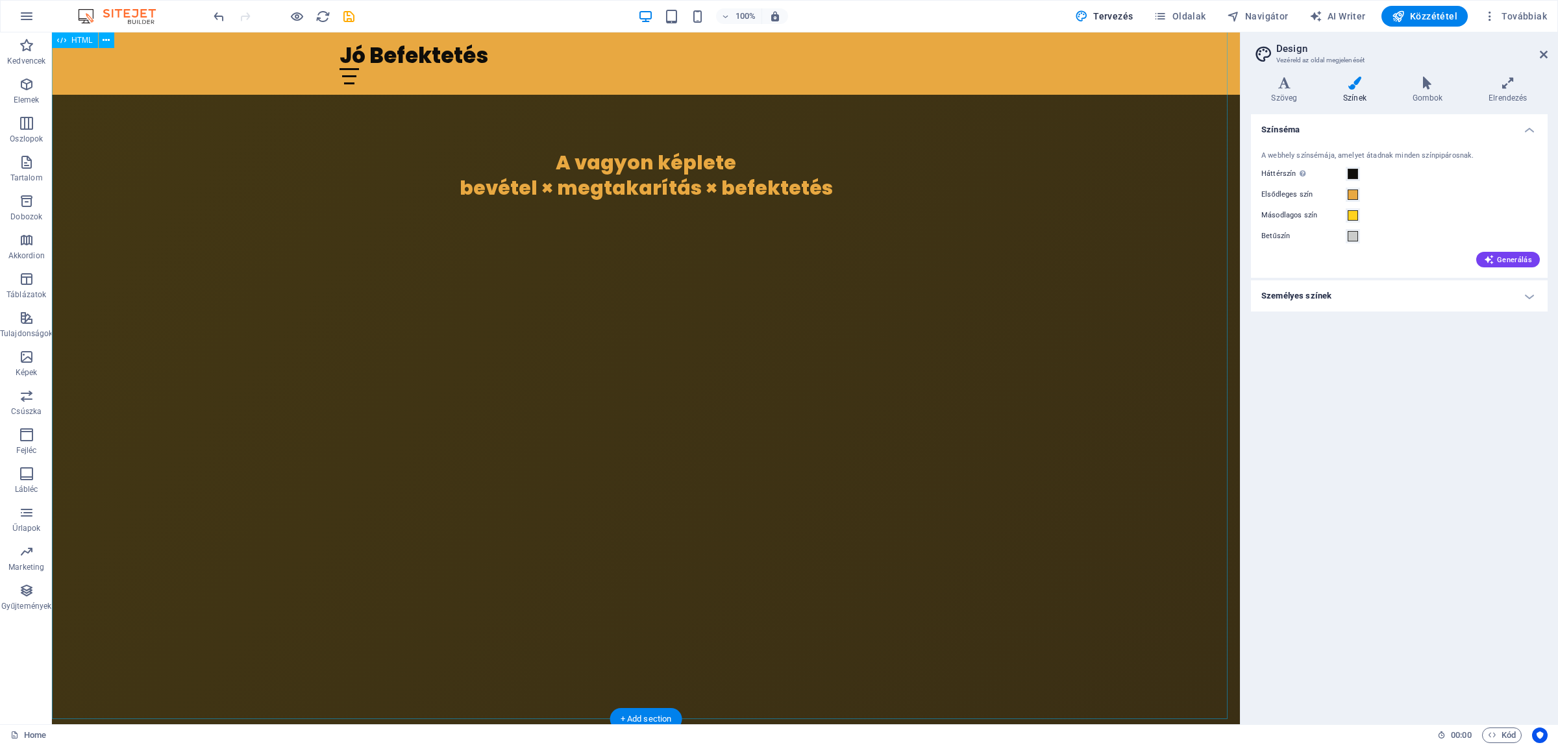
scroll to position [649, 0]
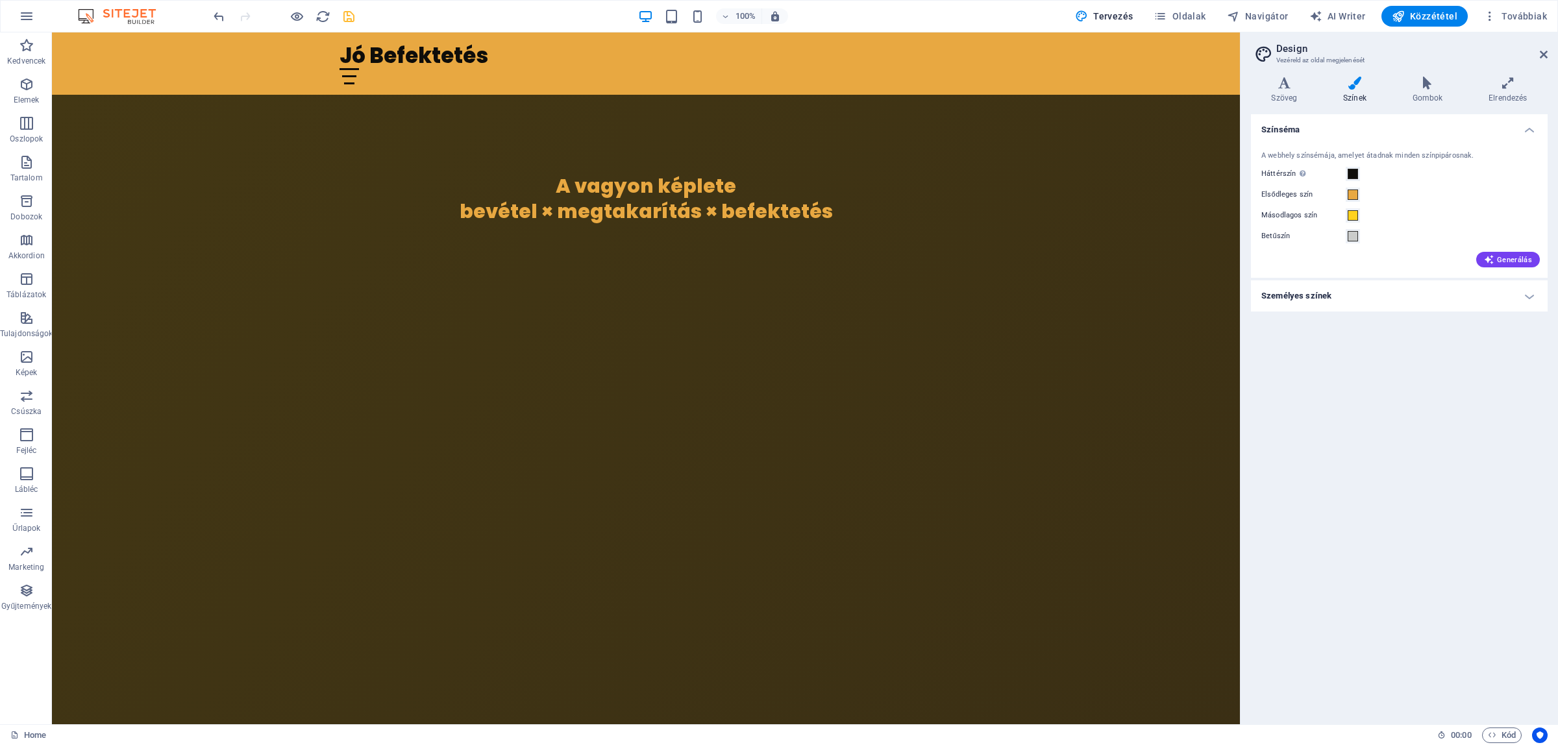
click at [355, 14] on icon "save" at bounding box center [348, 16] width 15 height 15
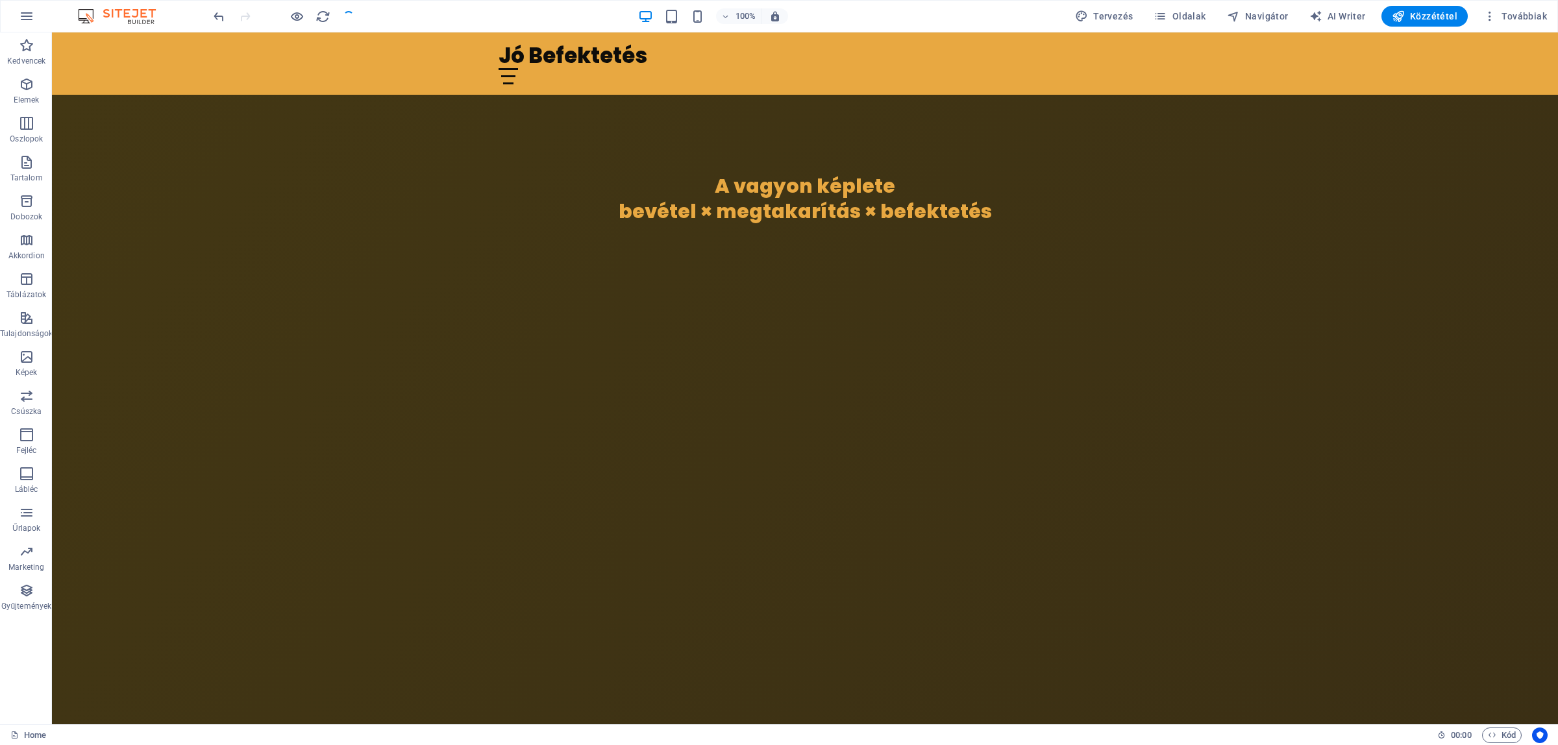
checkbox input "false"
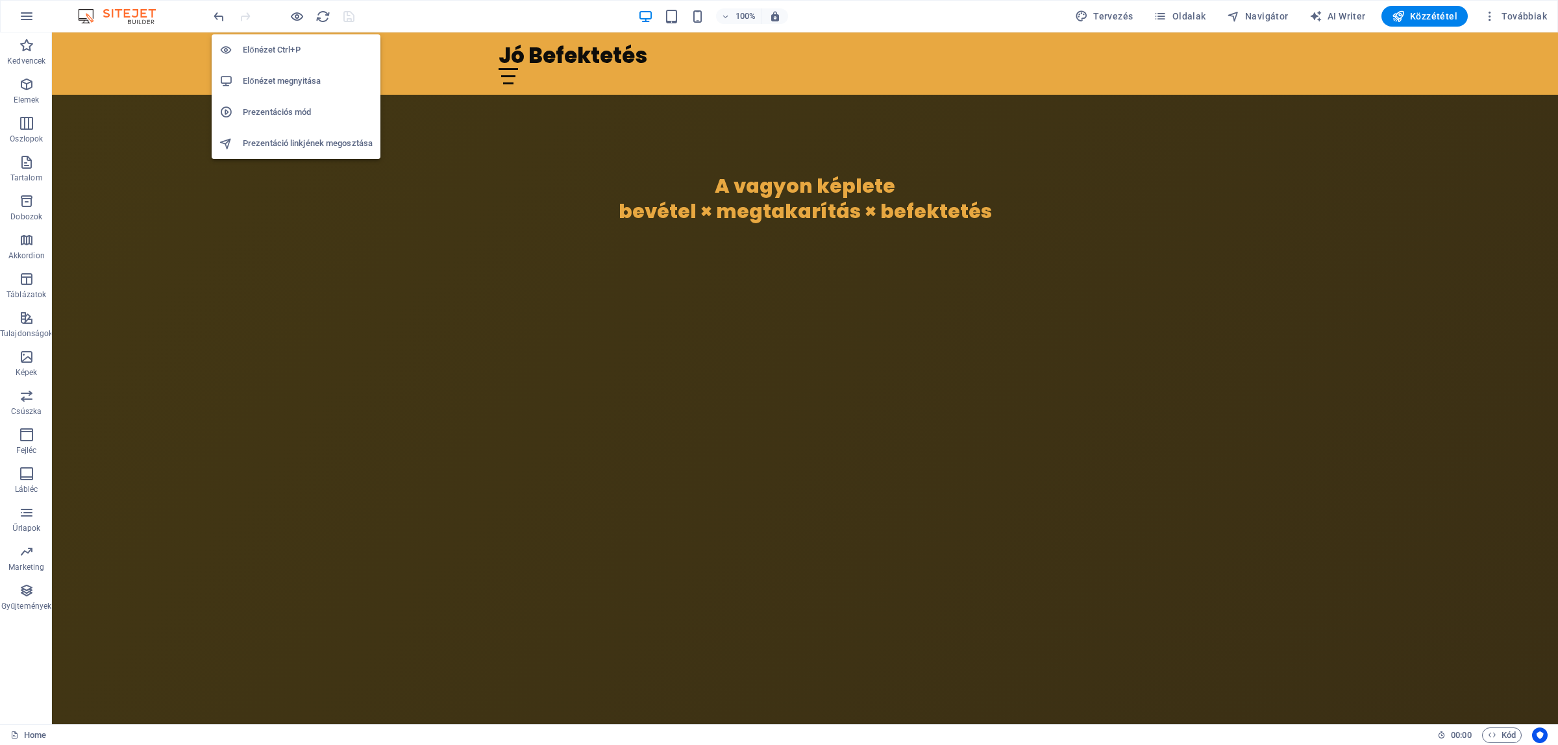
click at [279, 82] on h6 "Előnézet megnyitása" at bounding box center [308, 81] width 130 height 16
